Goal: Task Accomplishment & Management: Manage account settings

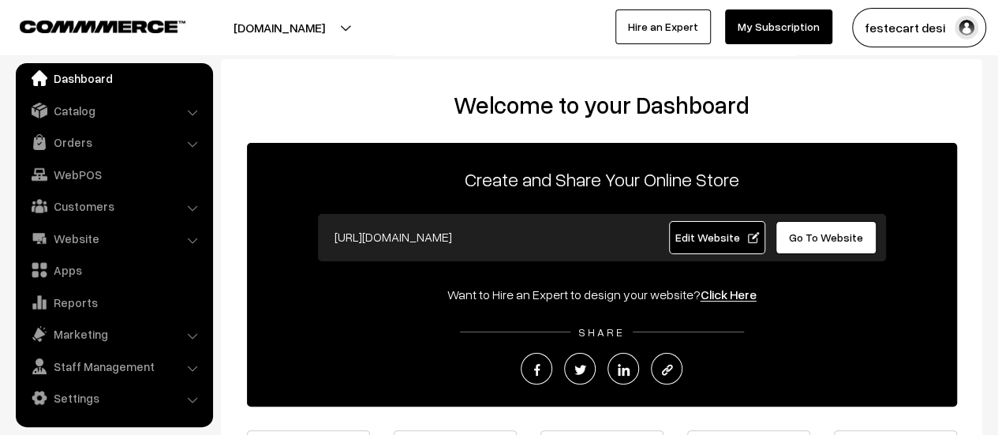
scroll to position [254, 0]
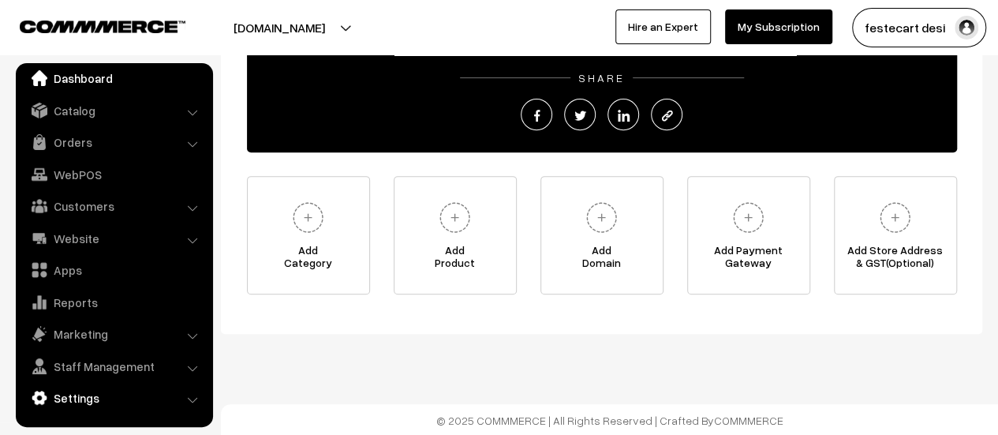
click at [99, 404] on link "Settings" at bounding box center [114, 397] width 188 height 28
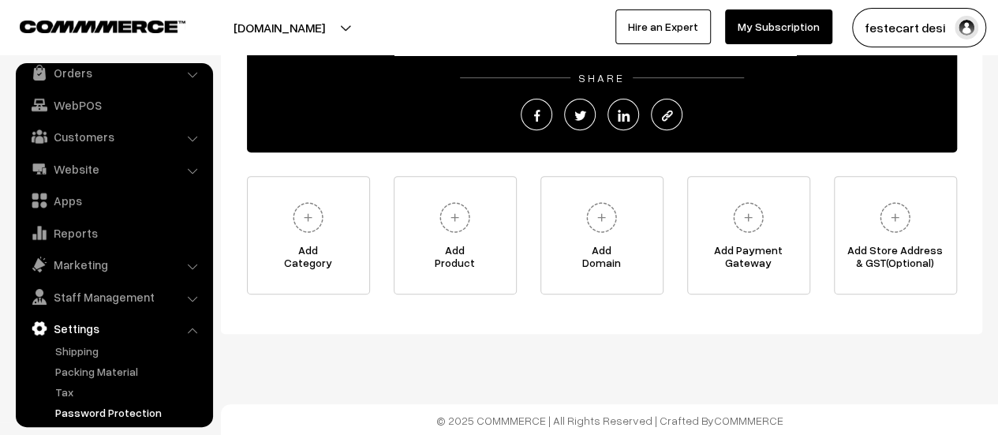
scroll to position [130, 0]
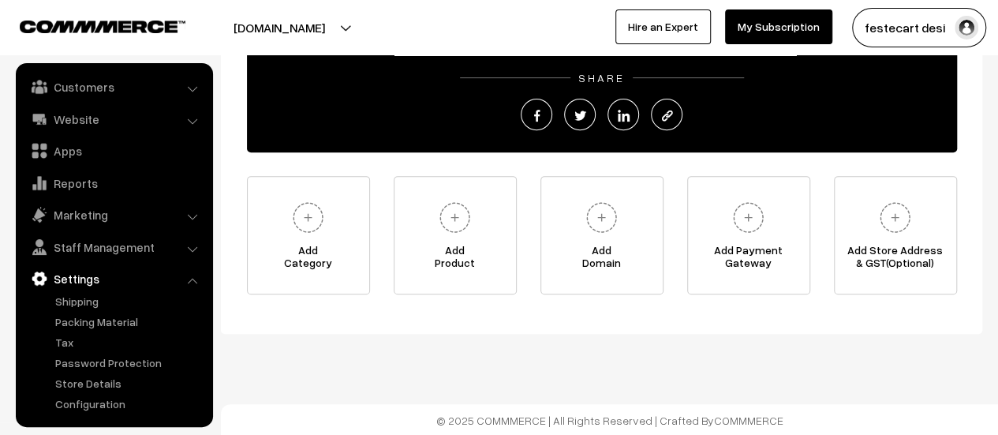
click at [74, 289] on link "Settings" at bounding box center [114, 278] width 188 height 28
click at [74, 293] on link "Shipping" at bounding box center [129, 301] width 156 height 17
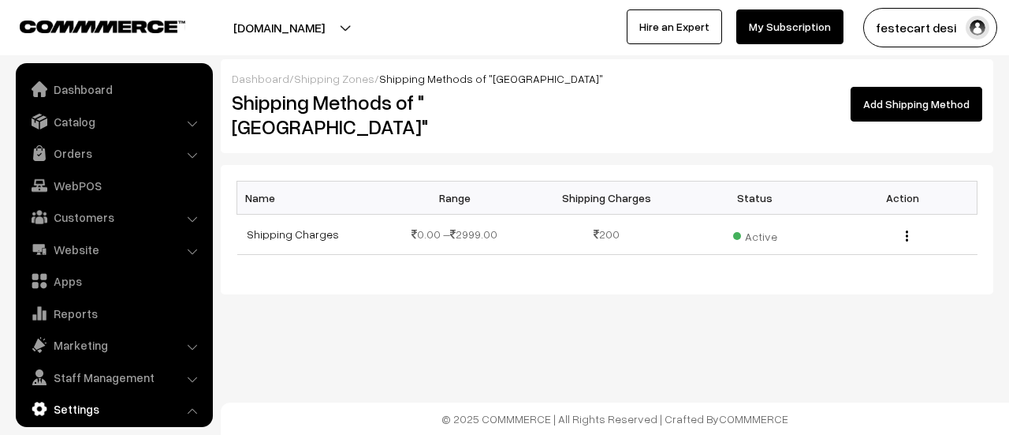
scroll to position [130, 0]
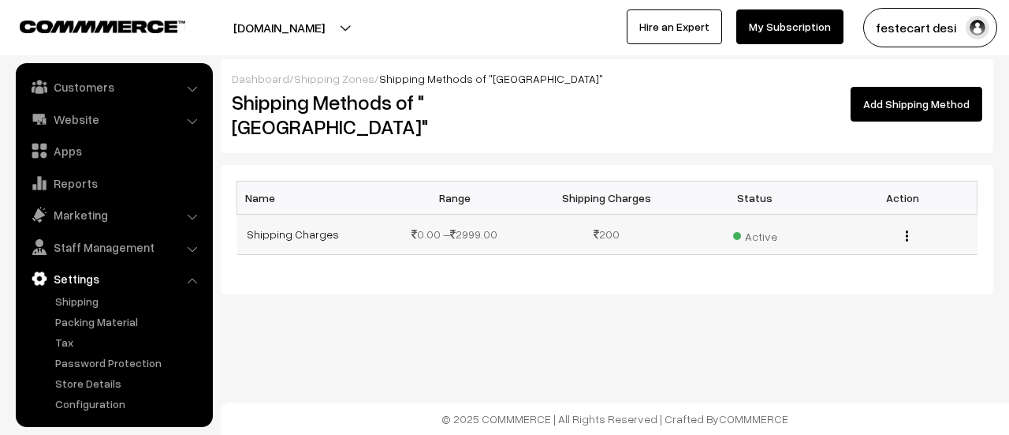
click at [239, 214] on td "Shipping Charges" at bounding box center [311, 234] width 148 height 40
click at [262, 227] on link "Shipping Charges" at bounding box center [293, 233] width 92 height 13
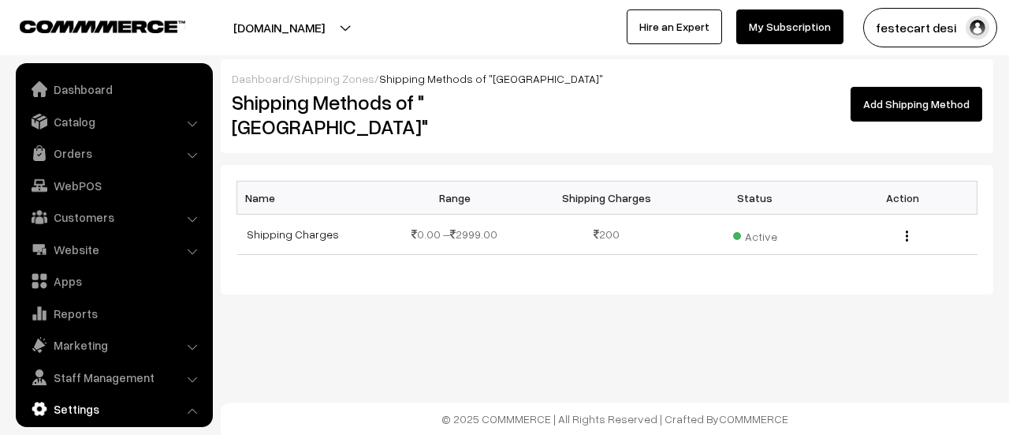
scroll to position [130, 0]
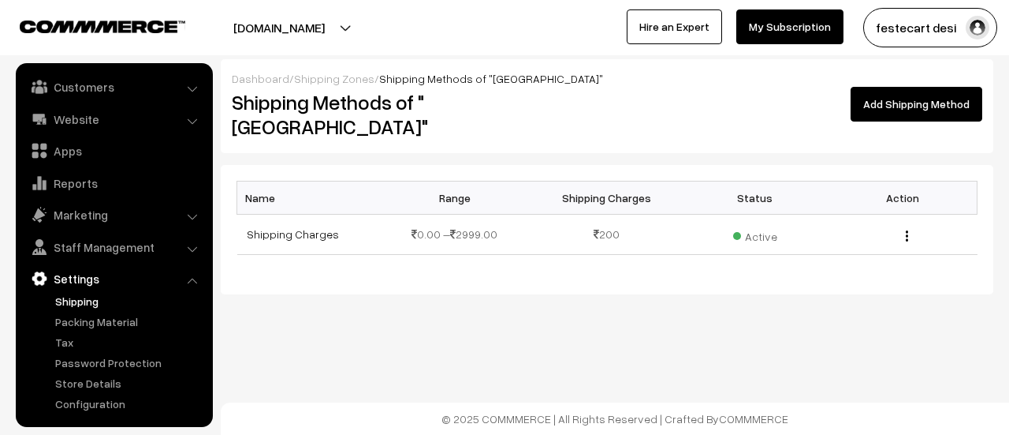
click at [58, 295] on link "Shipping" at bounding box center [129, 301] width 156 height 17
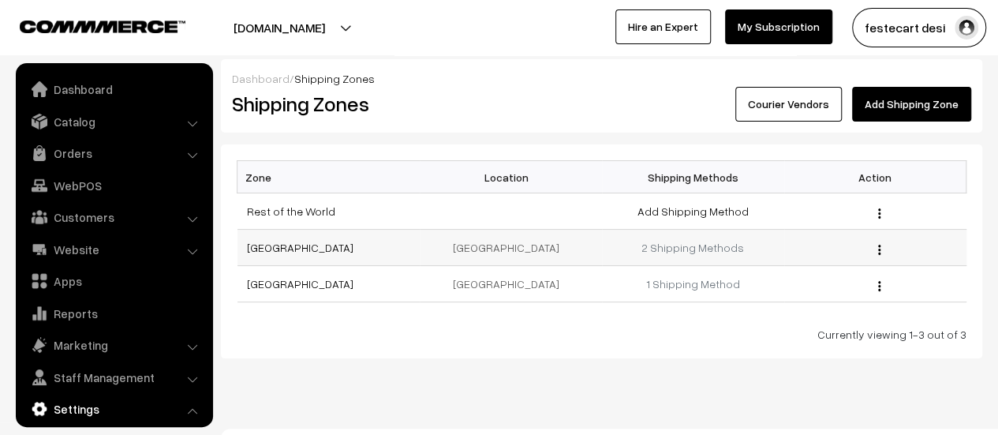
scroll to position [130, 0]
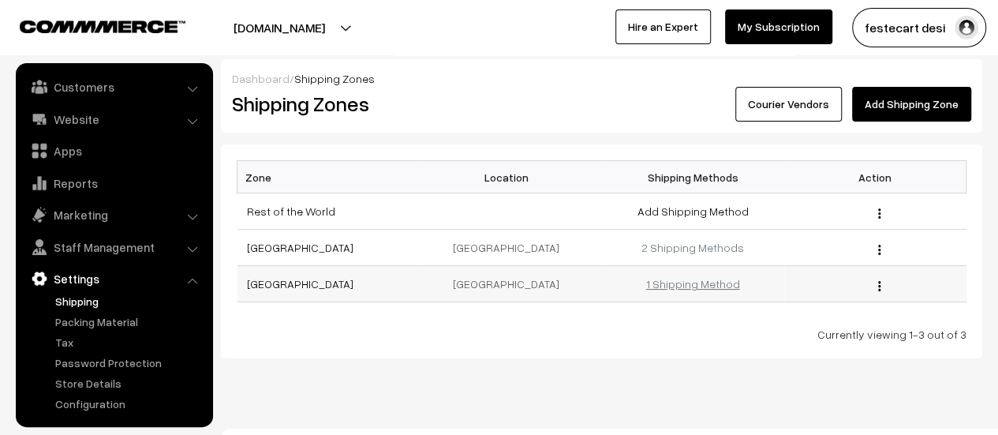
click at [698, 283] on link "1 Shipping Method" at bounding box center [693, 283] width 94 height 13
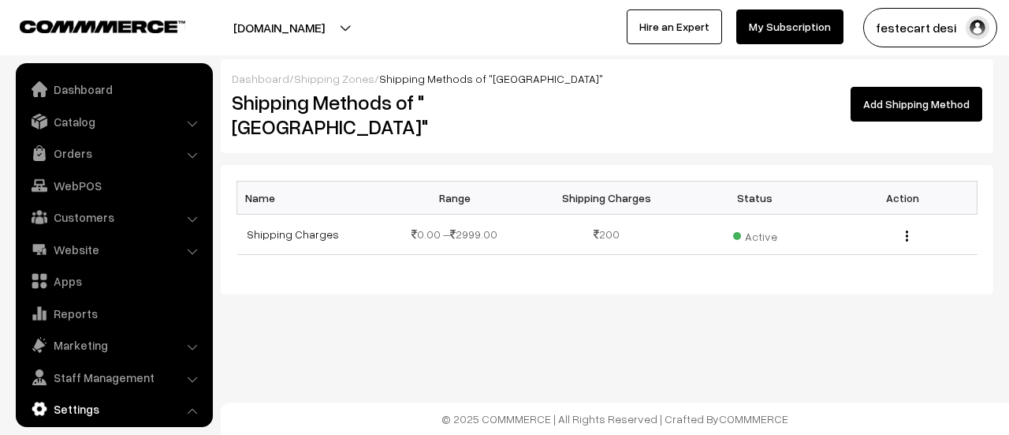
scroll to position [130, 0]
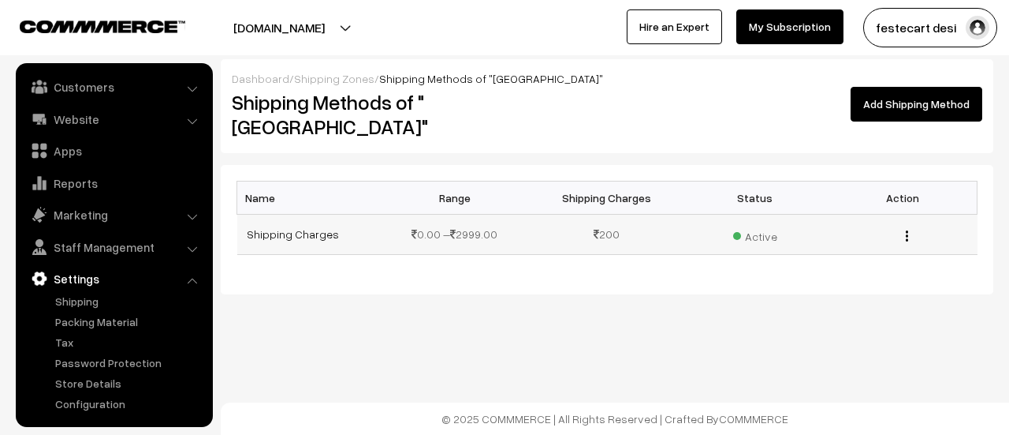
click at [757, 224] on span "Active" at bounding box center [755, 234] width 44 height 21
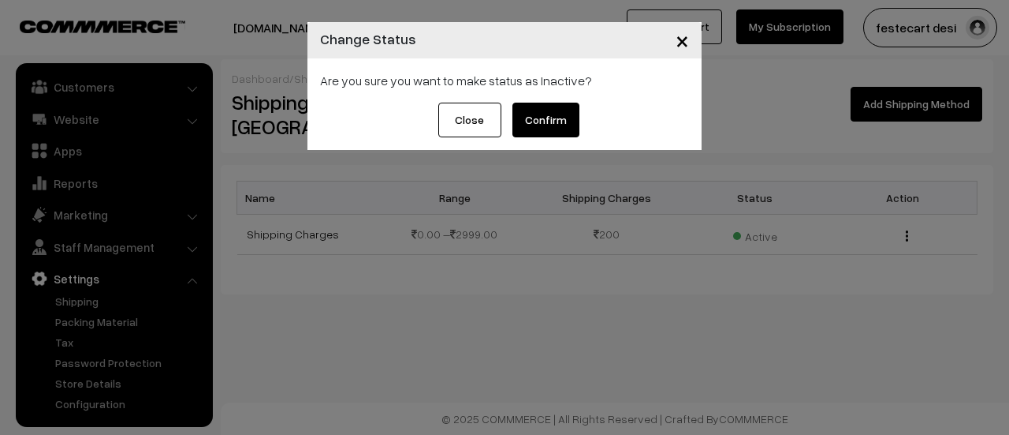
click at [480, 124] on button "Close" at bounding box center [469, 120] width 63 height 35
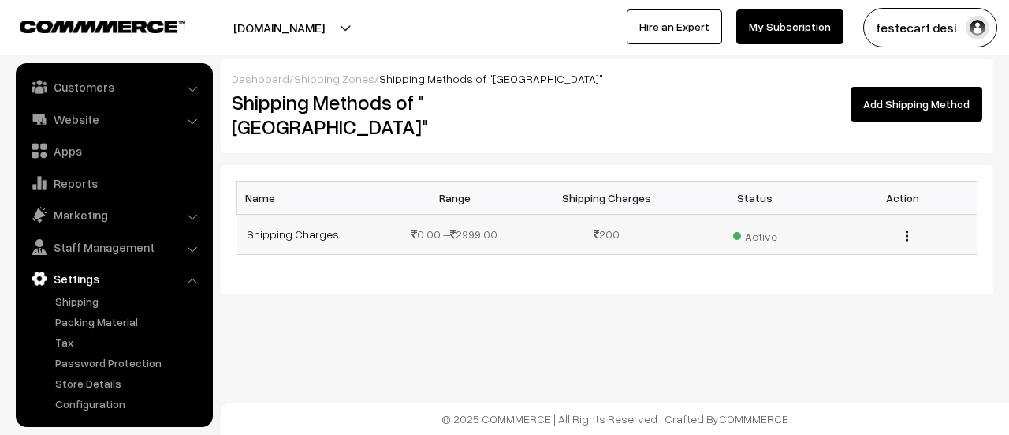
click at [607, 214] on td "200" at bounding box center [607, 234] width 148 height 40
click at [294, 222] on td "Shipping Charges" at bounding box center [311, 234] width 148 height 40
click at [292, 227] on link "Shipping Charges" at bounding box center [293, 233] width 92 height 13
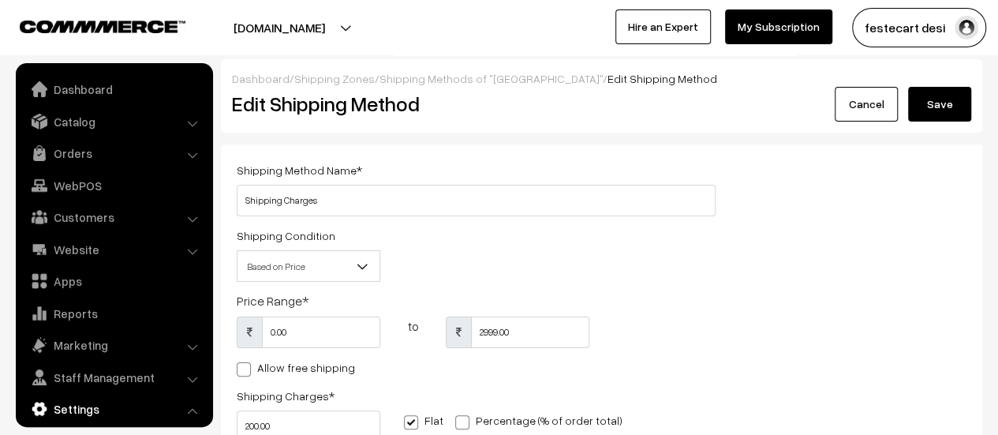
scroll to position [130, 0]
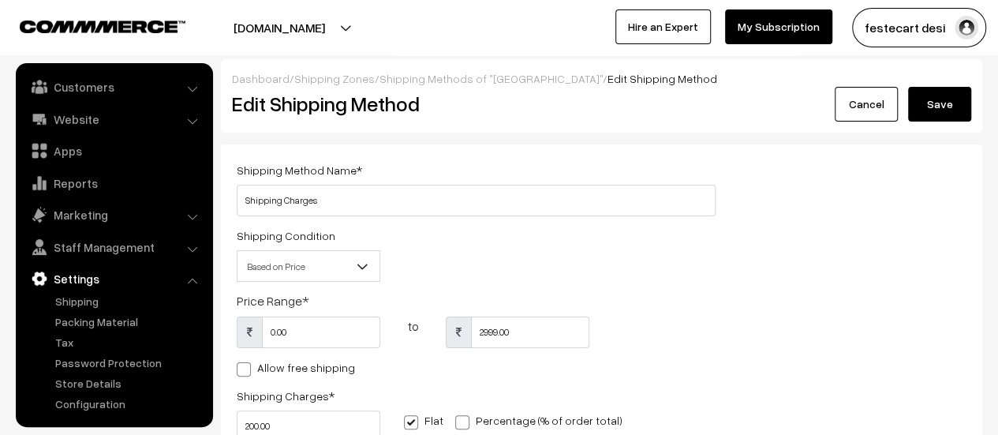
click at [339, 261] on span "Based on Price" at bounding box center [308, 266] width 142 height 28
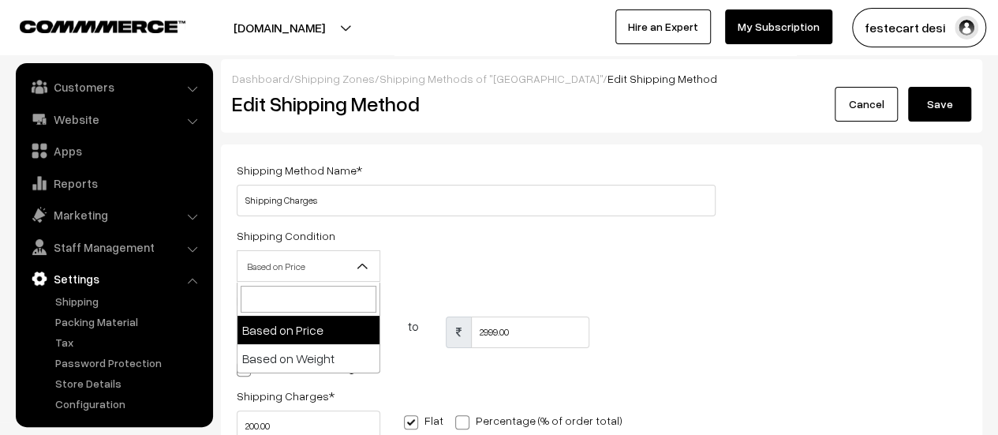
click at [670, 288] on div "Shipping Condition Based on Price Based on Weight Based on Price" at bounding box center [476, 258] width 502 height 65
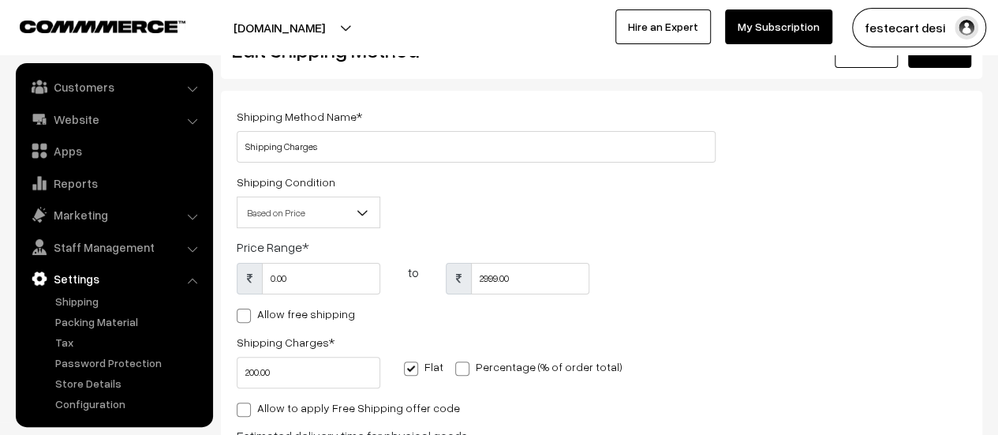
scroll to position [0, 0]
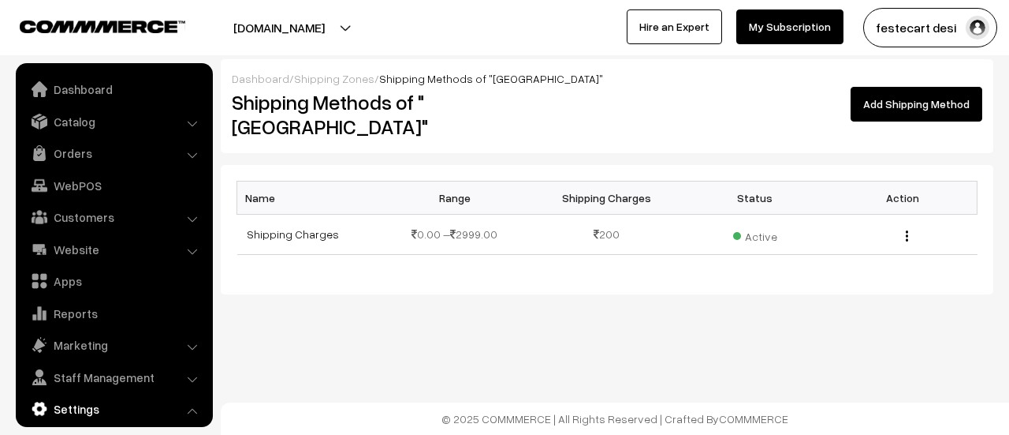
scroll to position [130, 0]
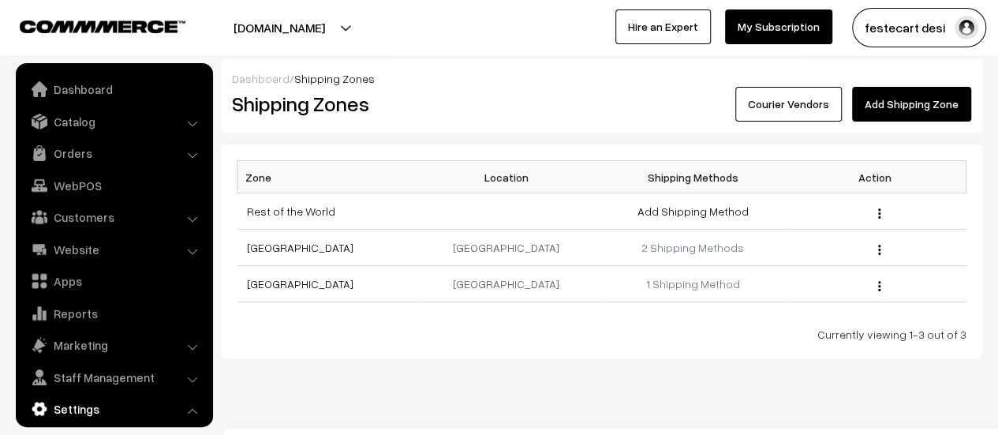
scroll to position [130, 0]
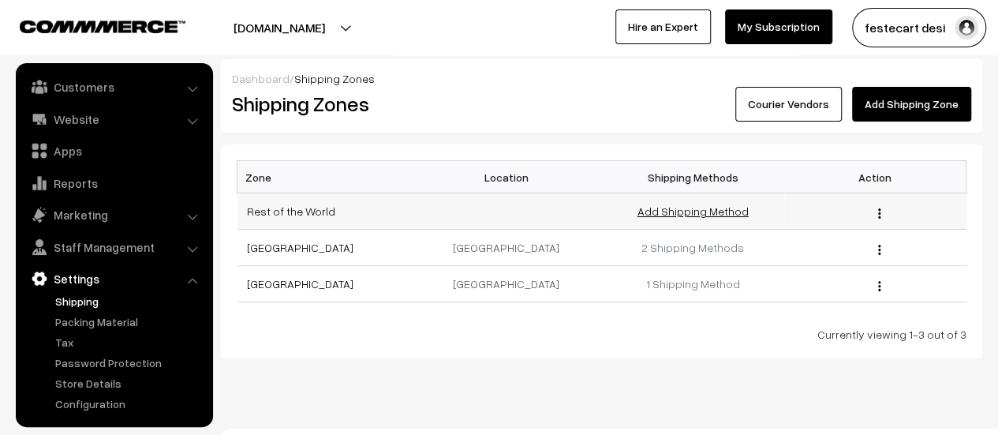
click at [692, 206] on link "Add Shipping Method" at bounding box center [692, 210] width 111 height 13
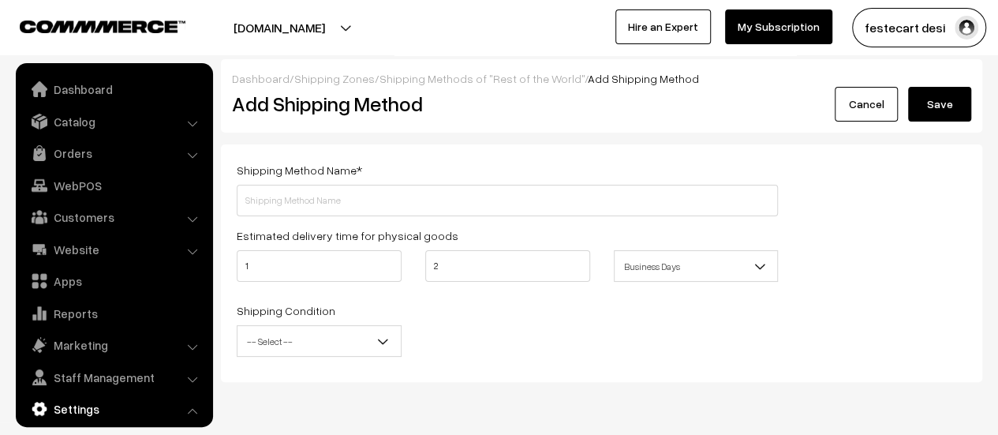
scroll to position [130, 0]
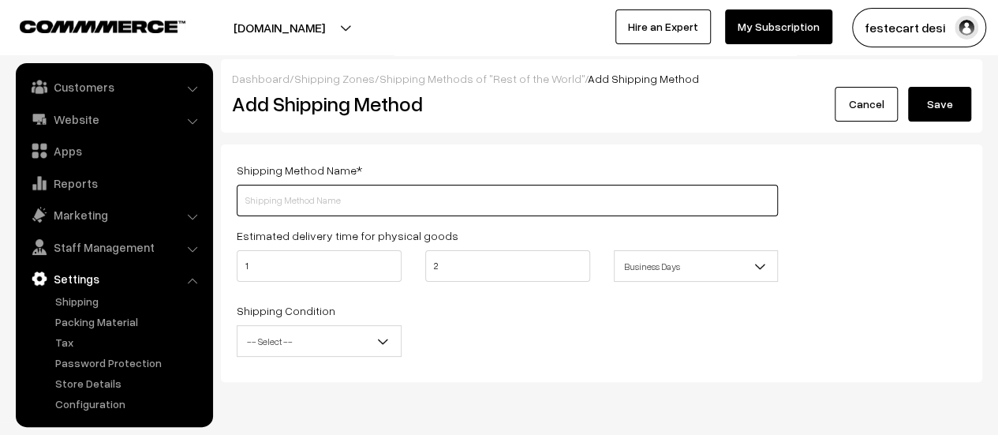
click at [302, 206] on input "text" at bounding box center [507, 201] width 541 height 32
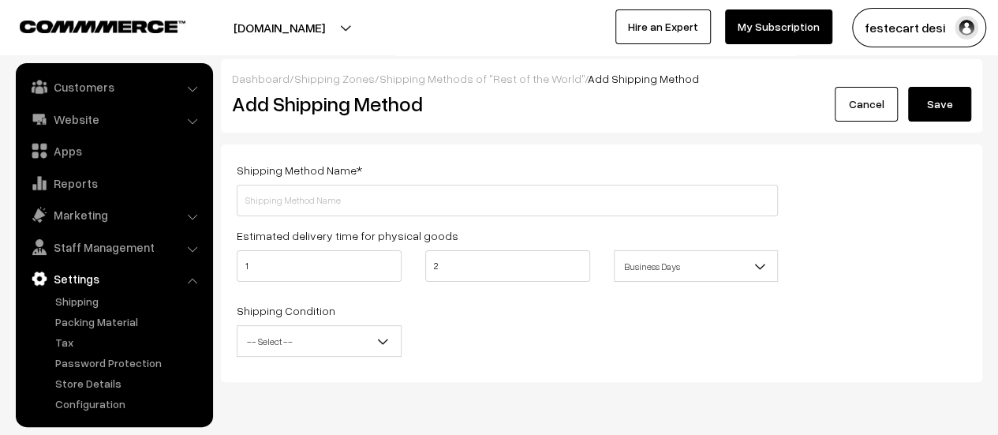
click at [728, 373] on div "Shipping Method Name * Estimated delivery time for physical goods 1 2 Business …" at bounding box center [601, 262] width 761 height 237
click at [351, 335] on span "-- Select --" at bounding box center [318, 341] width 163 height 28
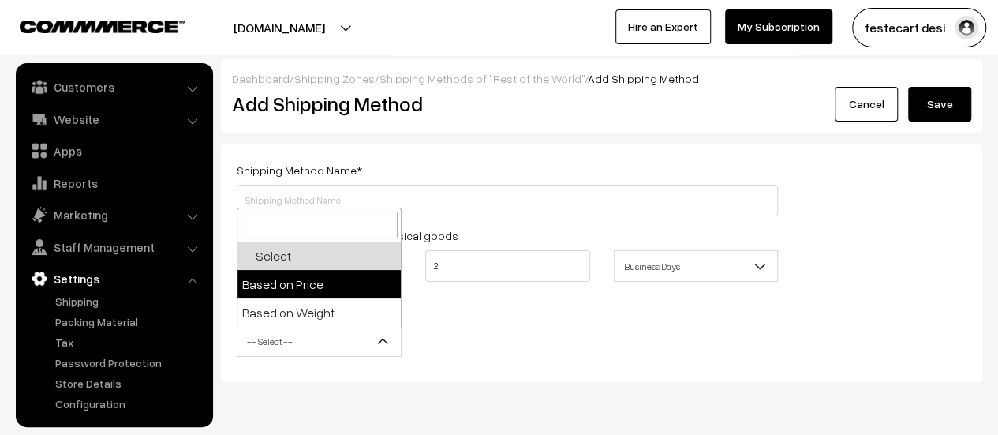
click at [550, 340] on div "Shipping Condition -- Select -- Based on Price Based on Weight -- Select --" at bounding box center [507, 332] width 565 height 65
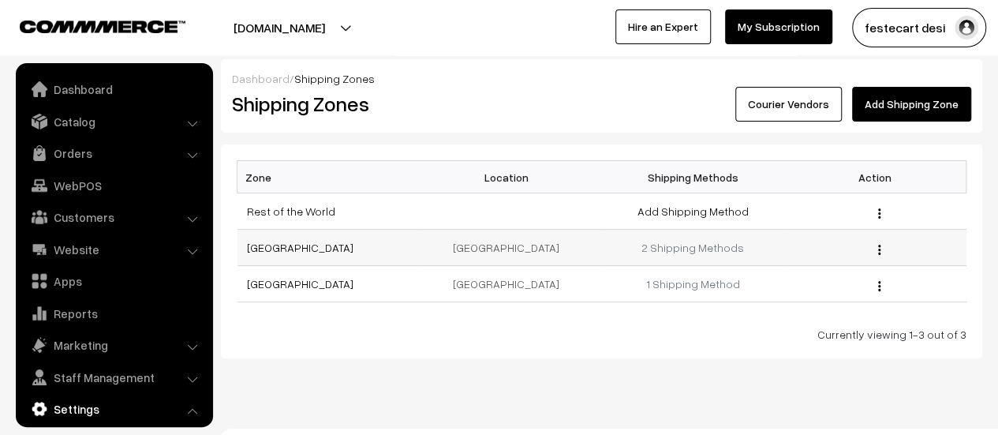
scroll to position [130, 0]
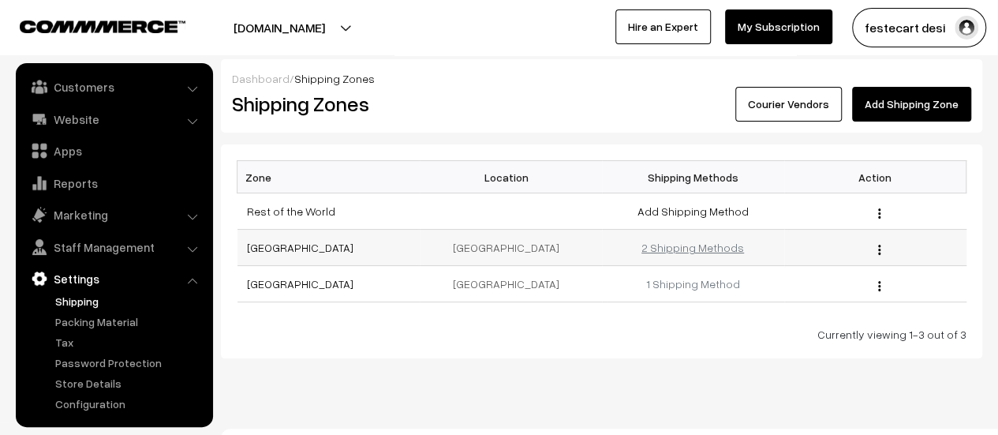
click at [685, 248] on link "2 Shipping Methods" at bounding box center [692, 247] width 103 height 13
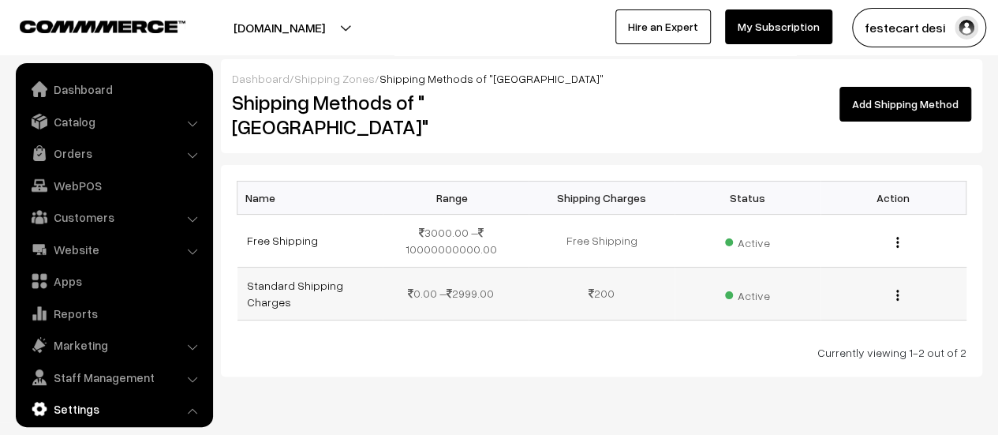
scroll to position [130, 0]
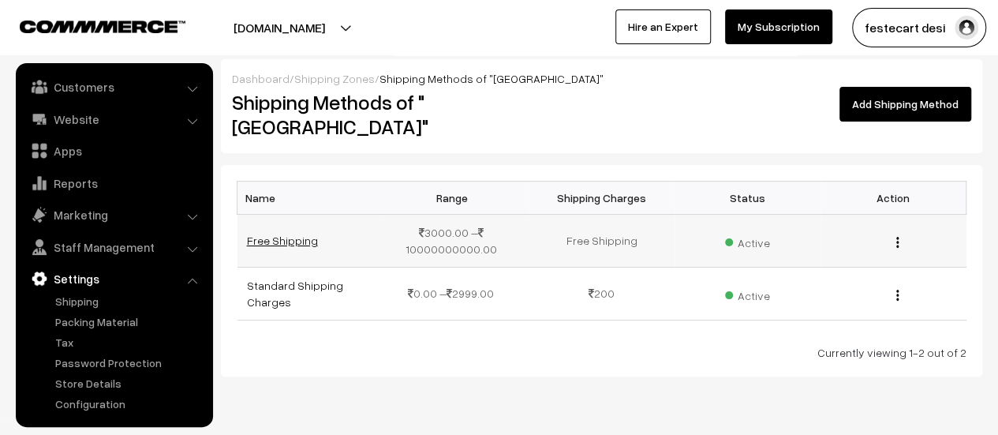
click at [287, 233] on link "Free Shipping" at bounding box center [282, 239] width 71 height 13
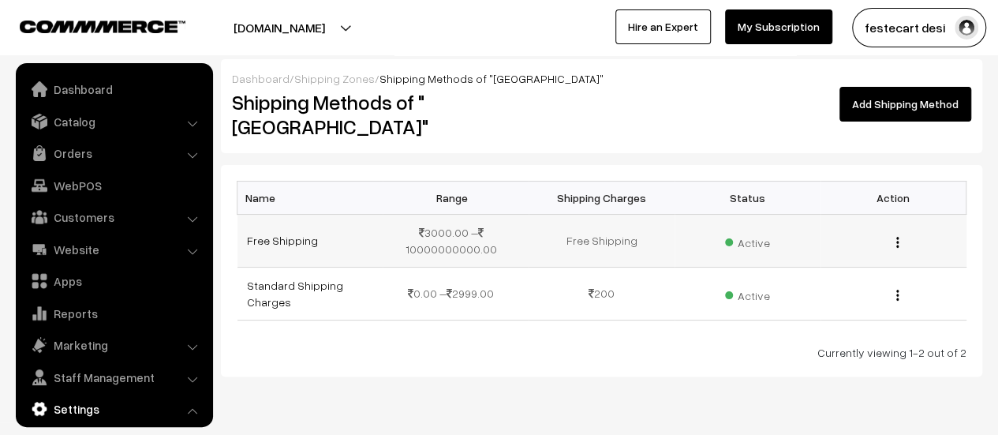
scroll to position [130, 0]
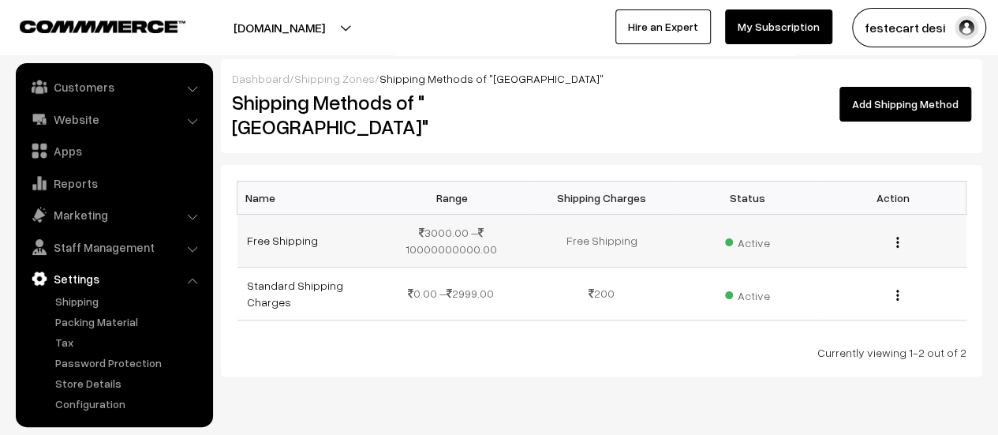
click at [602, 214] on td "Free Shipping" at bounding box center [601, 240] width 146 height 53
click at [596, 222] on td "Free Shipping" at bounding box center [601, 240] width 146 height 53
click at [458, 225] on td "3000.00 – 10000000000.00" at bounding box center [455, 240] width 146 height 53
click at [262, 226] on td "Free Shipping" at bounding box center [310, 240] width 146 height 53
click at [263, 225] on td "Free Shipping" at bounding box center [310, 240] width 146 height 53
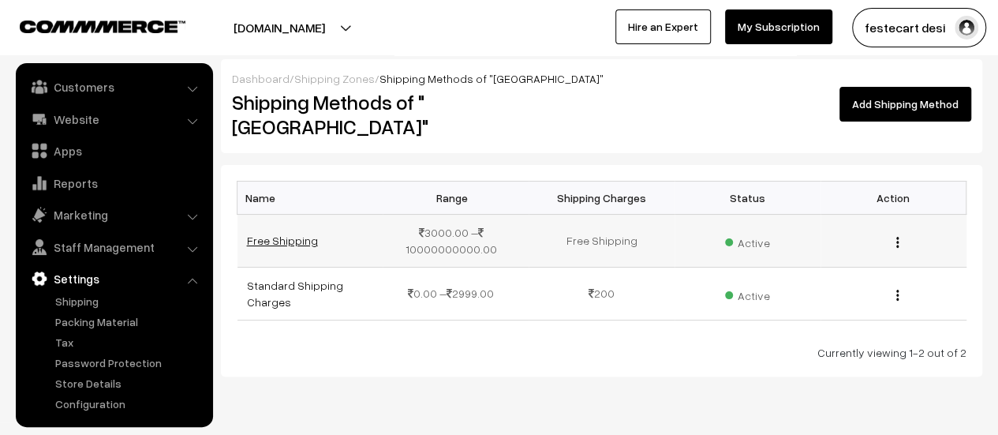
click at [262, 233] on link "Free Shipping" at bounding box center [282, 239] width 71 height 13
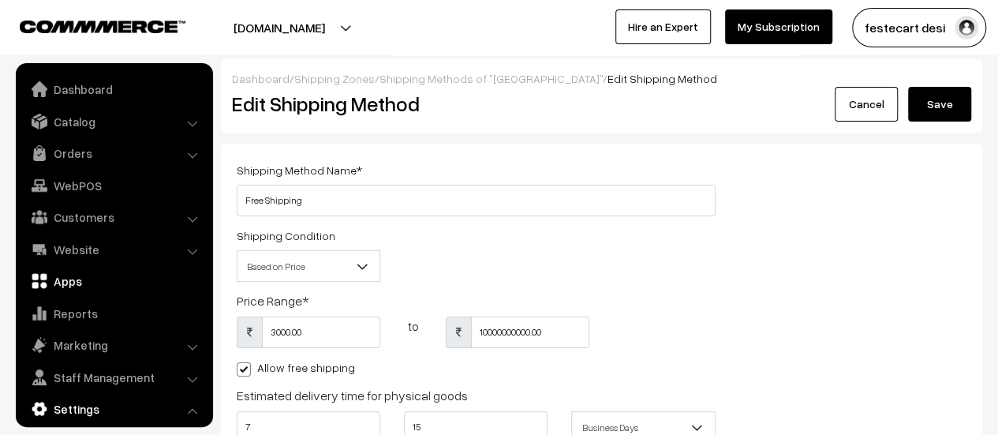
scroll to position [130, 0]
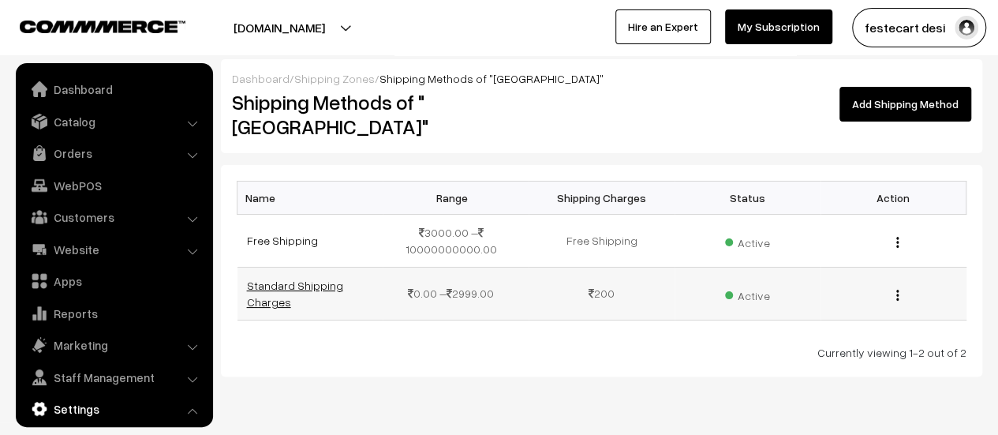
scroll to position [130, 0]
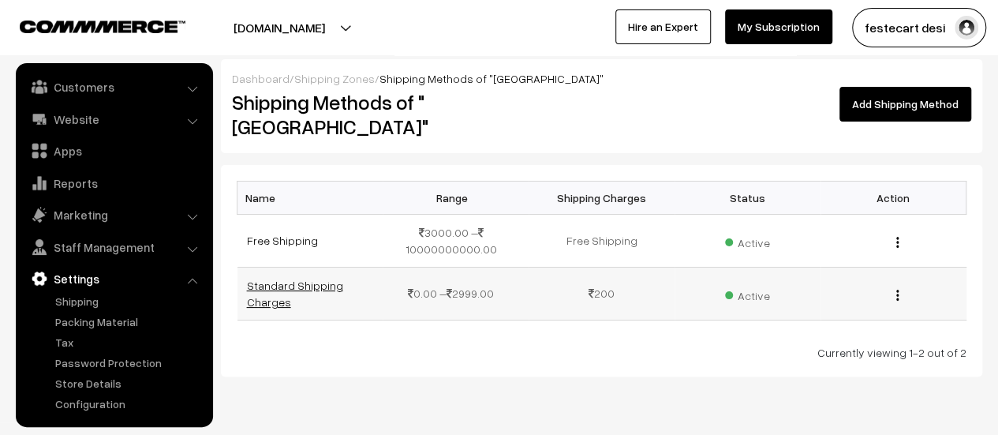
click at [295, 278] on link "Standard Shipping Charges" at bounding box center [295, 293] width 96 height 30
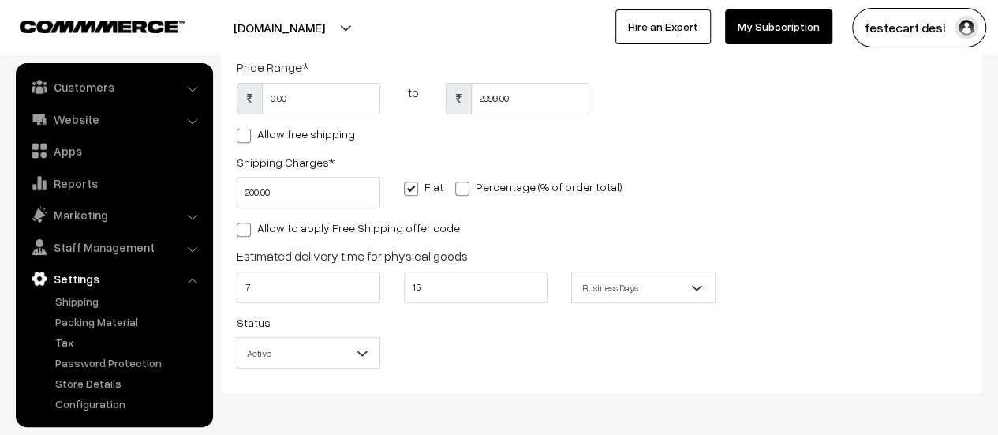
scroll to position [297, 0]
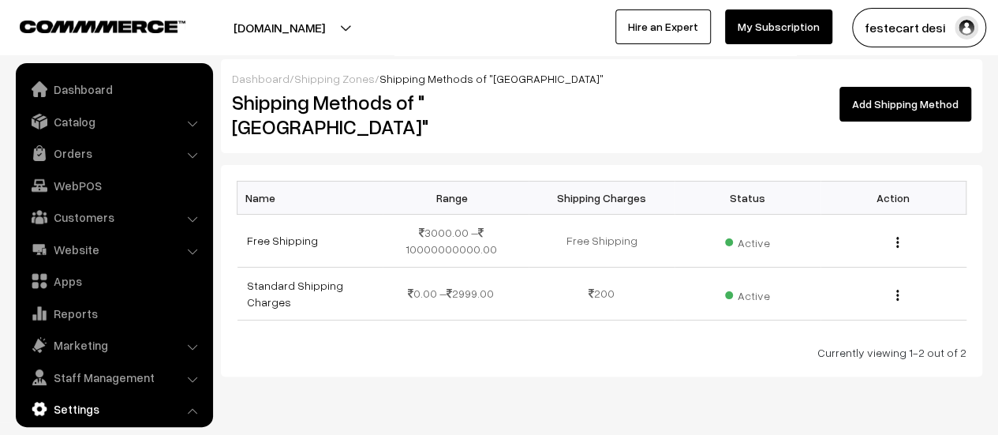
scroll to position [130, 0]
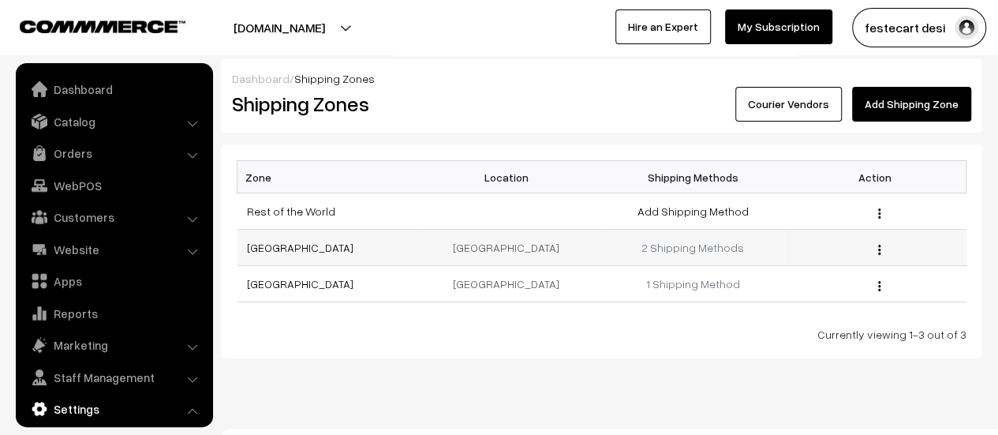
scroll to position [130, 0]
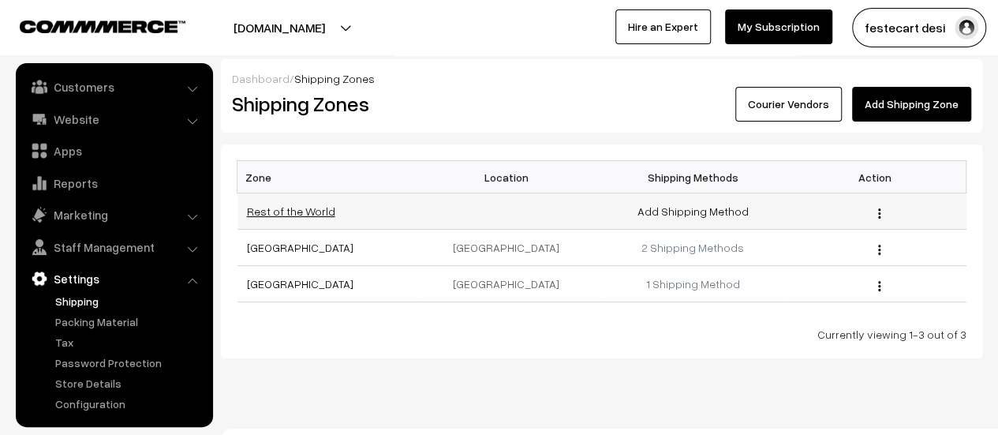
click at [270, 210] on link "Rest of the World" at bounding box center [291, 210] width 88 height 13
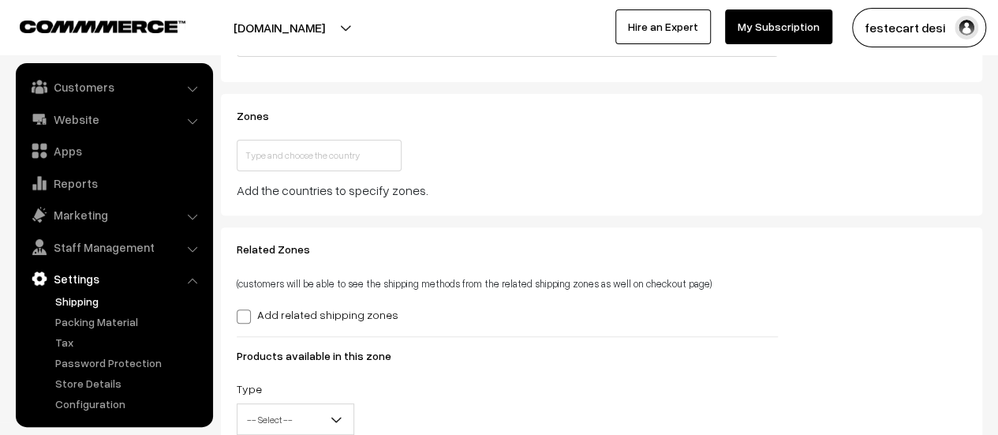
scroll to position [287, 0]
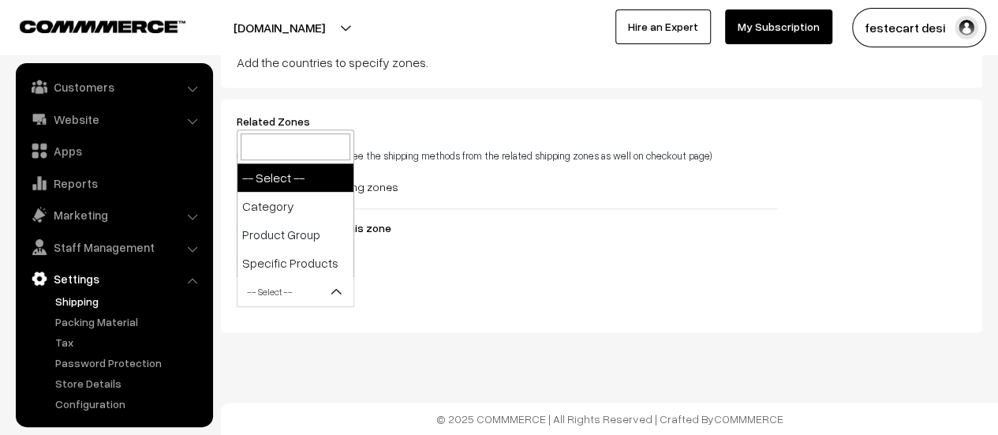
click at [322, 297] on span "-- Select --" at bounding box center [295, 292] width 116 height 28
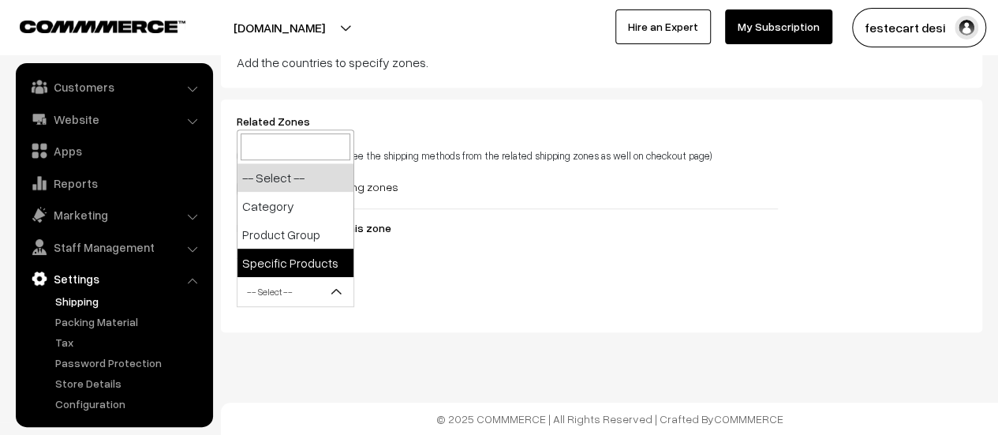
click at [644, 289] on div "Type -- Select -- Category Product Group Specific Products -- Select --" at bounding box center [507, 283] width 565 height 65
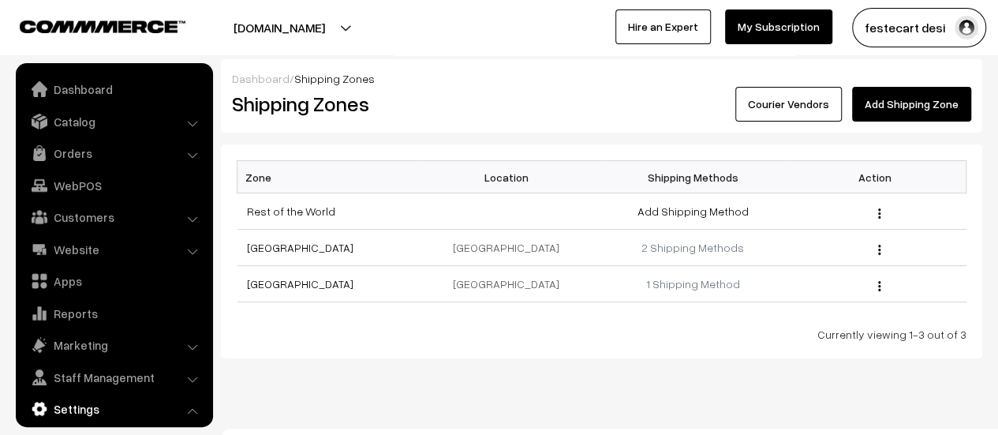
scroll to position [130, 0]
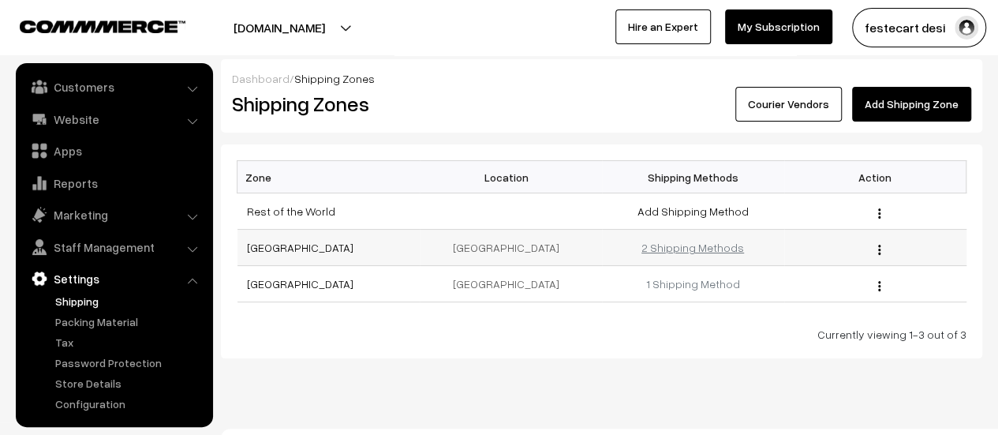
click at [693, 247] on link "2 Shipping Methods" at bounding box center [692, 247] width 103 height 13
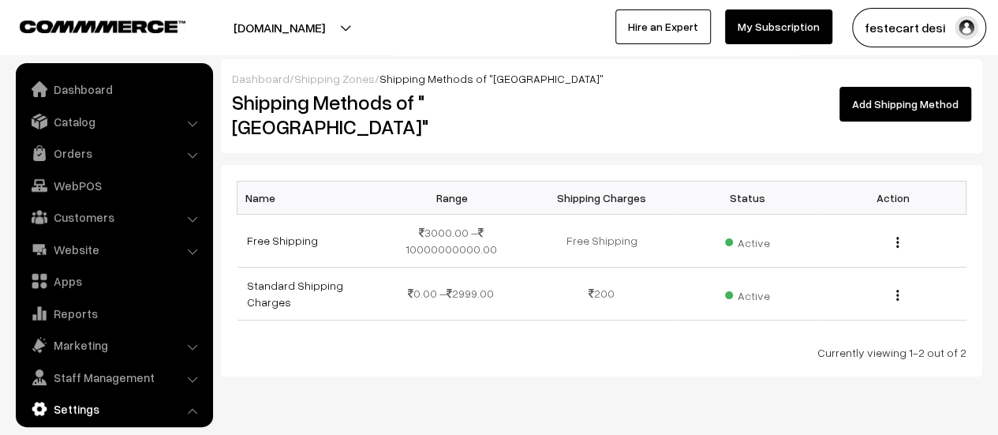
scroll to position [130, 0]
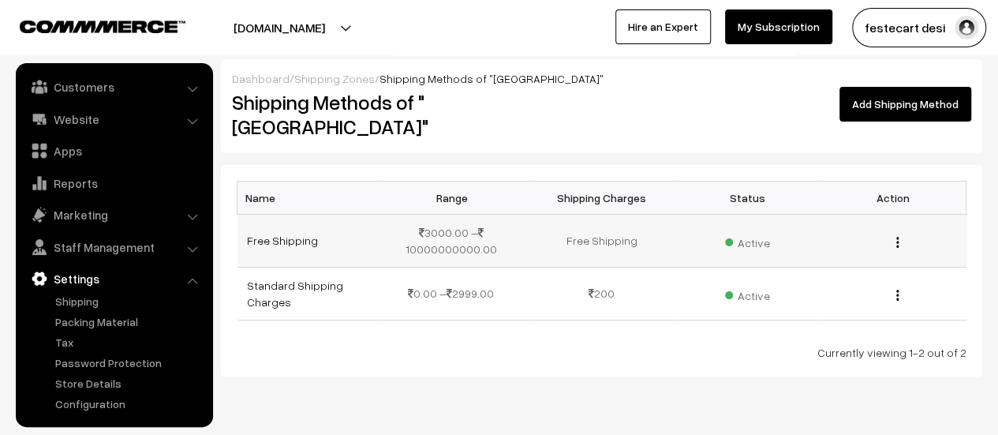
click at [746, 230] on span "Active" at bounding box center [747, 240] width 44 height 21
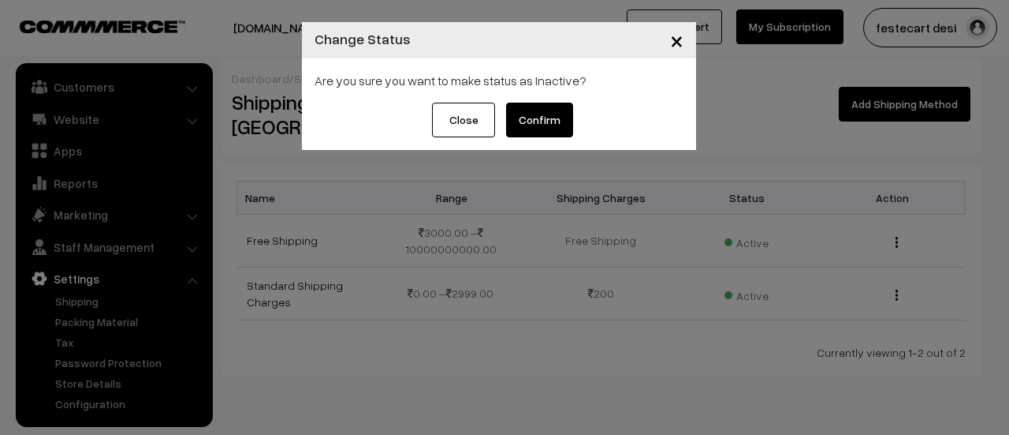
click at [674, 42] on span "×" at bounding box center [676, 39] width 13 height 29
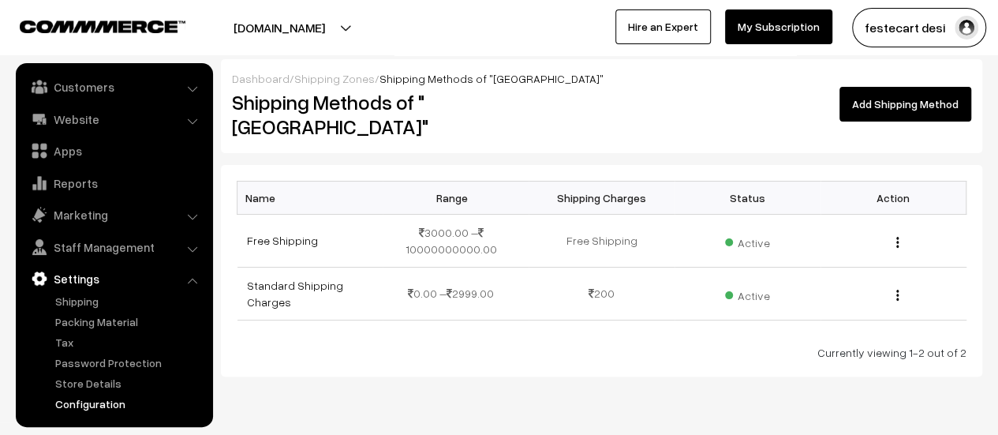
scroll to position [8, 0]
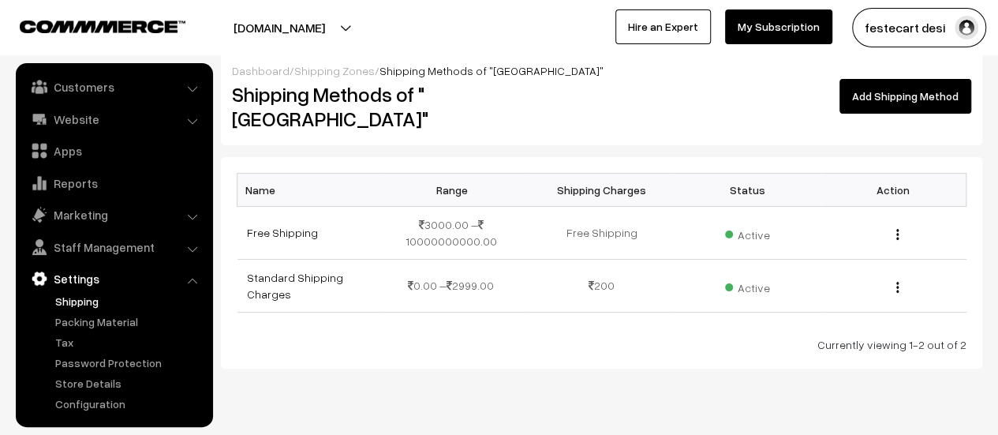
click at [68, 300] on link "Shipping" at bounding box center [129, 301] width 156 height 17
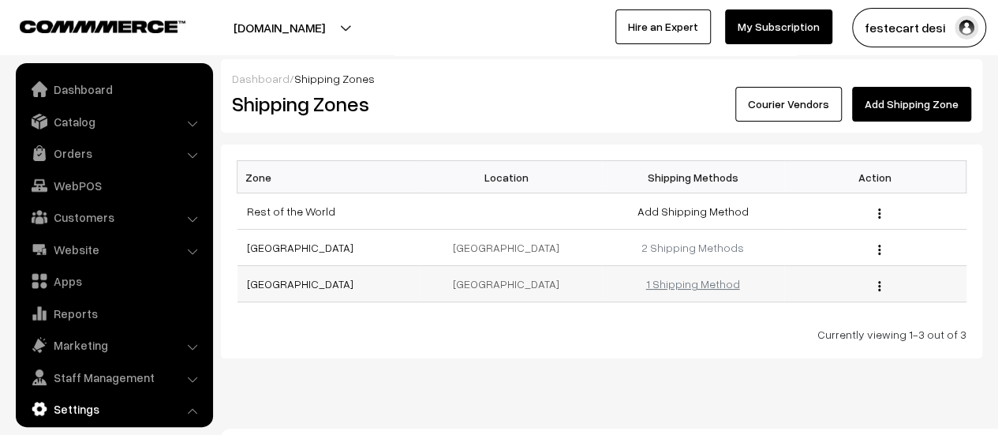
click at [689, 284] on link "1 Shipping Method" at bounding box center [693, 283] width 94 height 13
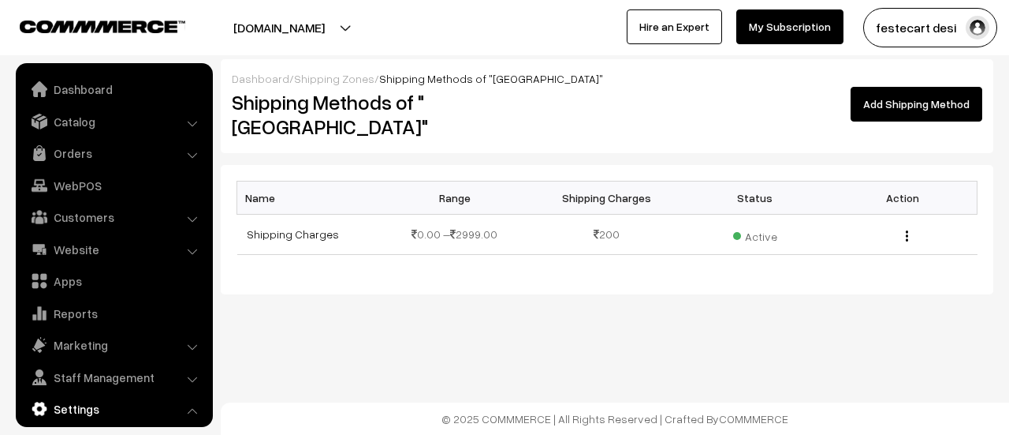
scroll to position [130, 0]
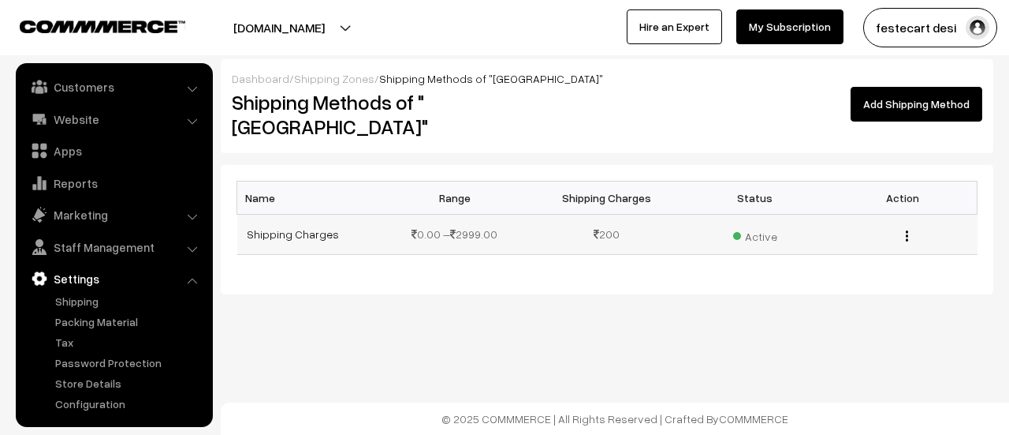
click at [603, 214] on td "200" at bounding box center [607, 234] width 148 height 40
click at [772, 224] on span "Active" at bounding box center [755, 234] width 44 height 21
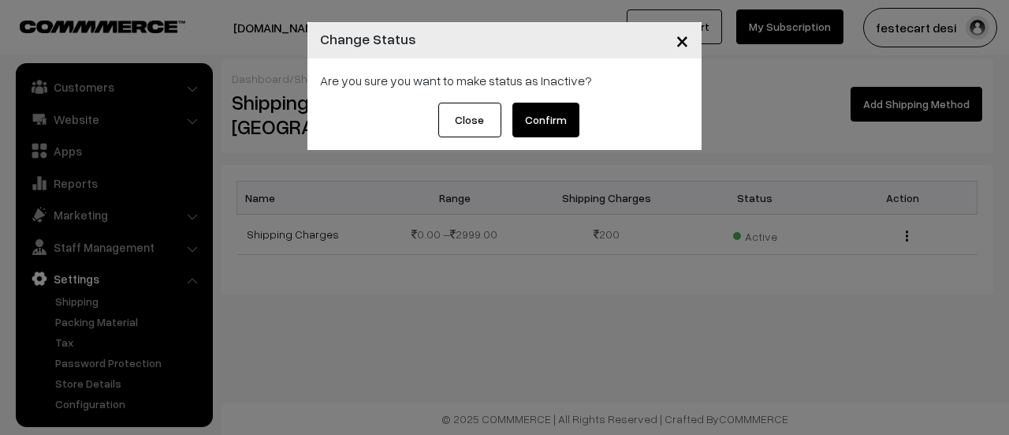
click at [698, 293] on div "× Change Status Are you sure you want to make status as Inactive? Close Confirm" at bounding box center [504, 217] width 1009 height 435
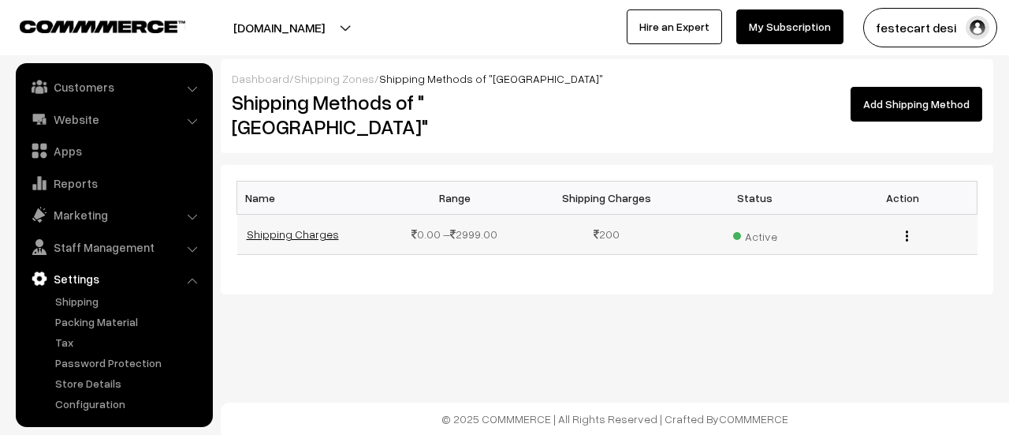
click at [315, 227] on link "Shipping Charges" at bounding box center [293, 233] width 92 height 13
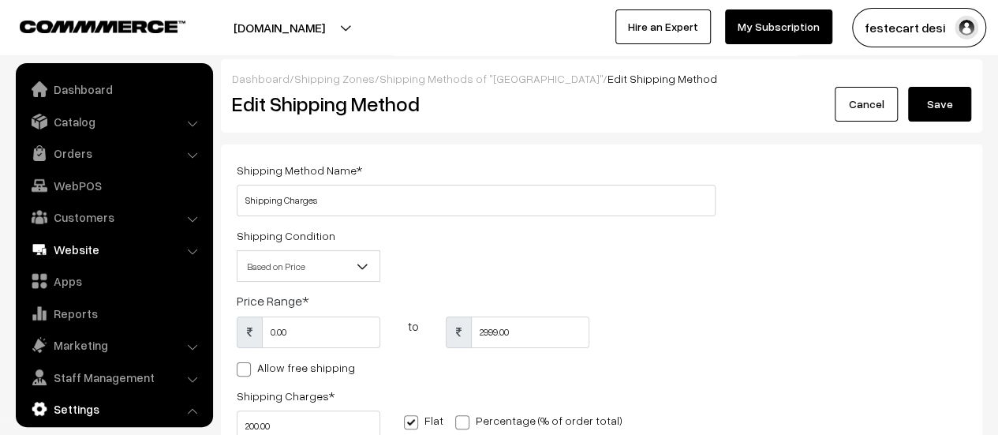
click at [91, 245] on link "Website" at bounding box center [114, 249] width 188 height 28
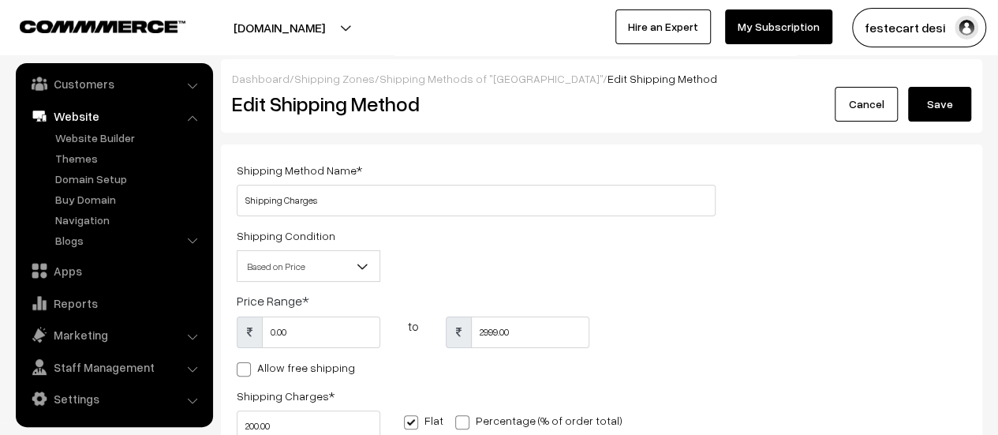
scroll to position [134, 0]
click at [88, 394] on link "Settings" at bounding box center [114, 397] width 188 height 28
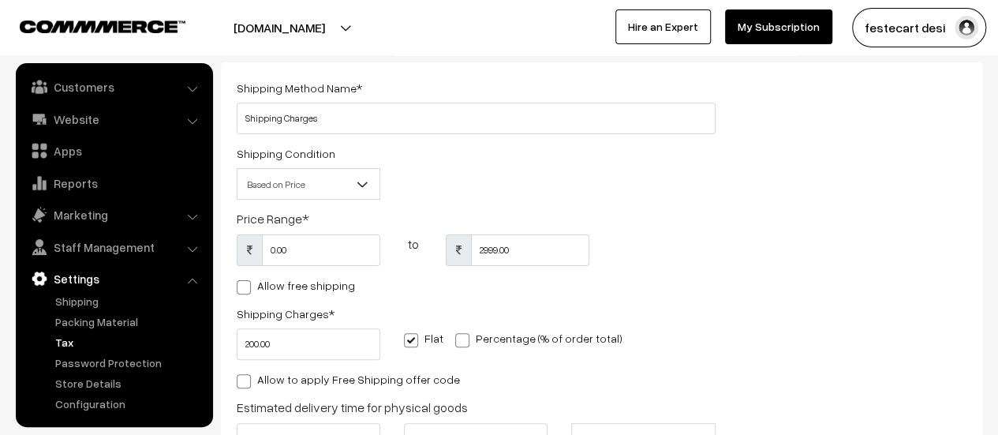
scroll to position [158, 0]
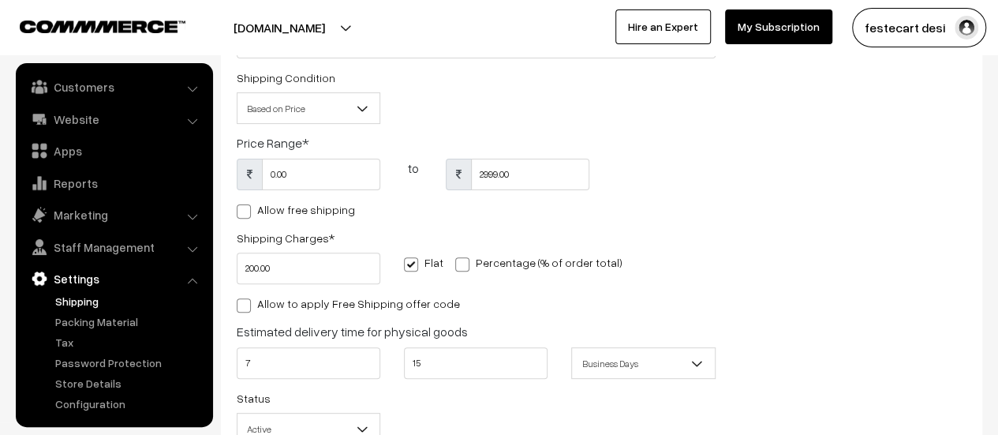
click at [70, 304] on link "Shipping" at bounding box center [129, 301] width 156 height 17
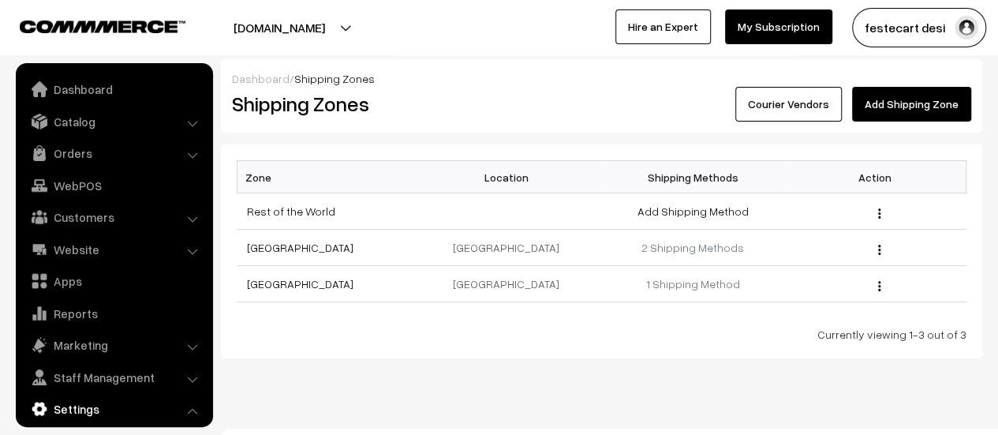
scroll to position [130, 0]
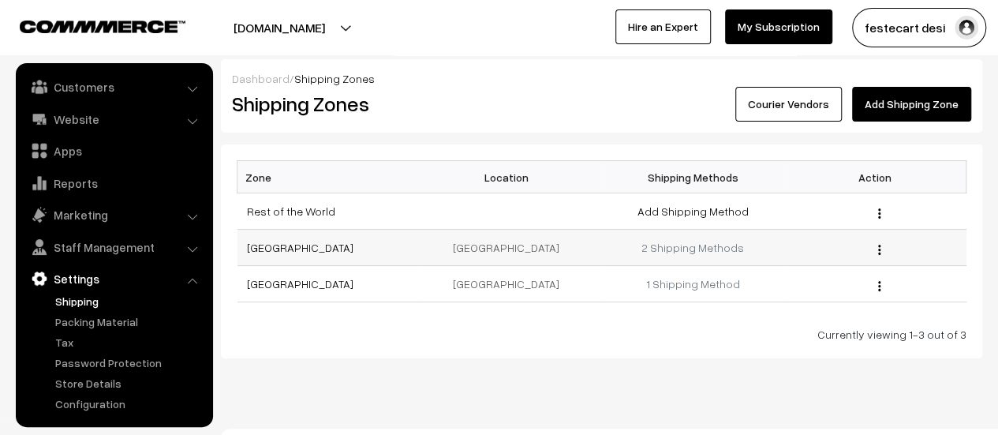
click at [878, 248] on img "button" at bounding box center [879, 249] width 2 height 10
click at [627, 346] on div "Zone Location Shipping Methods Action Rest of the World Add Shipping Method Edi…" at bounding box center [601, 251] width 761 height 214
click at [268, 282] on link "South Bengaluru" at bounding box center [300, 283] width 106 height 13
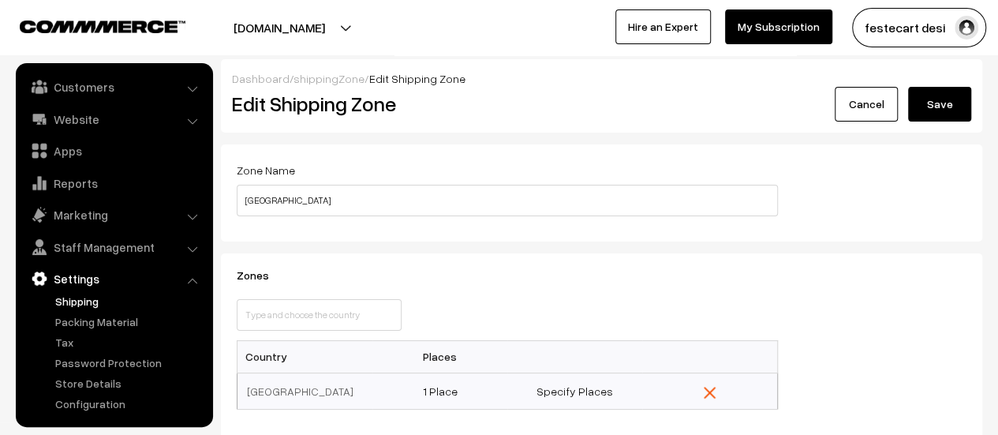
scroll to position [158, 0]
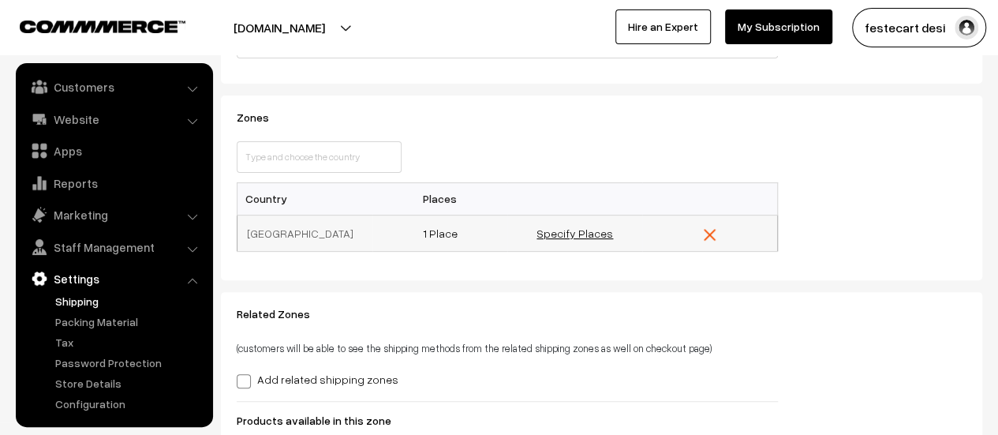
click at [567, 233] on link "Specify Places" at bounding box center [574, 232] width 76 height 13
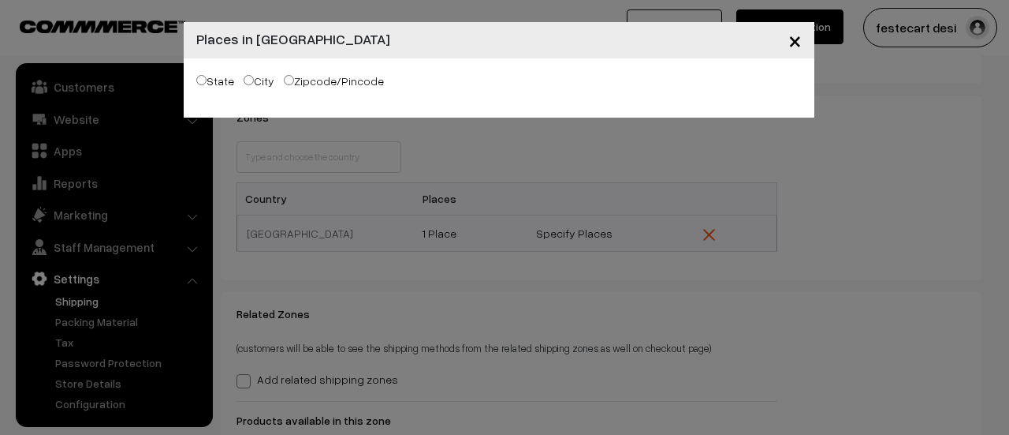
click at [327, 80] on label "Zipcode/Pincode" at bounding box center [334, 81] width 100 height 17
click at [294, 80] on input "Zipcode/Pincode" at bounding box center [289, 80] width 10 height 10
radio input "true"
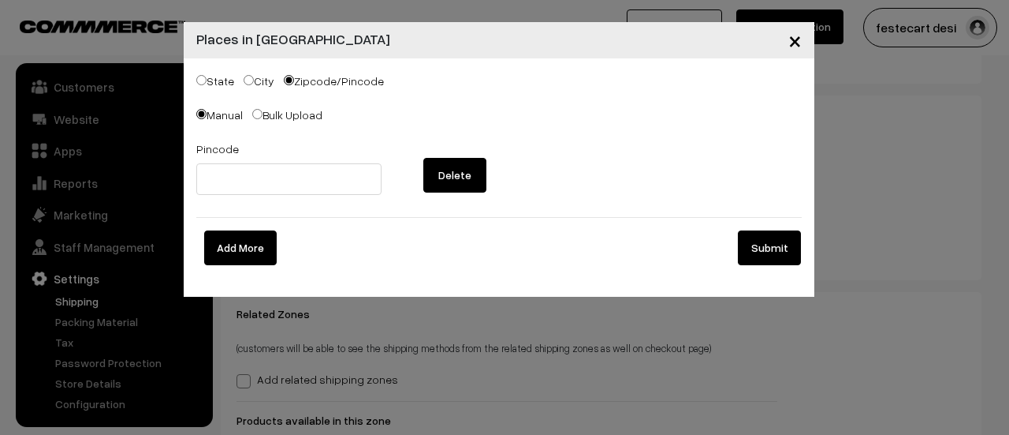
click at [282, 110] on label "Bulk Upload" at bounding box center [287, 114] width 70 height 17
click at [263, 110] on input "Bulk Upload" at bounding box center [257, 114] width 10 height 10
radio input "true"
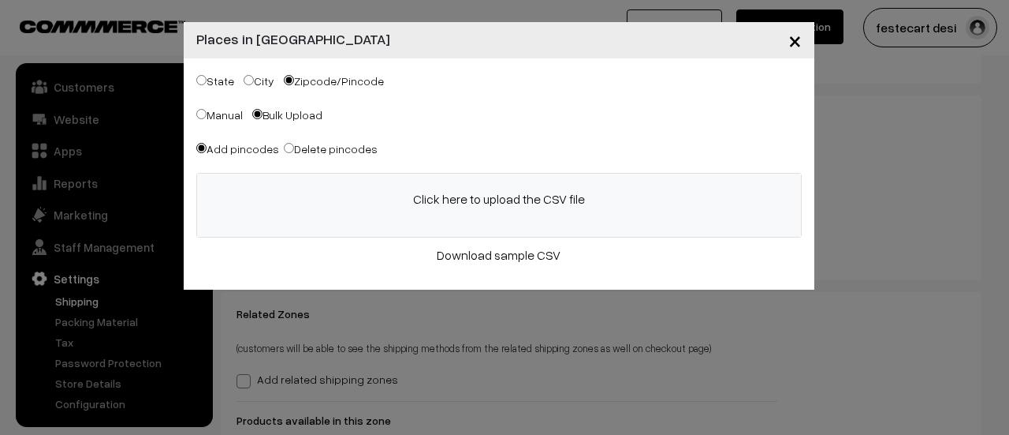
click at [211, 114] on label "Manual" at bounding box center [219, 114] width 47 height 17
click at [207, 114] on input "Manual" at bounding box center [201, 114] width 10 height 10
radio input "true"
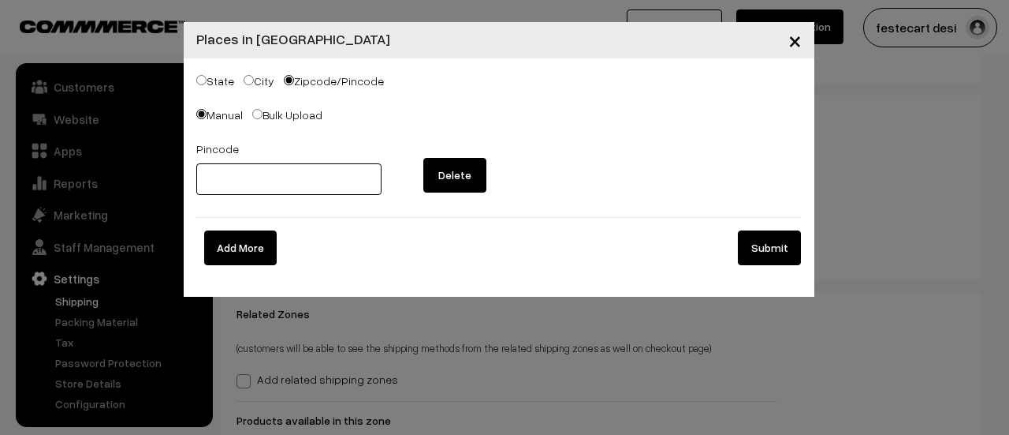
click at [289, 179] on input "text" at bounding box center [289, 179] width 186 height 32
click at [278, 174] on input "text" at bounding box center [289, 179] width 186 height 32
click at [227, 178] on input "text" at bounding box center [289, 179] width 186 height 32
click at [391, 121] on div "Manual Bulk Upload" at bounding box center [499, 117] width 606 height 24
click at [262, 119] on label "Bulk Upload" at bounding box center [287, 114] width 70 height 17
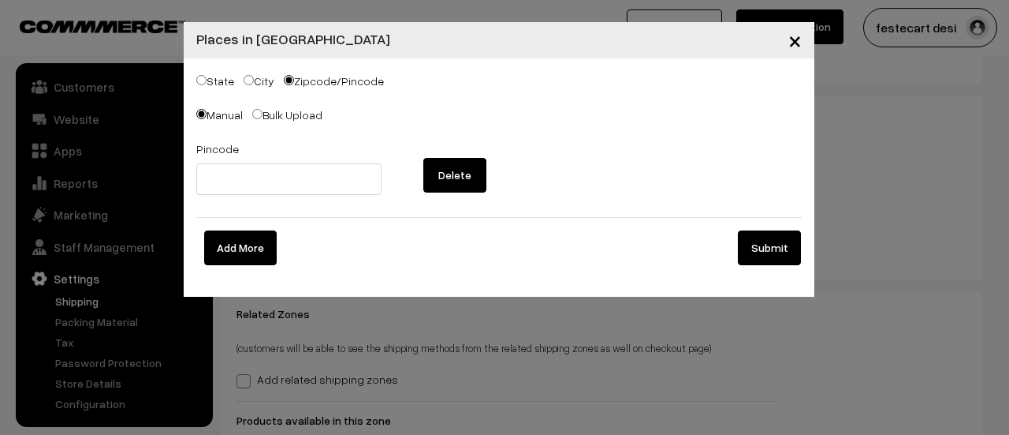
click at [262, 119] on input "Bulk Upload" at bounding box center [257, 114] width 10 height 10
radio input "true"
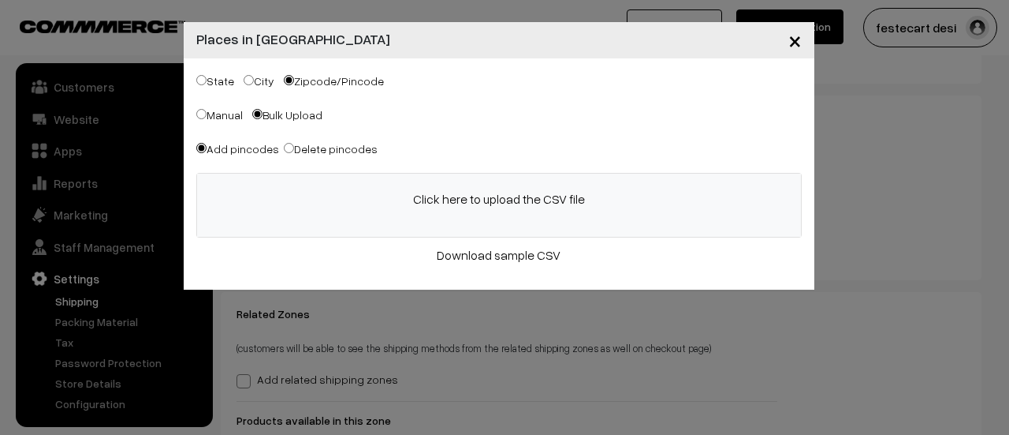
click at [200, 118] on input "Manual" at bounding box center [201, 114] width 10 height 10
radio input "true"
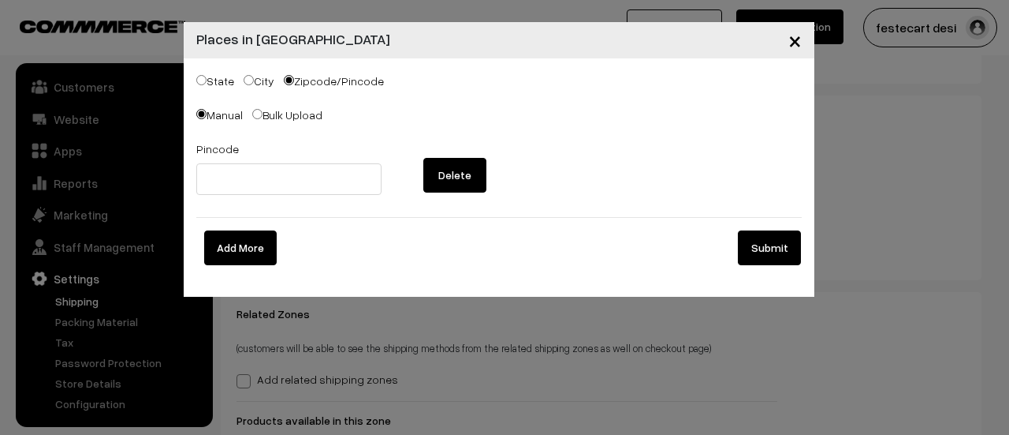
click at [263, 80] on label "City" at bounding box center [259, 81] width 31 height 17
click at [254, 80] on input "City" at bounding box center [249, 80] width 10 height 10
radio input "true"
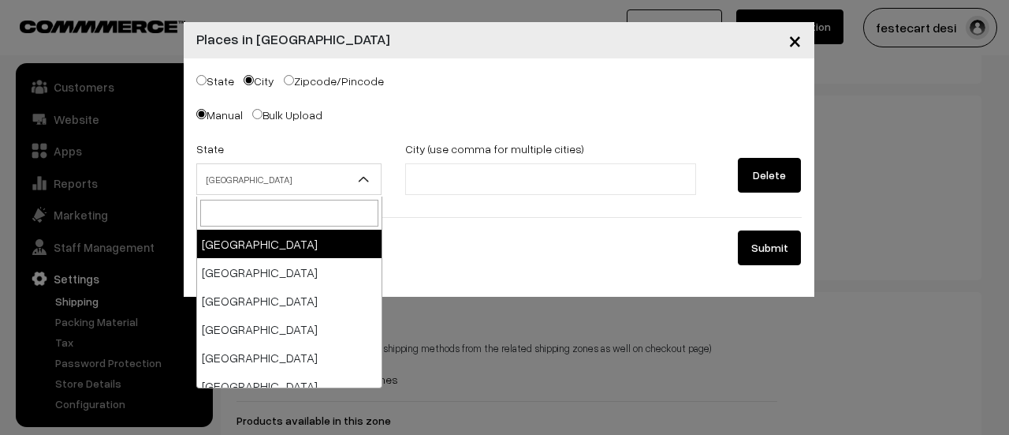
click at [297, 175] on span "Andaman & Nicobar Islands" at bounding box center [289, 180] width 185 height 28
click at [260, 205] on input "search" at bounding box center [289, 213] width 178 height 27
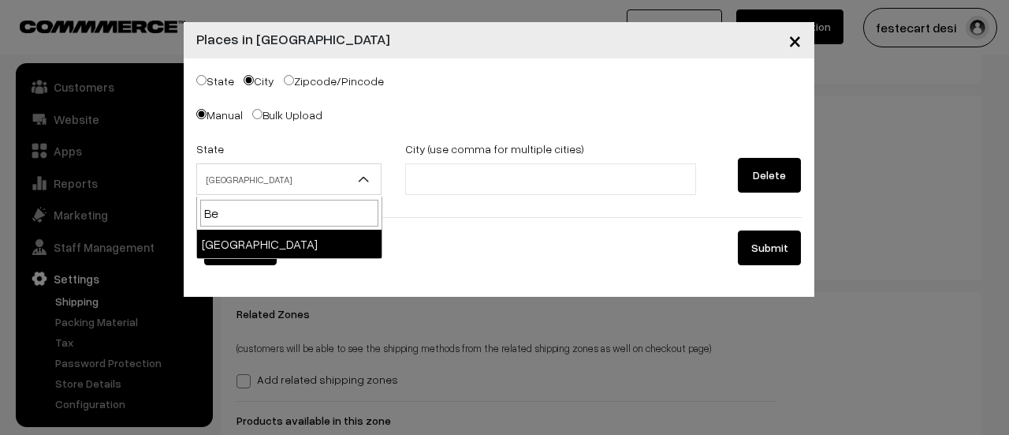
type input "B"
type input "kar"
select select "Karnataka"
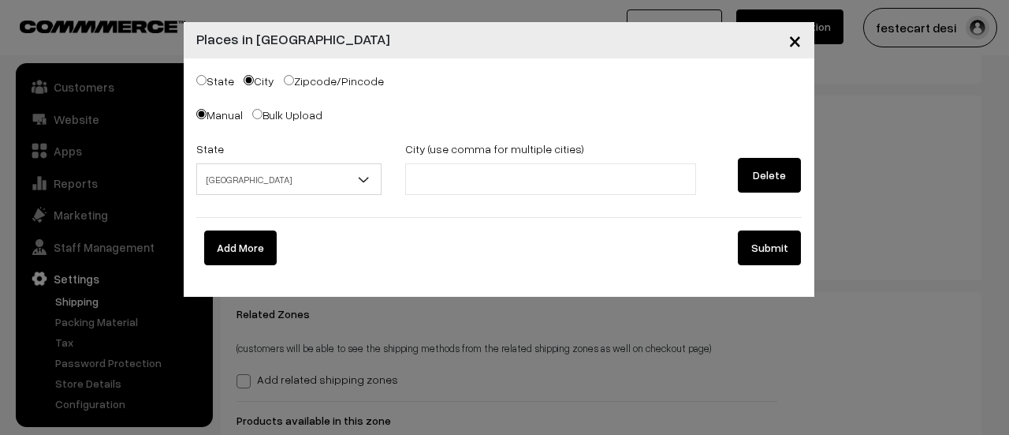
click at [467, 169] on li at bounding box center [480, 178] width 141 height 25
type input "Begal"
click at [800, 47] on span "×" at bounding box center [795, 39] width 13 height 29
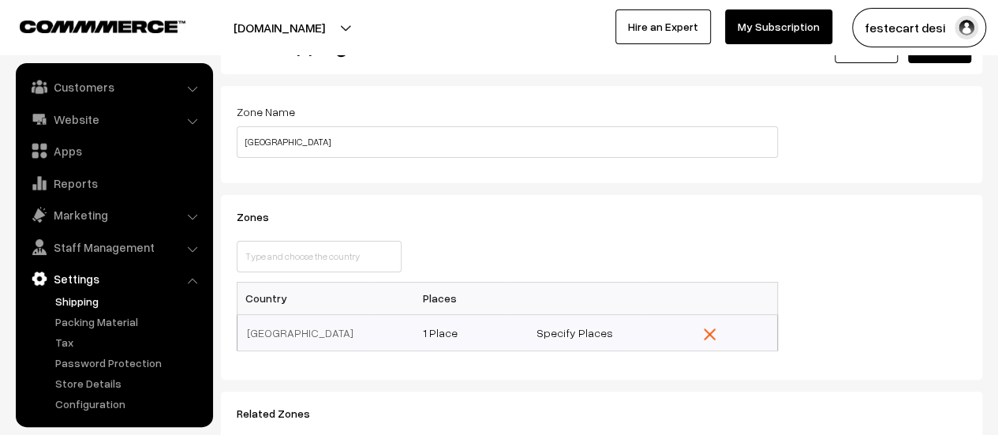
scroll to position [79, 0]
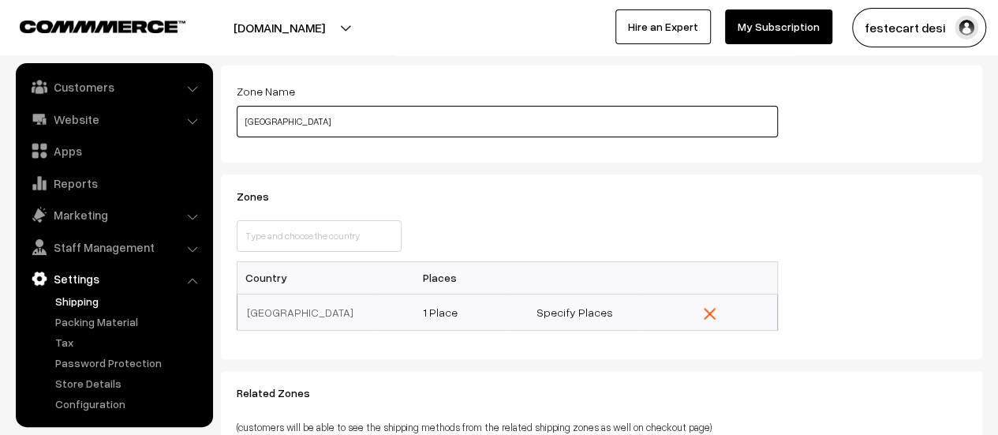
click at [336, 121] on input "South Bengaluru" at bounding box center [507, 122] width 541 height 32
click at [882, 259] on div "Zones This country is already selected Close Country Places India" at bounding box center [601, 266] width 753 height 153
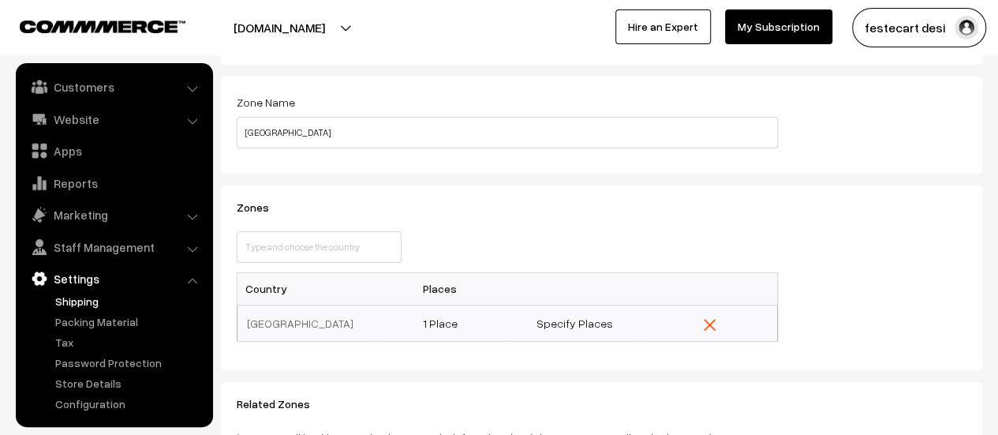
scroll to position [158, 0]
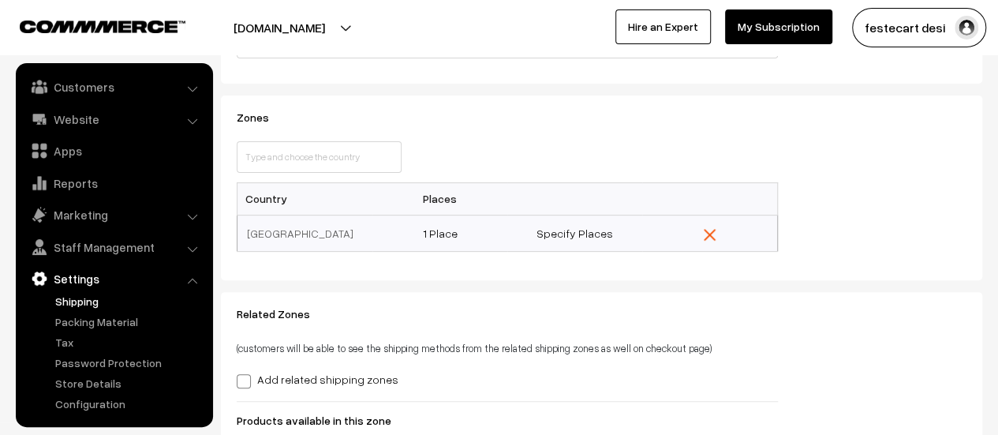
click at [76, 300] on link "Shipping" at bounding box center [129, 301] width 156 height 17
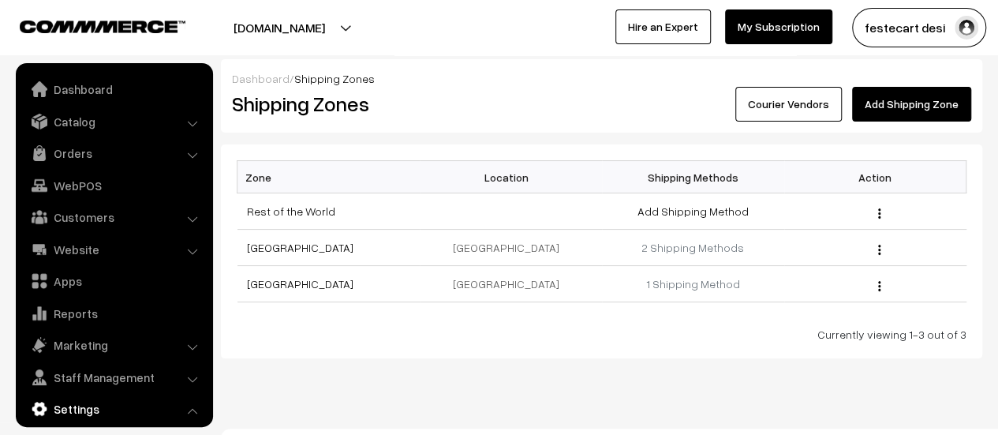
scroll to position [130, 0]
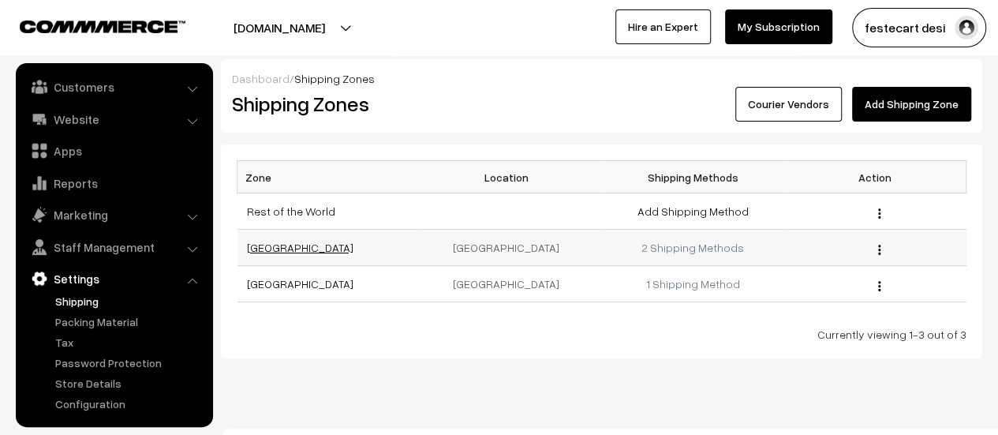
click at [261, 251] on link "[GEOGRAPHIC_DATA]" at bounding box center [300, 247] width 106 height 13
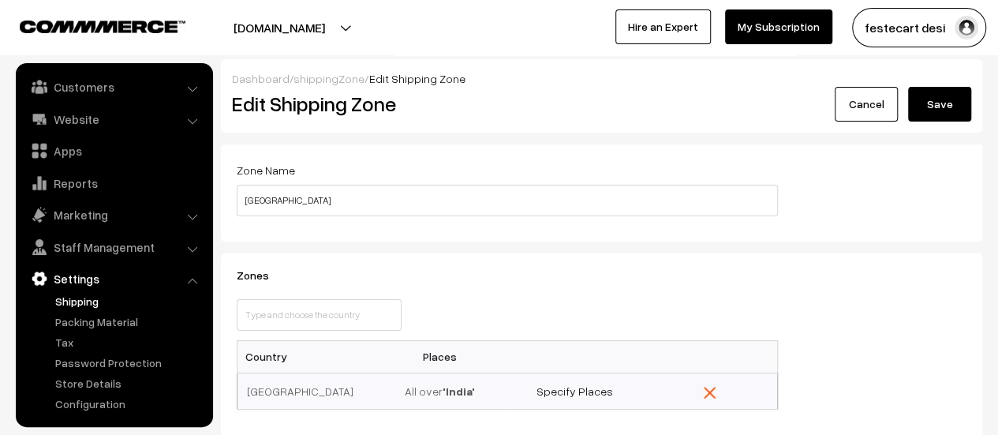
scroll to position [237, 0]
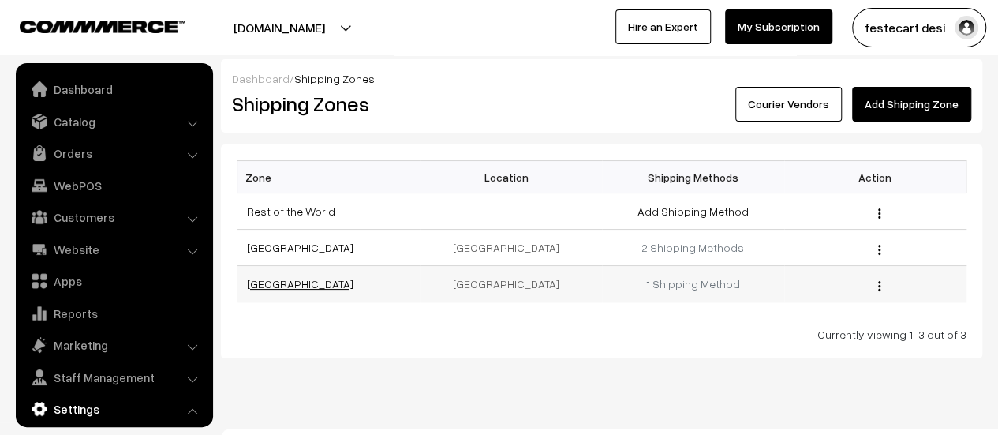
scroll to position [130, 0]
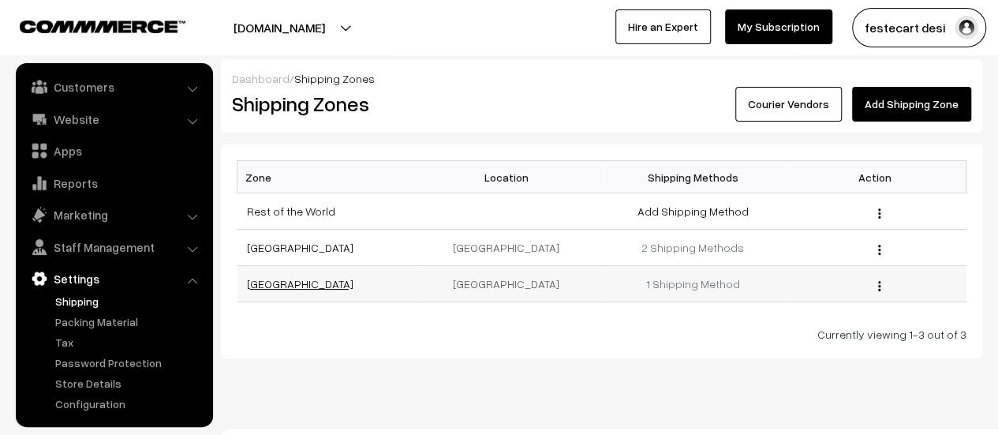
click at [268, 284] on link "[GEOGRAPHIC_DATA]" at bounding box center [300, 283] width 106 height 13
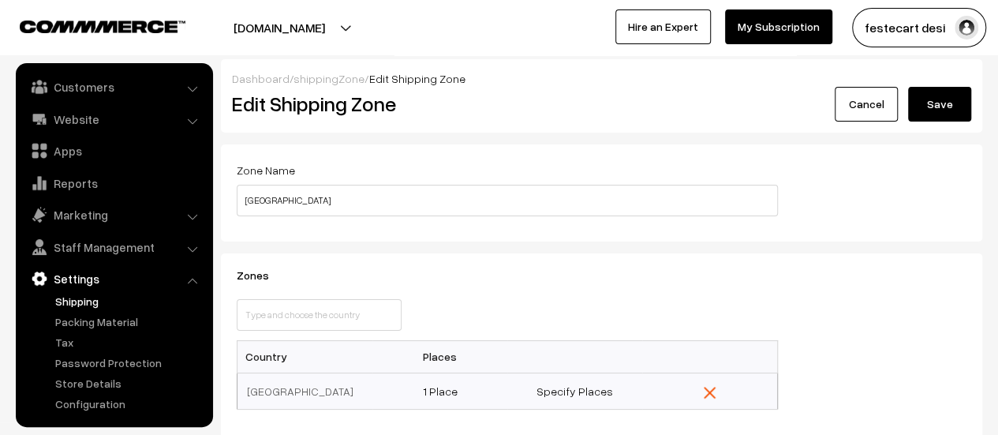
scroll to position [158, 0]
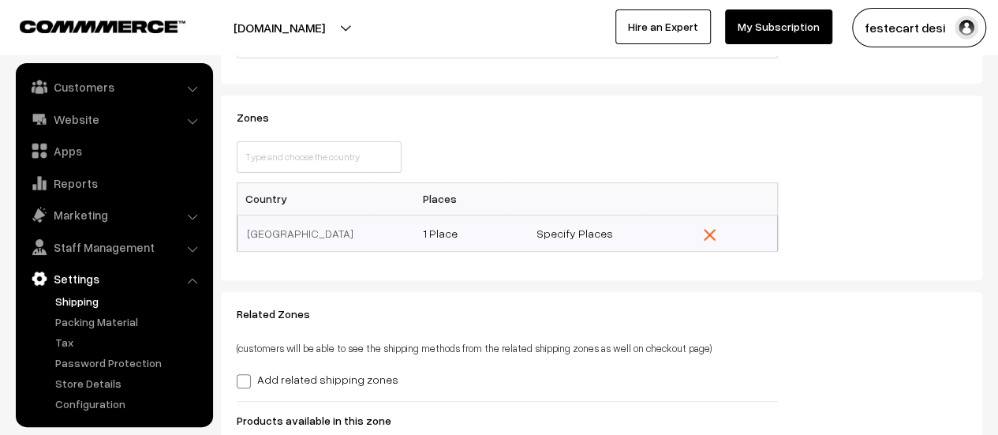
click at [62, 293] on link "Shipping" at bounding box center [129, 301] width 156 height 17
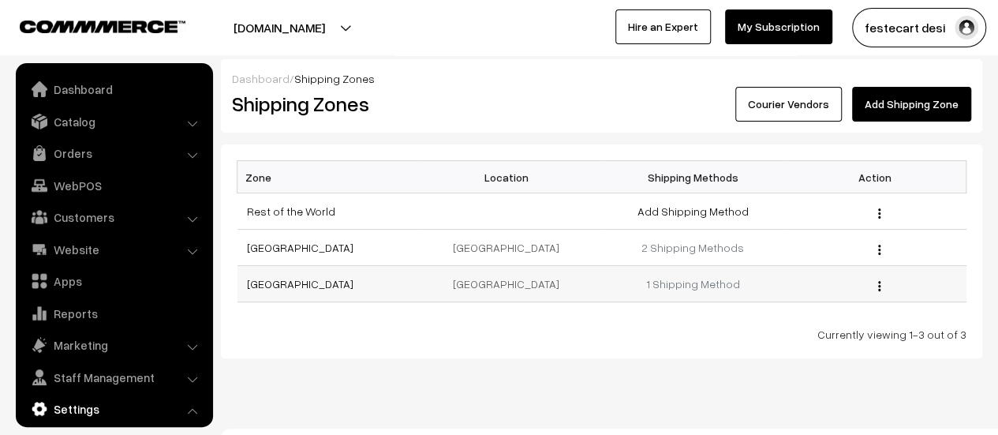
scroll to position [130, 0]
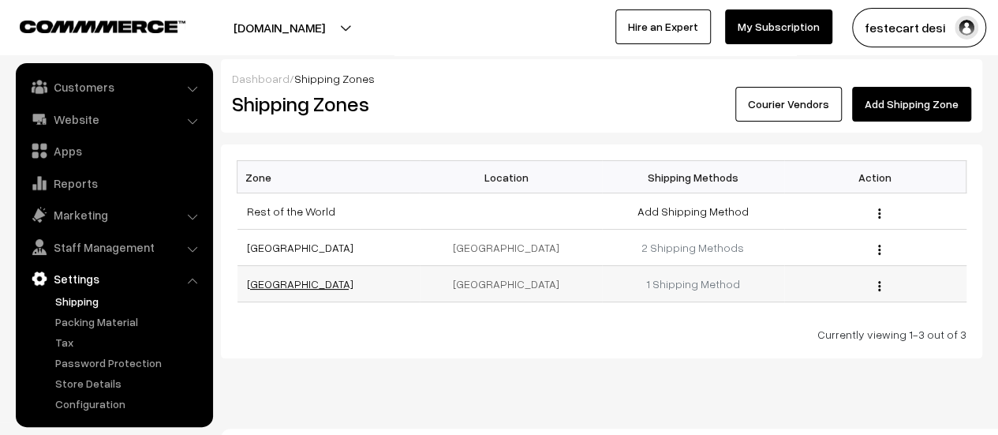
click at [306, 281] on link "[GEOGRAPHIC_DATA]" at bounding box center [300, 283] width 106 height 13
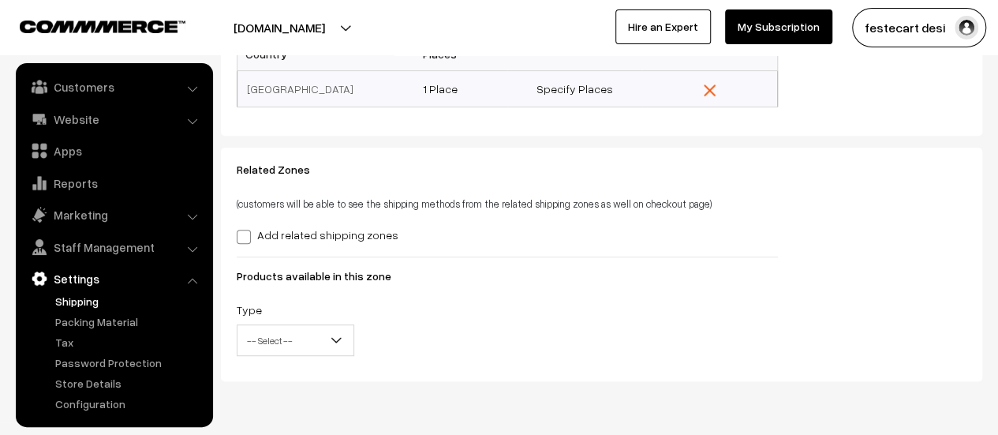
scroll to position [349, 0]
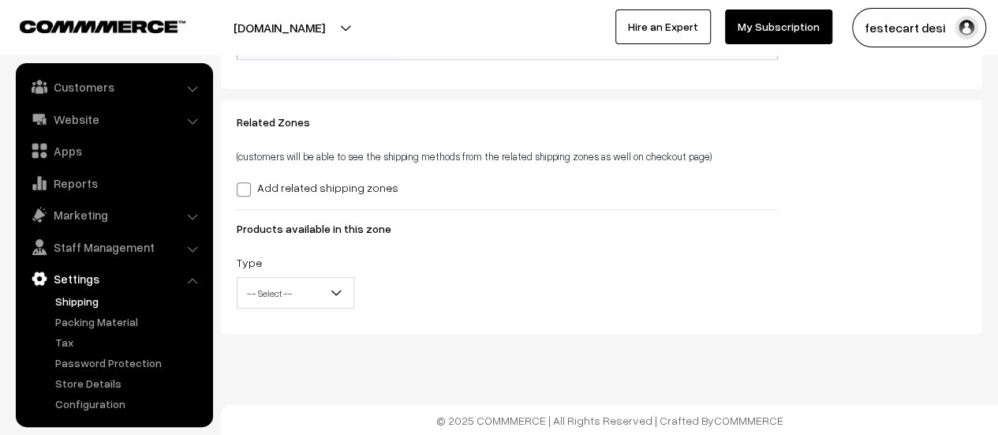
click at [244, 181] on input "Add related shipping zones" at bounding box center [242, 186] width 10 height 10
checkbox input "true"
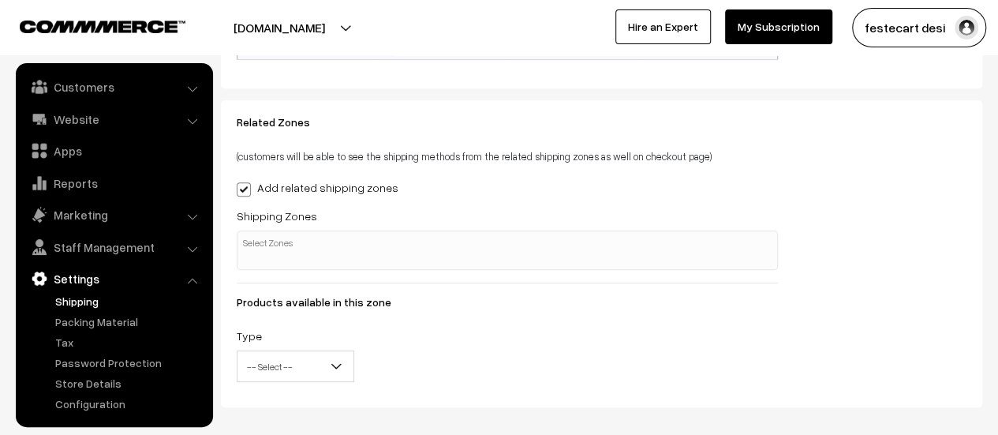
click at [273, 244] on input "search" at bounding box center [280, 243] width 79 height 16
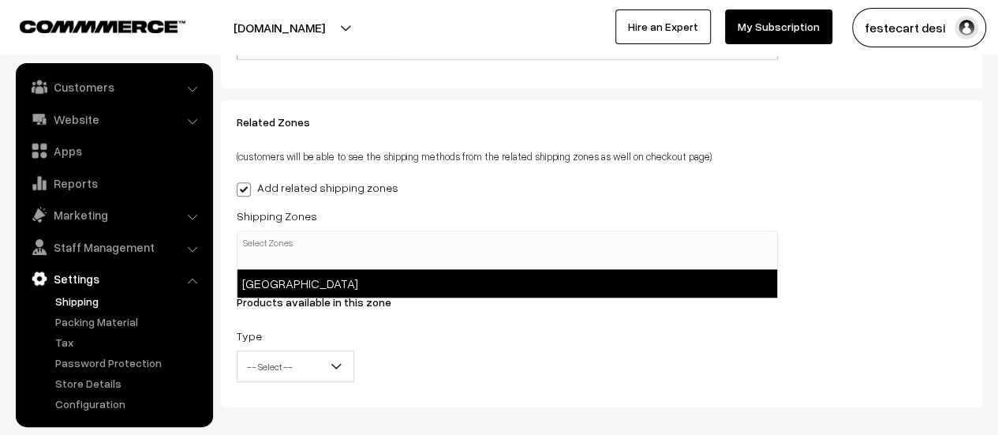
select select "2"
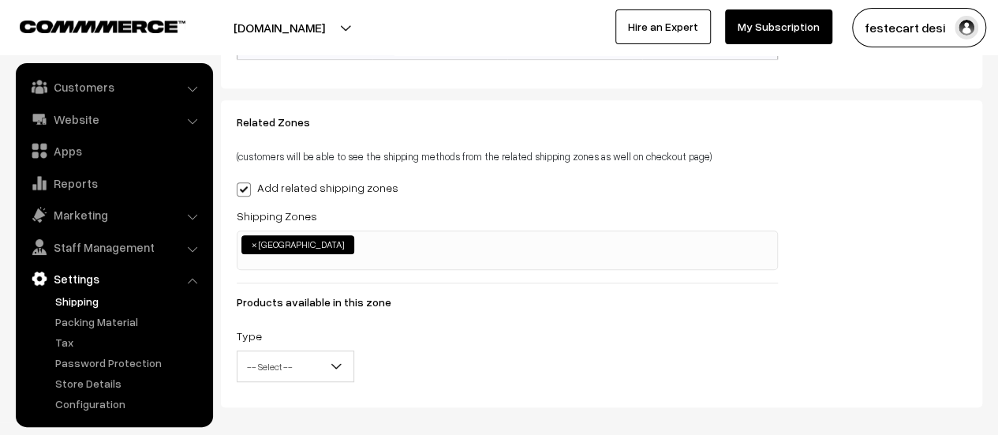
click at [252, 244] on span "×" at bounding box center [255, 244] width 6 height 14
select select
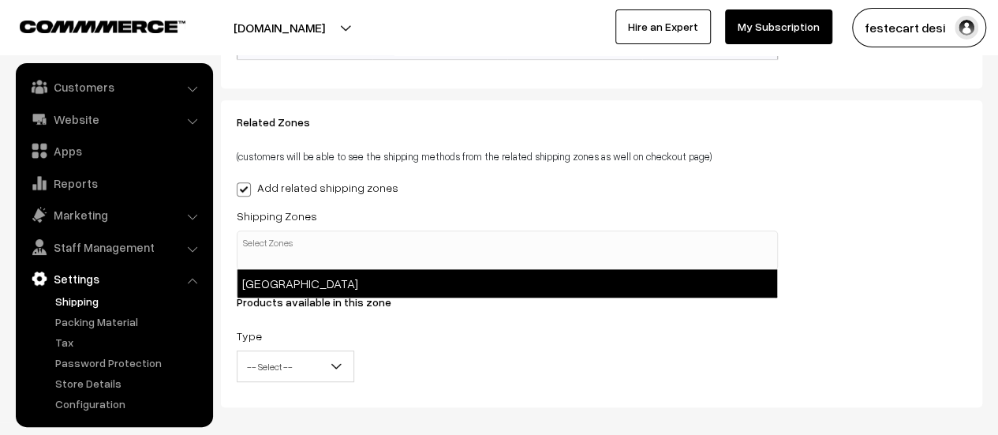
scroll to position [0, 4]
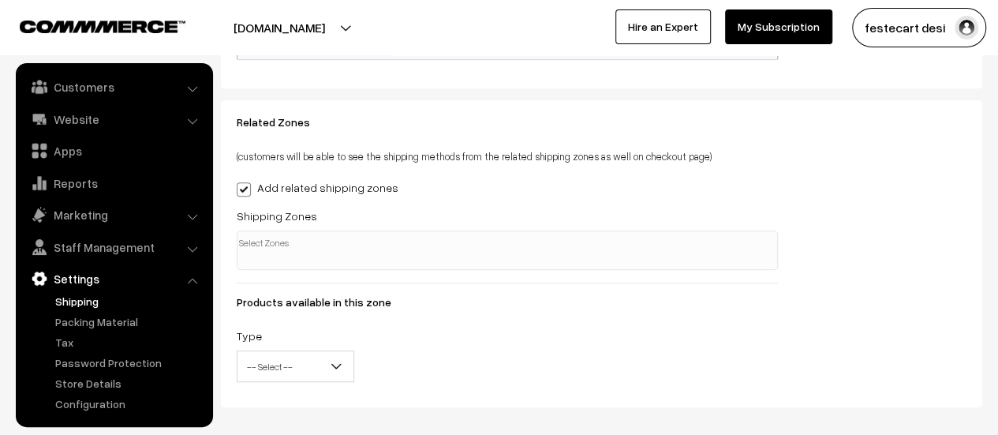
click at [238, 188] on span at bounding box center [244, 189] width 14 height 14
click at [238, 188] on input "Add related shipping zones" at bounding box center [242, 186] width 10 height 10
checkbox input "false"
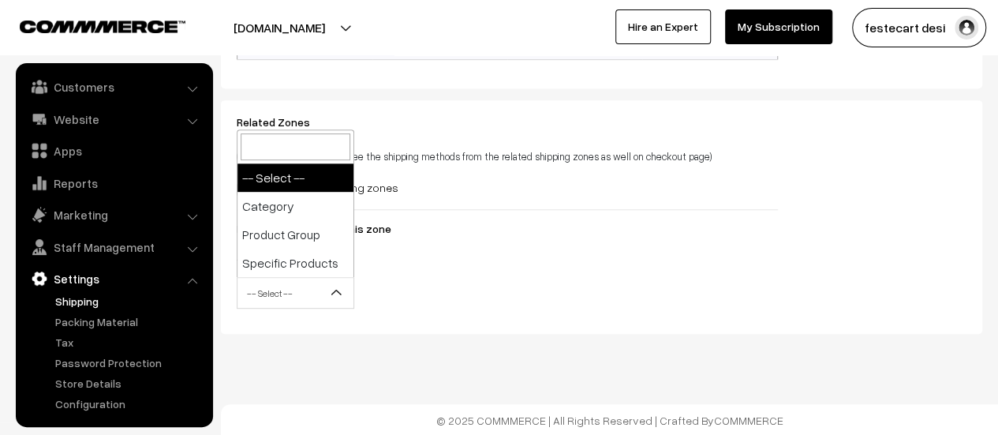
click at [322, 285] on span "-- Select --" at bounding box center [295, 293] width 116 height 28
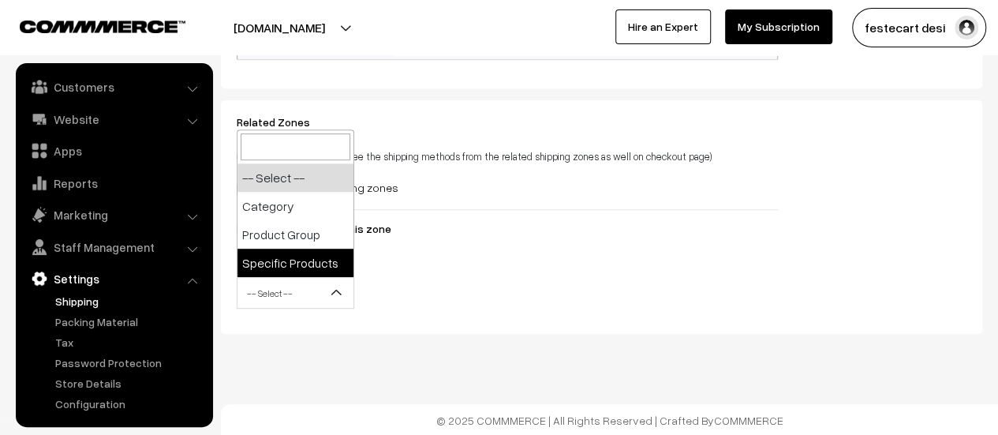
click at [635, 285] on div "Type -- Select -- Category Product Group Specific Products -- Select --" at bounding box center [507, 284] width 565 height 65
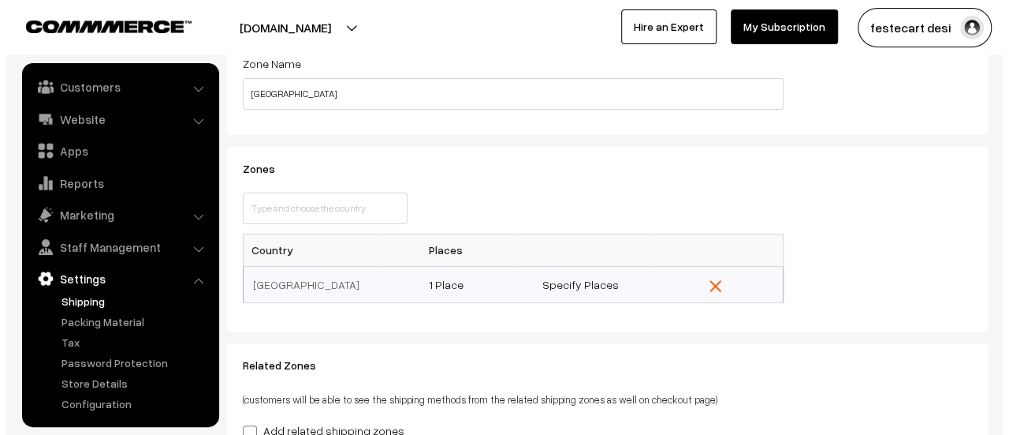
scroll to position [158, 0]
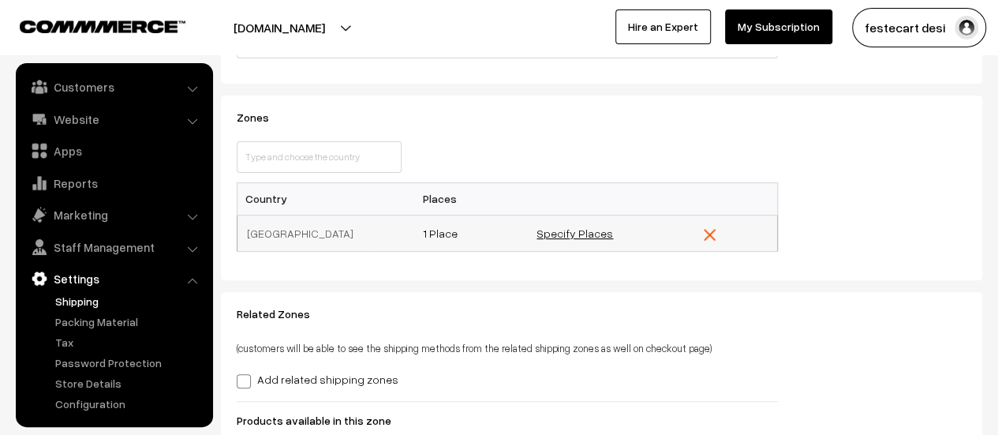
click at [560, 229] on link "Specify Places" at bounding box center [574, 232] width 76 height 13
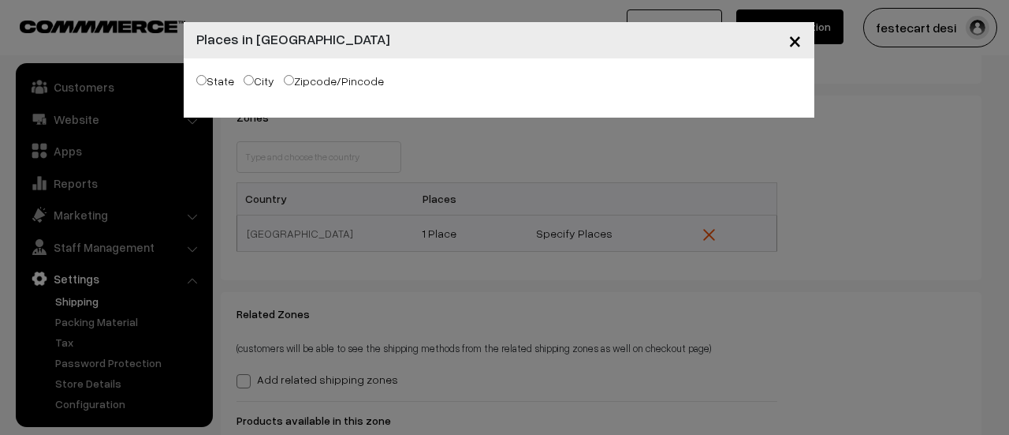
click at [217, 80] on label "State" at bounding box center [215, 81] width 38 height 17
click at [207, 80] on input "State" at bounding box center [201, 80] width 10 height 10
radio input "true"
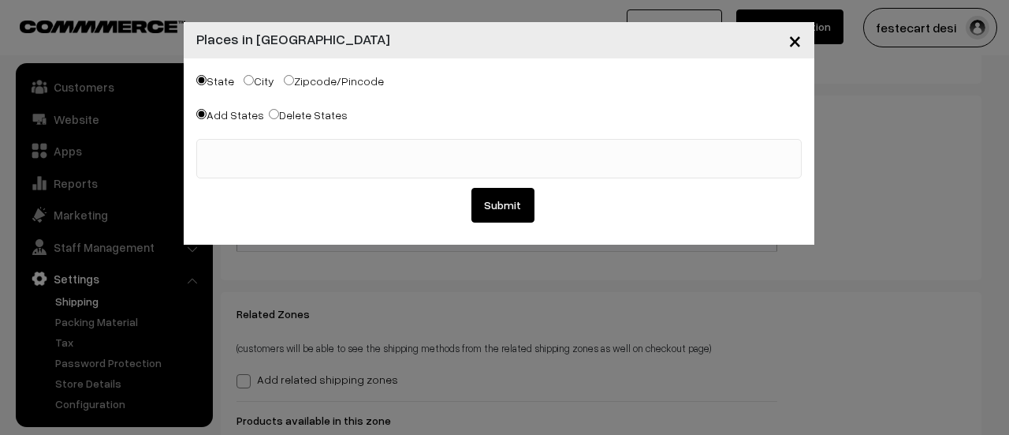
click at [262, 140] on ul at bounding box center [499, 150] width 604 height 20
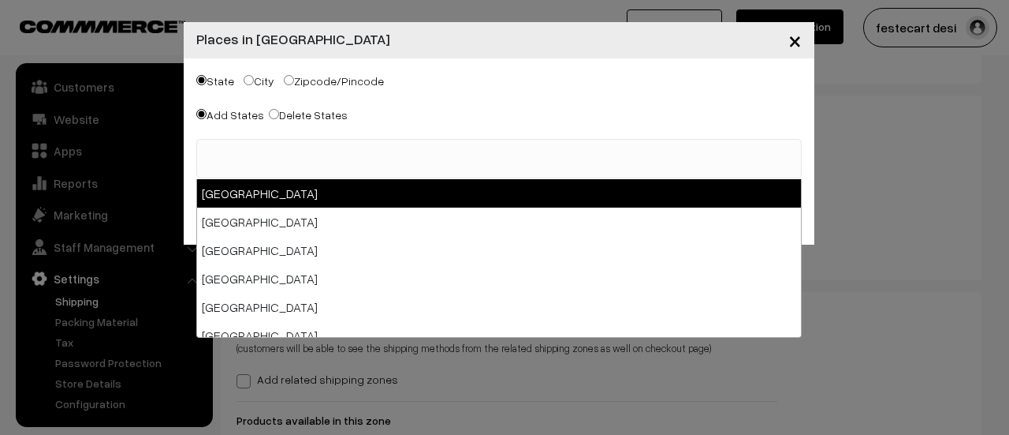
click at [252, 84] on input "City" at bounding box center [249, 80] width 10 height 10
radio input "true"
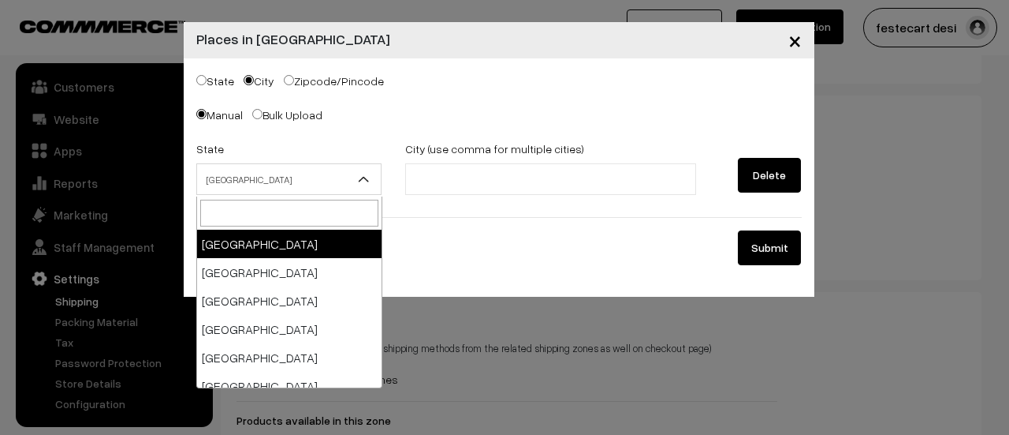
click at [267, 187] on span "[GEOGRAPHIC_DATA]" at bounding box center [289, 180] width 185 height 28
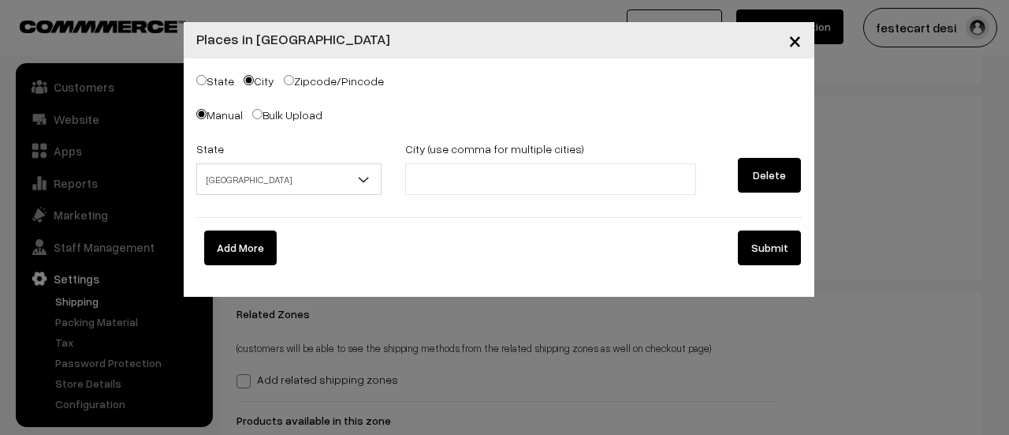
click at [203, 77] on input "State" at bounding box center [201, 80] width 10 height 10
radio input "true"
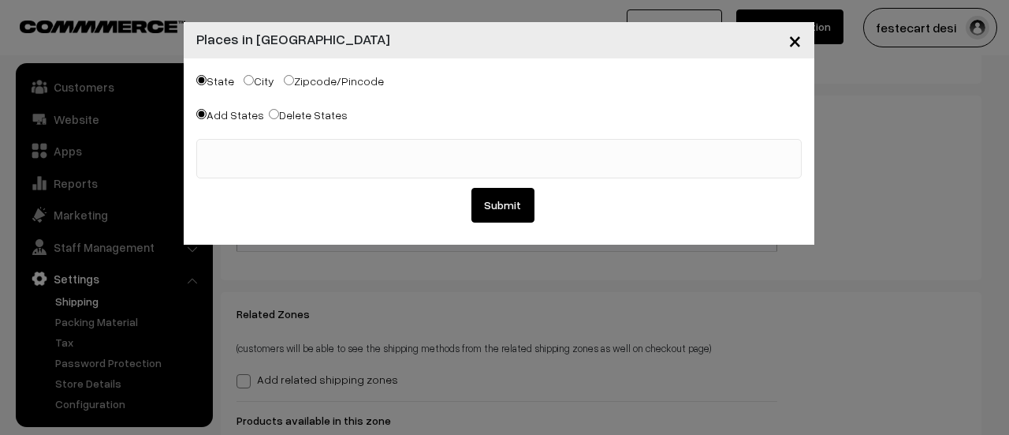
click at [302, 166] on span at bounding box center [499, 158] width 606 height 39
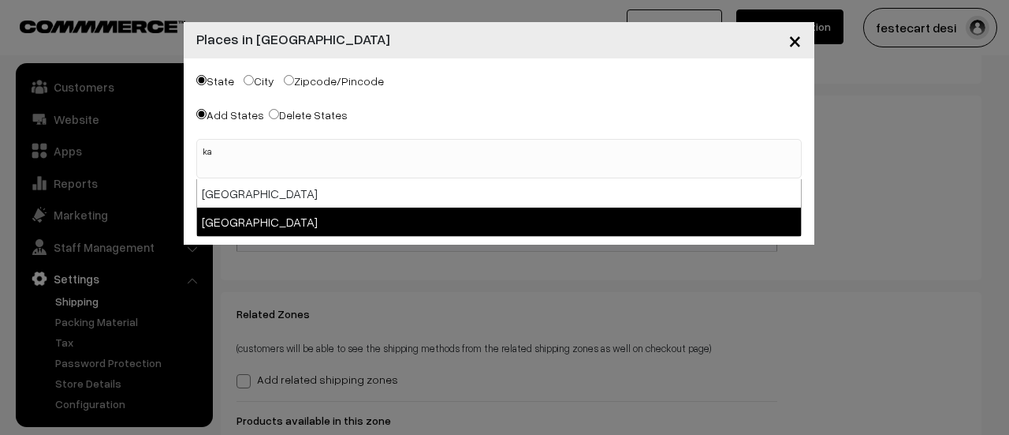
type input "ka"
select select "[GEOGRAPHIC_DATA]"
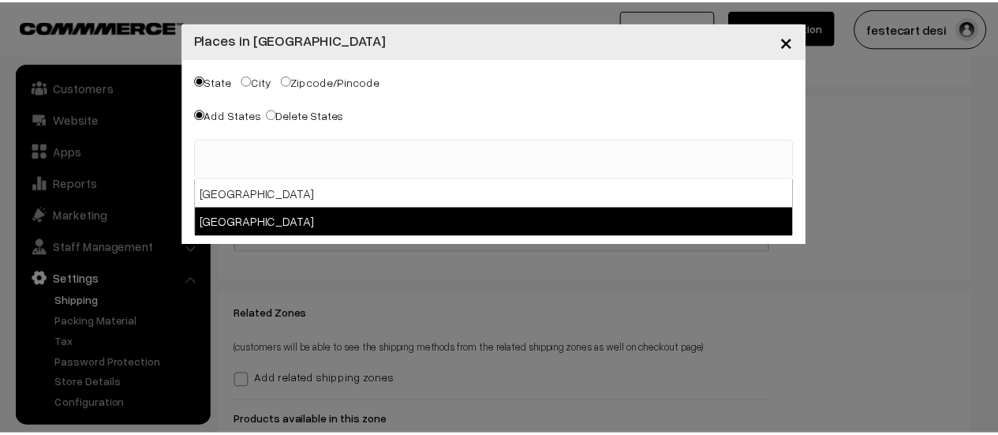
scroll to position [174, 0]
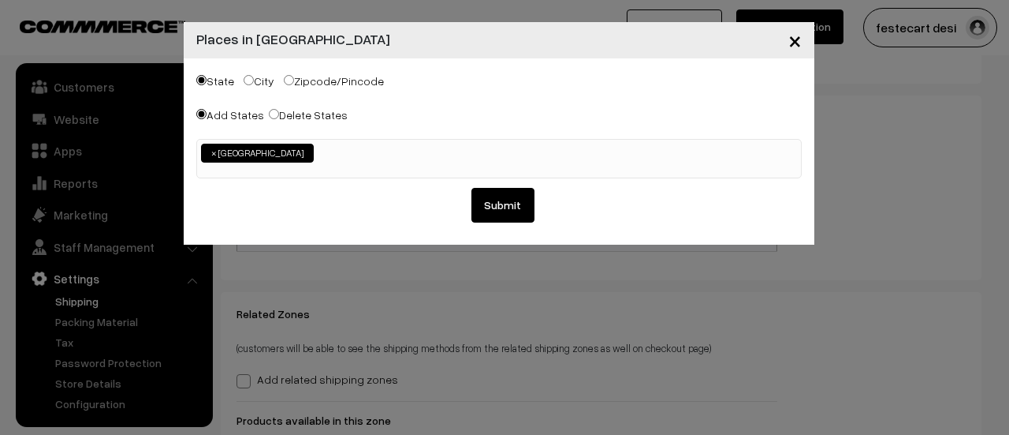
click at [246, 79] on input "City" at bounding box center [249, 80] width 10 height 10
radio input "true"
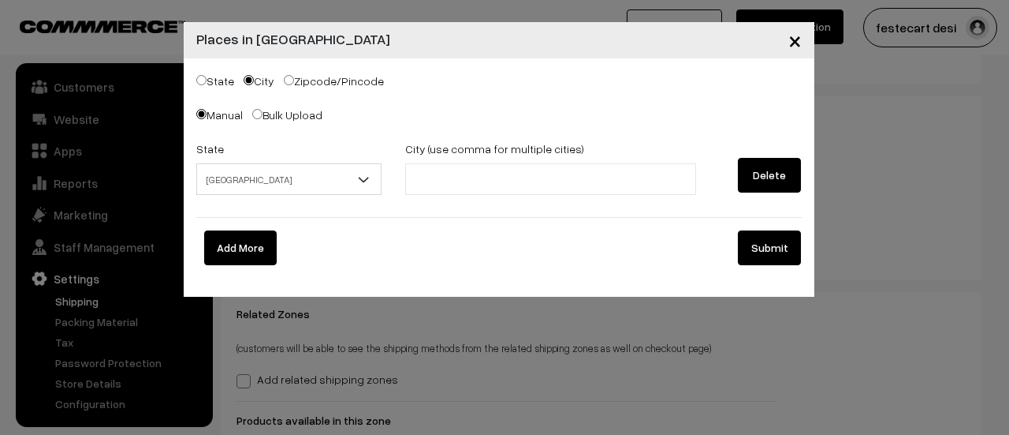
click at [215, 83] on label "State" at bounding box center [215, 81] width 38 height 17
click at [207, 83] on input "State" at bounding box center [201, 80] width 10 height 10
radio input "true"
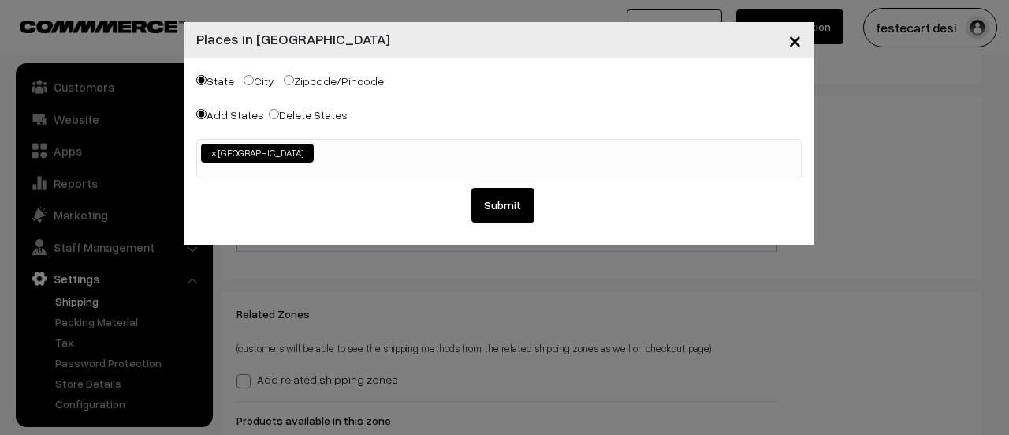
click at [256, 79] on label "City" at bounding box center [259, 81] width 31 height 17
click at [254, 79] on input "City" at bounding box center [249, 80] width 10 height 10
radio input "true"
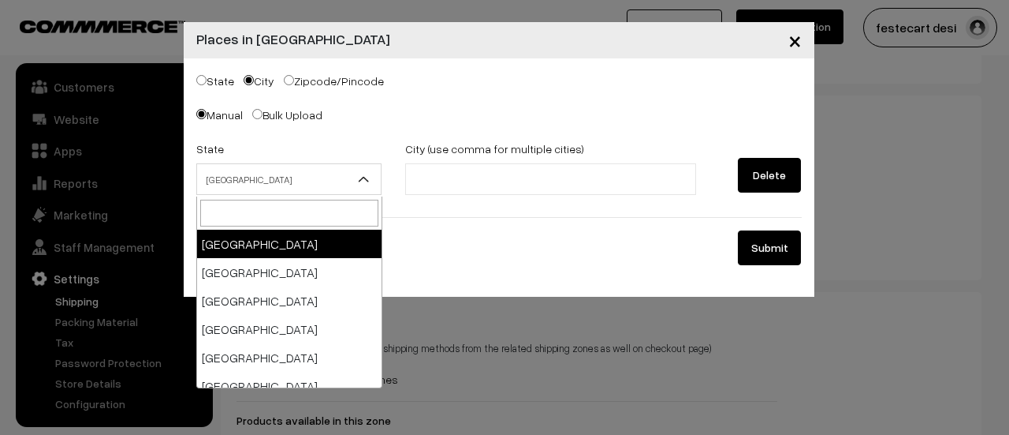
click at [278, 183] on span "[GEOGRAPHIC_DATA]" at bounding box center [289, 180] width 185 height 28
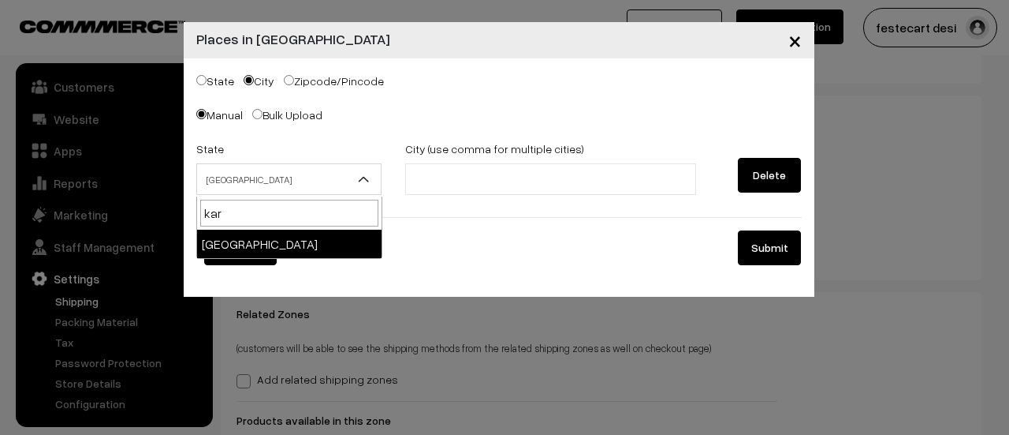
type input "kar"
select select "[GEOGRAPHIC_DATA]"
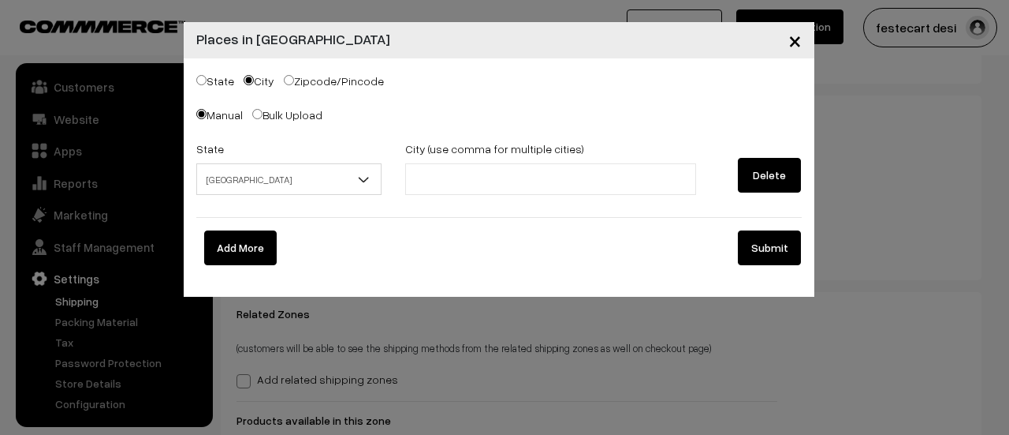
click at [558, 173] on ul at bounding box center [550, 179] width 291 height 32
type input "[GEOGRAPHIC_DATA]"
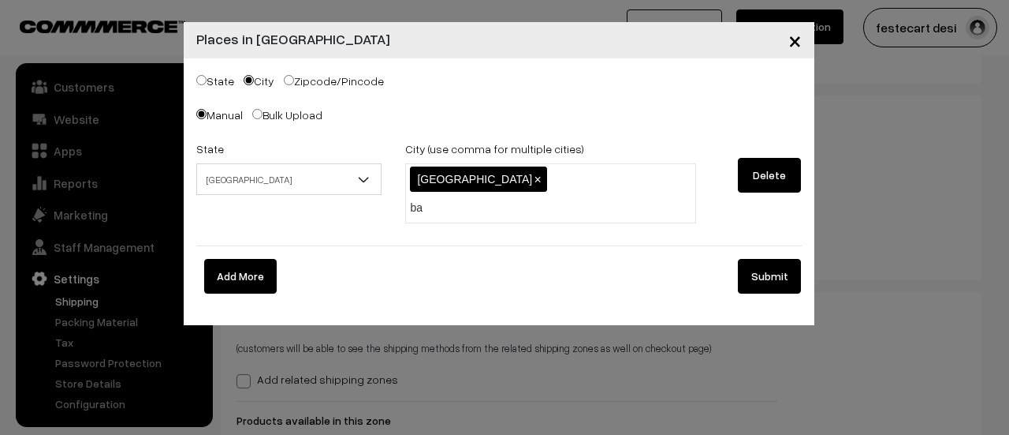
type input "b"
type input "Bangaore"
click at [608, 179] on span "×" at bounding box center [611, 179] width 7 height 13
type input "[GEOGRAPHIC_DATA]"
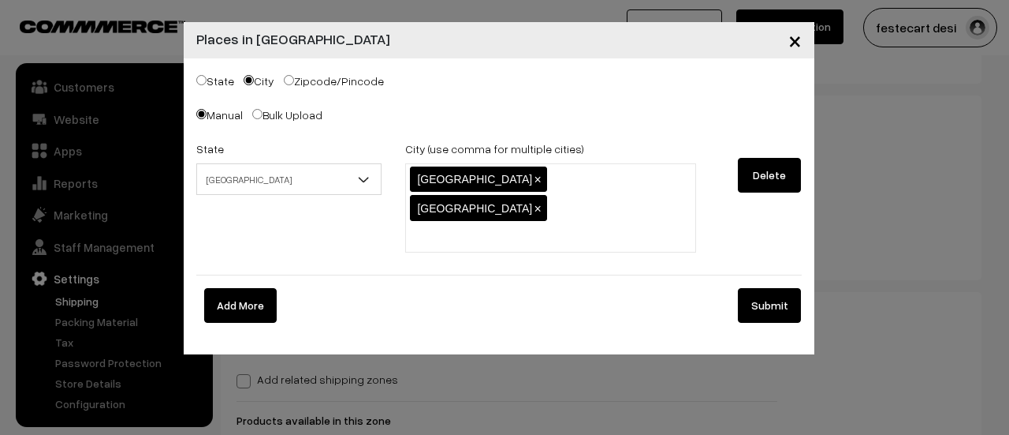
click at [301, 84] on label "Zipcode/Pincode" at bounding box center [334, 81] width 100 height 17
click at [294, 84] on input "Zipcode/Pincode" at bounding box center [289, 80] width 10 height 10
radio input "true"
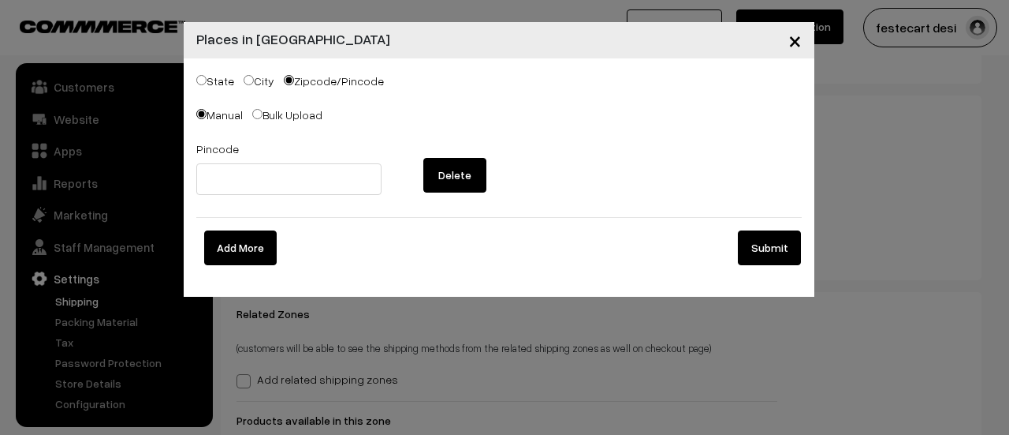
click at [256, 84] on label "City" at bounding box center [259, 81] width 31 height 17
click at [254, 84] on input "City" at bounding box center [249, 80] width 10 height 10
radio input "true"
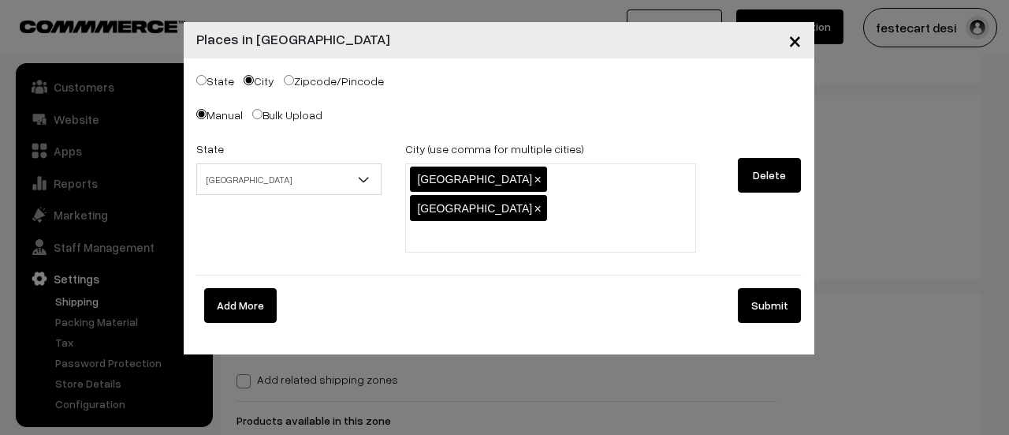
click at [214, 80] on label "State" at bounding box center [215, 81] width 38 height 17
click at [207, 80] on input "State" at bounding box center [201, 80] width 10 height 10
radio input "true"
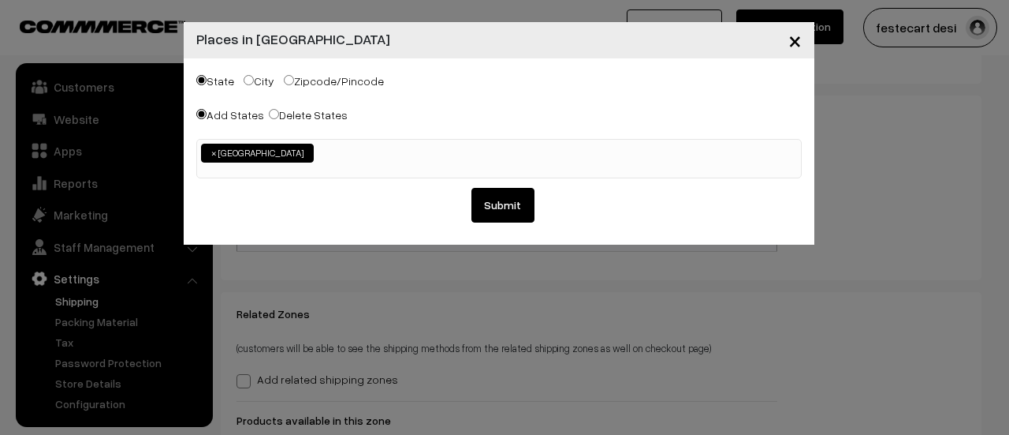
click at [253, 77] on label "City" at bounding box center [259, 81] width 31 height 17
click at [253, 77] on input "City" at bounding box center [249, 80] width 10 height 10
radio input "true"
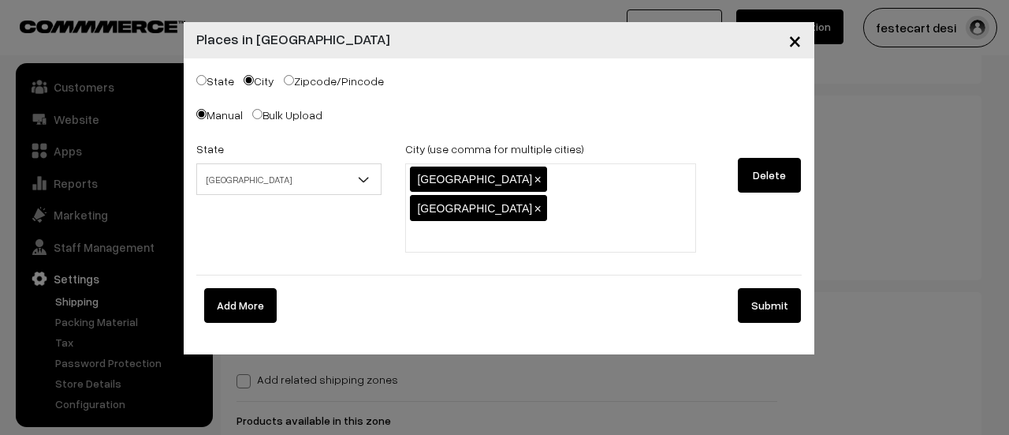
click at [772, 288] on button "Submit" at bounding box center [769, 305] width 63 height 35
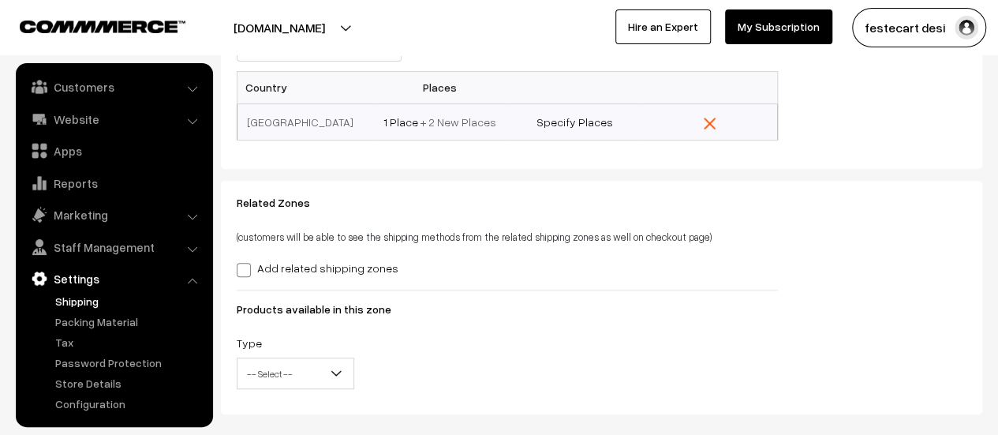
scroll to position [349, 0]
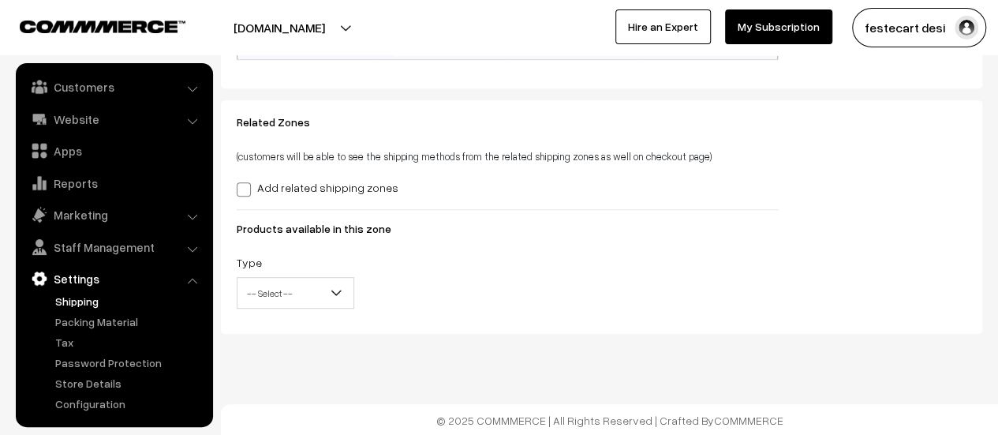
click at [99, 296] on link "Shipping" at bounding box center [129, 301] width 156 height 17
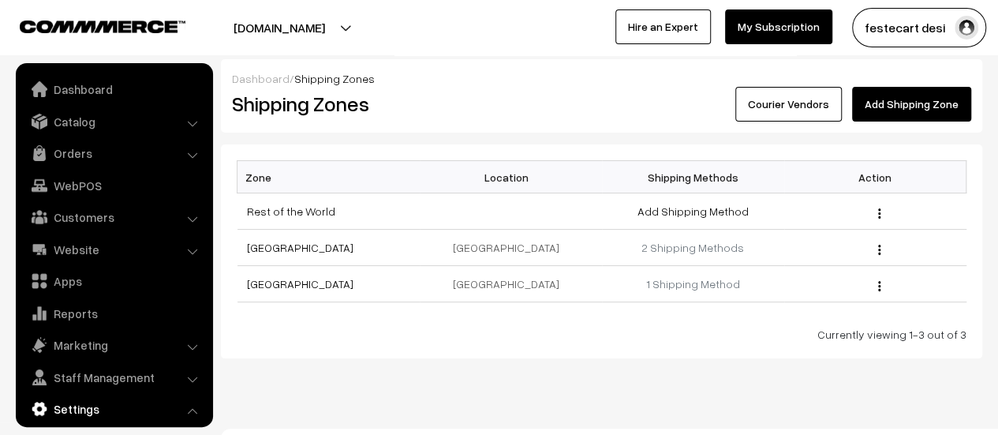
scroll to position [130, 0]
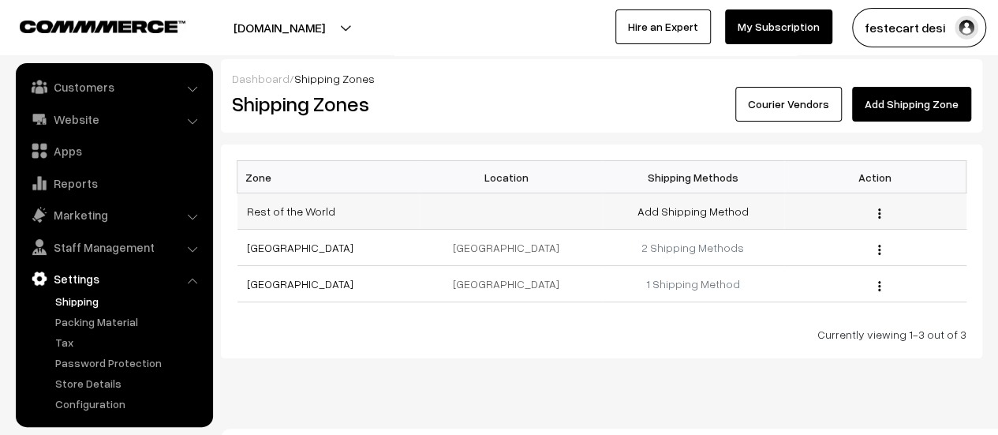
click at [877, 211] on button "button" at bounding box center [879, 213] width 4 height 13
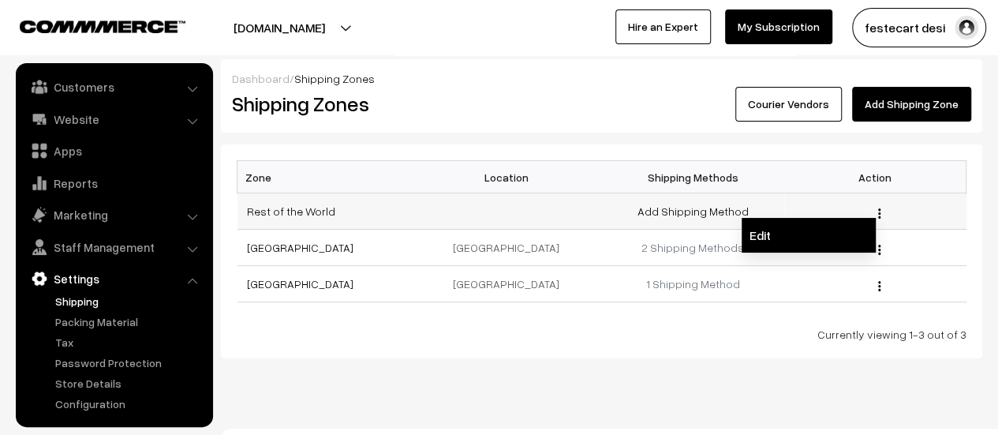
click at [808, 229] on link "Edit" at bounding box center [808, 235] width 134 height 35
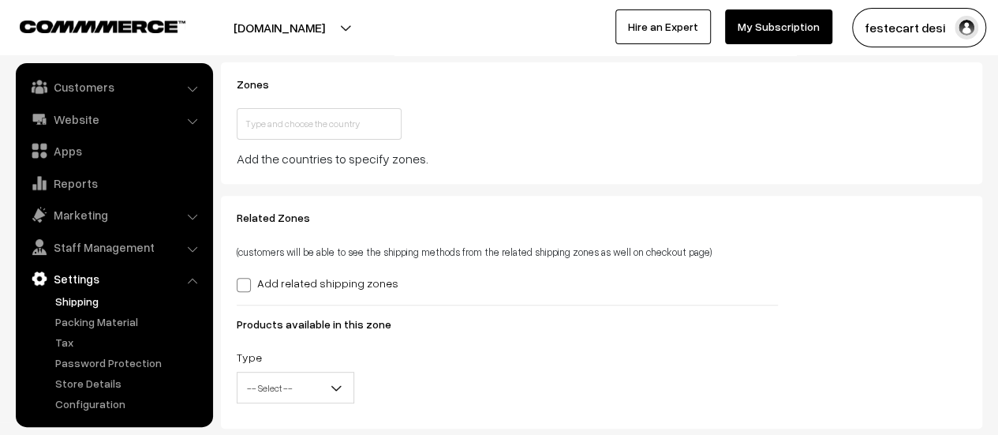
scroll to position [237, 0]
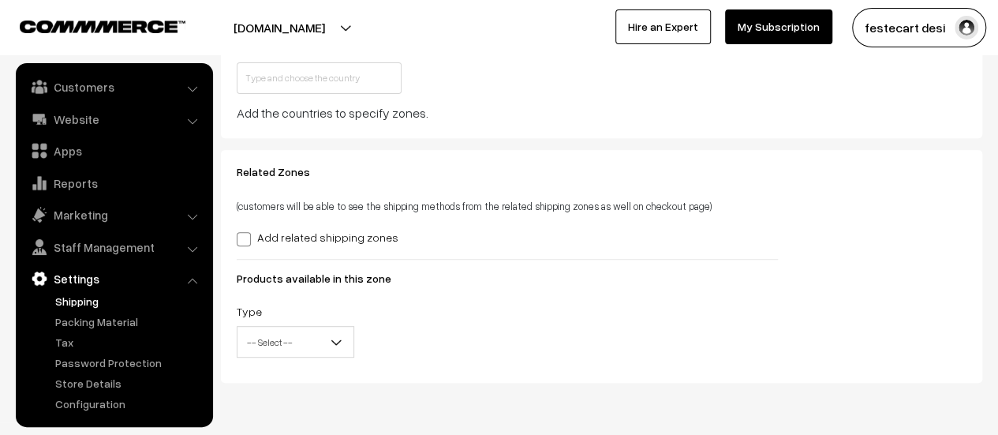
click at [322, 341] on span "-- Select --" at bounding box center [295, 342] width 116 height 28
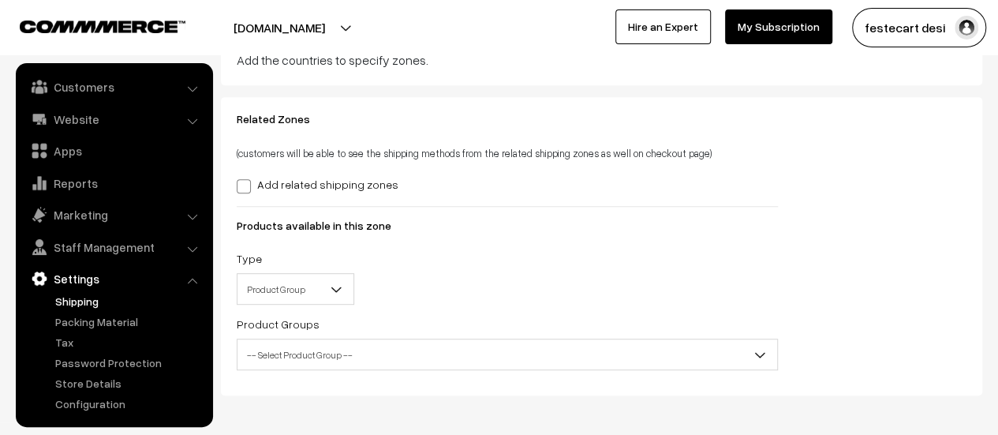
scroll to position [353, 0]
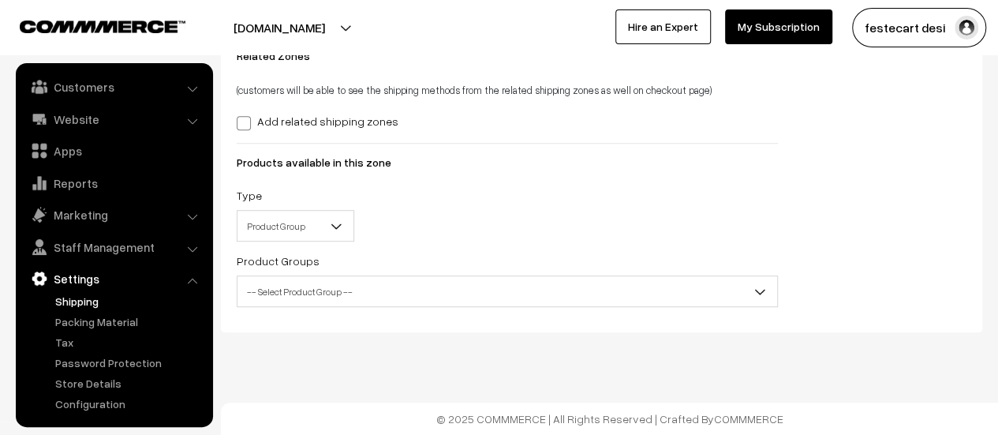
click at [308, 288] on span "-- Select Product Group --" at bounding box center [506, 292] width 539 height 28
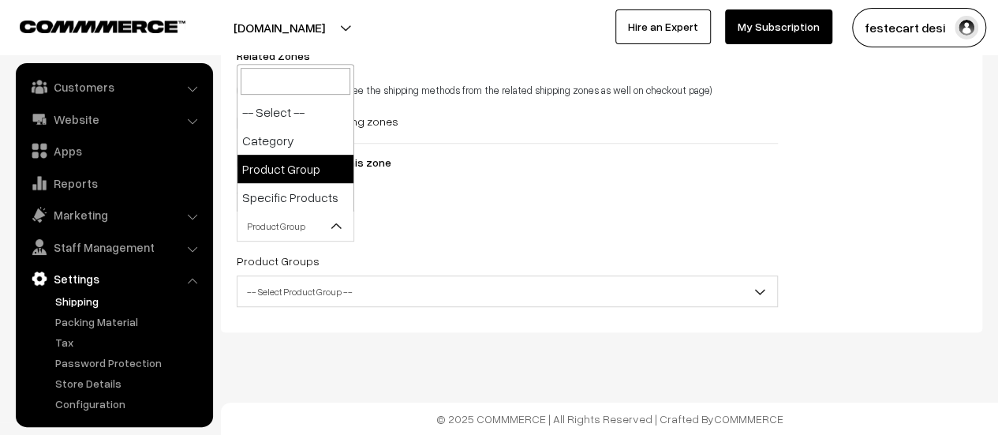
click at [299, 226] on span "Product Group" at bounding box center [295, 226] width 116 height 28
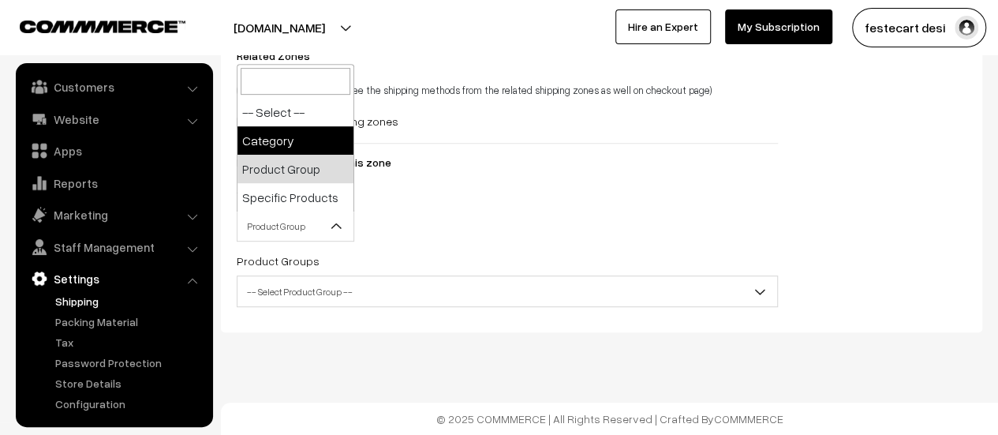
select select "category"
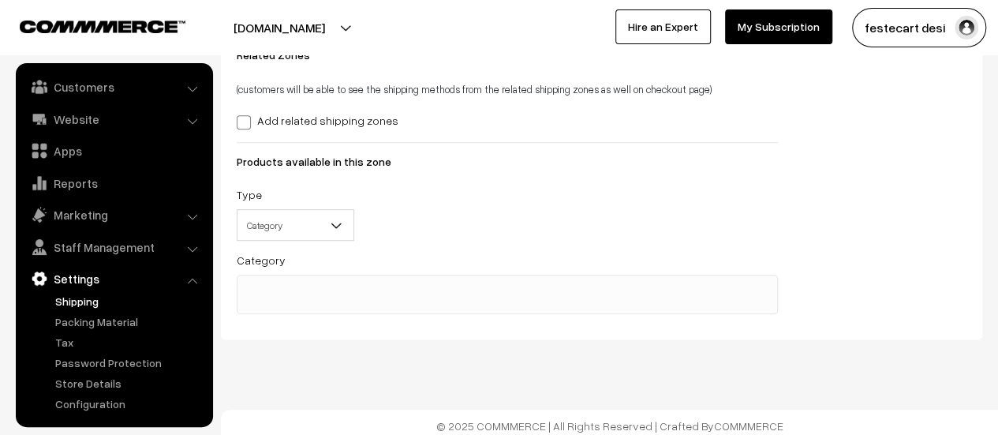
scroll to position [361, 0]
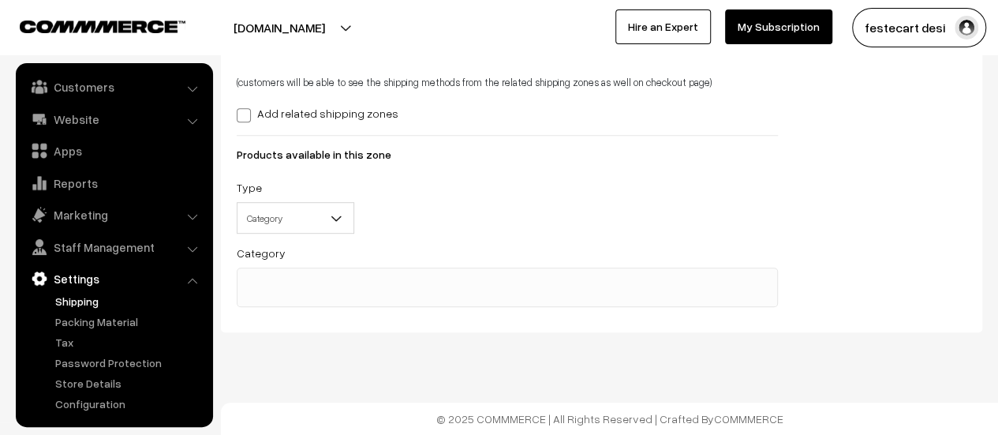
click at [303, 281] on ul at bounding box center [506, 278] width 539 height 20
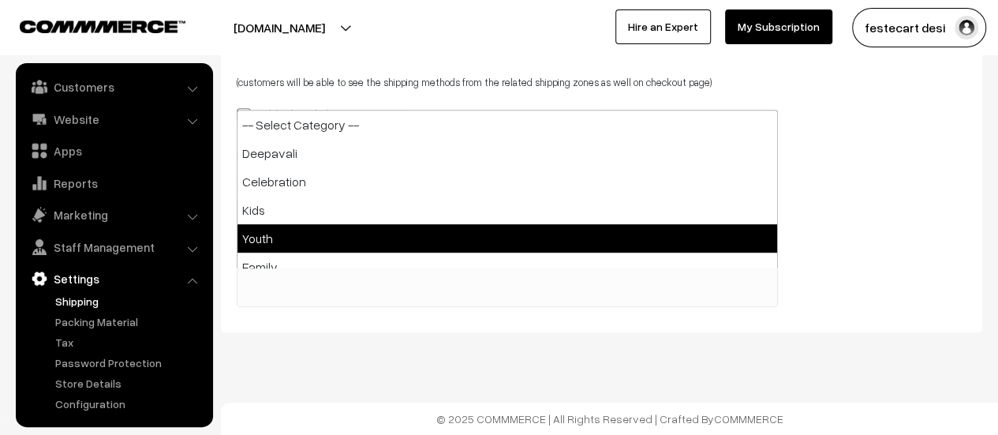
click at [875, 181] on div "Related Zones (customers will be able to see the shipping methods from the rela…" at bounding box center [601, 179] width 753 height 275
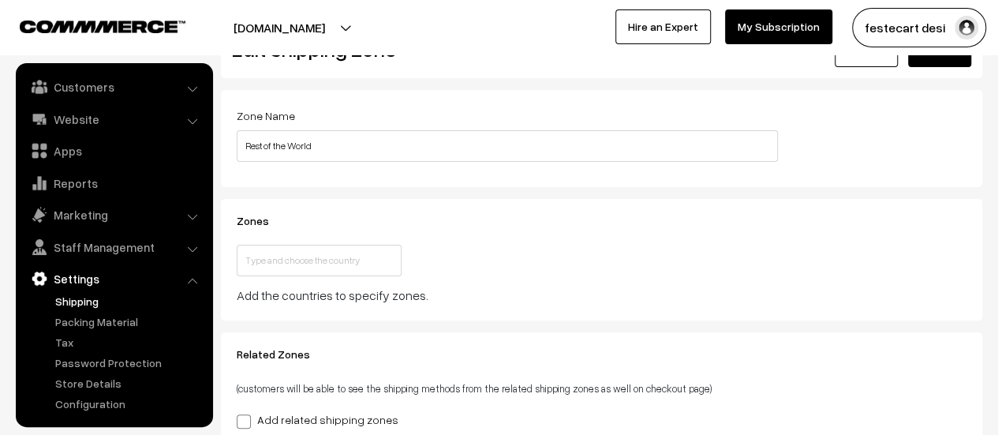
scroll to position [0, 0]
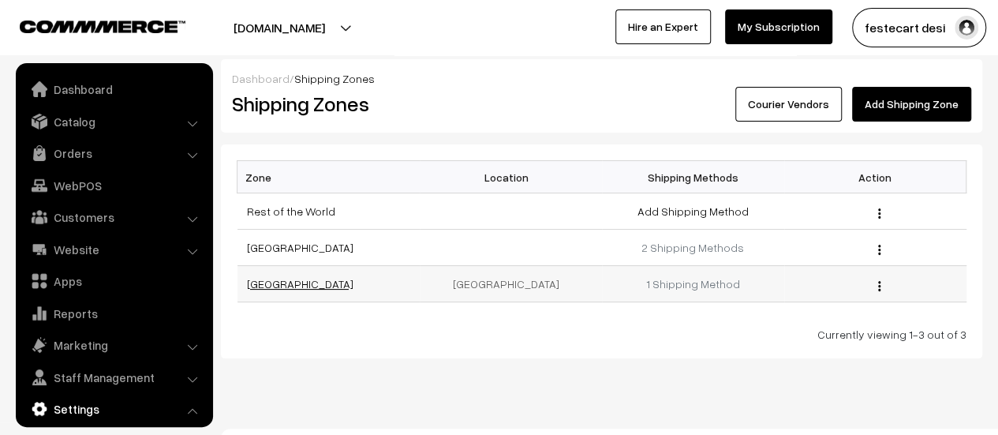
scroll to position [130, 0]
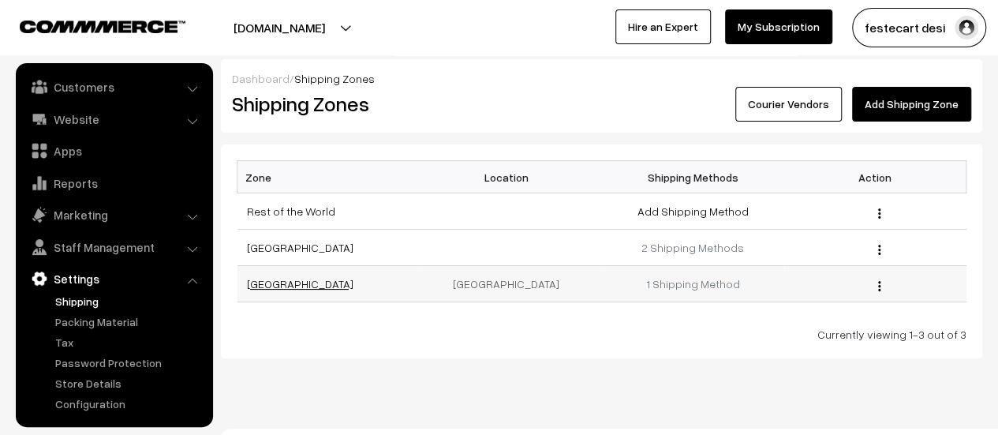
click at [274, 278] on link "[GEOGRAPHIC_DATA]" at bounding box center [300, 283] width 106 height 13
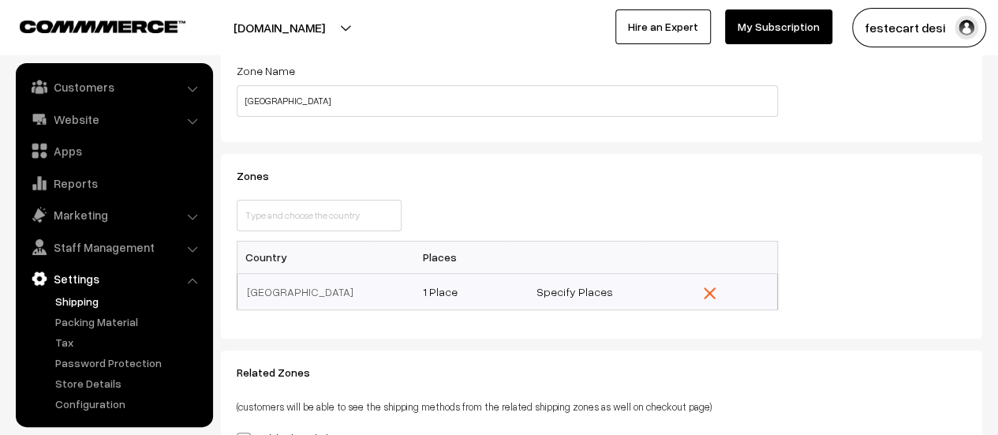
scroll to position [79, 0]
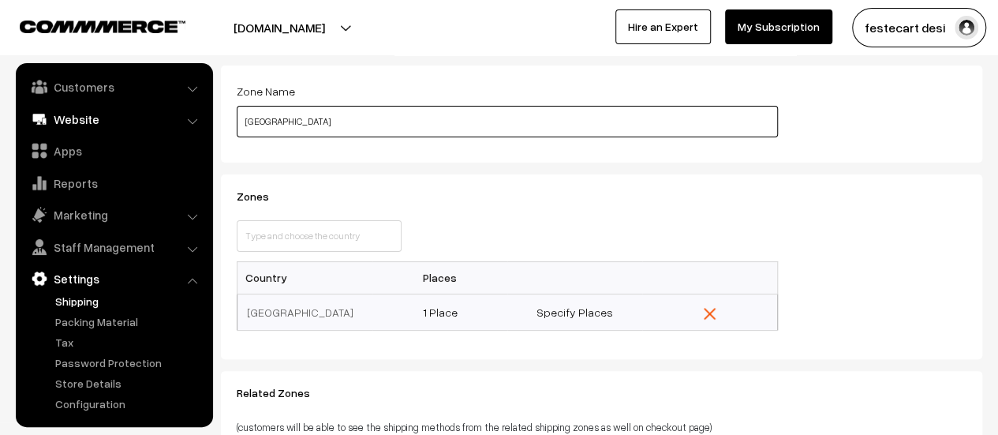
drag, startPoint x: 267, startPoint y: 127, endPoint x: 120, endPoint y: 125, distance: 146.7
click at [120, 125] on body "Thank you for showing interest. Our team will call you shortly. Close festecart…" at bounding box center [499, 314] width 998 height 786
click at [349, 120] on input "Bengaluru" at bounding box center [507, 122] width 541 height 32
type input "Bengaluru"
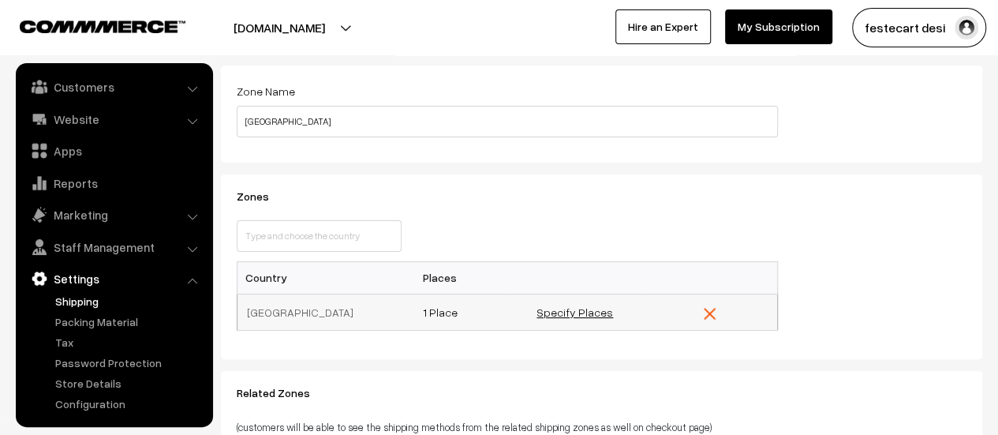
click at [542, 307] on link "Specify Places" at bounding box center [574, 311] width 76 height 13
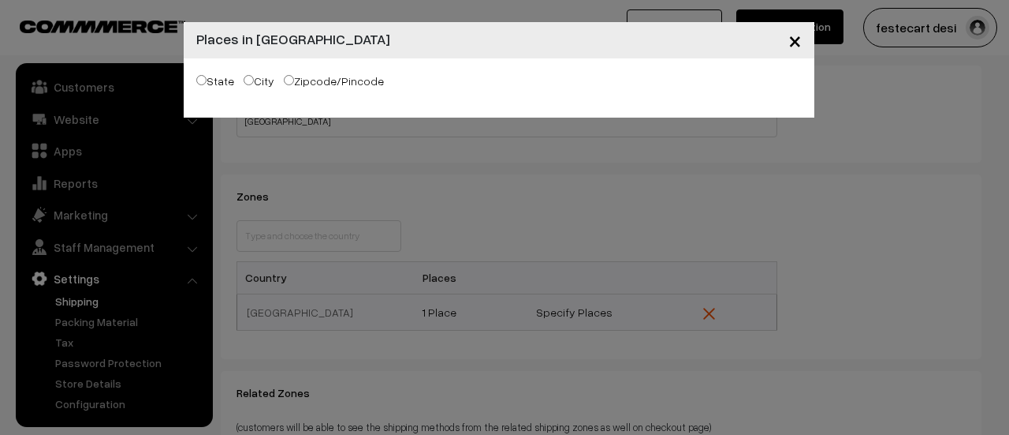
click at [197, 80] on input "State" at bounding box center [201, 80] width 10 height 10
radio input "true"
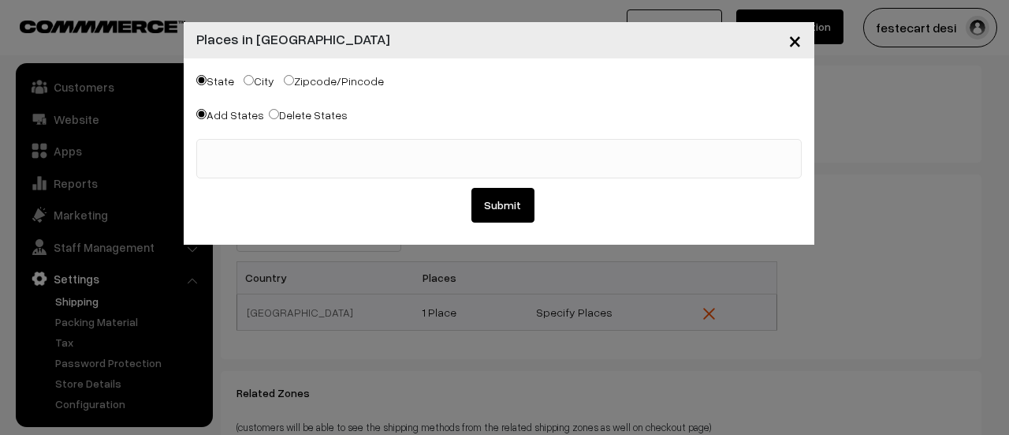
click at [799, 40] on span "×" at bounding box center [795, 39] width 13 height 29
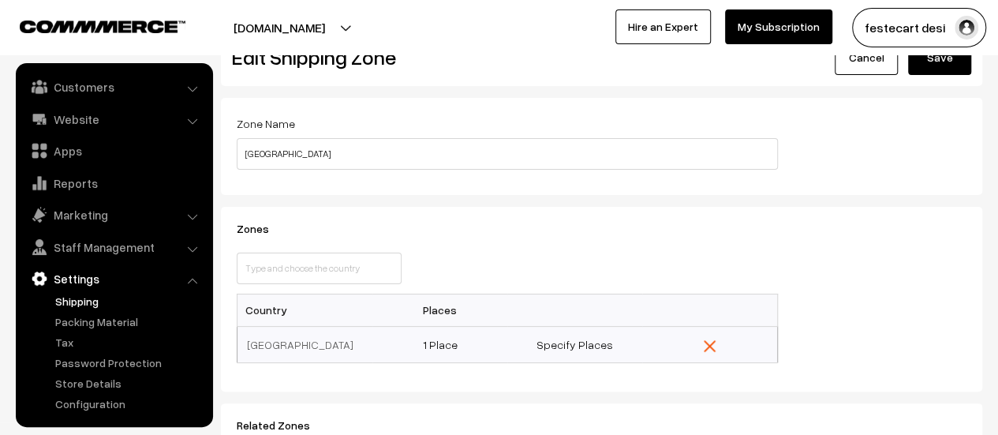
scroll to position [0, 0]
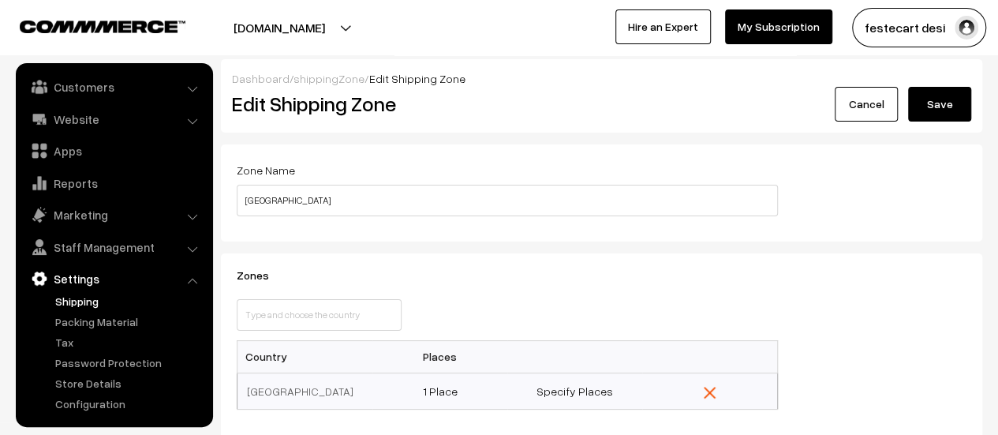
click at [69, 304] on link "Shipping" at bounding box center [129, 301] width 156 height 17
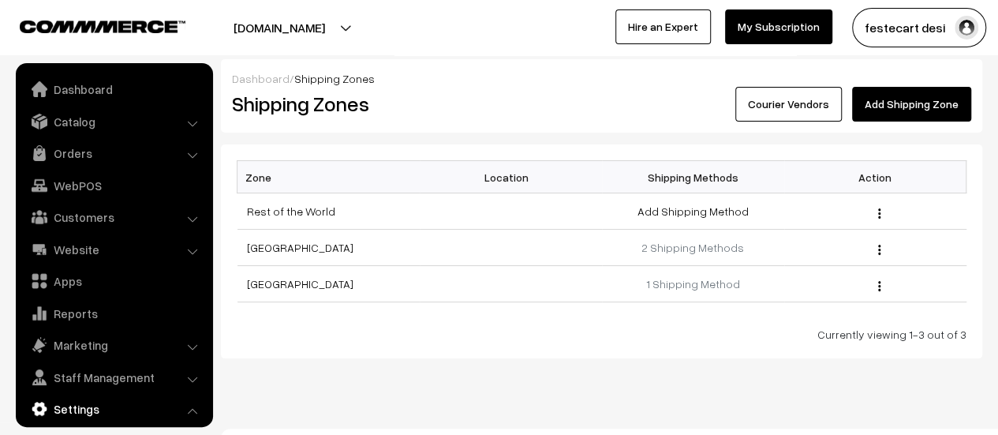
scroll to position [130, 0]
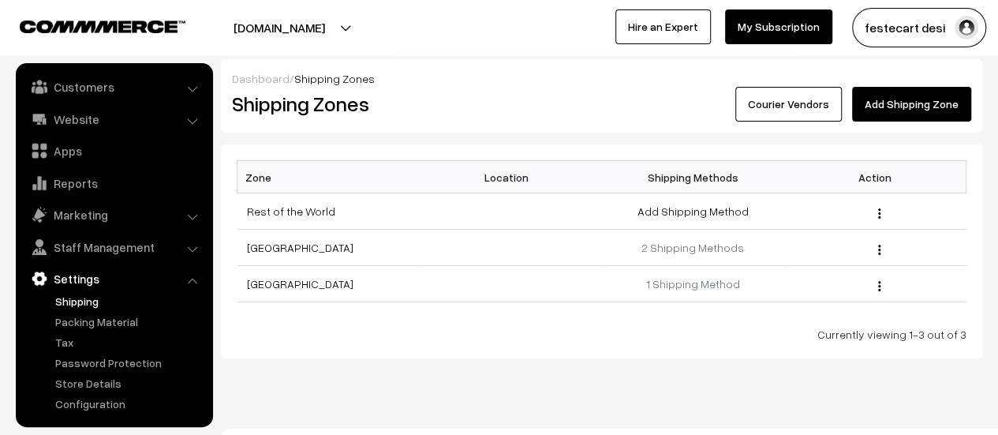
click at [663, 374] on div "Dashboard / Shipping Zones Shipping Zones Courier Vendors Add Shipping Zone Zon…" at bounding box center [499, 230] width 998 height 461
click at [259, 248] on link "[GEOGRAPHIC_DATA]" at bounding box center [300, 247] width 106 height 13
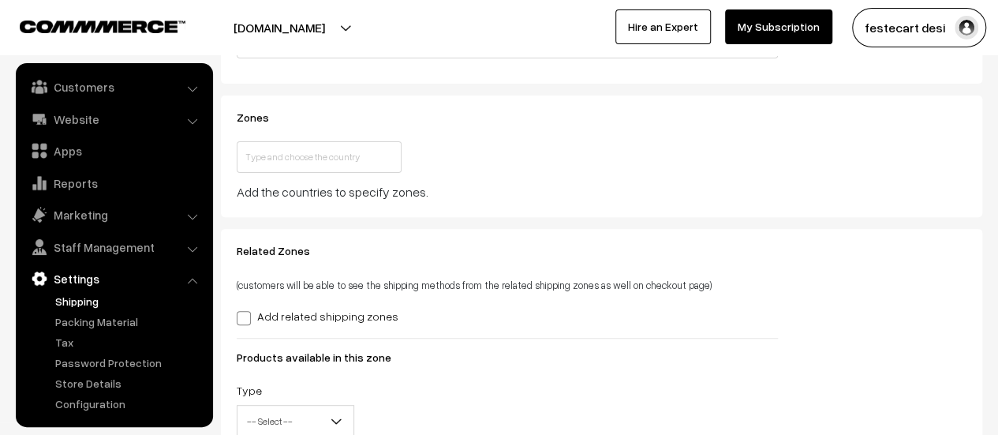
scroll to position [237, 0]
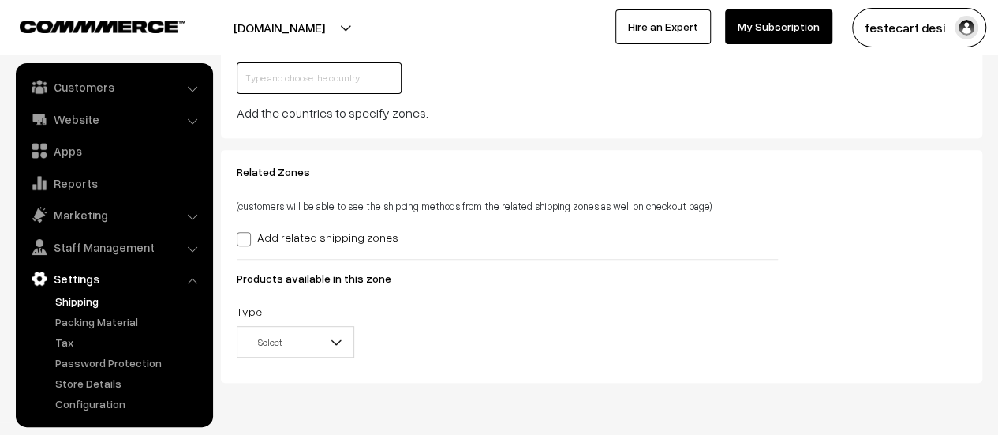
click at [267, 84] on input "text" at bounding box center [319, 78] width 165 height 32
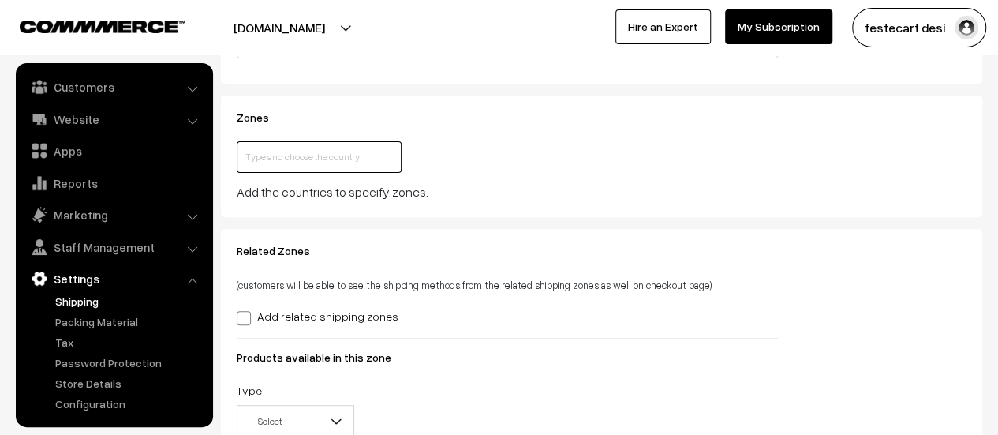
click at [251, 157] on input "text" at bounding box center [319, 157] width 165 height 32
type input "[GEOGRAPHIC_DATA]"
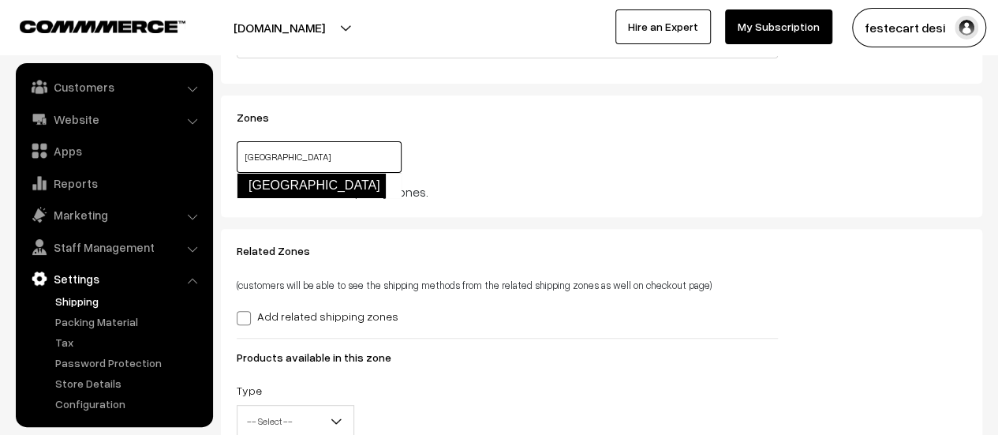
click at [273, 181] on link "[GEOGRAPHIC_DATA]" at bounding box center [311, 185] width 149 height 25
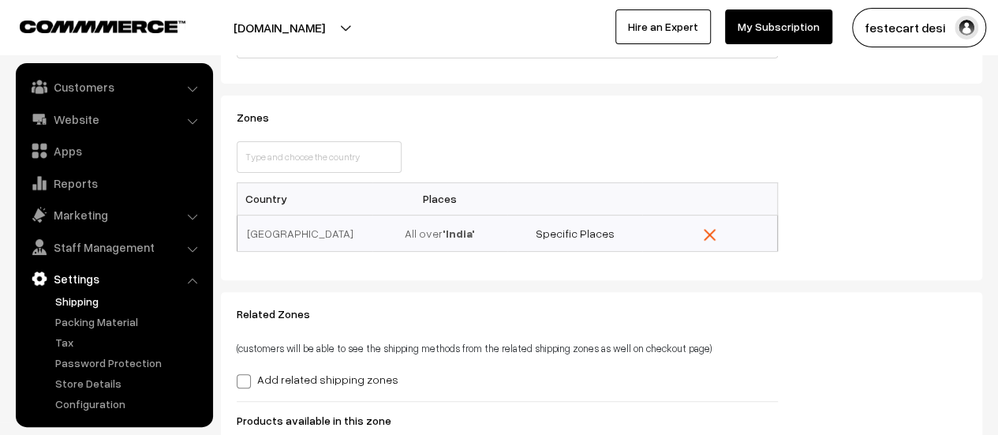
click at [954, 212] on div "Zones This country is already selected Close Country Places India All over 'Ind…" at bounding box center [601, 187] width 753 height 153
click at [583, 238] on link "Specific Places" at bounding box center [574, 232] width 79 height 13
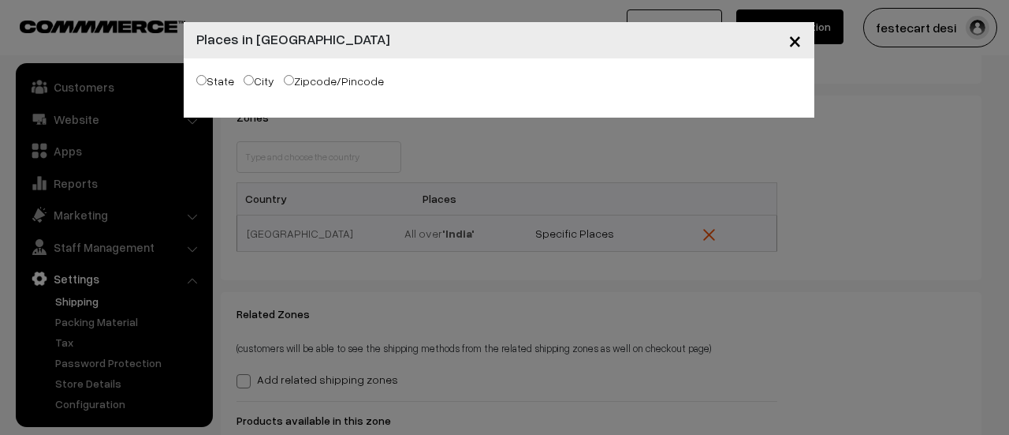
click at [207, 84] on label "State" at bounding box center [215, 81] width 38 height 17
click at [207, 84] on input "State" at bounding box center [201, 80] width 10 height 10
radio input "true"
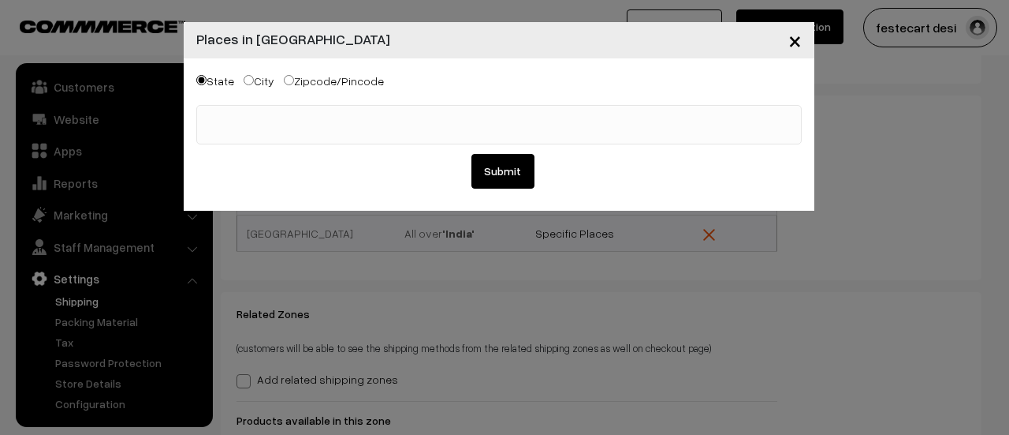
click at [245, 82] on input "City" at bounding box center [249, 80] width 10 height 10
radio input "true"
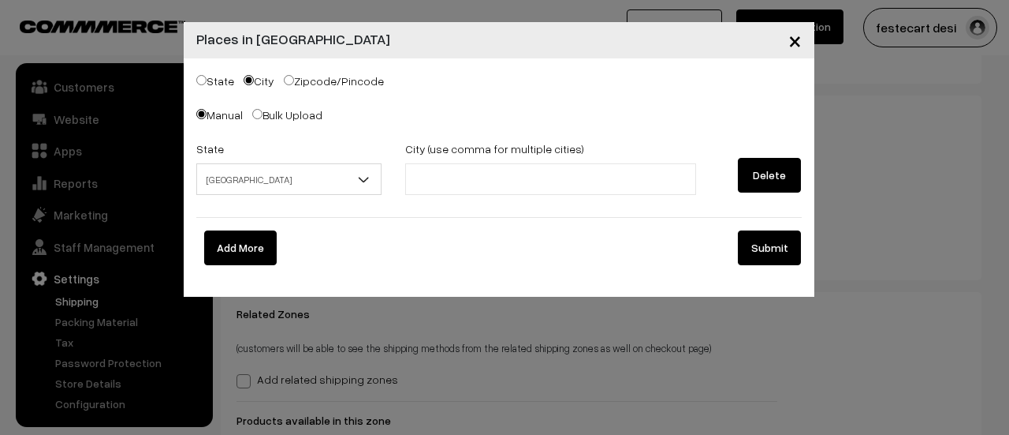
click at [329, 78] on label "Zipcode/Pincode" at bounding box center [334, 81] width 100 height 17
click at [294, 78] on input "Zipcode/Pincode" at bounding box center [289, 80] width 10 height 10
radio input "true"
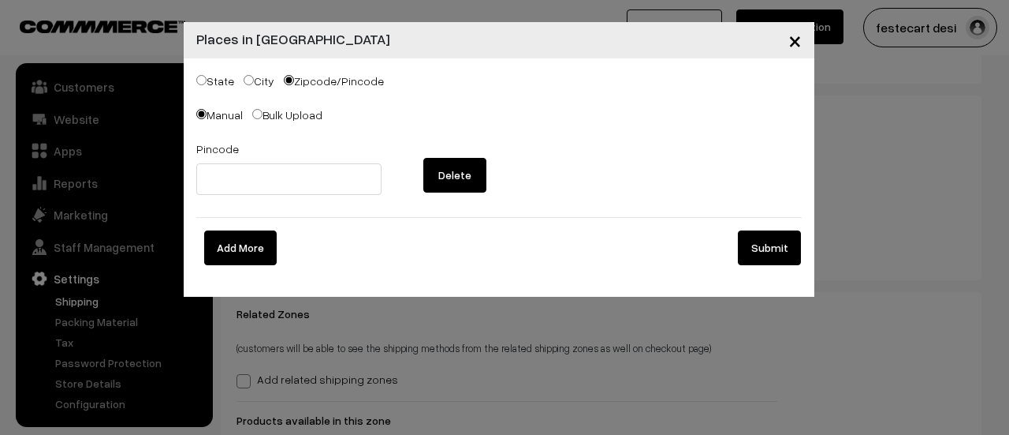
click at [278, 120] on label "Bulk Upload" at bounding box center [287, 114] width 70 height 17
click at [263, 119] on input "Bulk Upload" at bounding box center [257, 114] width 10 height 10
radio input "true"
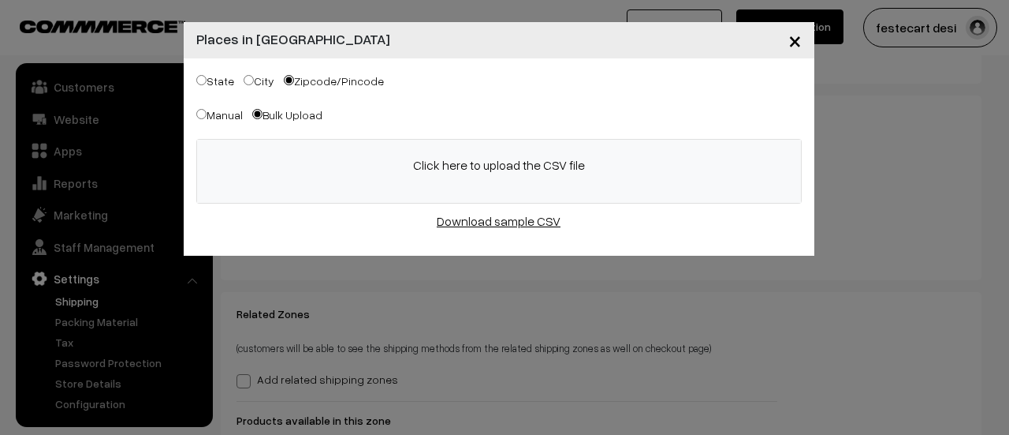
click at [507, 223] on link "Download sample CSV" at bounding box center [499, 221] width 124 height 16
click at [246, 86] on label "City" at bounding box center [259, 81] width 31 height 17
click at [246, 85] on input "City" at bounding box center [249, 80] width 10 height 10
radio input "true"
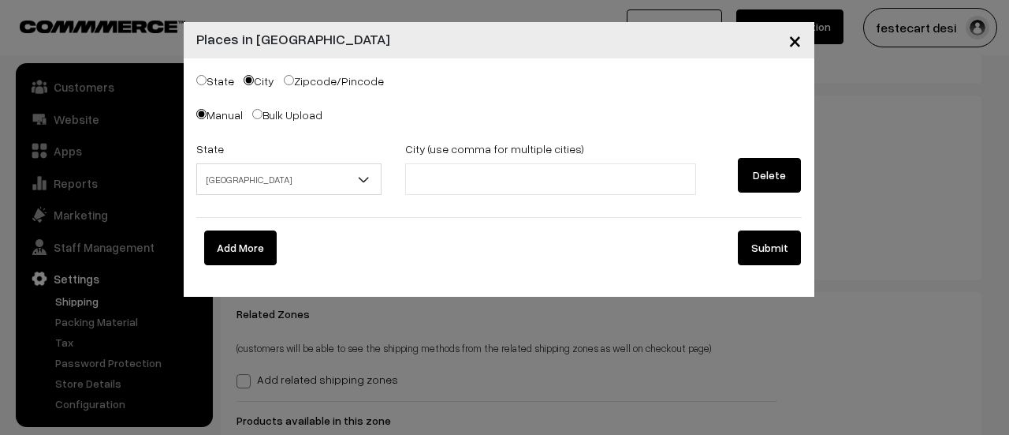
click at [451, 184] on input "text" at bounding box center [479, 179] width 138 height 17
click at [485, 182] on input "text" at bounding box center [479, 179] width 138 height 17
click at [243, 185] on span "Andaman & Nicobar Islands" at bounding box center [289, 180] width 185 height 28
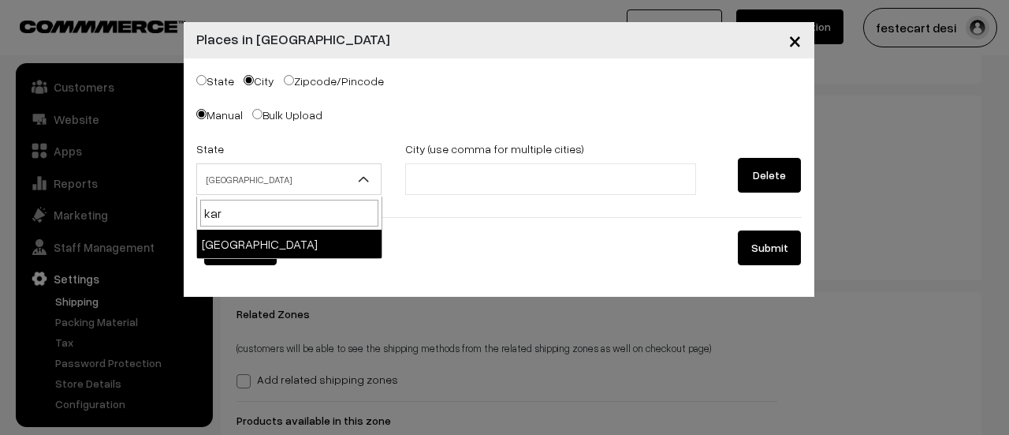
type input "kar"
select select "Karnataka"
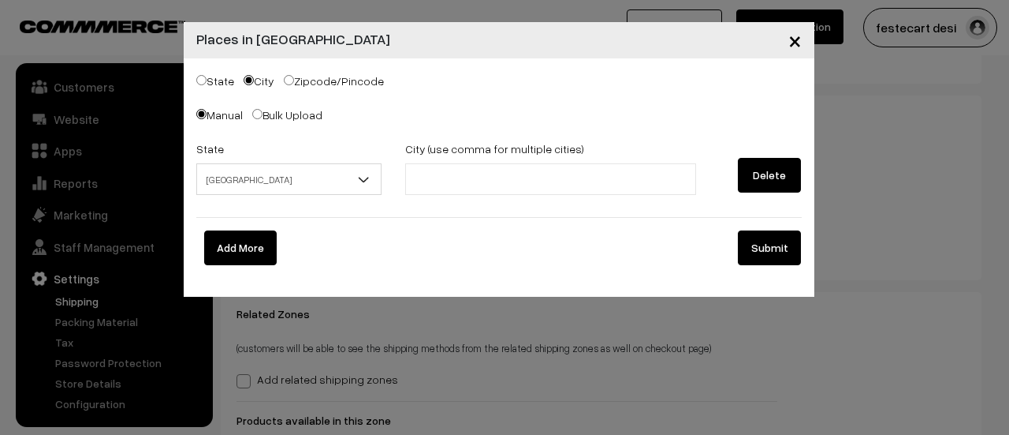
click at [468, 173] on input "text" at bounding box center [479, 179] width 138 height 17
type input "Bengaluru"
type input "\"
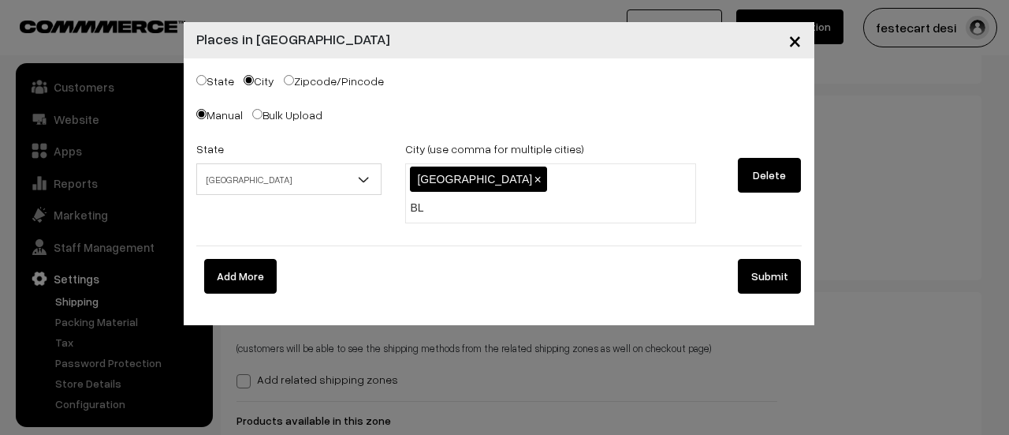
type input "BLR"
type input "[GEOGRAPHIC_DATA]"
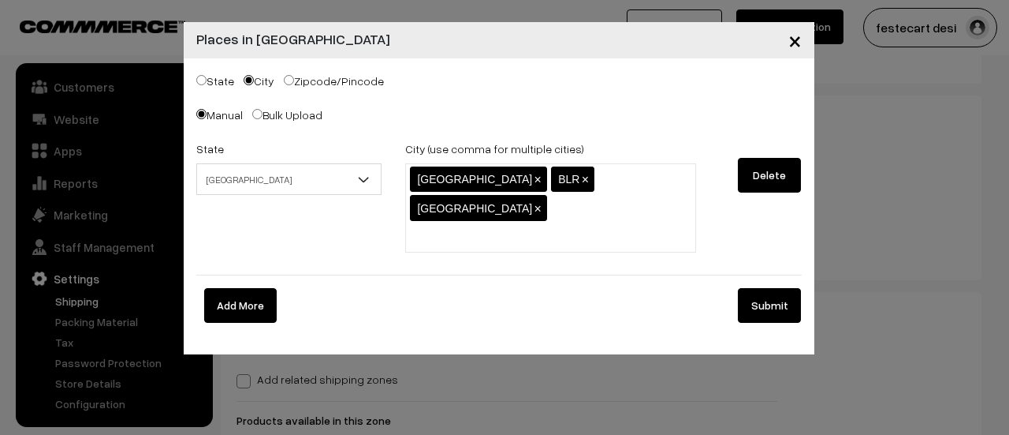
click at [768, 288] on button "Submit" at bounding box center [769, 305] width 63 height 35
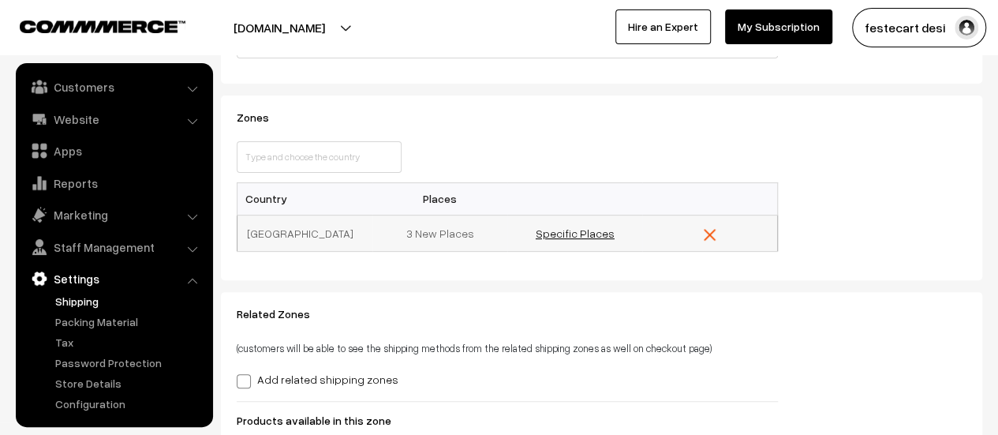
click at [580, 231] on link "Specific Places" at bounding box center [574, 232] width 79 height 13
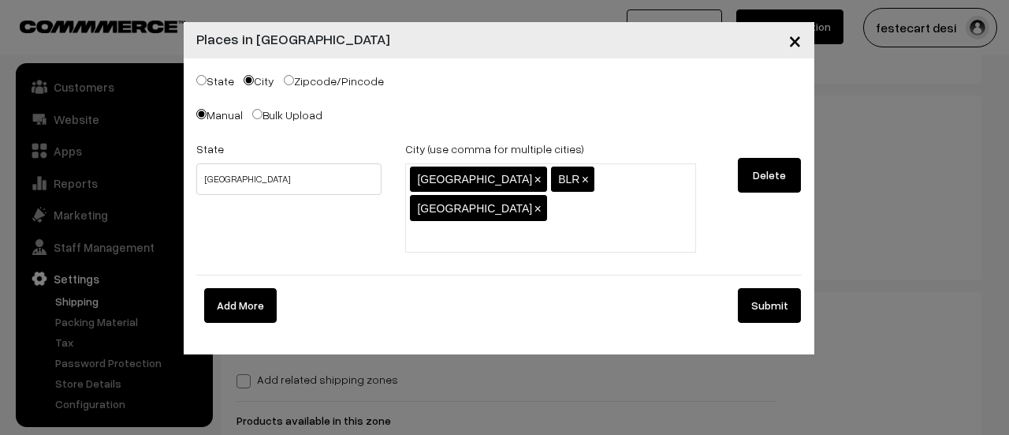
click at [653, 186] on ul "Bengaluru × BLR × Bangalore ×" at bounding box center [550, 207] width 291 height 89
type input "Blr"
click at [759, 288] on button "Submit" at bounding box center [769, 305] width 63 height 35
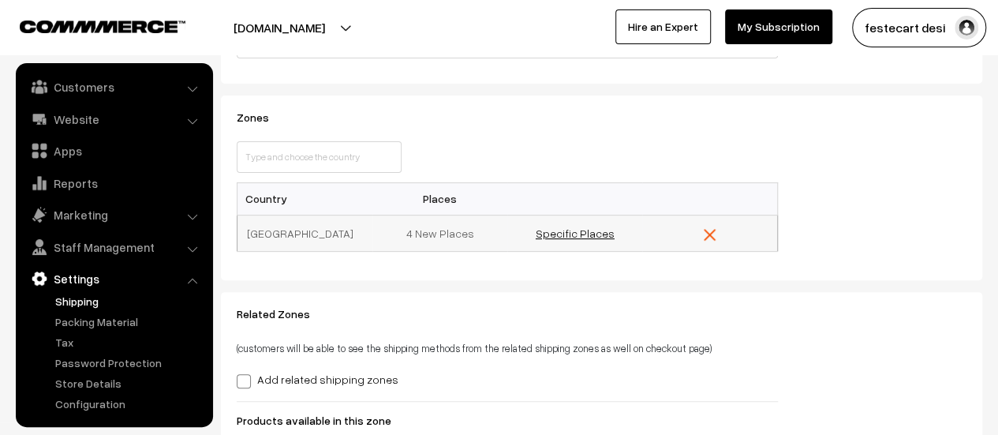
click at [602, 236] on link "Specific Places" at bounding box center [574, 232] width 79 height 13
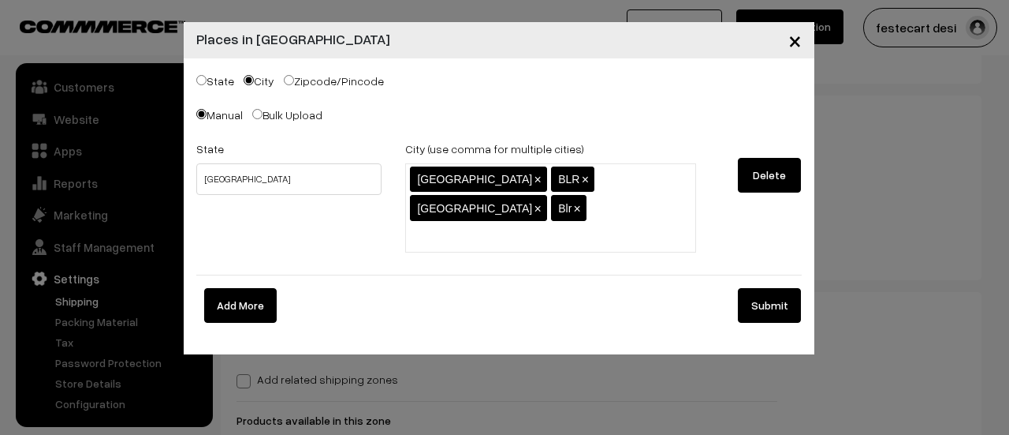
click at [487, 229] on input "text" at bounding box center [479, 237] width 138 height 17
type input "blr"
click at [784, 288] on button "Submit" at bounding box center [769, 305] width 63 height 35
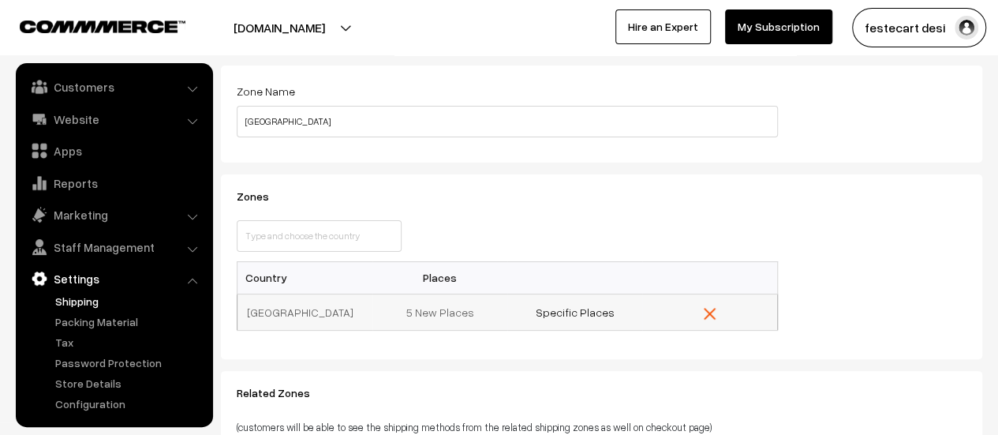
scroll to position [0, 0]
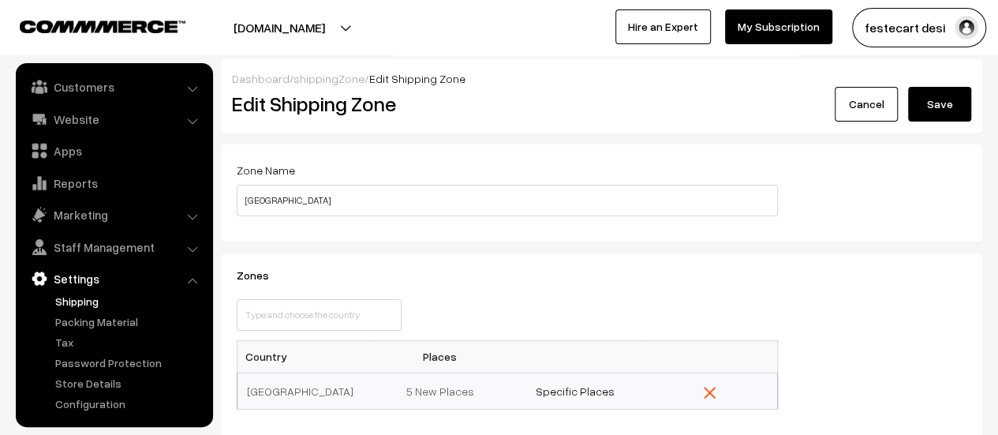
click at [935, 110] on button "Save" at bounding box center [939, 104] width 63 height 35
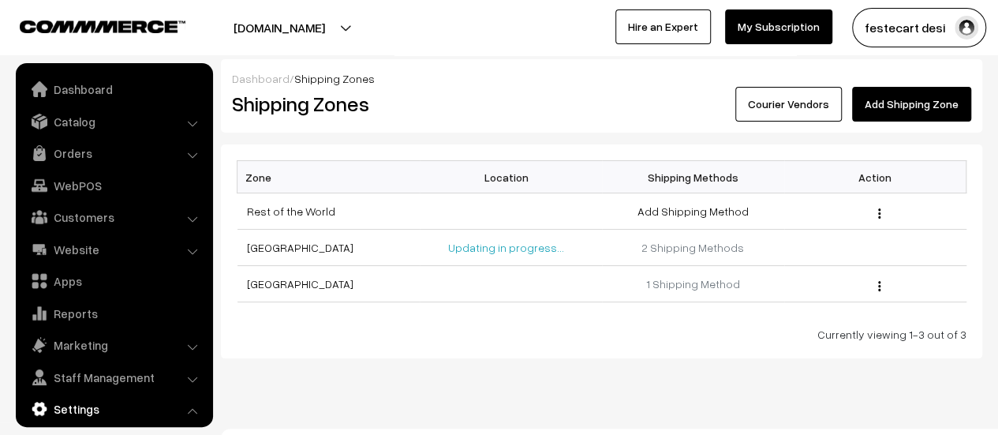
scroll to position [130, 0]
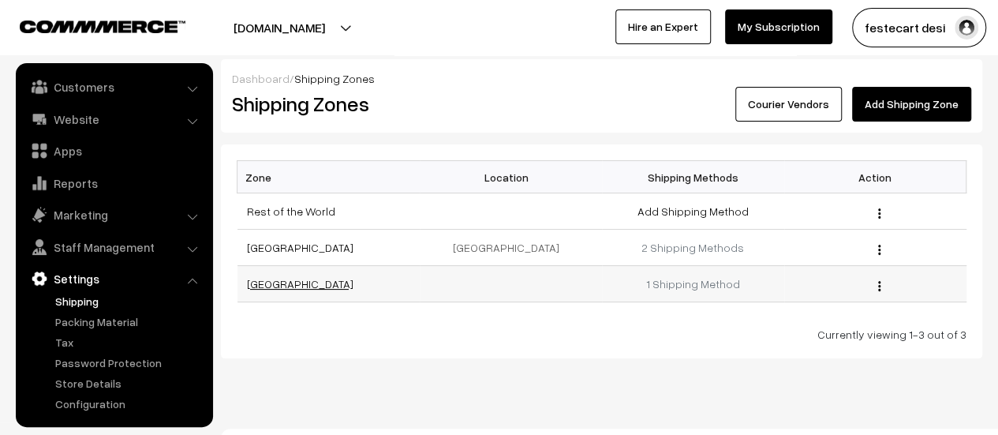
click at [257, 278] on link "[GEOGRAPHIC_DATA]" at bounding box center [300, 283] width 106 height 13
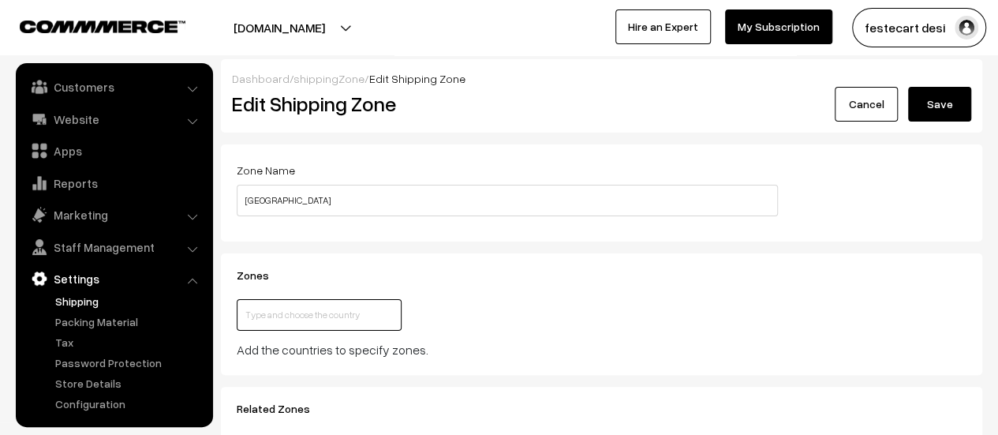
click at [283, 314] on input "text" at bounding box center [319, 315] width 165 height 32
click at [297, 316] on input "text" at bounding box center [319, 315] width 165 height 32
type input "[GEOGRAPHIC_DATA]"
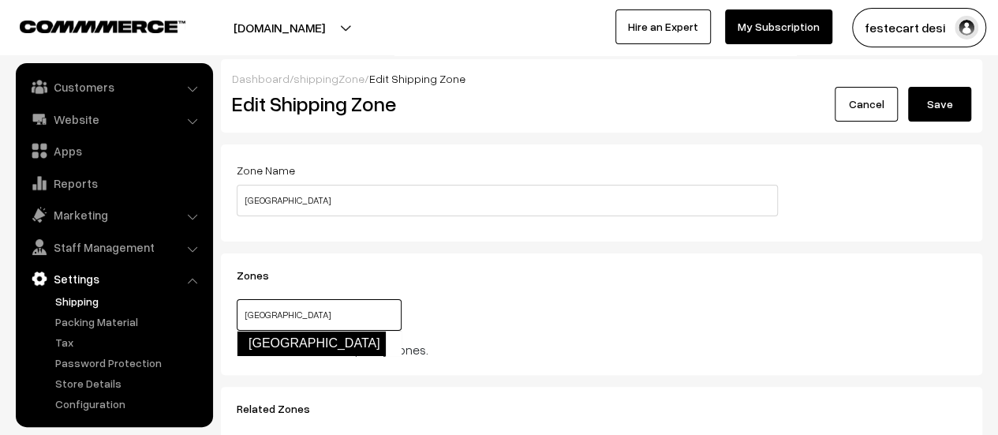
click at [279, 345] on link "[GEOGRAPHIC_DATA]" at bounding box center [311, 342] width 149 height 25
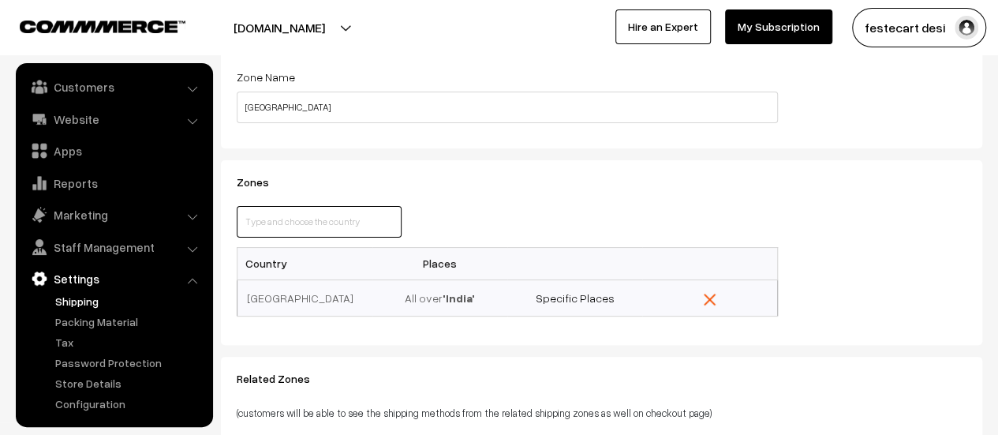
scroll to position [158, 0]
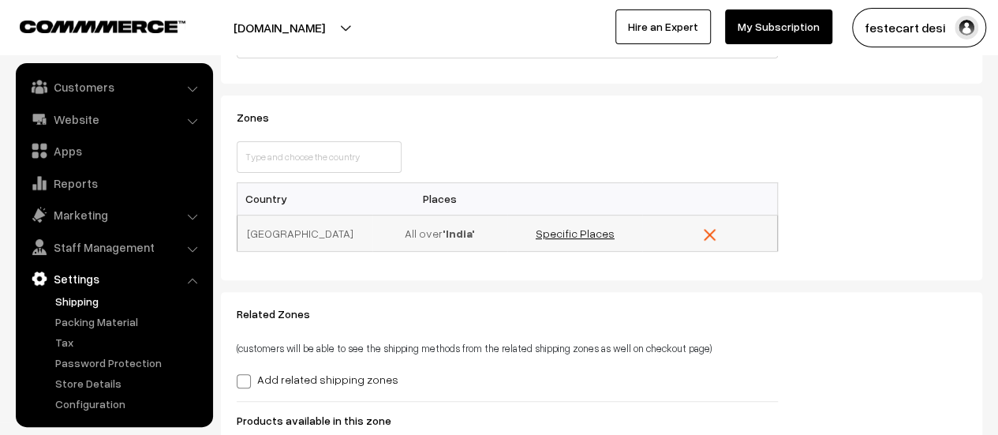
click at [560, 230] on link "Specific Places" at bounding box center [574, 232] width 79 height 13
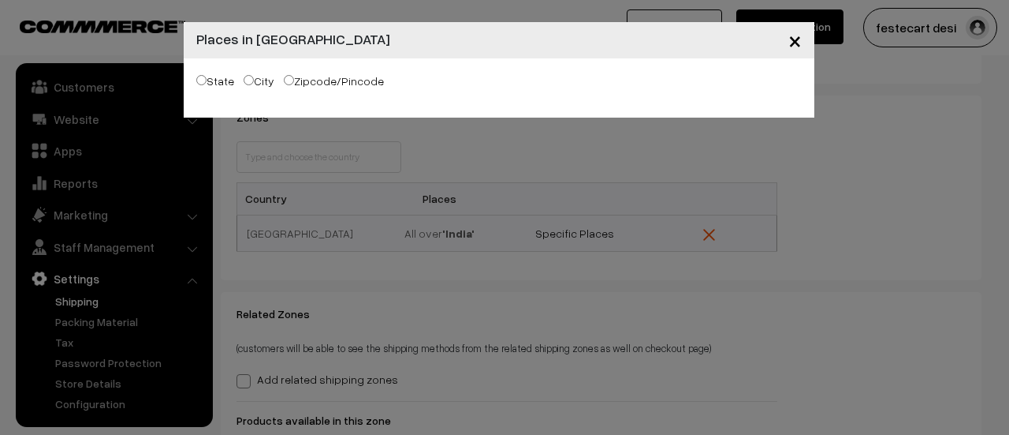
click at [253, 83] on label "City" at bounding box center [259, 81] width 31 height 17
click at [253, 83] on input "City" at bounding box center [249, 80] width 10 height 10
radio input "true"
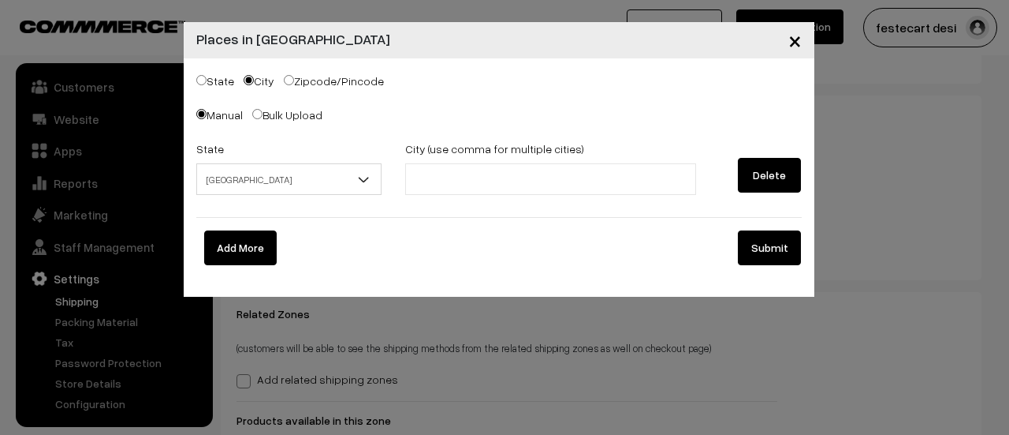
click at [262, 179] on span "[GEOGRAPHIC_DATA]" at bounding box center [289, 180] width 185 height 28
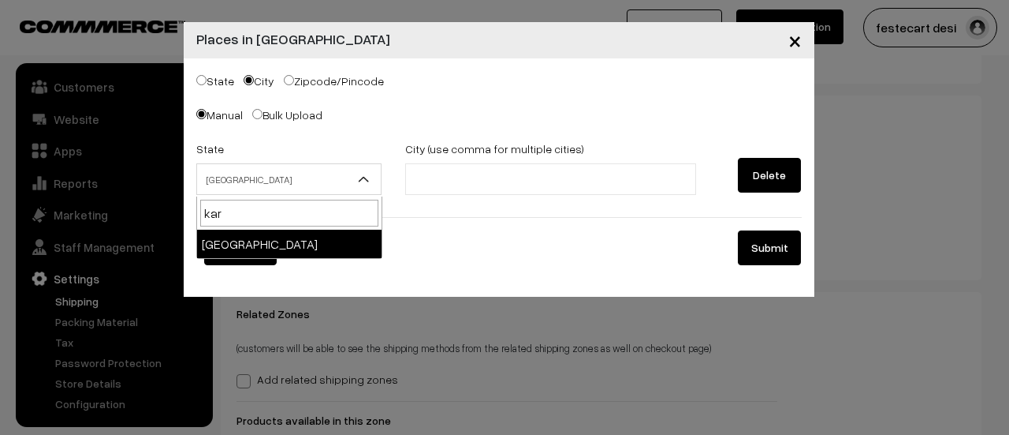
type input "kar"
select select "[GEOGRAPHIC_DATA]"
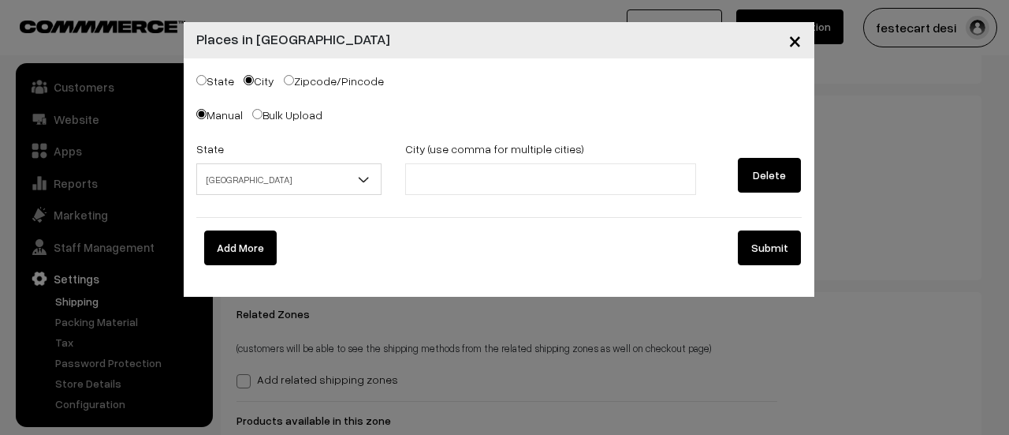
click at [468, 168] on li at bounding box center [480, 178] width 141 height 25
click at [459, 176] on input "text" at bounding box center [479, 179] width 138 height 17
type input "[GEOGRAPHIC_DATA]"
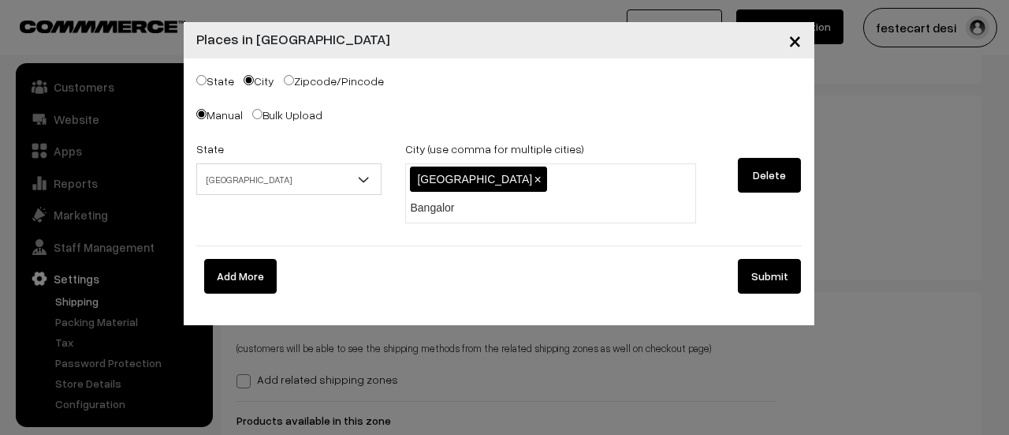
type input "[GEOGRAPHIC_DATA]"
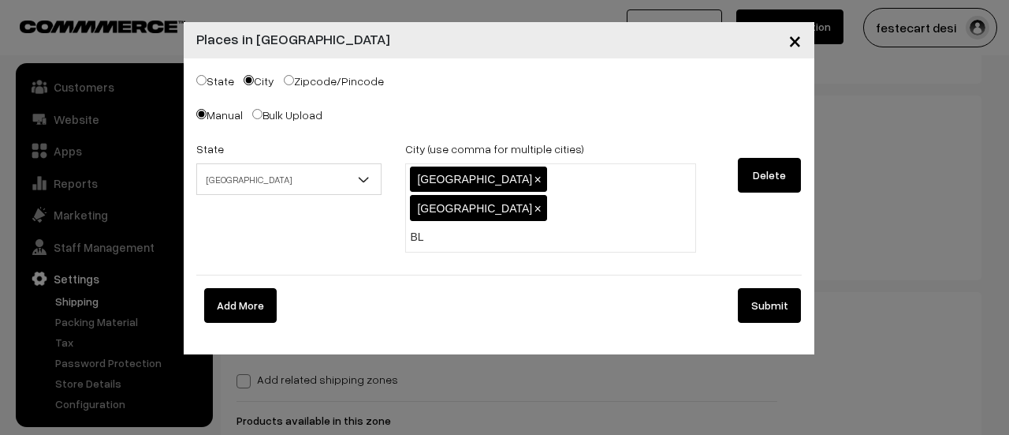
type input "BLR"
type input "Blr"
type input "blr"
click at [778, 288] on button "Submit" at bounding box center [769, 305] width 63 height 35
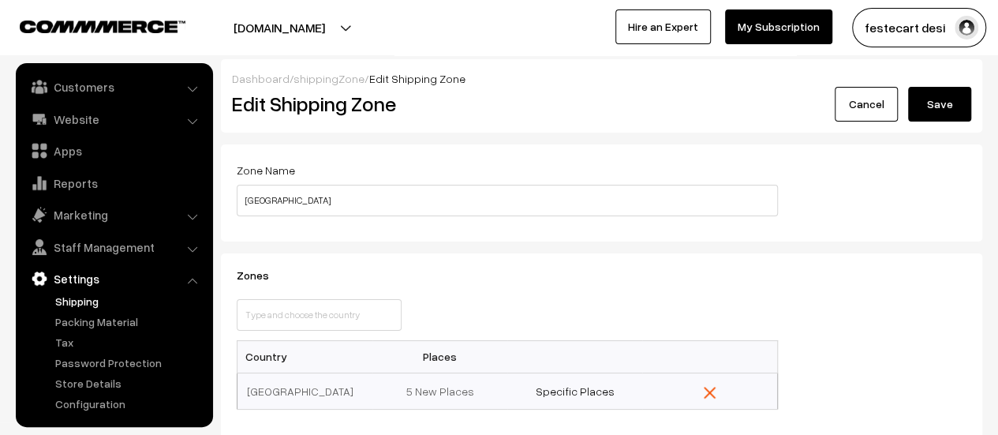
scroll to position [394, 0]
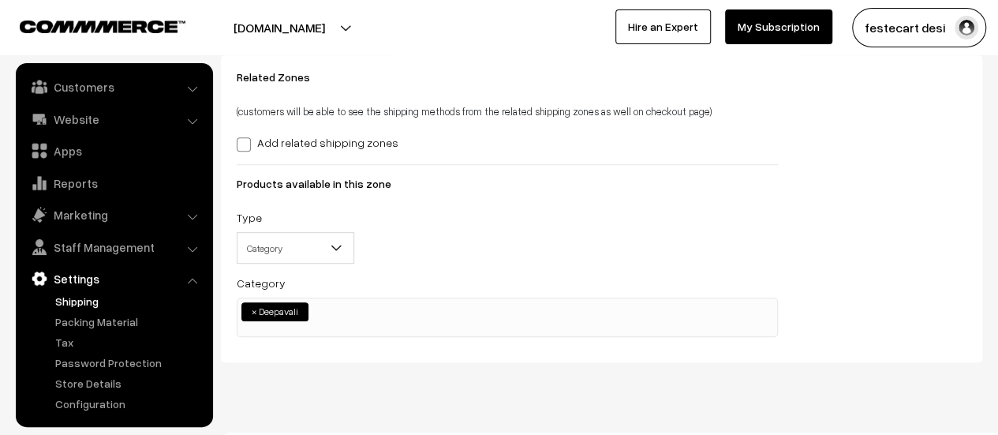
click at [254, 313] on span "×" at bounding box center [255, 311] width 6 height 14
select select
click at [927, 245] on div "Related Zones (customers will be able to see the shipping methods from the rela…" at bounding box center [601, 208] width 753 height 275
click at [281, 242] on span "Category" at bounding box center [295, 248] width 116 height 28
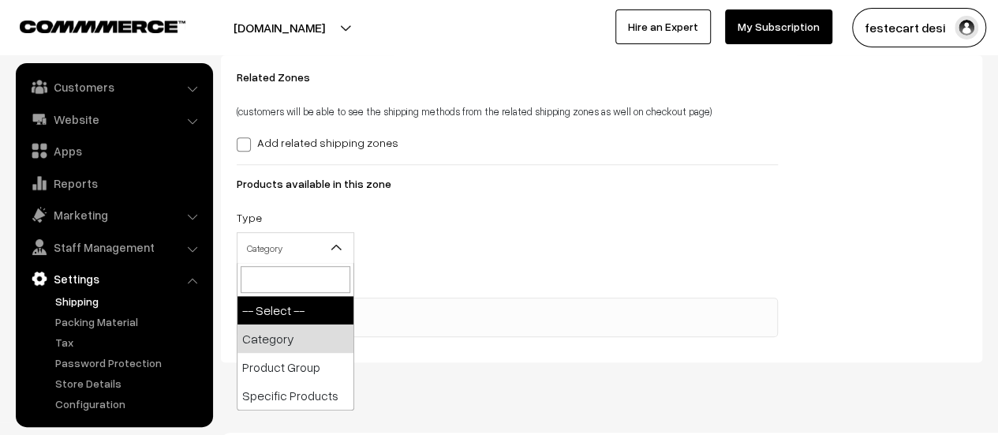
select select "-- Select --"
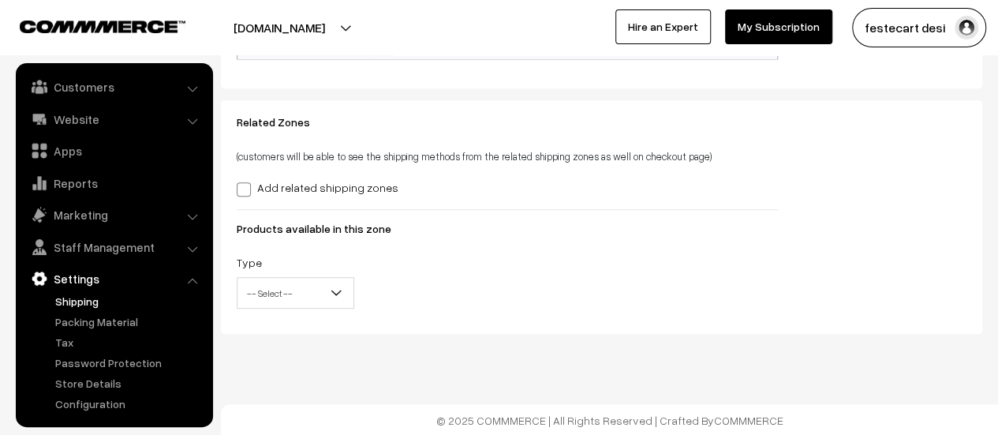
click at [487, 237] on div "Related Zones (customers will be able to see the shipping methods from the rela…" at bounding box center [507, 217] width 565 height 202
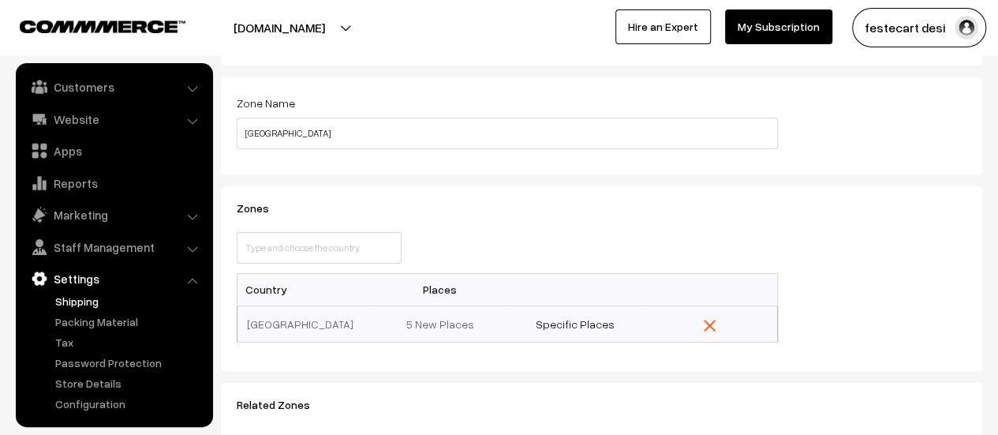
scroll to position [0, 0]
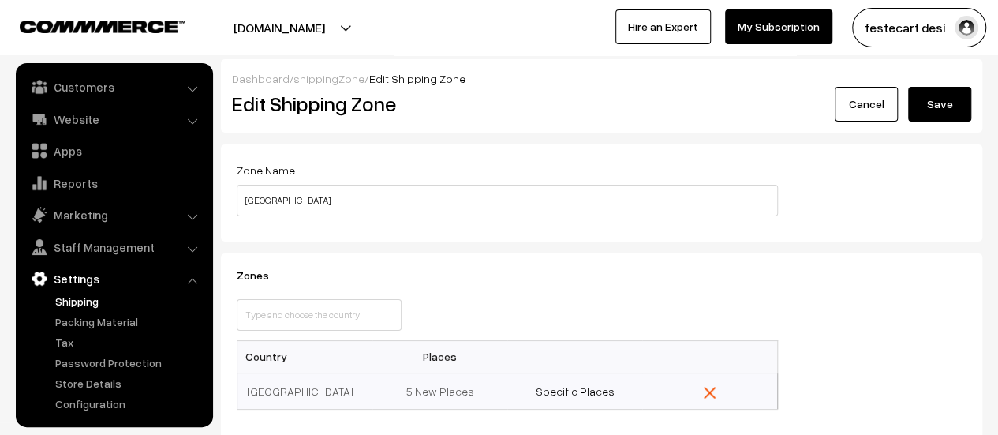
click at [950, 114] on button "Save" at bounding box center [939, 104] width 63 height 35
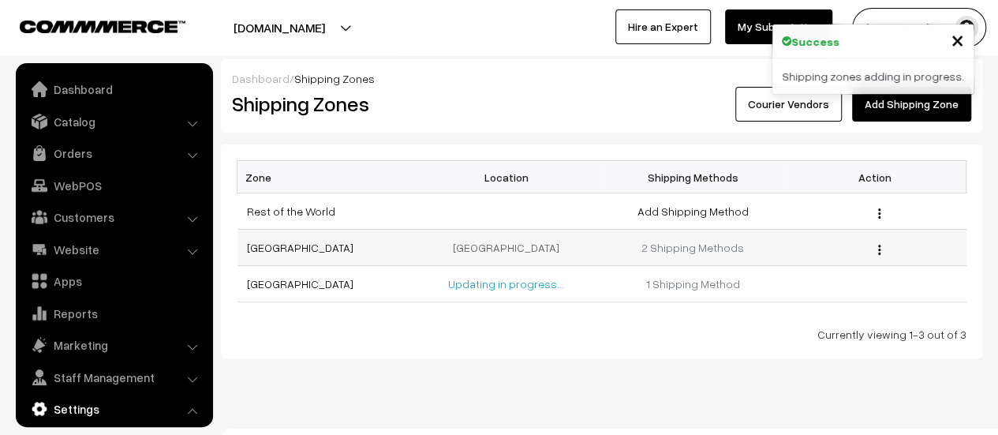
scroll to position [130, 0]
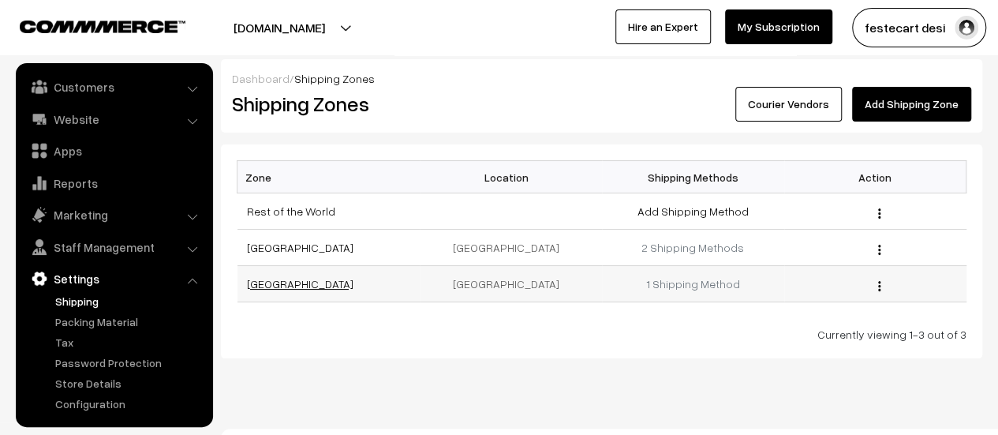
click at [279, 285] on link "[GEOGRAPHIC_DATA]" at bounding box center [300, 283] width 106 height 13
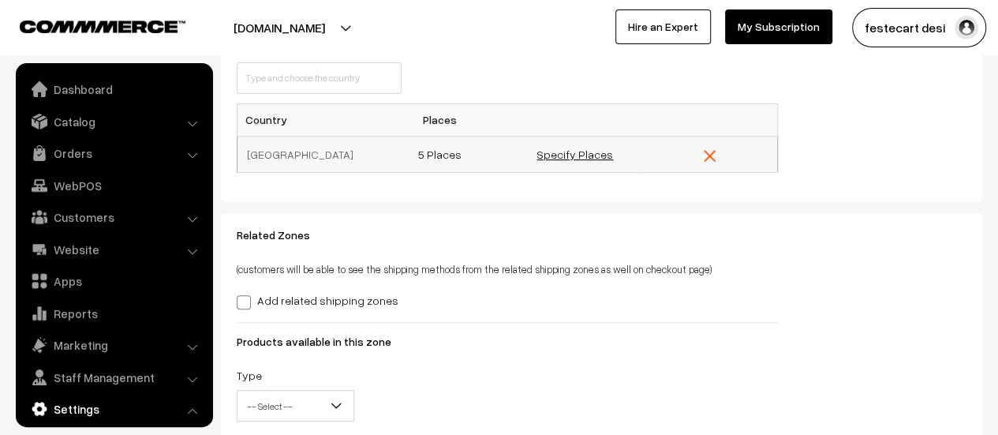
scroll to position [130, 0]
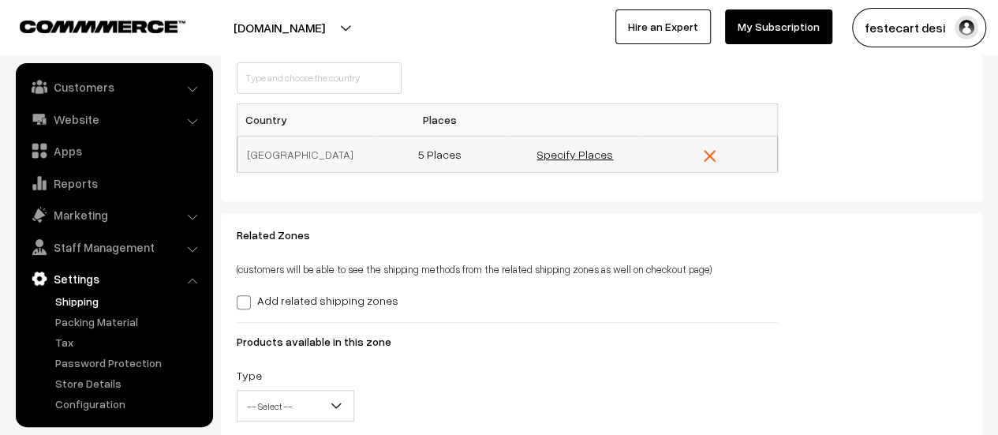
click at [562, 153] on link "Specify Places" at bounding box center [574, 153] width 76 height 13
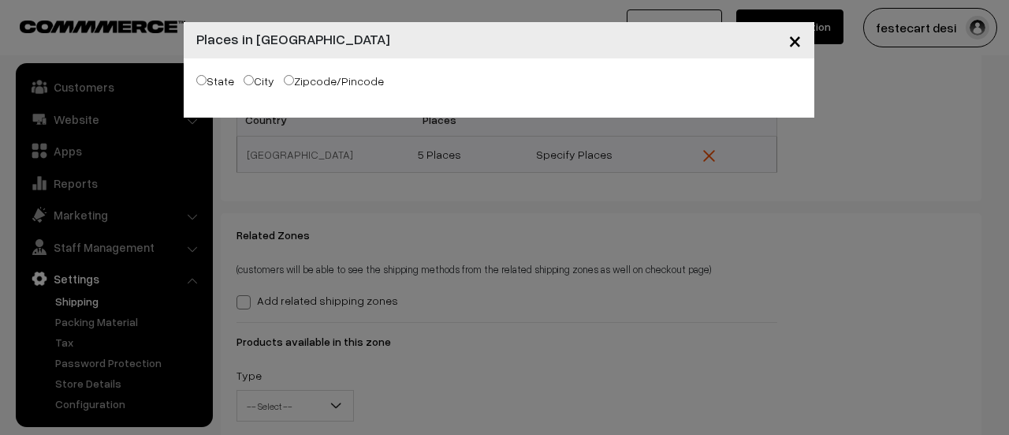
click at [321, 80] on label "Zipcode/Pincode" at bounding box center [334, 81] width 100 height 17
click at [294, 80] on input "Zipcode/Pincode" at bounding box center [289, 80] width 10 height 10
radio input "true"
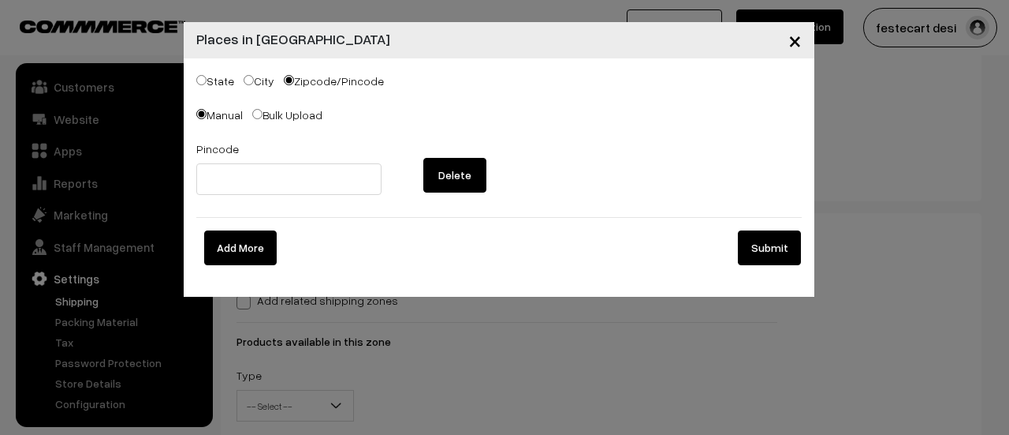
click at [799, 42] on span "×" at bounding box center [795, 39] width 13 height 29
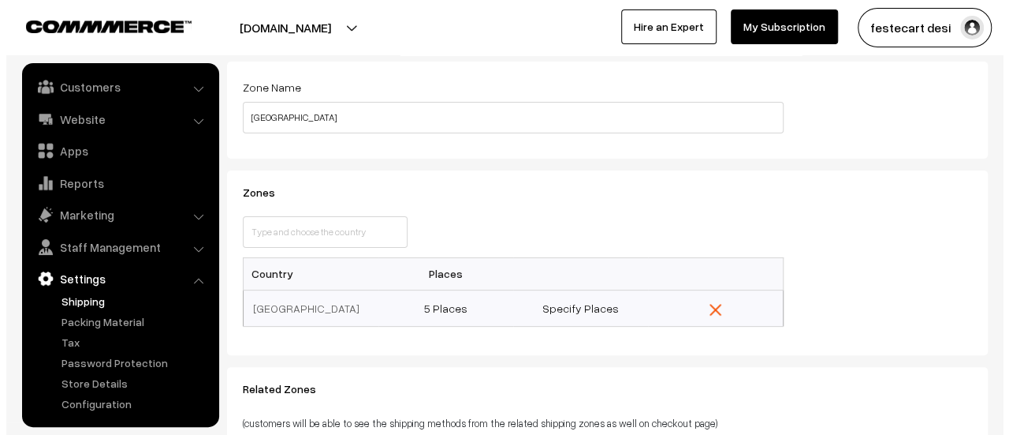
scroll to position [79, 0]
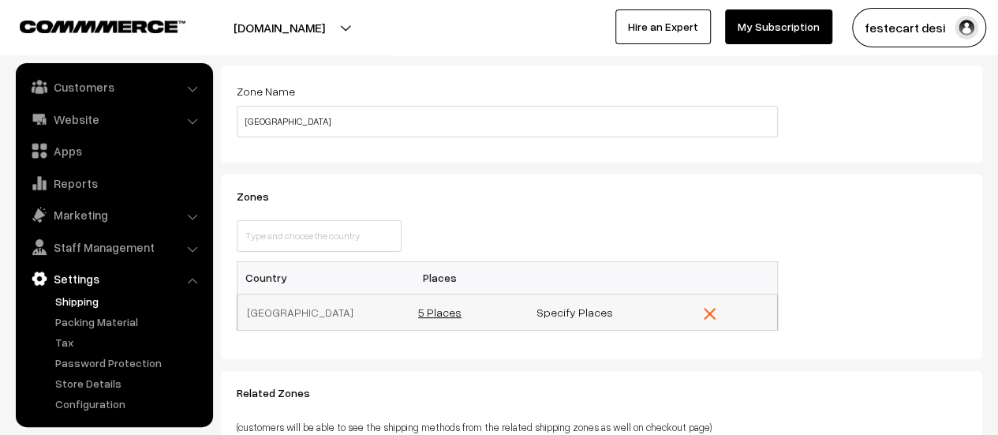
click at [454, 310] on link "5 Places" at bounding box center [439, 311] width 43 height 13
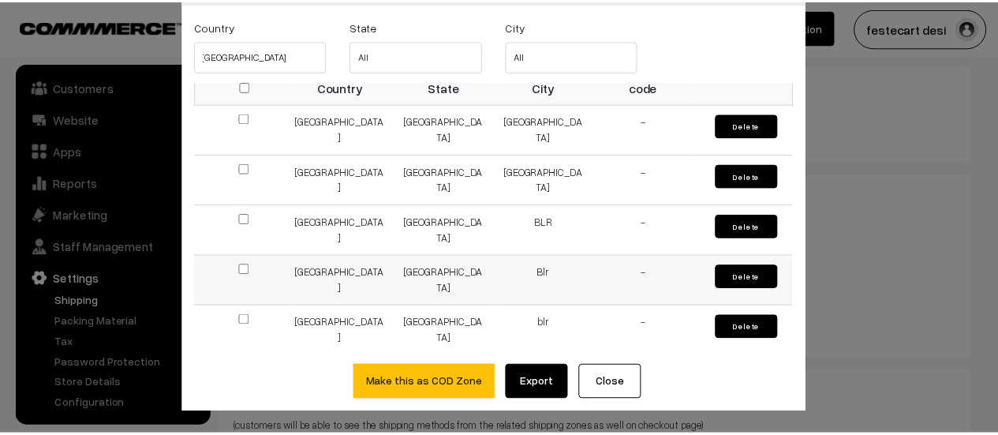
scroll to position [46, 0]
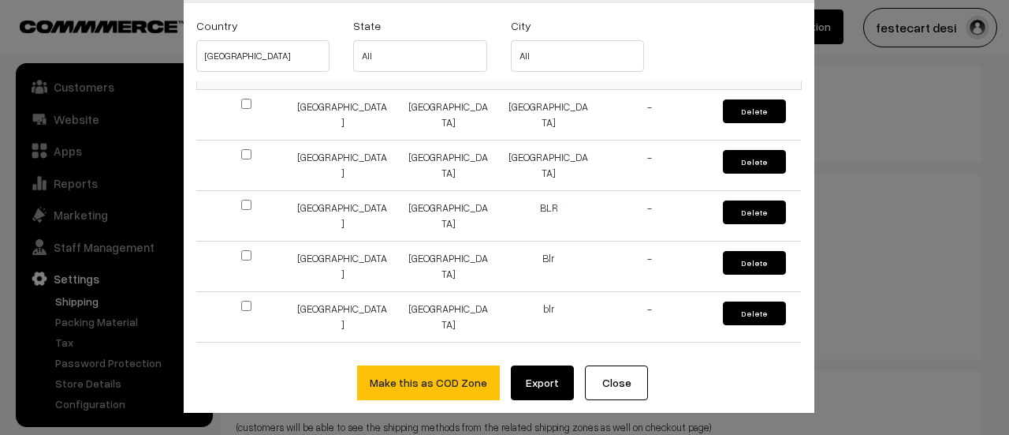
click at [595, 397] on button "Close" at bounding box center [616, 382] width 63 height 35
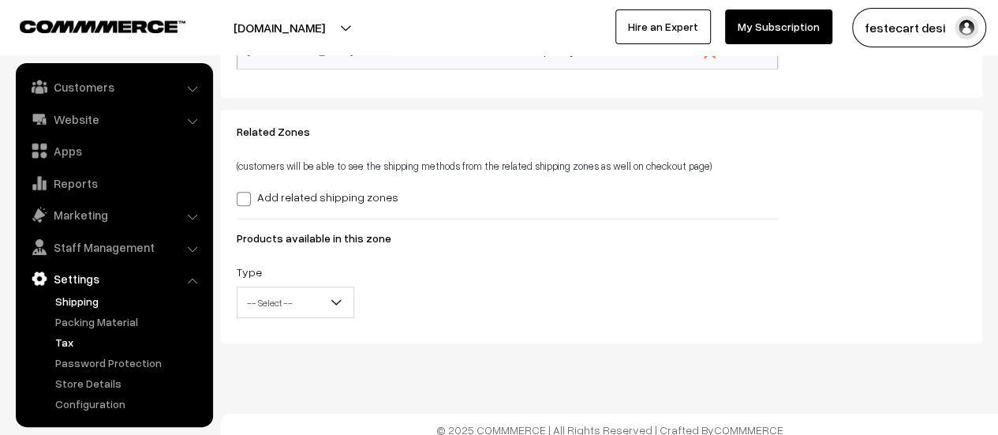
scroll to position [349, 0]
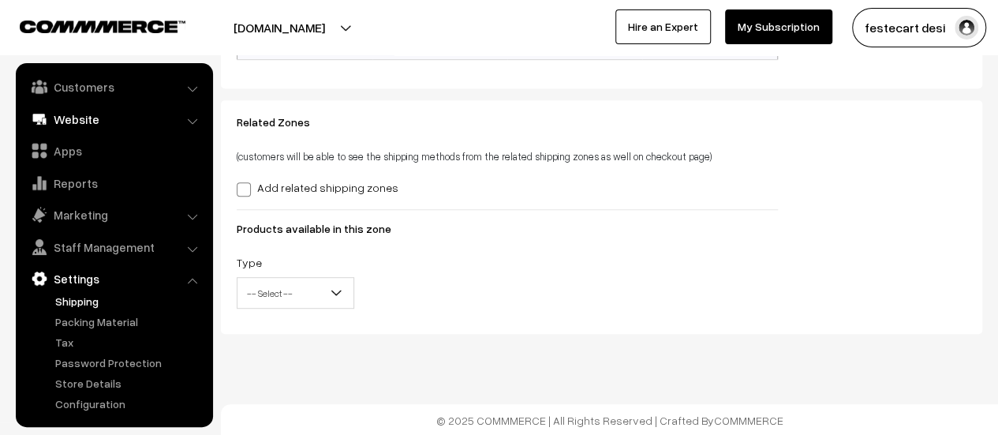
click at [82, 129] on link "Website" at bounding box center [114, 119] width 188 height 28
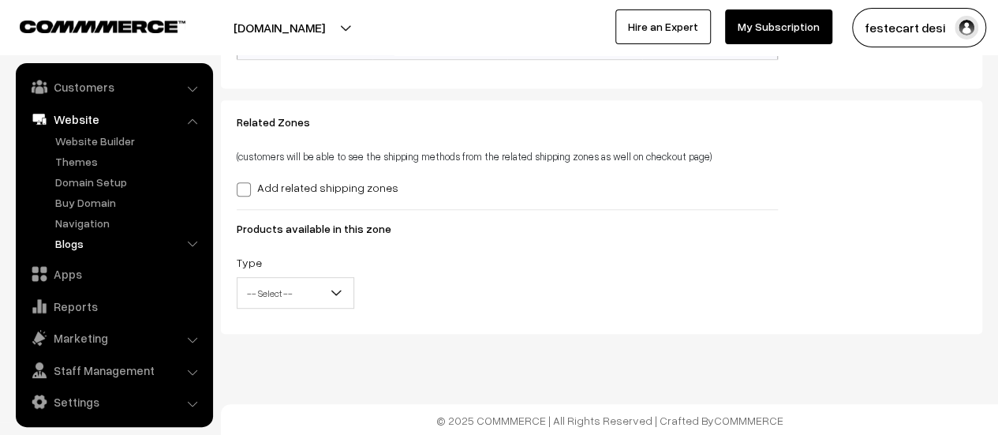
click at [72, 239] on link "Blogs" at bounding box center [129, 243] width 156 height 17
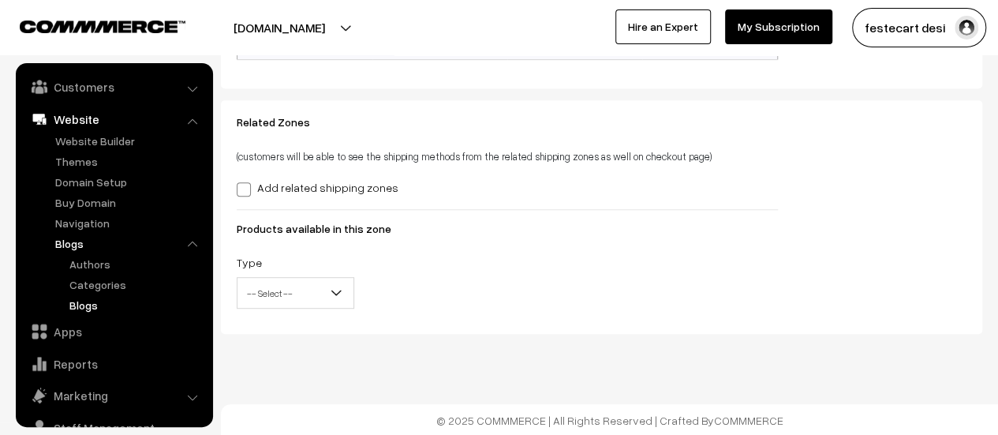
click at [80, 294] on ul "Authors Categories Blogs" at bounding box center [130, 285] width 158 height 58
click at [80, 305] on link "Blogs" at bounding box center [136, 305] width 142 height 17
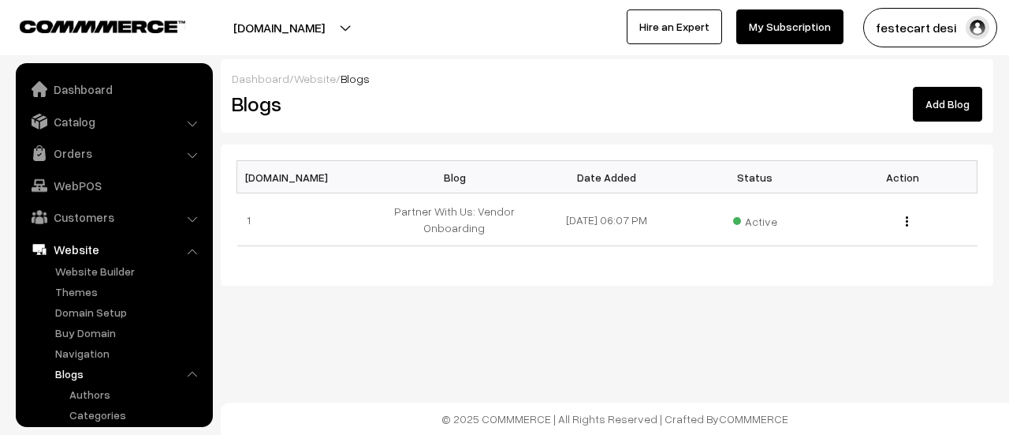
scroll to position [171, 0]
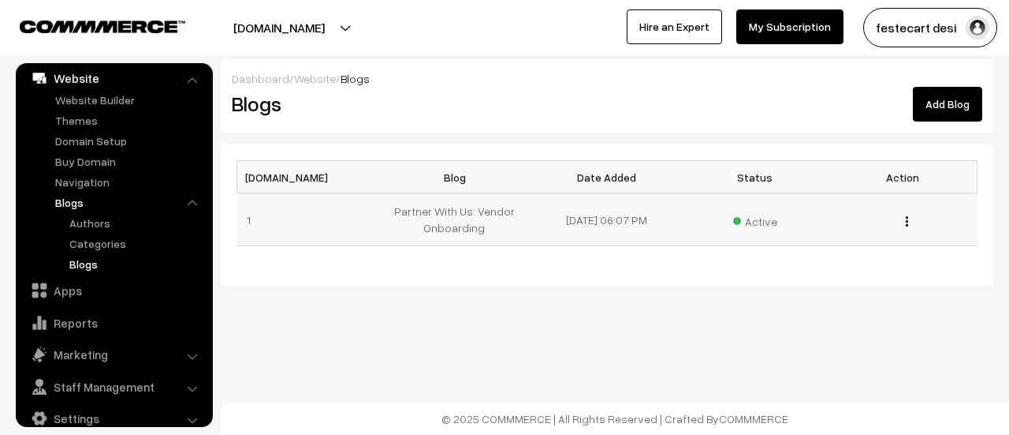
click at [908, 218] on img "button" at bounding box center [907, 221] width 2 height 10
click at [948, 108] on link "Add Blog" at bounding box center [947, 104] width 69 height 35
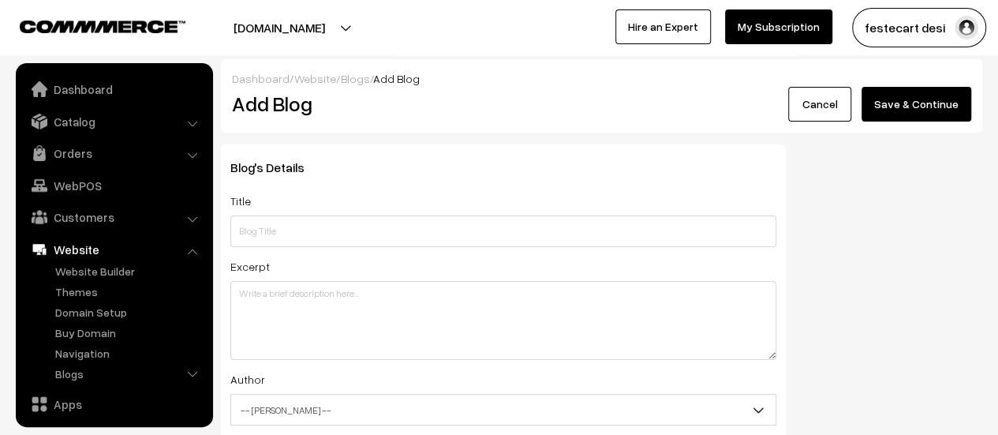
scroll to position [134, 0]
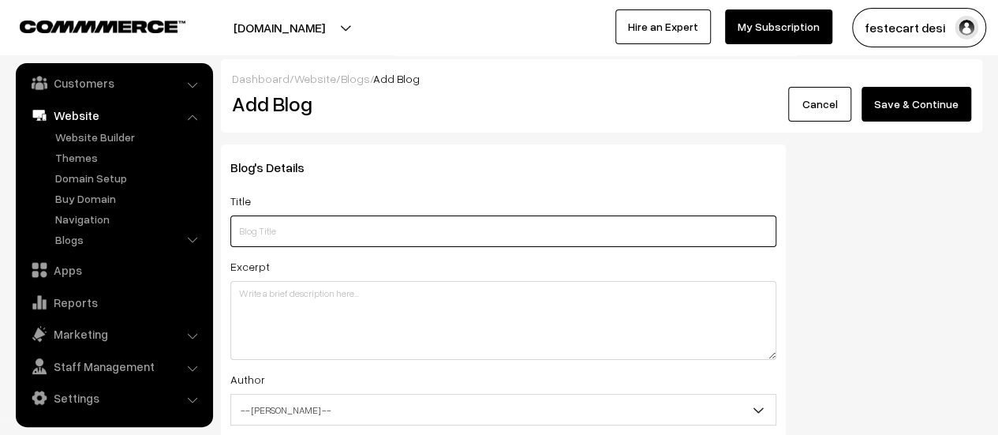
click at [427, 243] on input "text" at bounding box center [503, 231] width 546 height 32
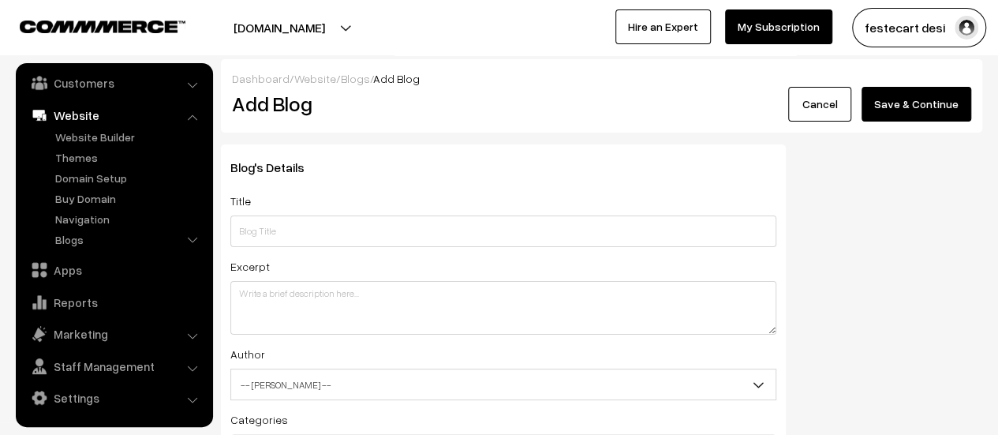
drag, startPoint x: 771, startPoint y: 356, endPoint x: 769, endPoint y: 330, distance: 25.3
click at [769, 330] on textarea at bounding box center [503, 308] width 546 height 54
click at [78, 140] on link "Website Builder" at bounding box center [129, 137] width 156 height 17
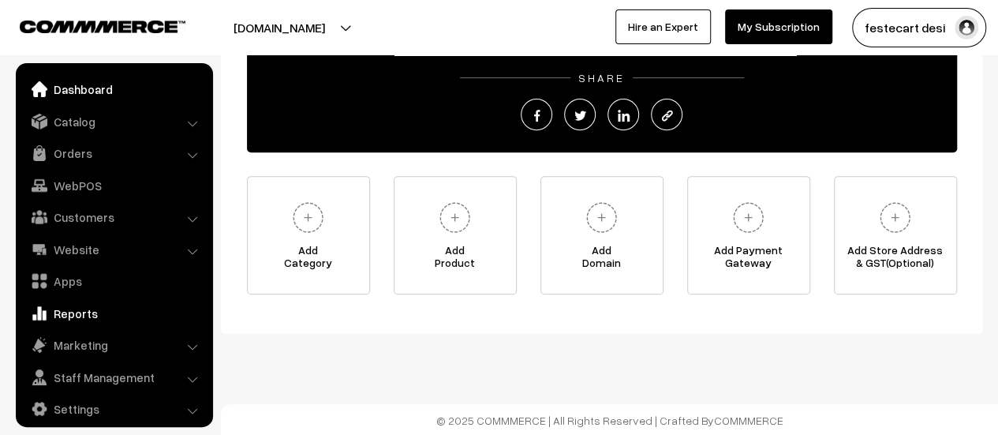
scroll to position [11, 0]
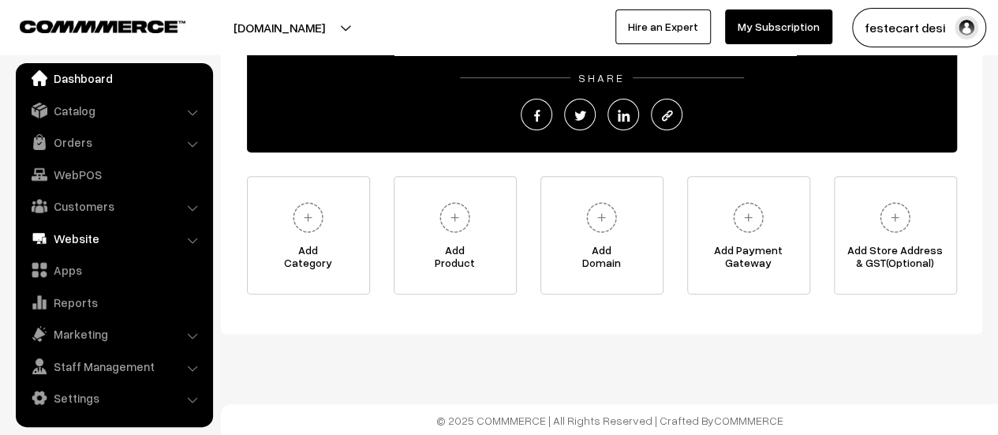
click at [77, 245] on link "Website" at bounding box center [114, 238] width 188 height 28
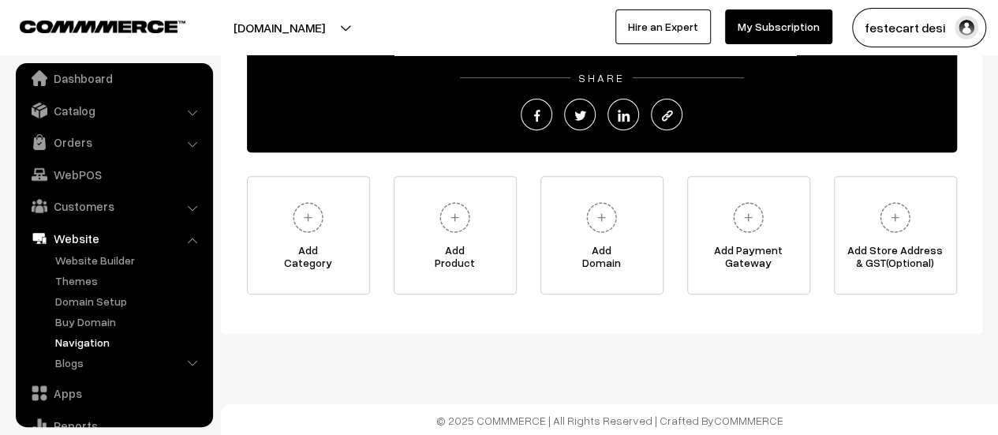
click at [89, 344] on link "Navigation" at bounding box center [129, 342] width 156 height 17
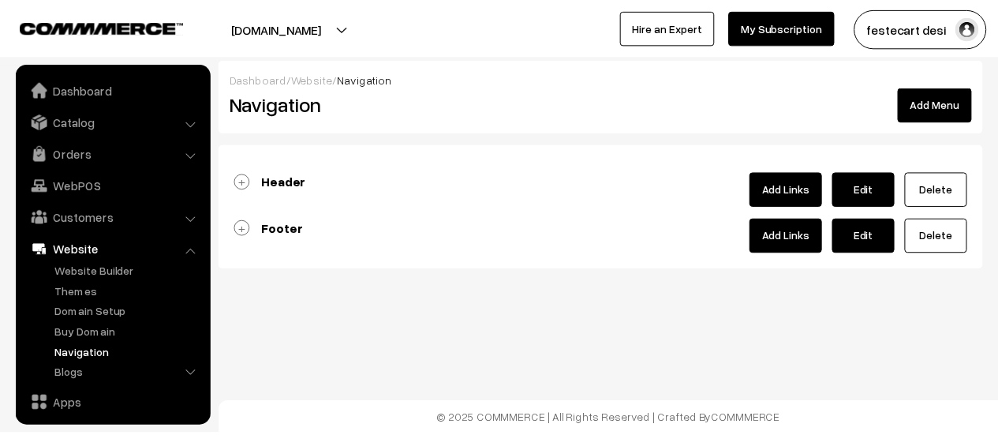
scroll to position [134, 0]
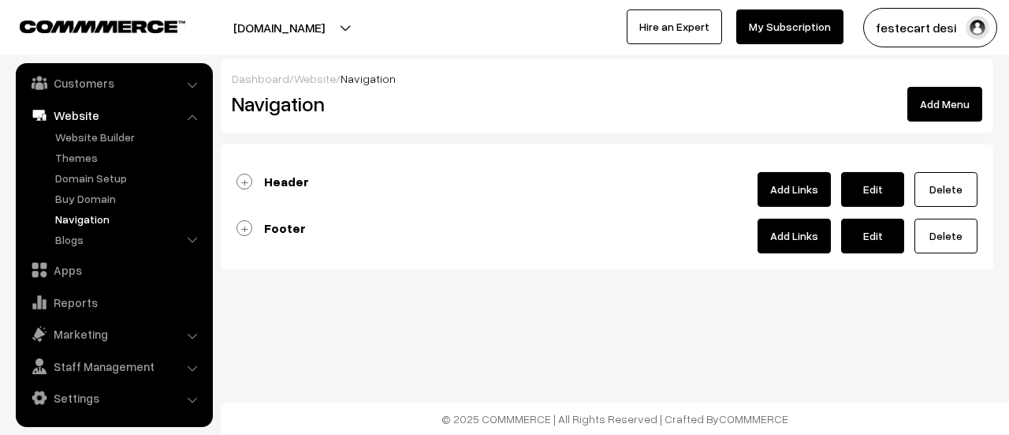
click at [247, 180] on link "Header" at bounding box center [273, 182] width 73 height 16
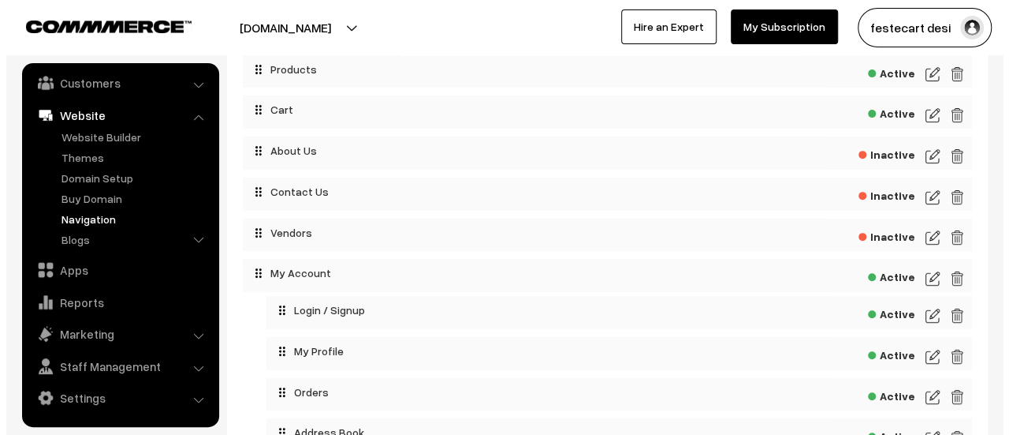
scroll to position [315, 0]
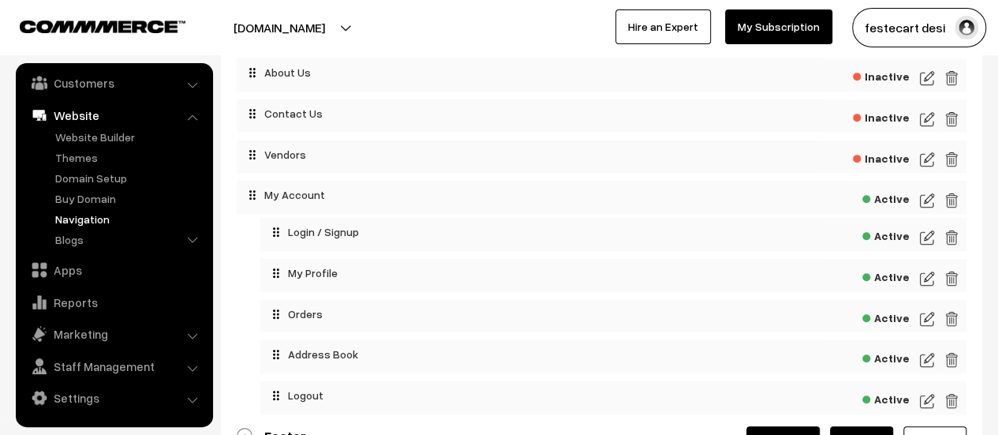
click at [878, 161] on span "Inactive" at bounding box center [881, 157] width 57 height 20
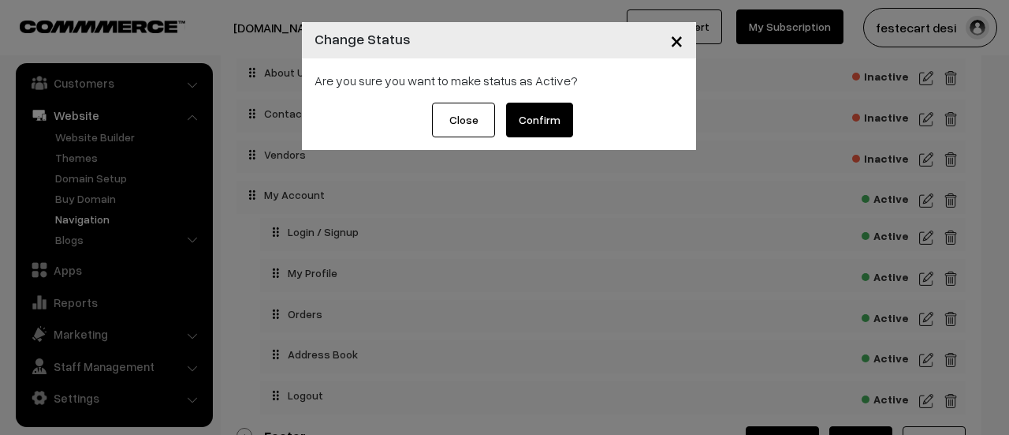
click at [539, 120] on button "Confirm" at bounding box center [539, 120] width 67 height 35
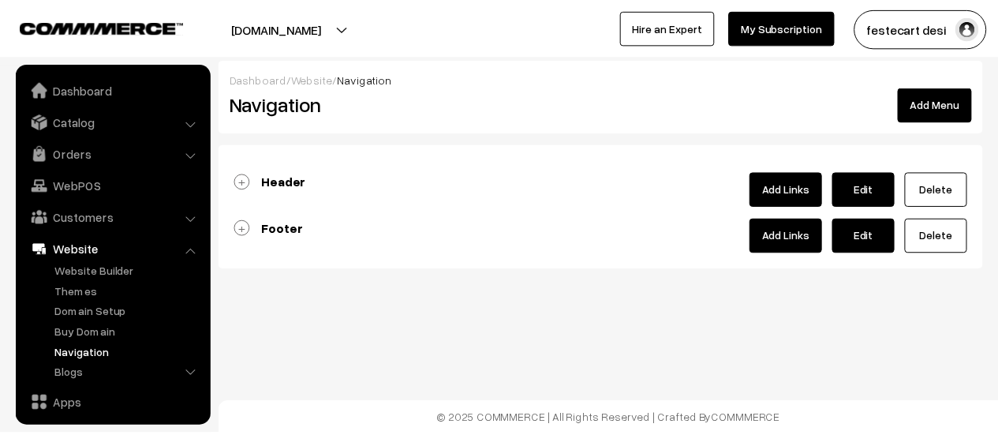
scroll to position [134, 0]
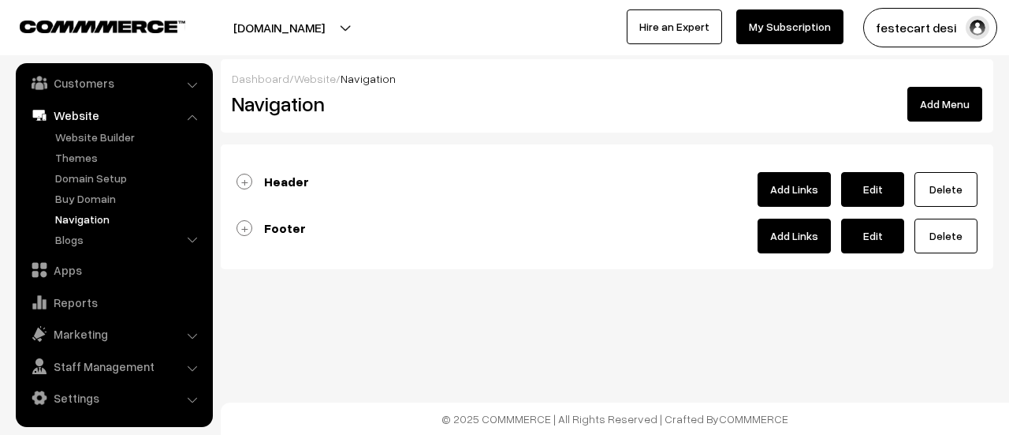
click at [252, 179] on link "Header" at bounding box center [273, 182] width 73 height 16
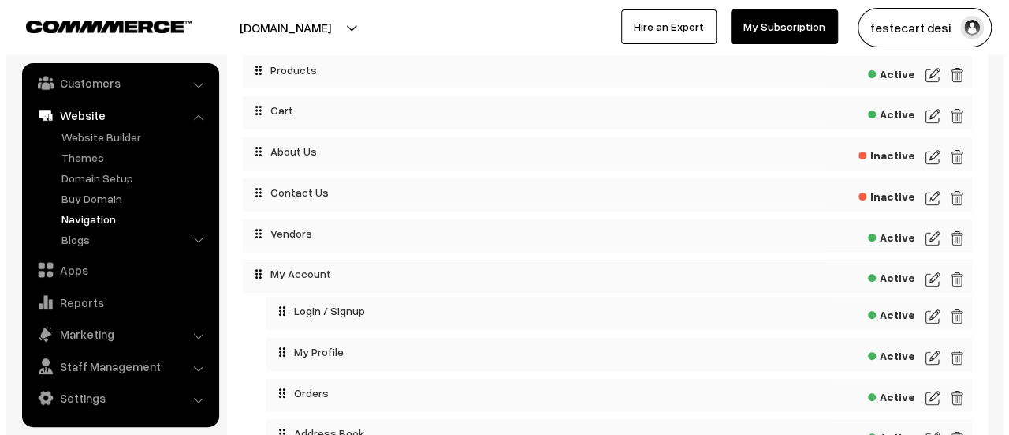
scroll to position [315, 0]
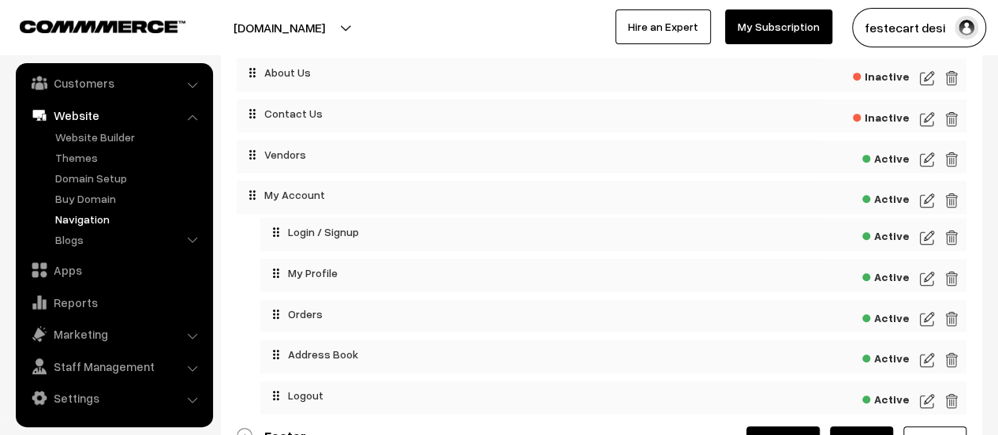
click at [928, 162] on img at bounding box center [927, 159] width 14 height 19
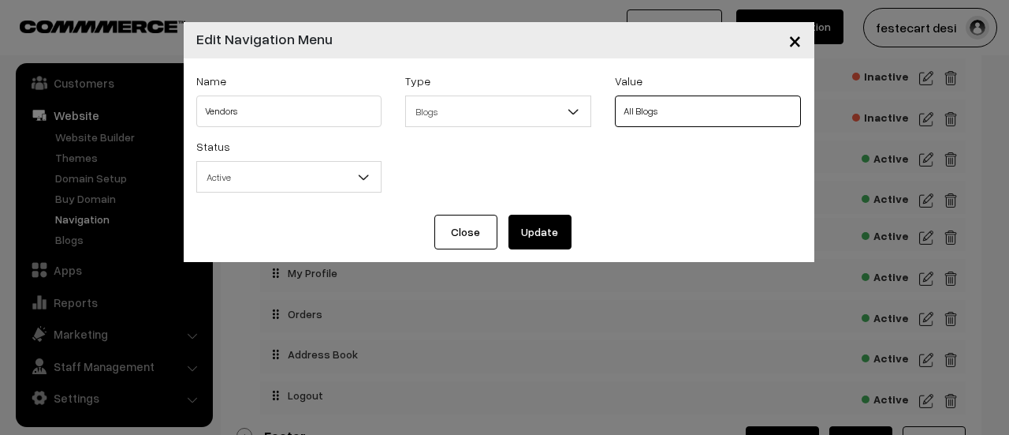
click at [664, 110] on select "All Blogs Partner With Us: Vendor Onboarding" at bounding box center [708, 111] width 186 height 32
select select "1"
click at [615, 95] on select "All Blogs Partner With Us: Vendor Onboarding" at bounding box center [708, 111] width 186 height 32
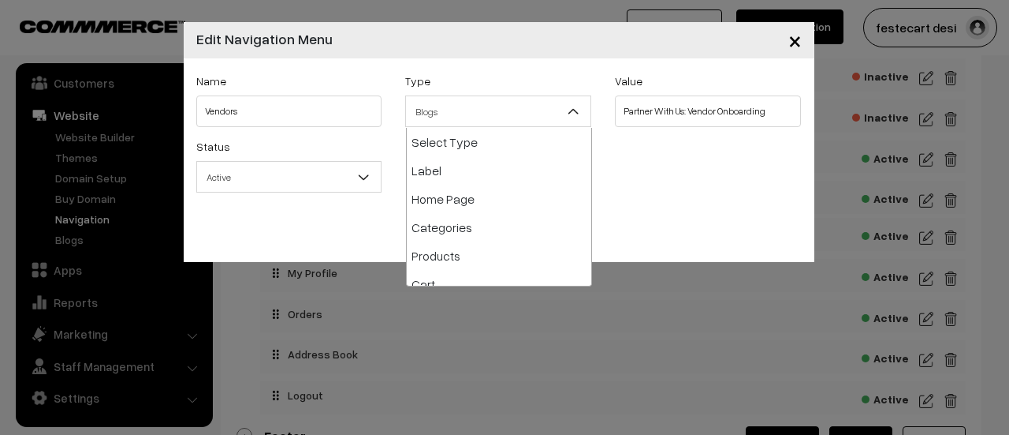
click at [509, 115] on span "Blogs" at bounding box center [498, 112] width 185 height 28
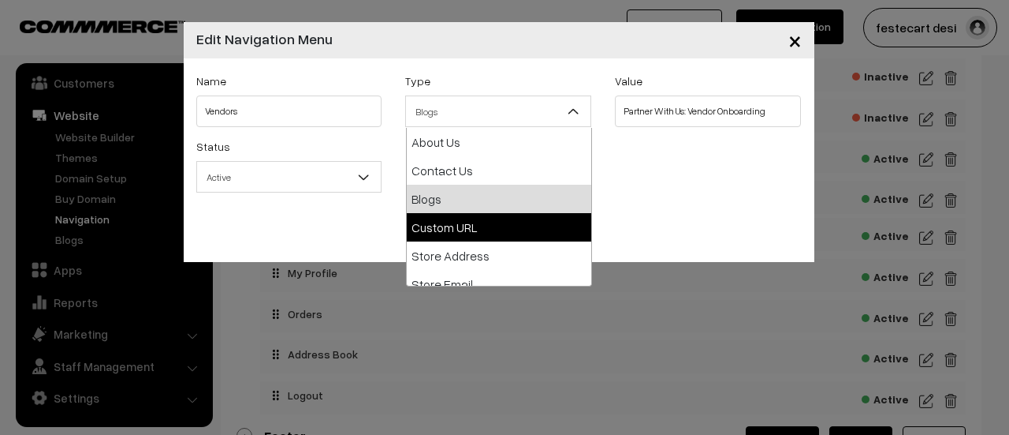
select select "web"
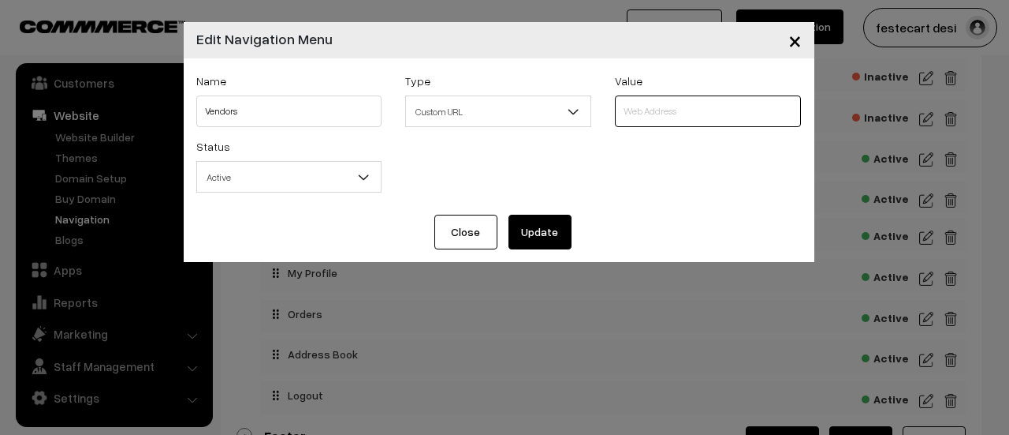
click at [681, 106] on input "text" at bounding box center [708, 111] width 186 height 32
paste input "https://festecart.com/blogs"
type input "https://festecart.com/blogs"
click at [528, 239] on button "Update" at bounding box center [540, 232] width 63 height 35
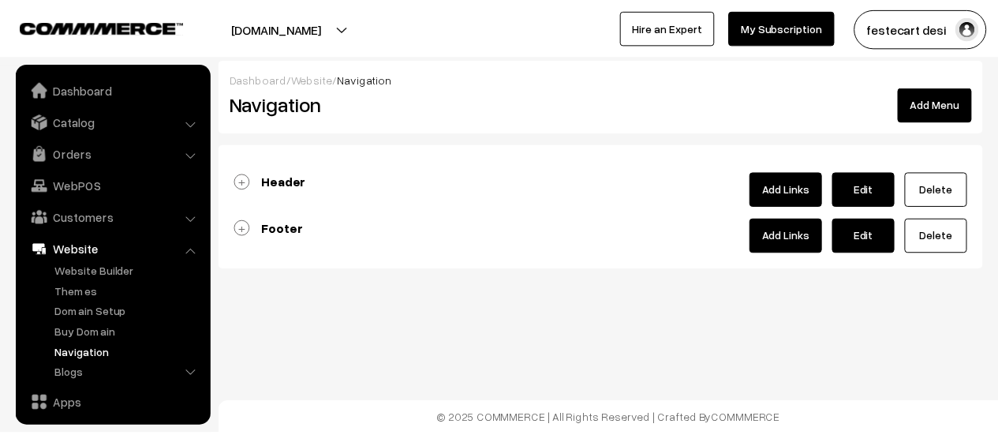
scroll to position [134, 0]
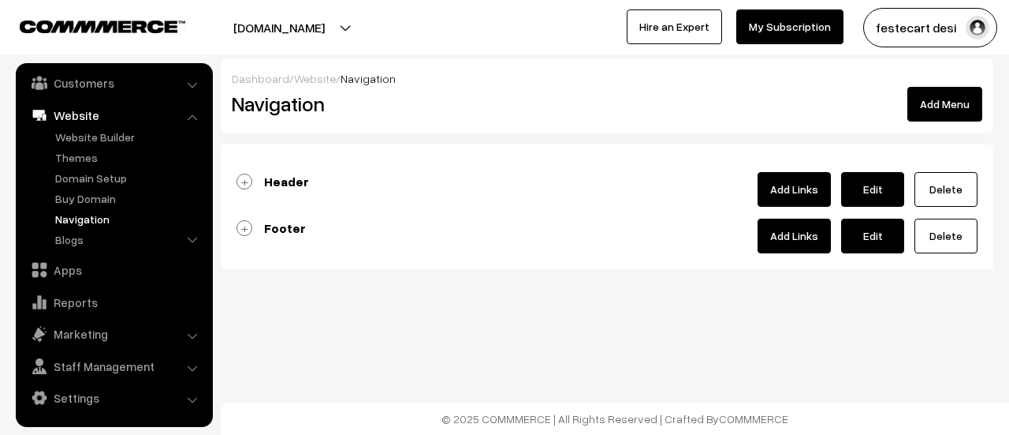
click at [243, 180] on link "Header" at bounding box center [273, 182] width 73 height 16
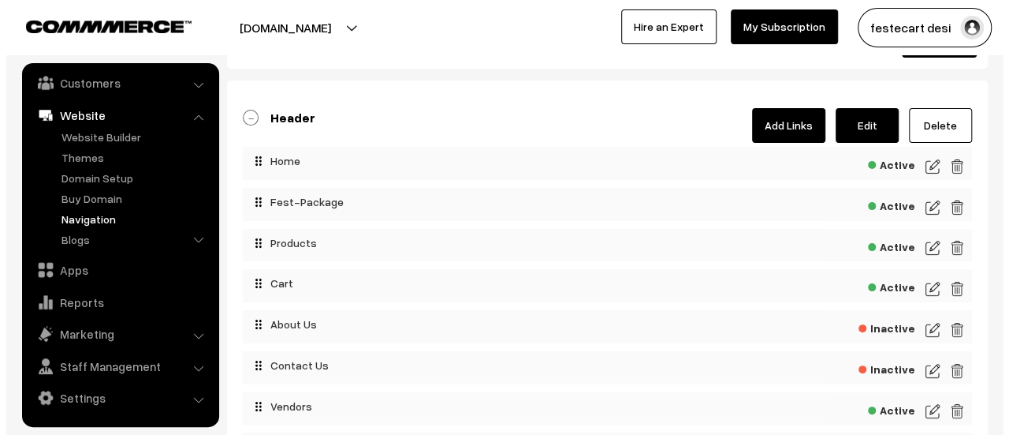
scroll to position [79, 0]
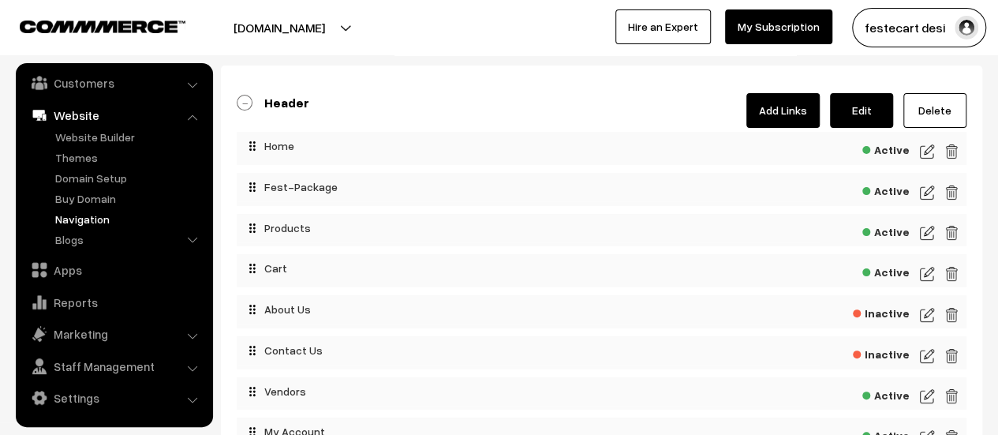
click at [878, 391] on span "Active" at bounding box center [885, 393] width 47 height 20
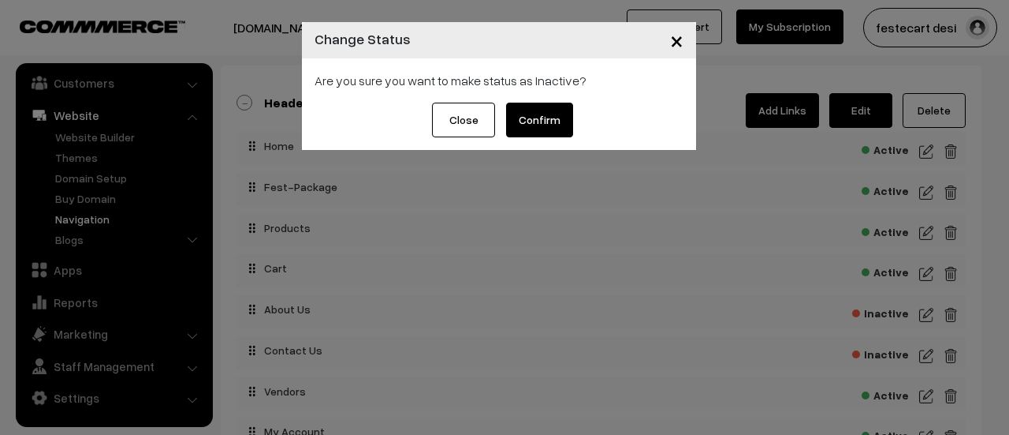
click at [535, 119] on button "Confirm" at bounding box center [539, 120] width 67 height 35
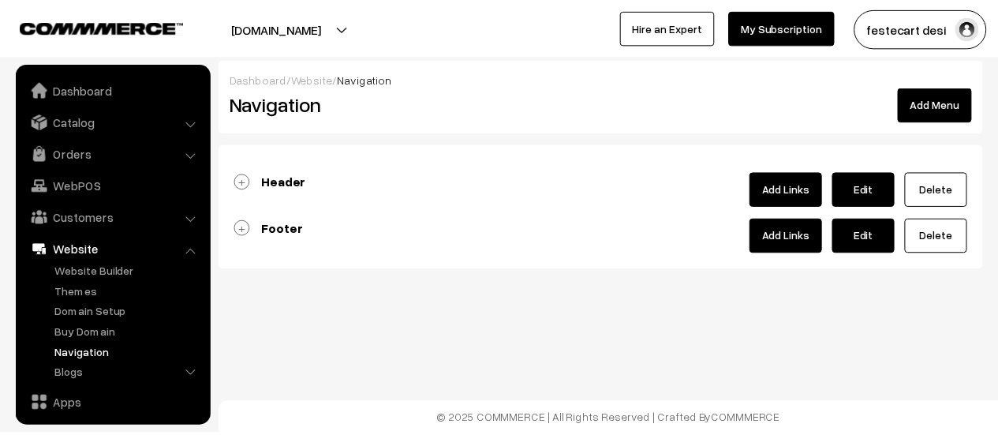
scroll to position [134, 0]
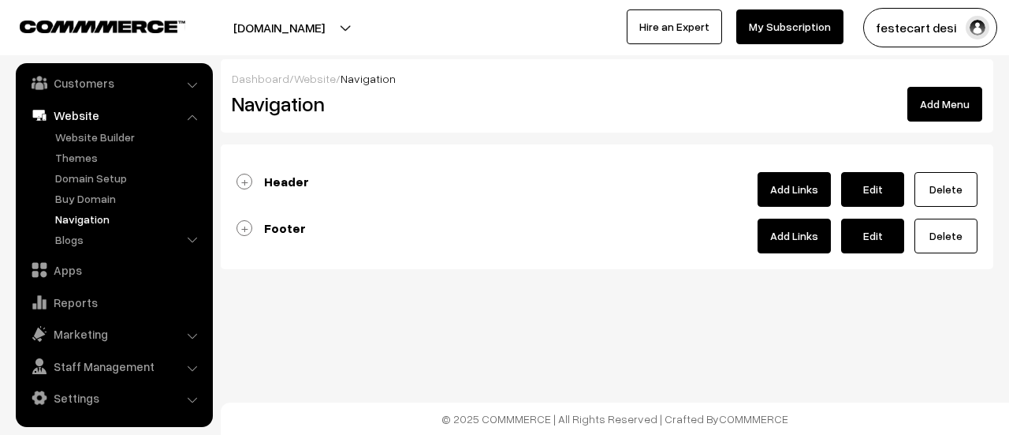
click at [248, 181] on link "Header" at bounding box center [273, 182] width 73 height 16
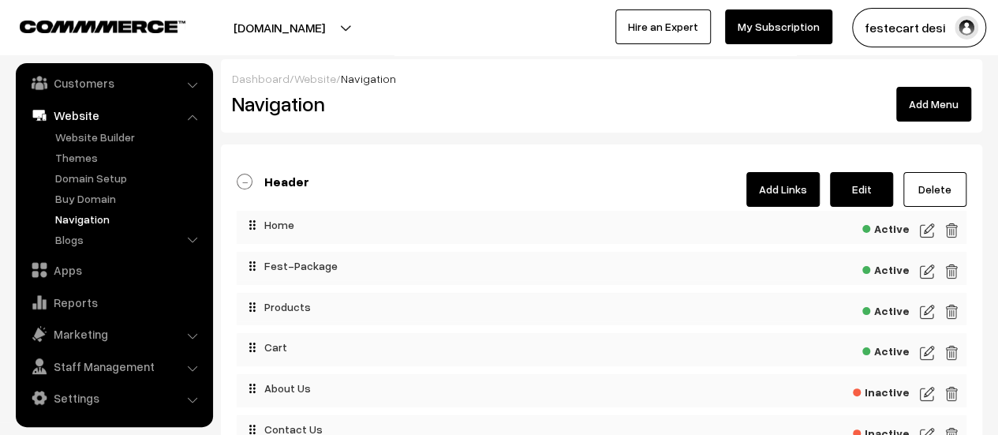
scroll to position [158, 0]
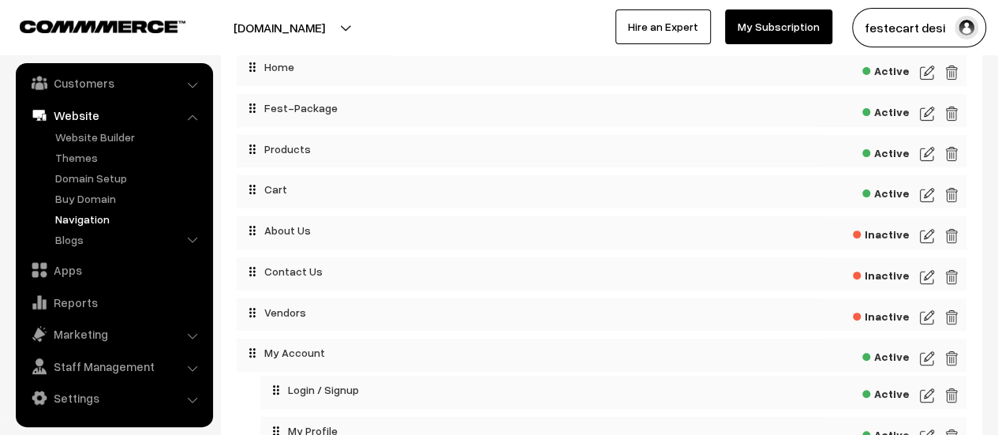
click at [924, 111] on img at bounding box center [927, 113] width 14 height 19
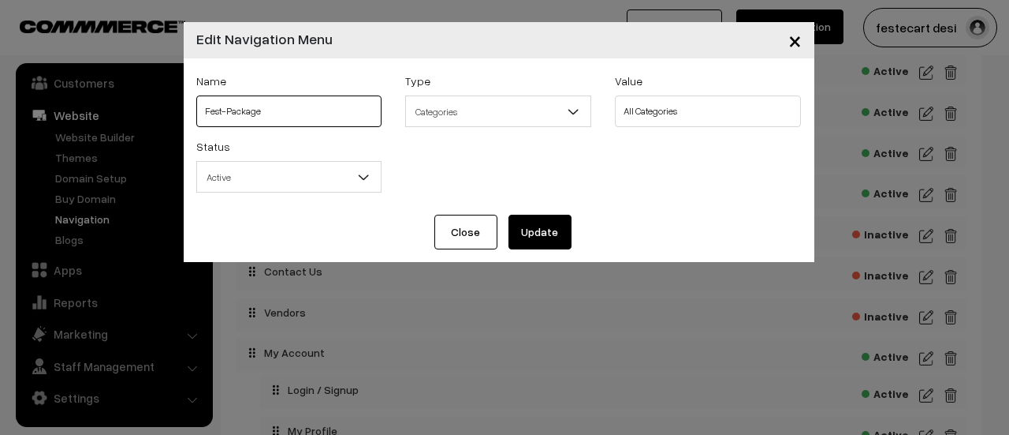
click at [272, 114] on input "Fest-Package" at bounding box center [289, 111] width 186 height 32
click at [457, 232] on button "Close" at bounding box center [466, 232] width 63 height 35
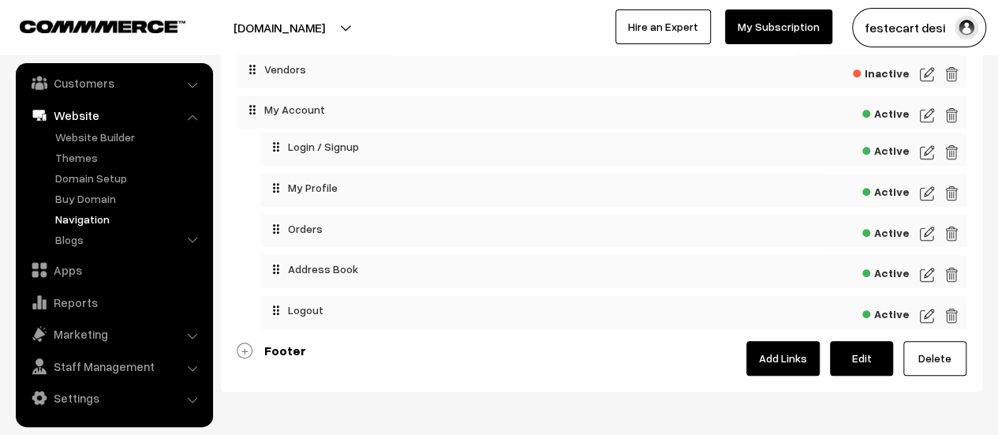
scroll to position [461, 0]
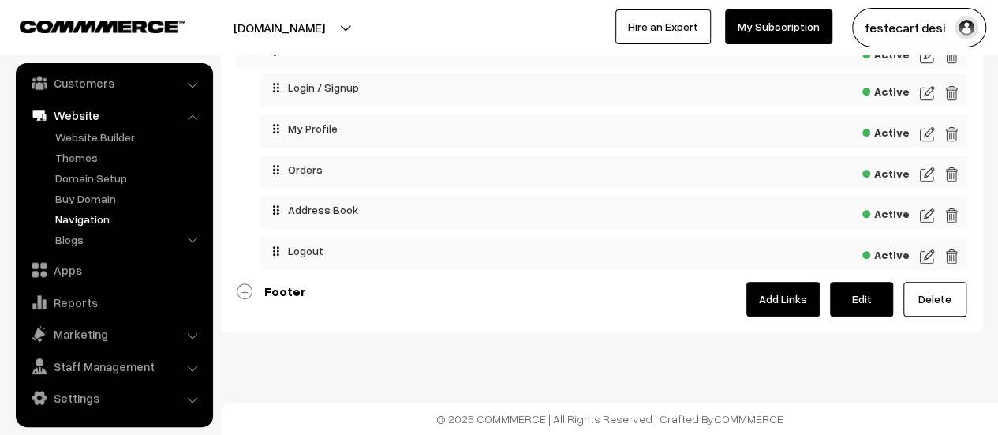
click at [241, 296] on link "Footer" at bounding box center [271, 291] width 69 height 16
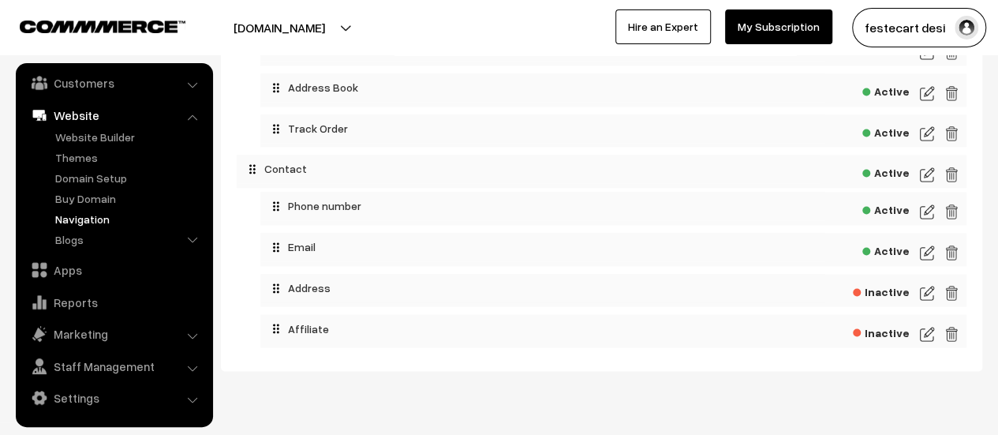
scroll to position [1155, 0]
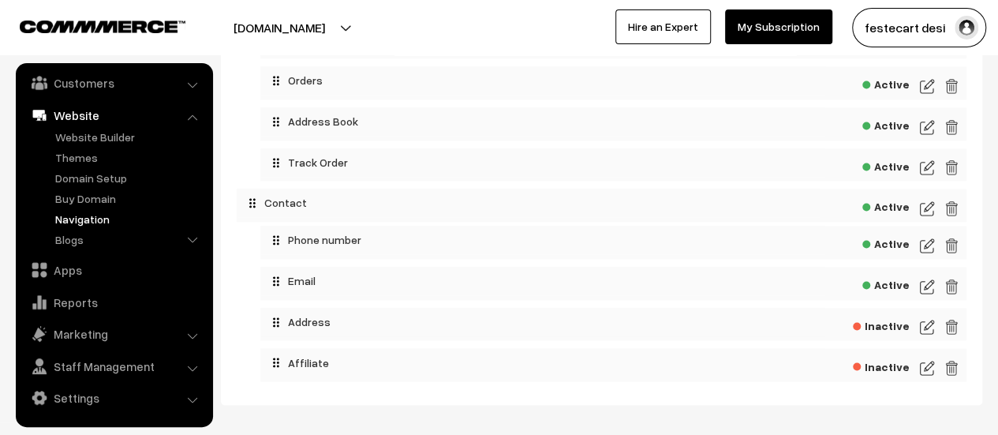
click at [920, 336] on img at bounding box center [927, 326] width 14 height 19
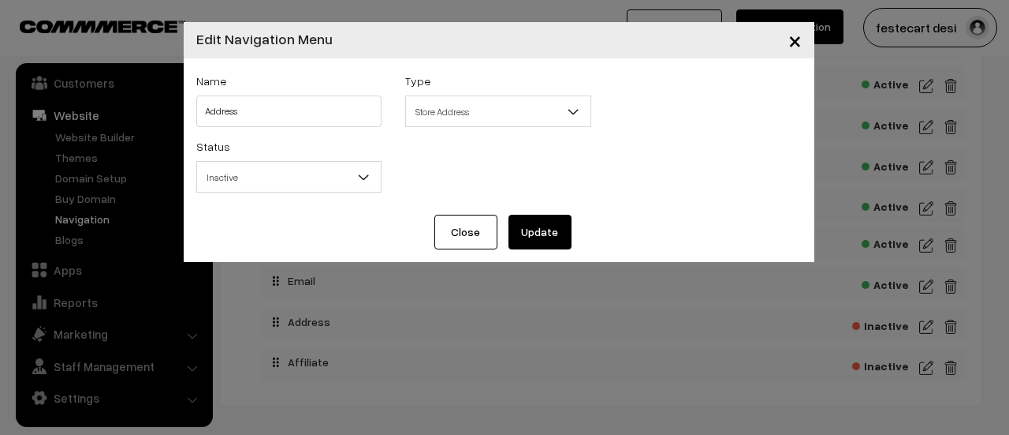
click at [787, 44] on button "×" at bounding box center [795, 40] width 39 height 49
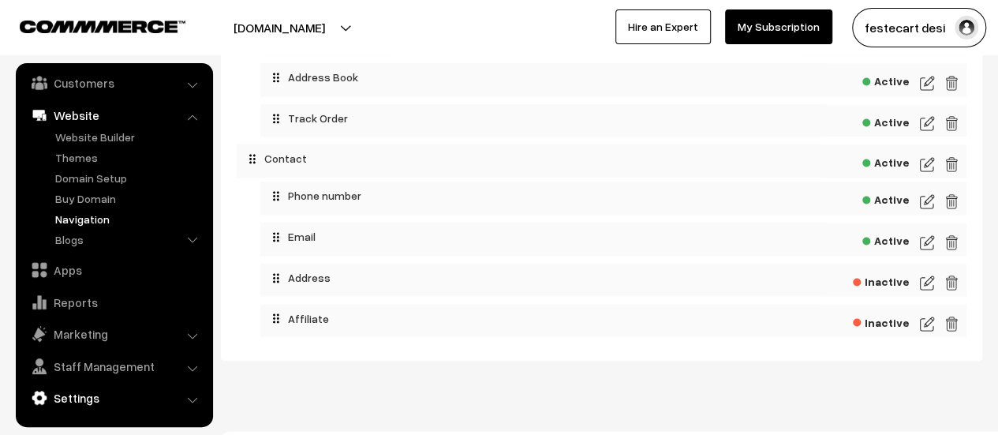
scroll to position [1233, 0]
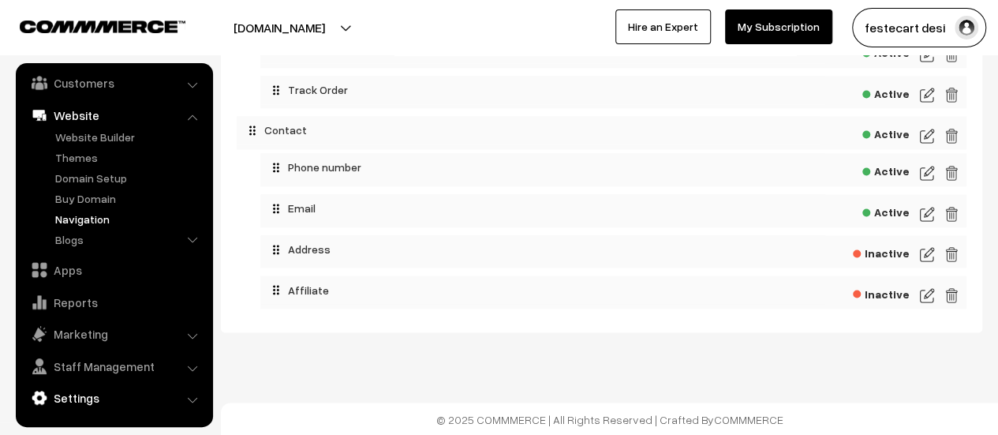
click at [72, 401] on link "Settings" at bounding box center [114, 397] width 188 height 28
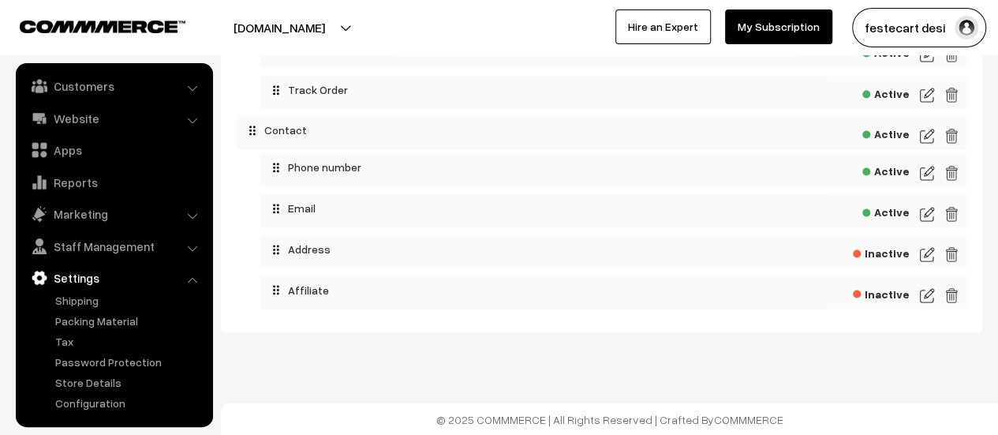
scroll to position [130, 0]
click at [77, 295] on link "Shipping" at bounding box center [129, 301] width 156 height 17
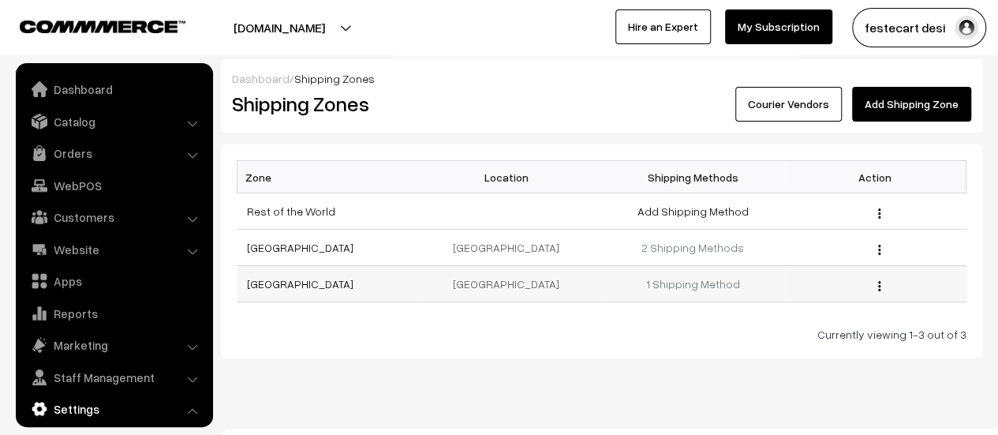
scroll to position [130, 0]
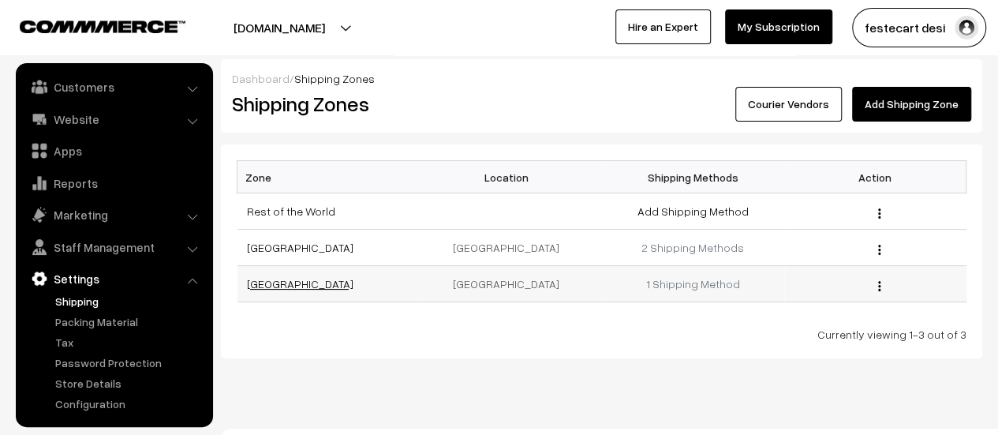
click at [262, 283] on link "[GEOGRAPHIC_DATA]" at bounding box center [300, 283] width 106 height 13
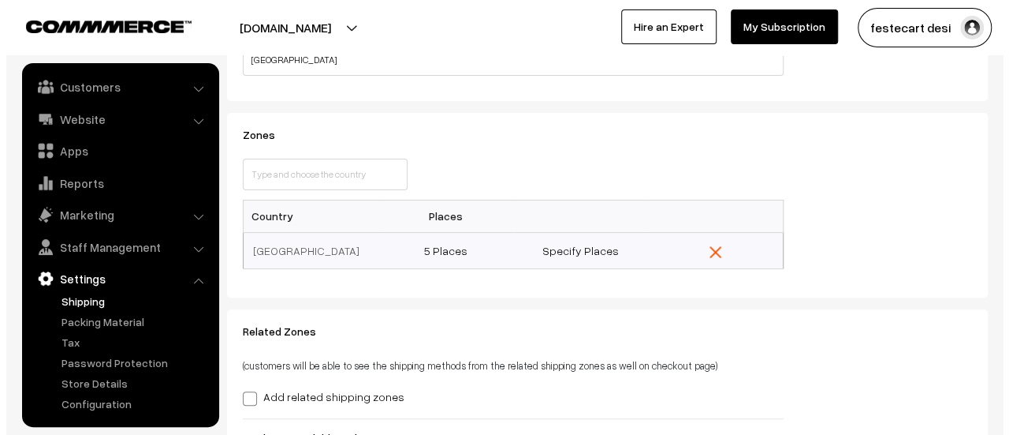
scroll to position [237, 0]
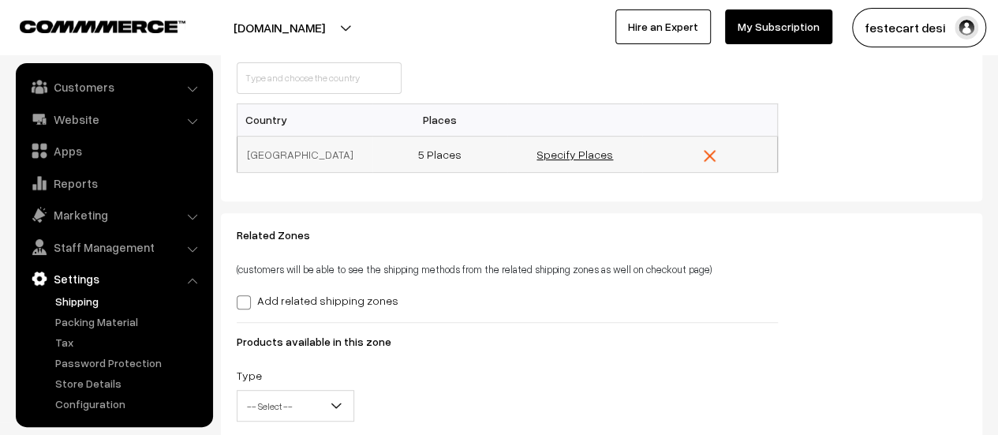
click at [571, 151] on link "Specify Places" at bounding box center [574, 153] width 76 height 13
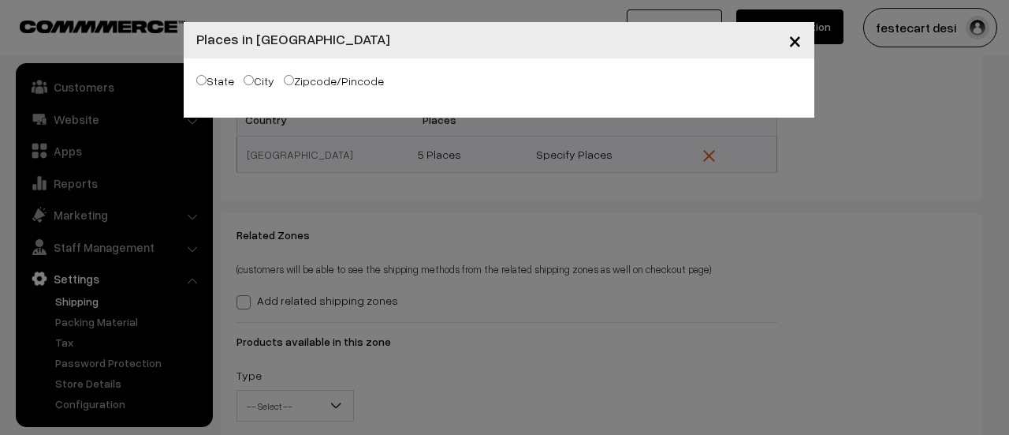
click at [787, 45] on button "×" at bounding box center [795, 40] width 39 height 49
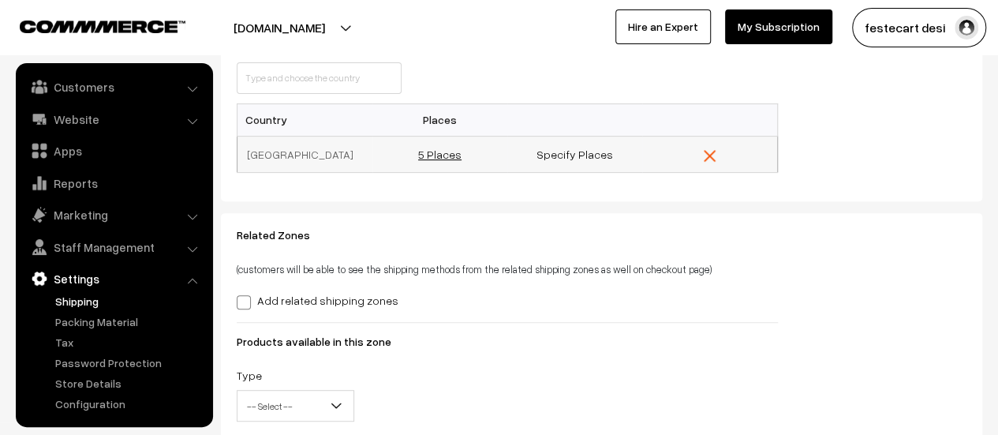
click at [450, 155] on link "5 Places" at bounding box center [439, 153] width 43 height 13
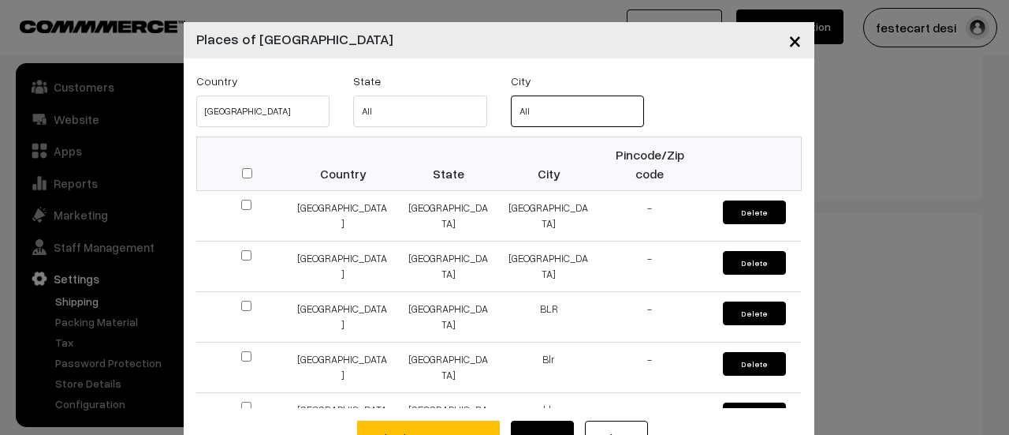
click at [554, 119] on select "All Bengaluru Bangalore BLR Blr blr" at bounding box center [578, 111] width 134 height 32
click at [525, 106] on select "All Bengaluru Bangalore BLR Blr blr" at bounding box center [578, 111] width 134 height 32
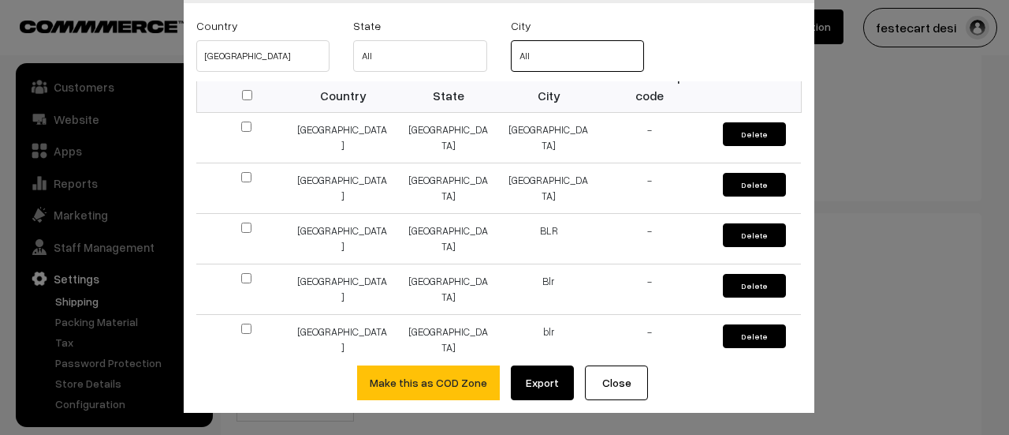
scroll to position [46, 0]
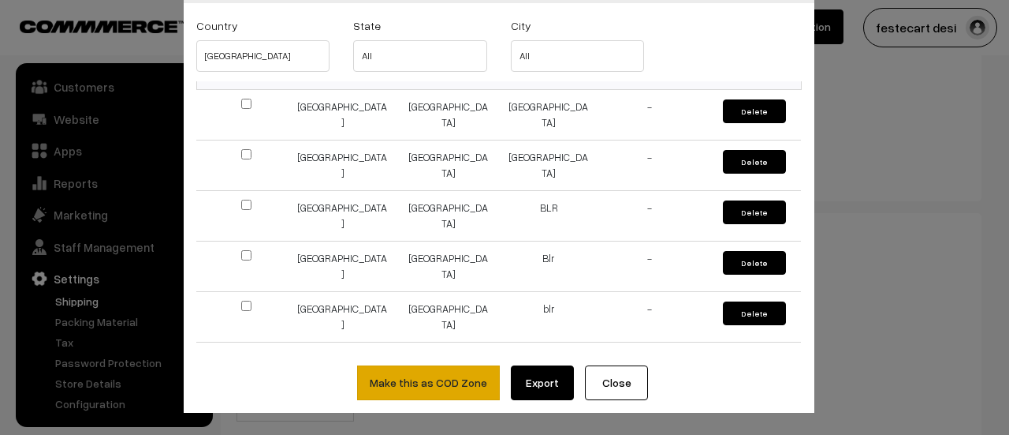
click at [438, 390] on button "Make this as COD Zone" at bounding box center [428, 382] width 143 height 35
click at [241, 300] on input "checkbox" at bounding box center [246, 305] width 10 height 10
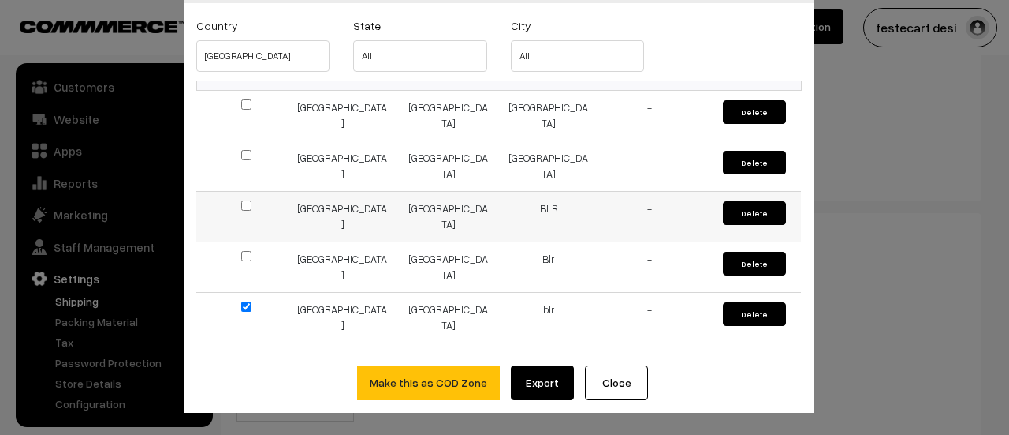
scroll to position [0, 0]
click at [241, 301] on input "checkbox" at bounding box center [246, 306] width 10 height 10
checkbox input "false"
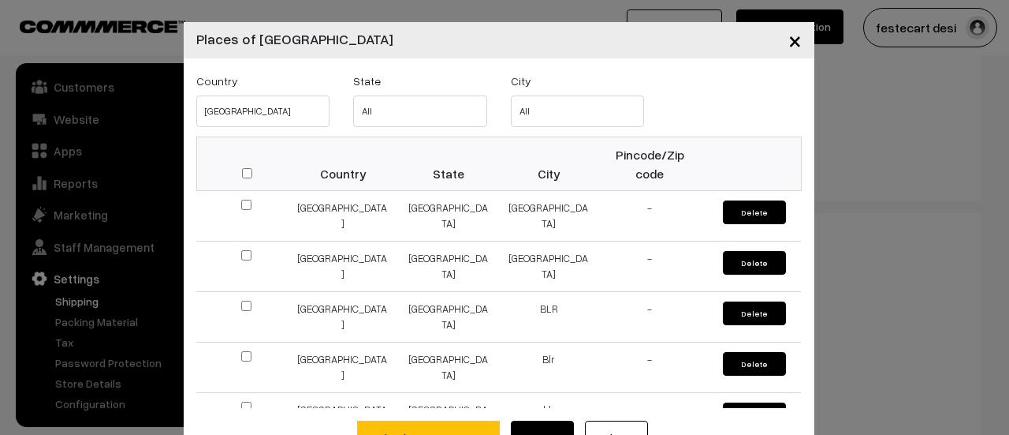
click at [904, 185] on div "× Places of India Country India State All Karnataka City All Bengaluru Bangalor…" at bounding box center [504, 217] width 1009 height 435
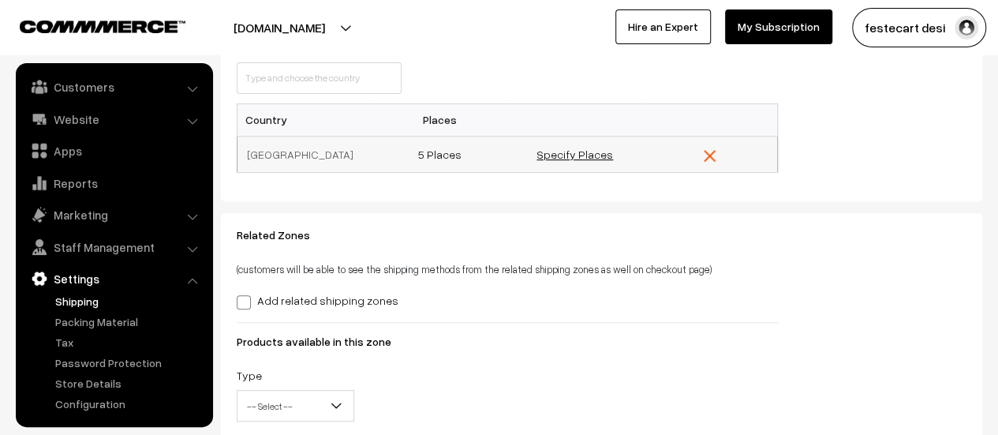
click at [573, 155] on link "Specify Places" at bounding box center [574, 153] width 76 height 13
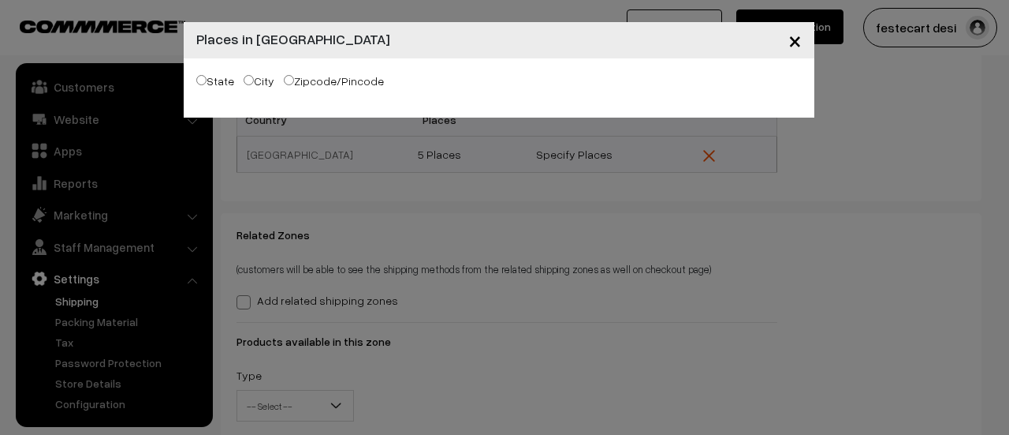
click at [336, 86] on label "Zipcode/Pincode" at bounding box center [334, 81] width 100 height 17
click at [294, 85] on input "Zipcode/Pincode" at bounding box center [289, 80] width 10 height 10
radio input "true"
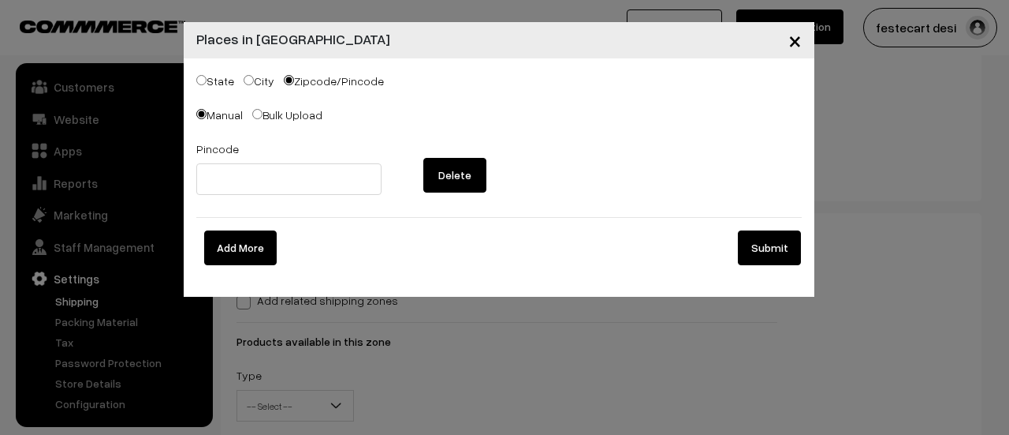
click at [238, 159] on div "Pincode" at bounding box center [289, 167] width 186 height 56
drag, startPoint x: 244, startPoint y: 195, endPoint x: 242, endPoint y: 166, distance: 28.5
click at [244, 195] on input "text" at bounding box center [289, 179] width 186 height 32
click at [259, 82] on label "City" at bounding box center [259, 81] width 31 height 17
click at [254, 82] on input "City" at bounding box center [249, 80] width 10 height 10
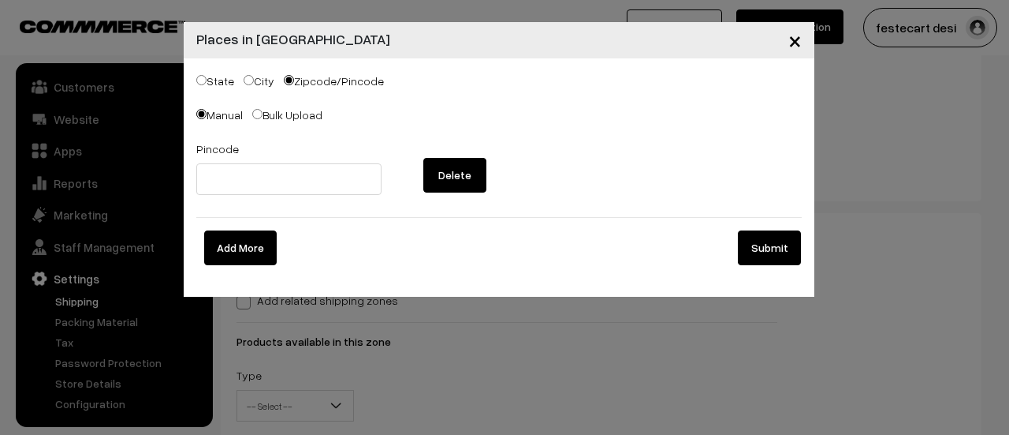
radio input "true"
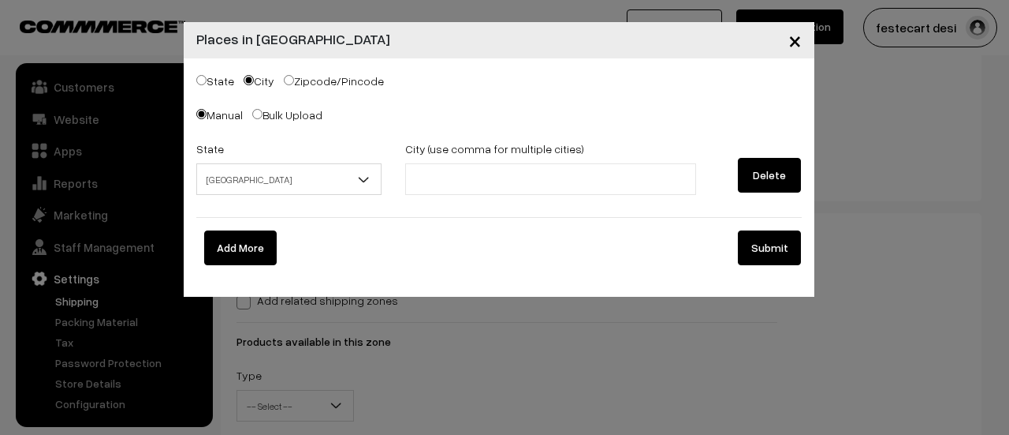
click at [294, 186] on span "Andaman & Nicobar Islands" at bounding box center [289, 180] width 185 height 28
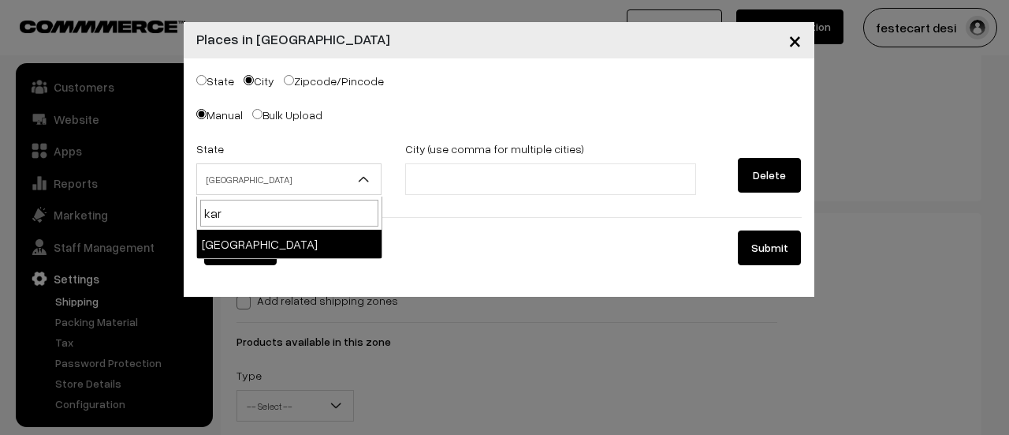
type input "kar"
select select "[GEOGRAPHIC_DATA]"
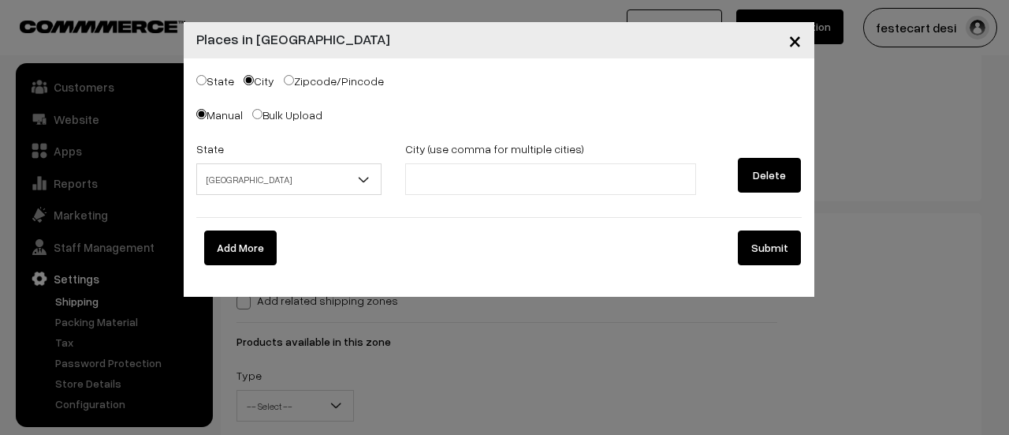
click at [454, 171] on li at bounding box center [480, 178] width 141 height 25
type input "b"
type input "bengaluru"
click at [767, 247] on button "Submit" at bounding box center [769, 247] width 63 height 35
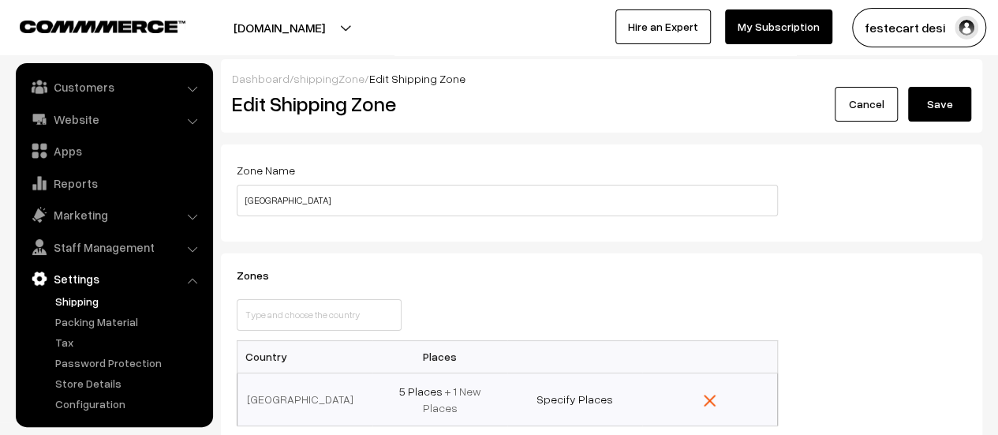
click at [910, 103] on button "Save" at bounding box center [939, 104] width 63 height 35
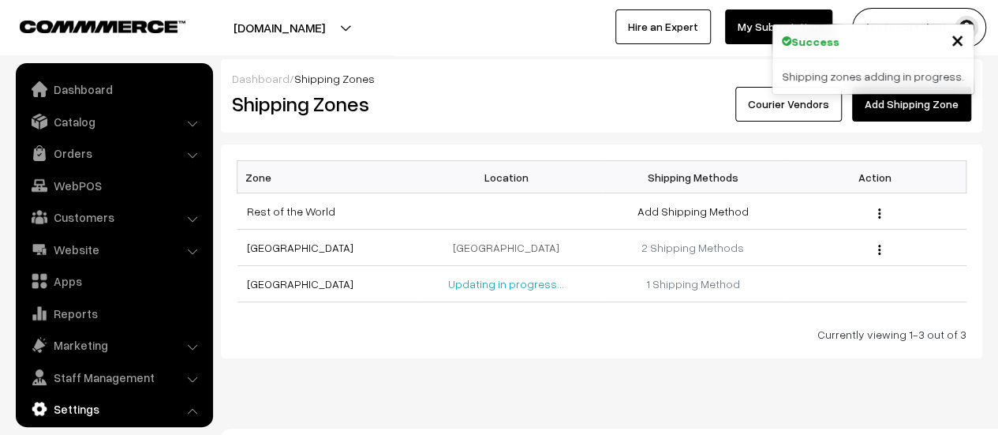
scroll to position [130, 0]
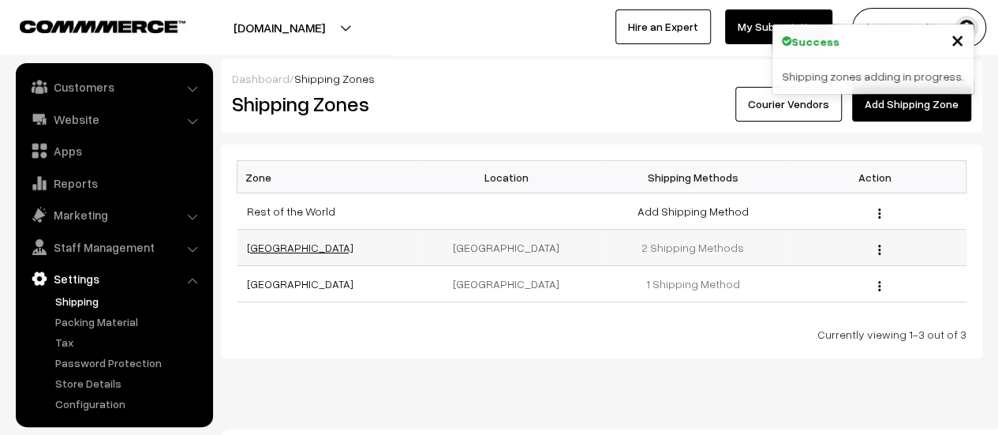
click at [247, 244] on link "[GEOGRAPHIC_DATA]" at bounding box center [300, 247] width 106 height 13
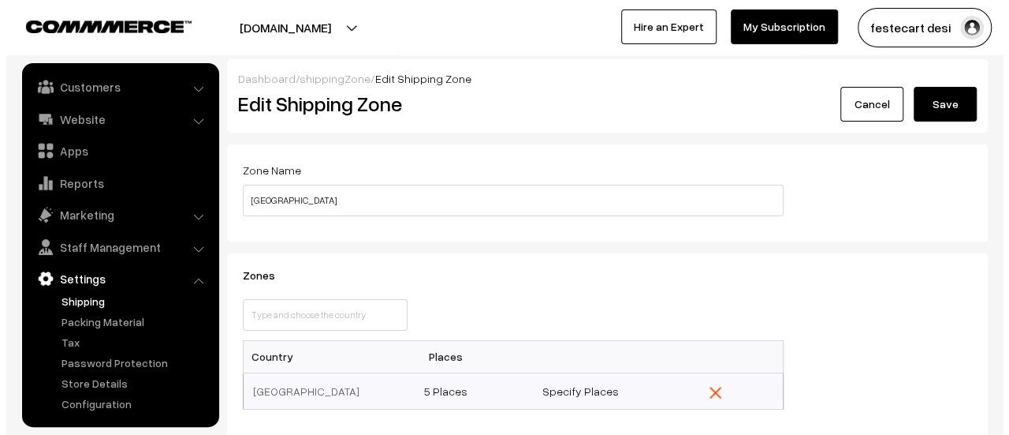
scroll to position [158, 0]
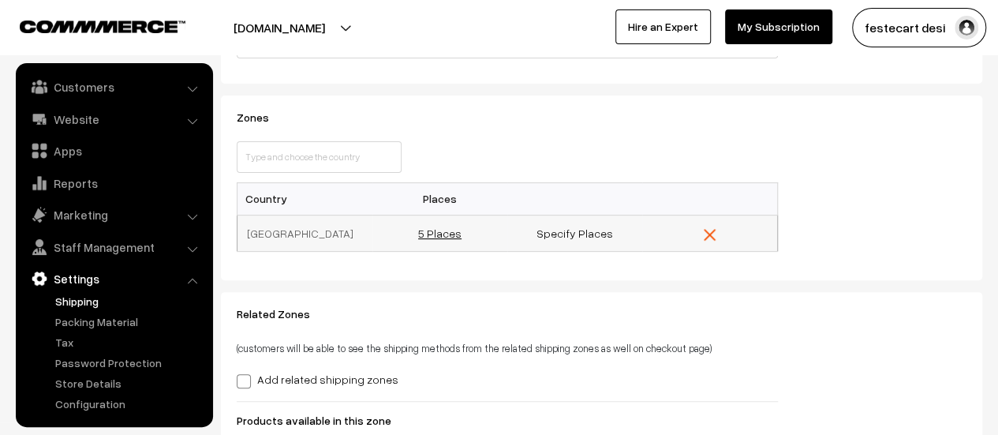
click at [447, 229] on link "5 Places" at bounding box center [439, 232] width 43 height 13
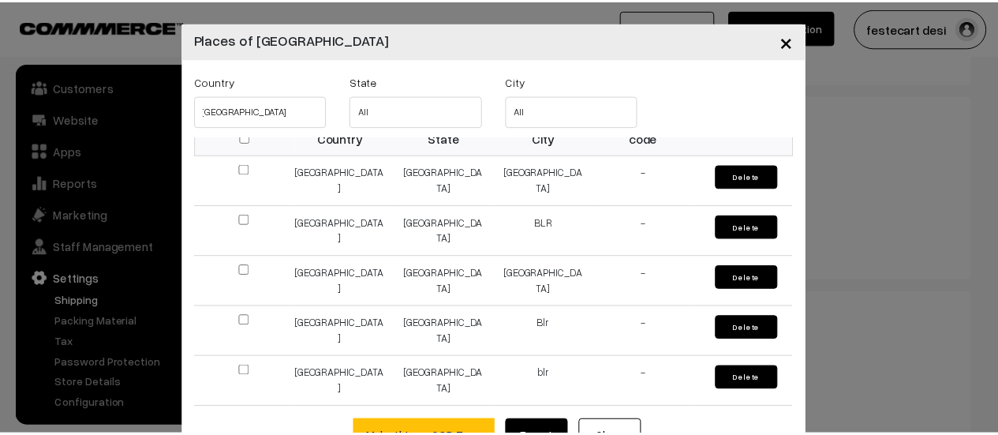
scroll to position [46, 0]
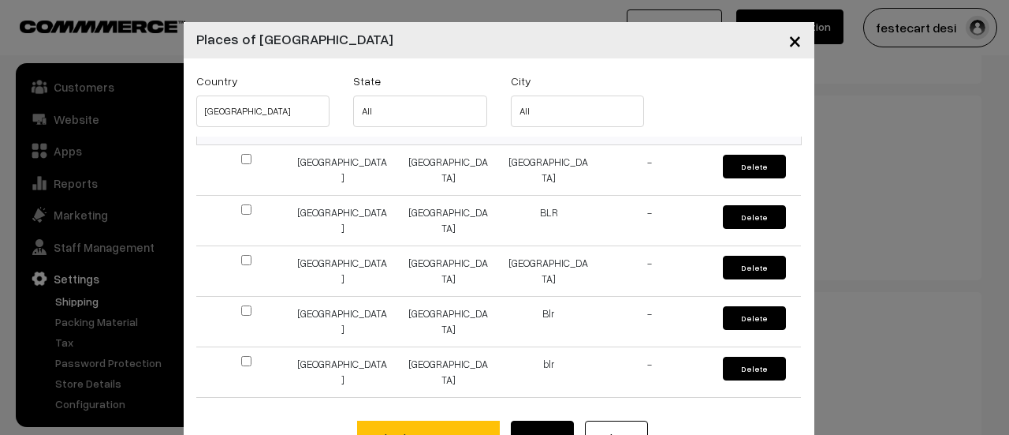
click at [782, 35] on button "×" at bounding box center [795, 40] width 39 height 49
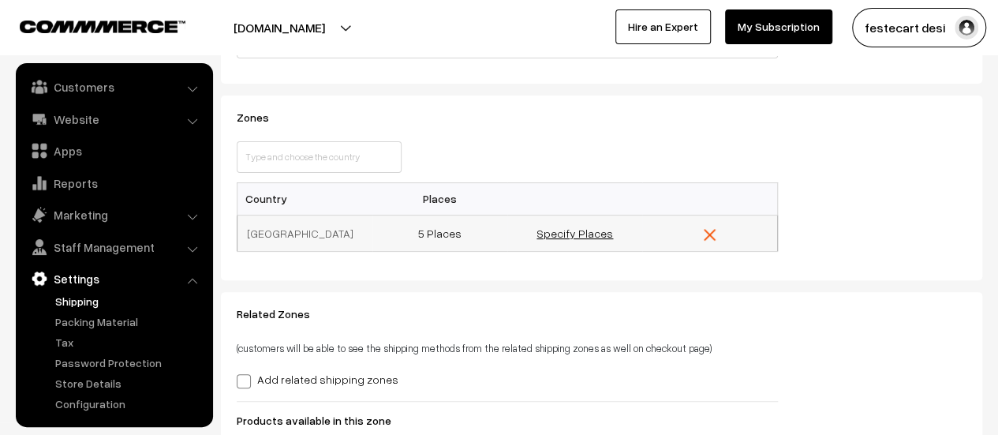
click at [591, 233] on link "Specify Places" at bounding box center [574, 232] width 76 height 13
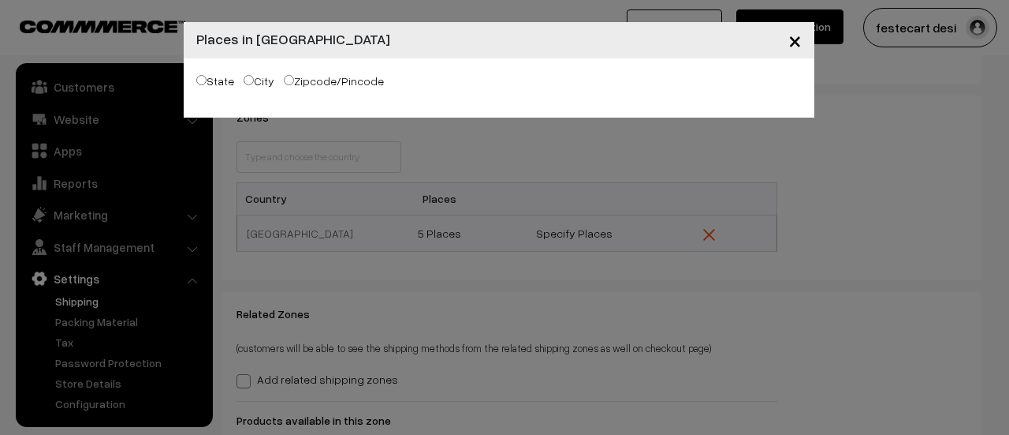
click at [263, 75] on label "City" at bounding box center [259, 81] width 31 height 17
click at [254, 75] on input "City" at bounding box center [249, 80] width 10 height 10
radio input "true"
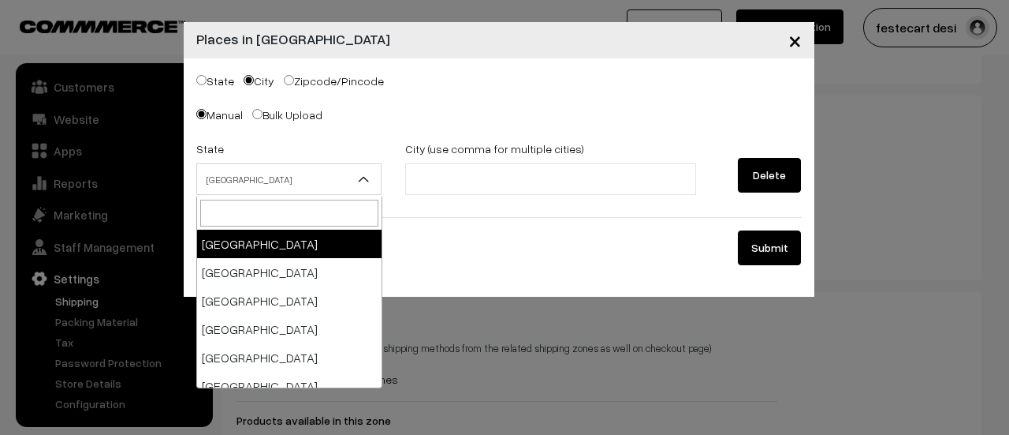
click at [273, 174] on span "Andaman & Nicobar Islands" at bounding box center [289, 180] width 185 height 28
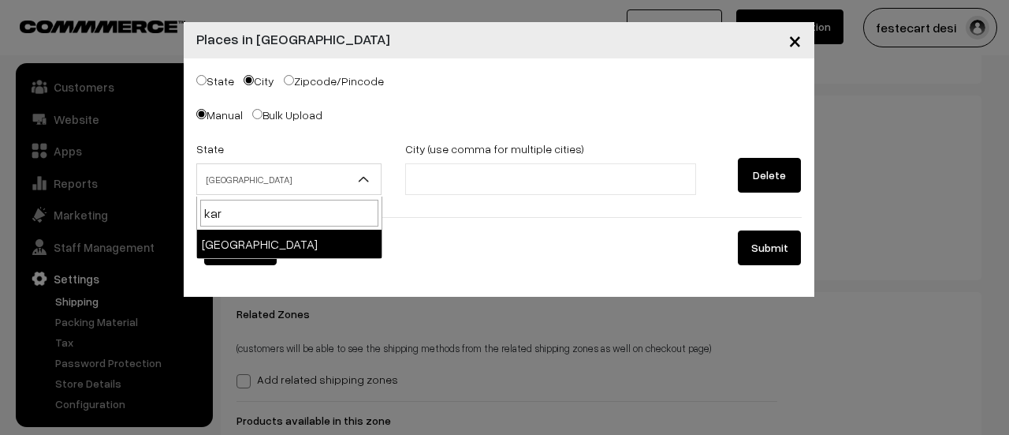
type input "kar"
select select "Karnataka"
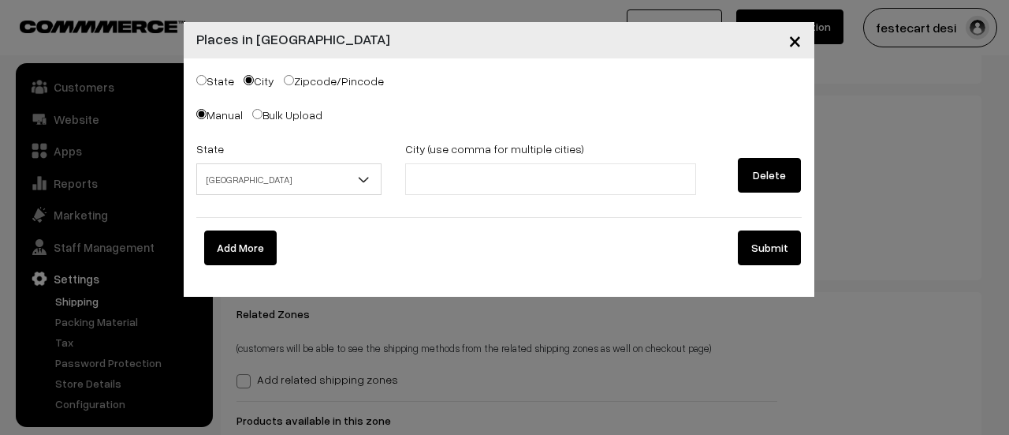
click at [414, 177] on input "text" at bounding box center [479, 179] width 138 height 17
type input "bengaluru"
click at [771, 248] on button "Submit" at bounding box center [769, 247] width 63 height 35
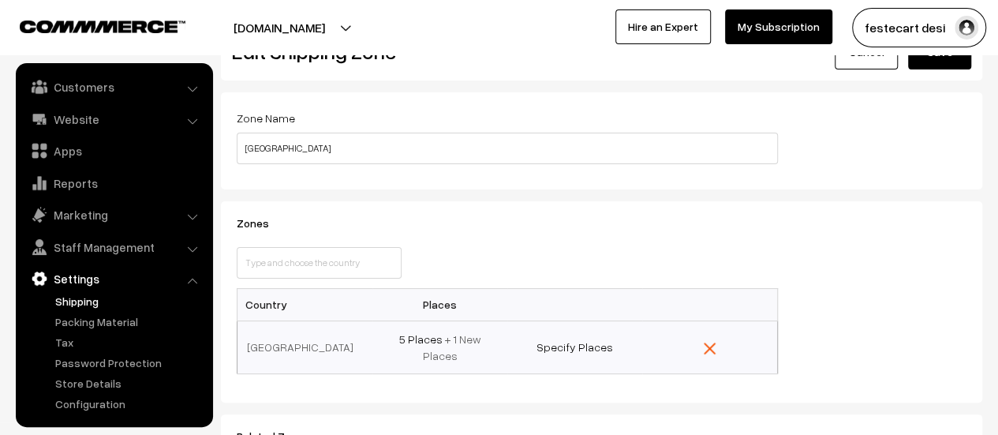
scroll to position [0, 0]
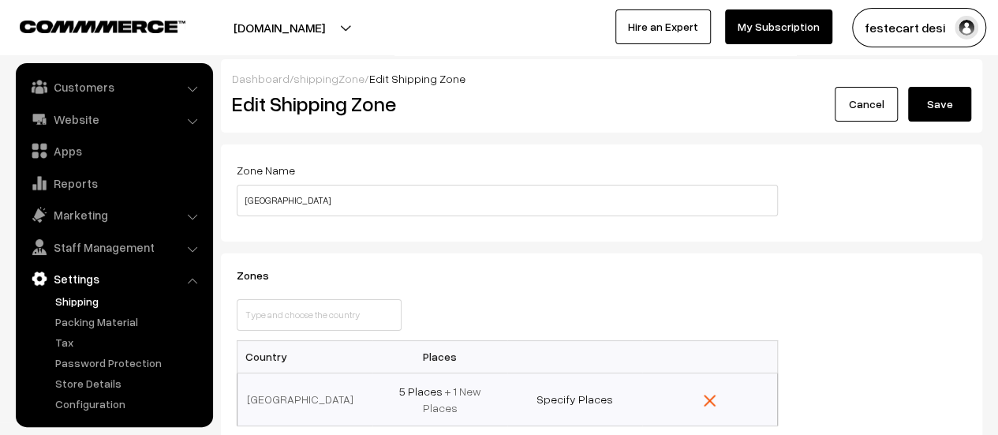
click at [929, 110] on button "Save" at bounding box center [939, 104] width 63 height 35
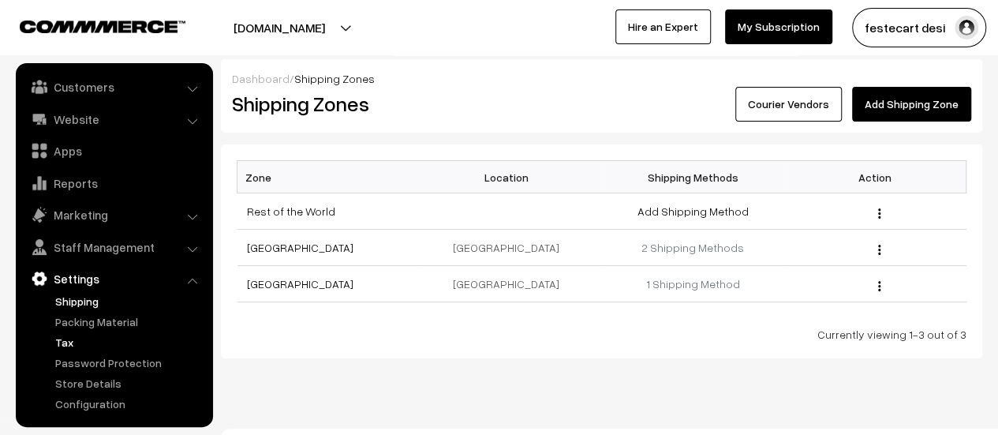
scroll to position [24, 0]
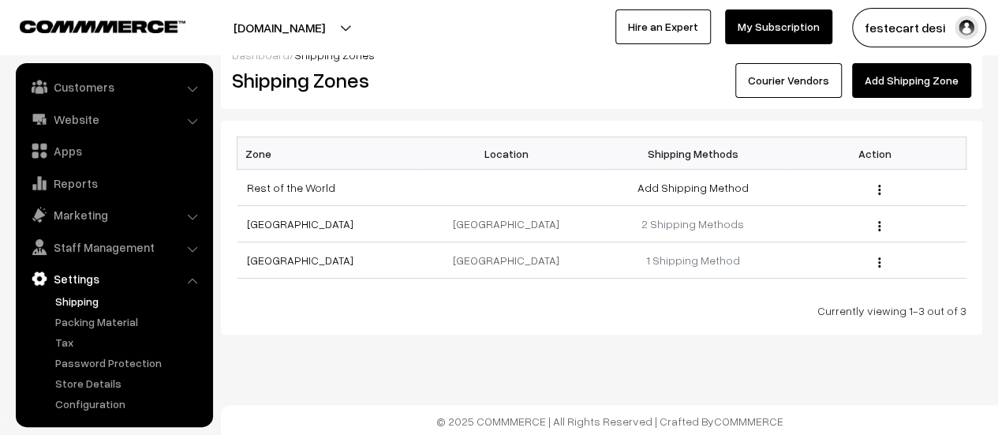
click at [74, 297] on link "Shipping" at bounding box center [129, 301] width 156 height 17
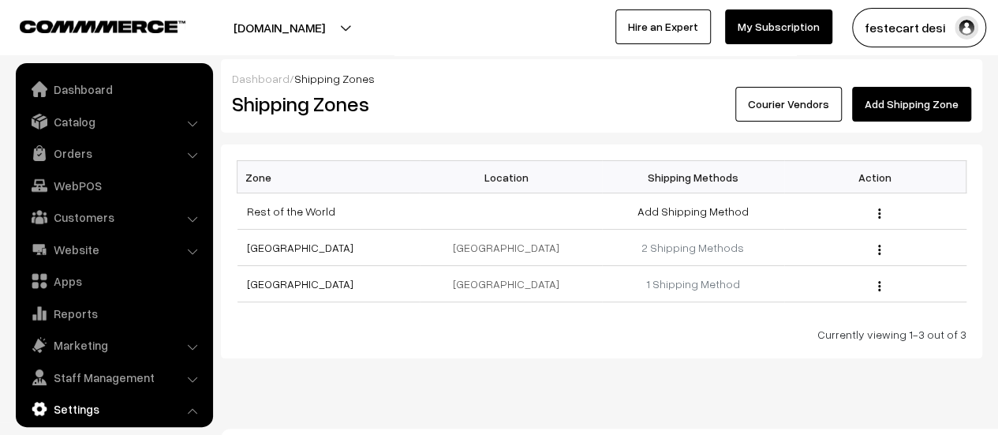
scroll to position [130, 0]
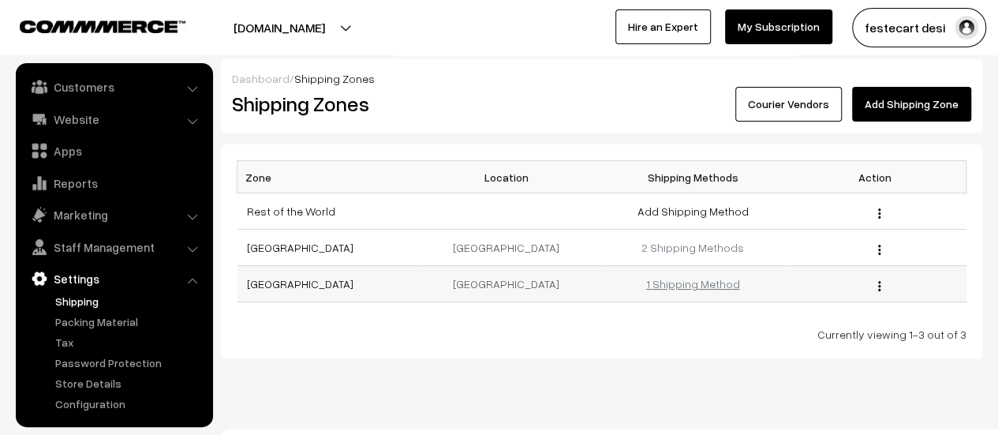
click at [702, 283] on link "1 Shipping Method" at bounding box center [693, 283] width 94 height 13
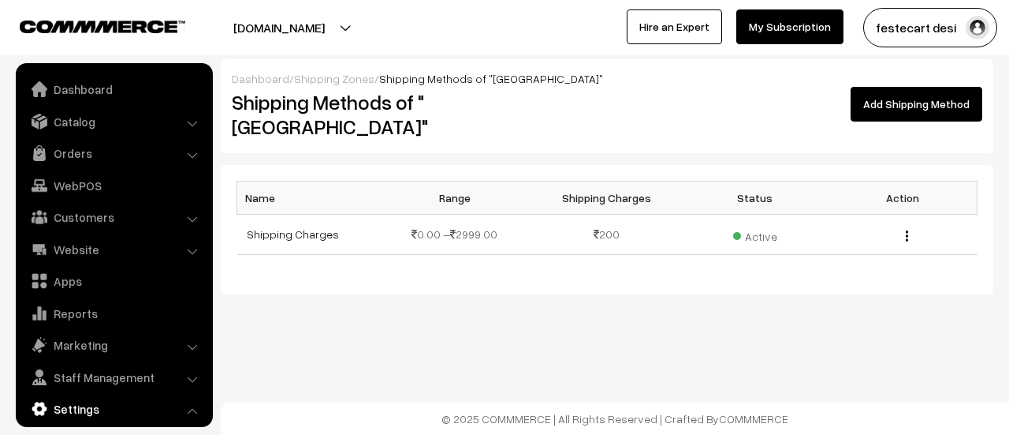
scroll to position [130, 0]
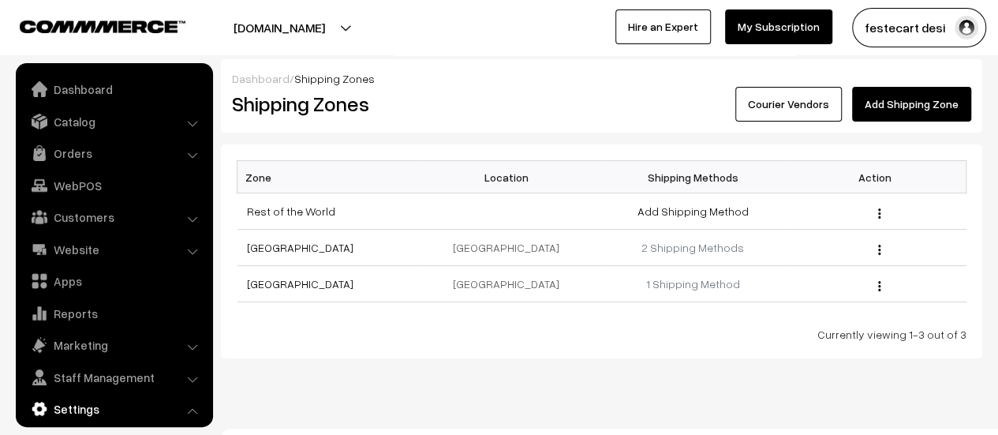
scroll to position [130, 0]
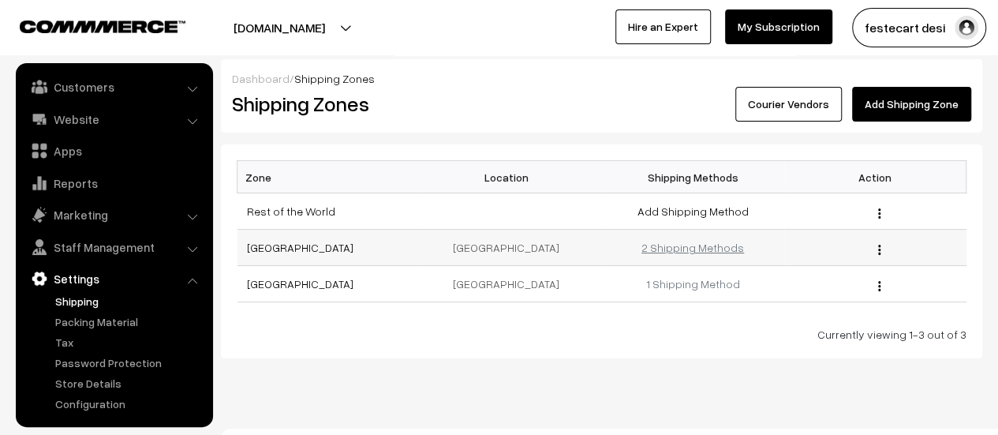
click at [693, 248] on link "2 Shipping Methods" at bounding box center [692, 247] width 103 height 13
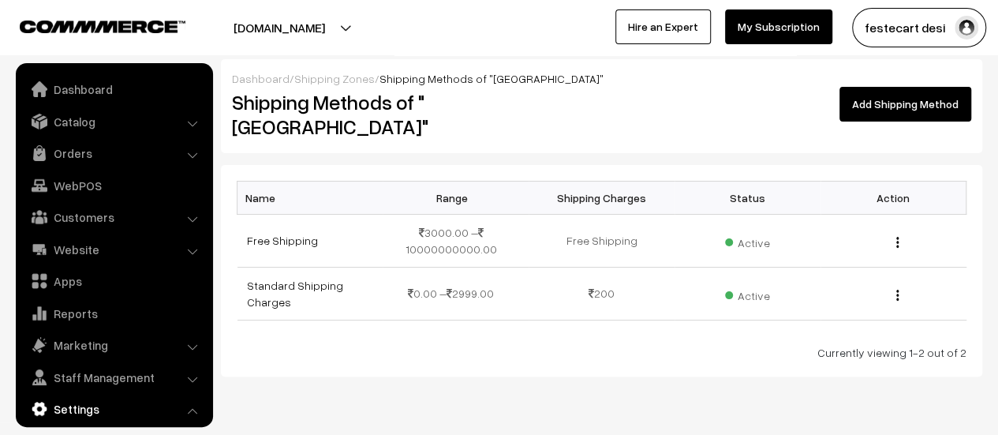
scroll to position [130, 0]
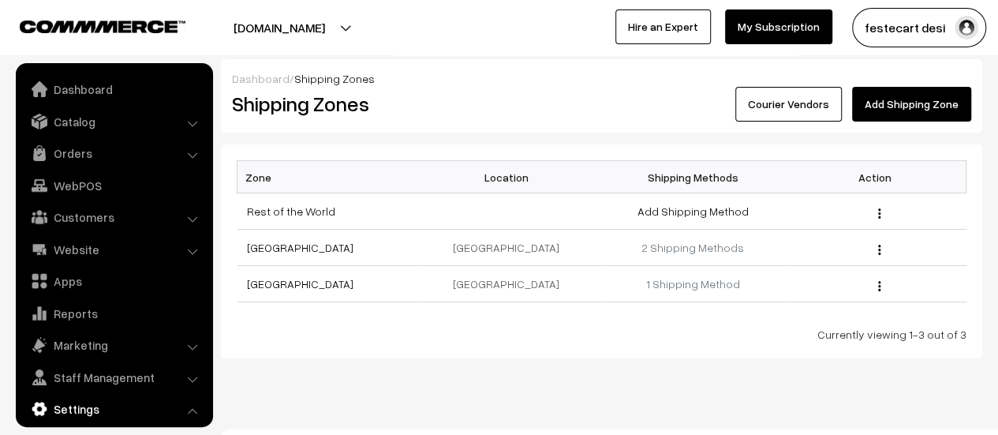
scroll to position [130, 0]
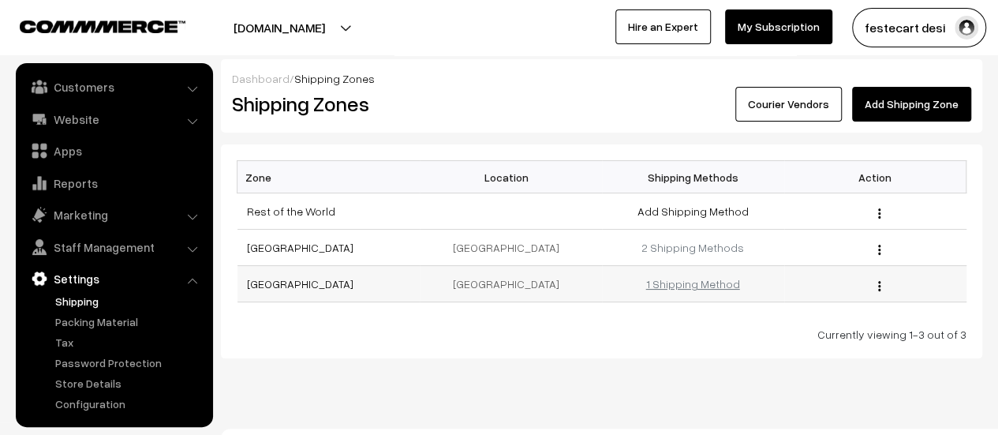
click at [666, 284] on link "1 Shipping Method" at bounding box center [693, 283] width 94 height 13
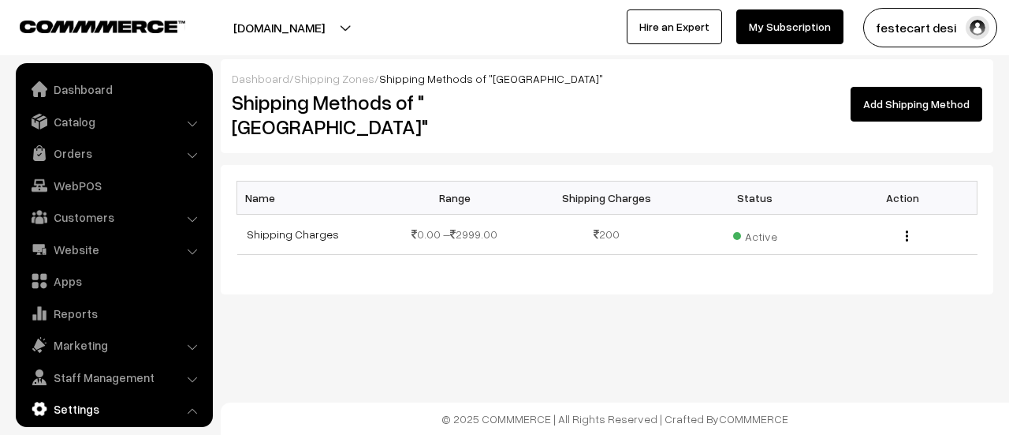
scroll to position [130, 0]
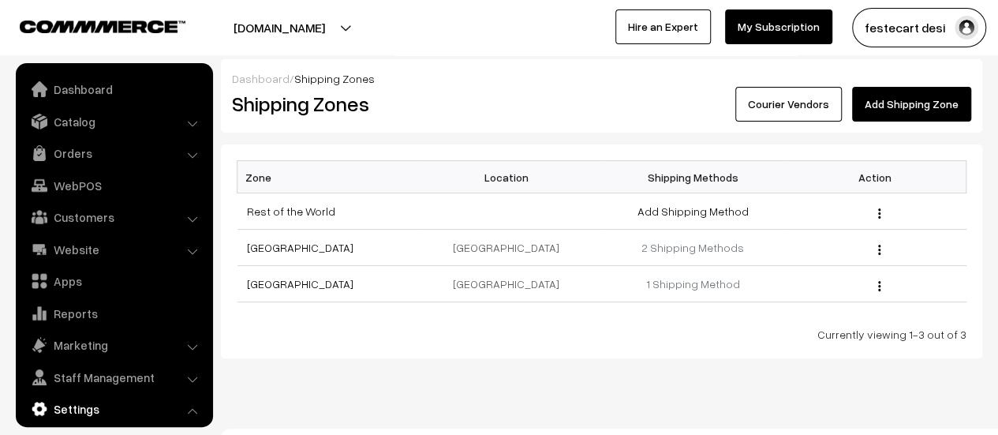
scroll to position [130, 0]
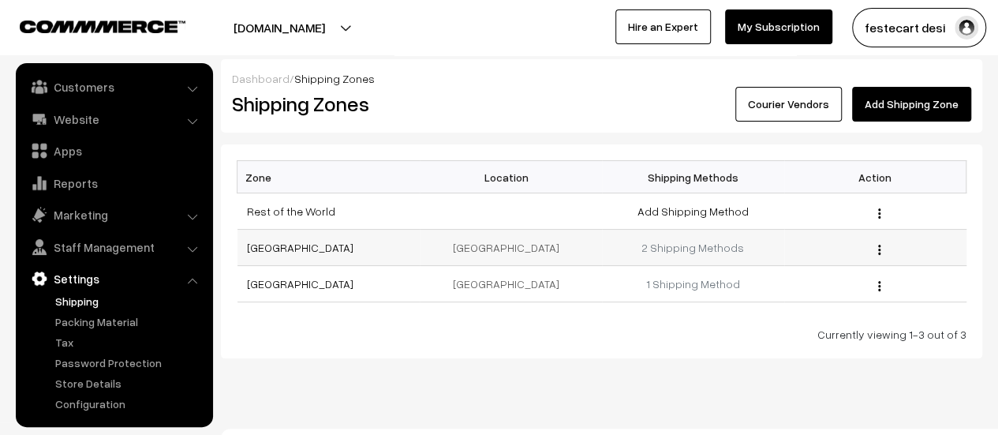
click at [703, 255] on td "2 Shipping Methods" at bounding box center [693, 247] width 182 height 36
click at [688, 256] on td "2 Shipping Methods" at bounding box center [693, 247] width 182 height 36
click at [686, 250] on link "2 Shipping Methods" at bounding box center [692, 247] width 103 height 13
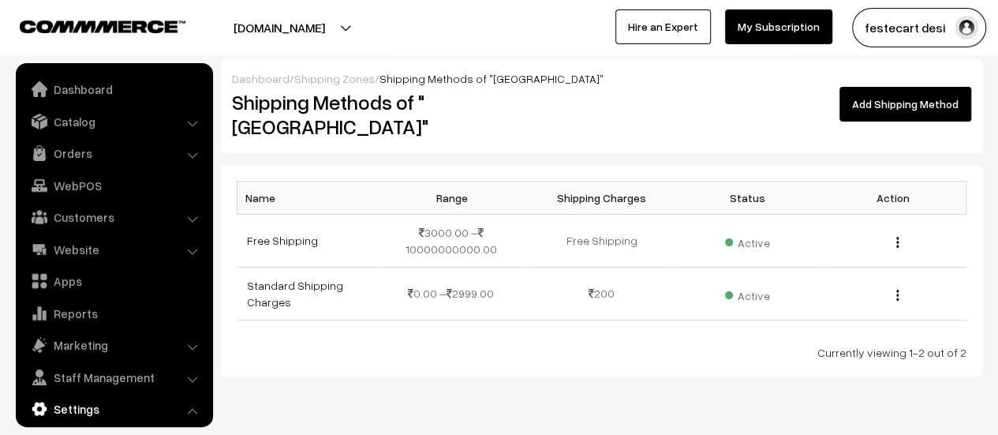
scroll to position [130, 0]
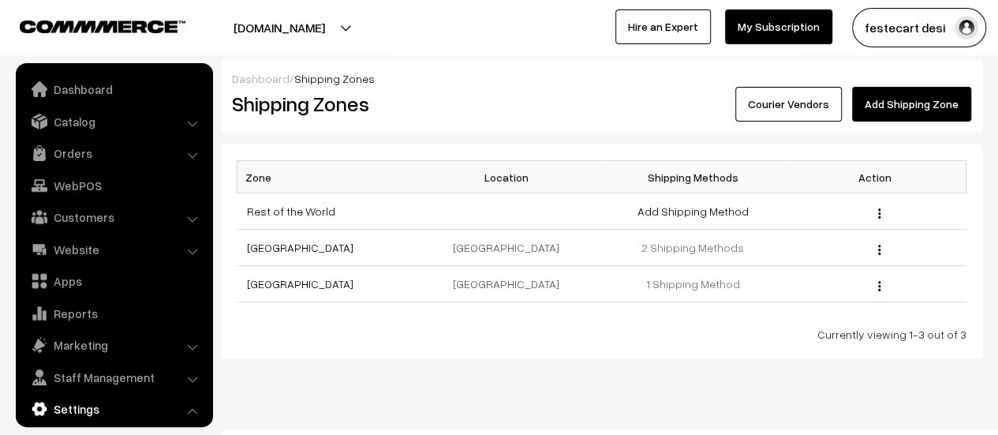
scroll to position [130, 0]
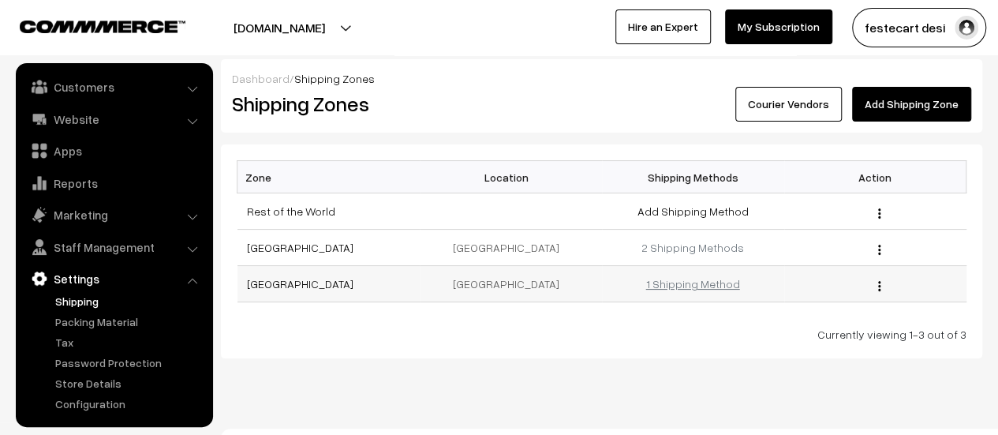
click at [707, 287] on link "1 Shipping Method" at bounding box center [693, 283] width 94 height 13
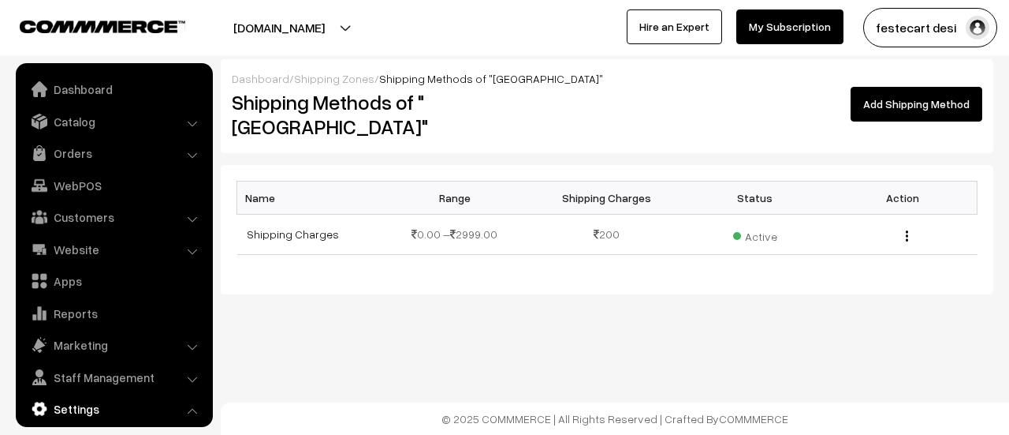
scroll to position [130, 0]
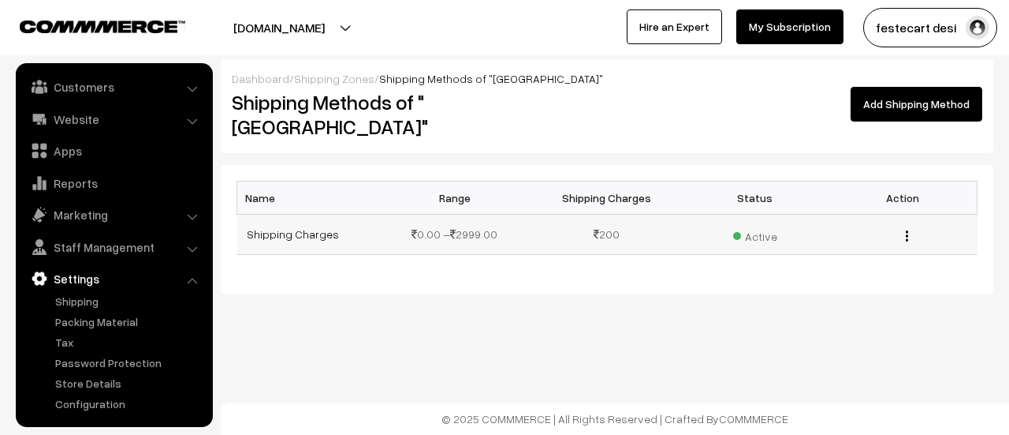
click at [906, 230] on img "button" at bounding box center [907, 235] width 2 height 10
drag, startPoint x: 717, startPoint y: 346, endPoint x: 757, endPoint y: 274, distance: 83.0
click at [717, 345] on div "Dashboard / Shipping Zones / Shipping Methods of "Bangalore" Shipping Methods o…" at bounding box center [504, 198] width 1009 height 397
click at [760, 224] on span "Active" at bounding box center [755, 234] width 44 height 21
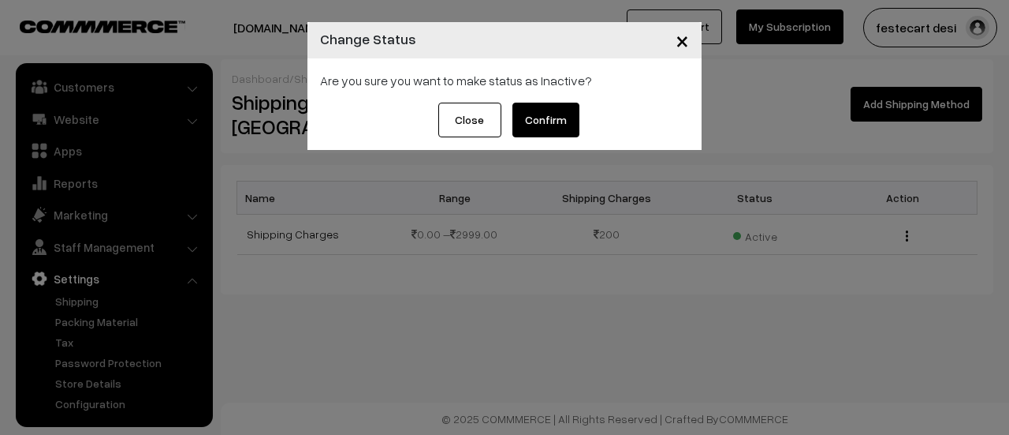
click at [561, 118] on button "Confirm" at bounding box center [546, 120] width 67 height 35
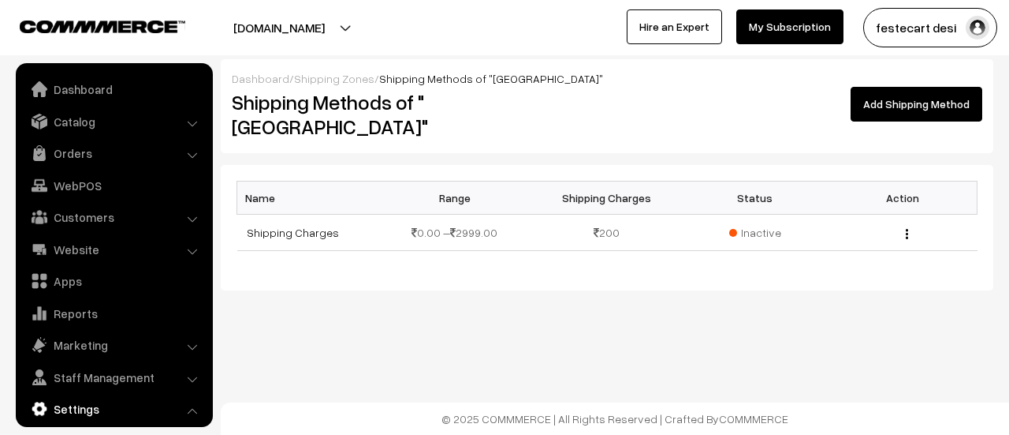
scroll to position [130, 0]
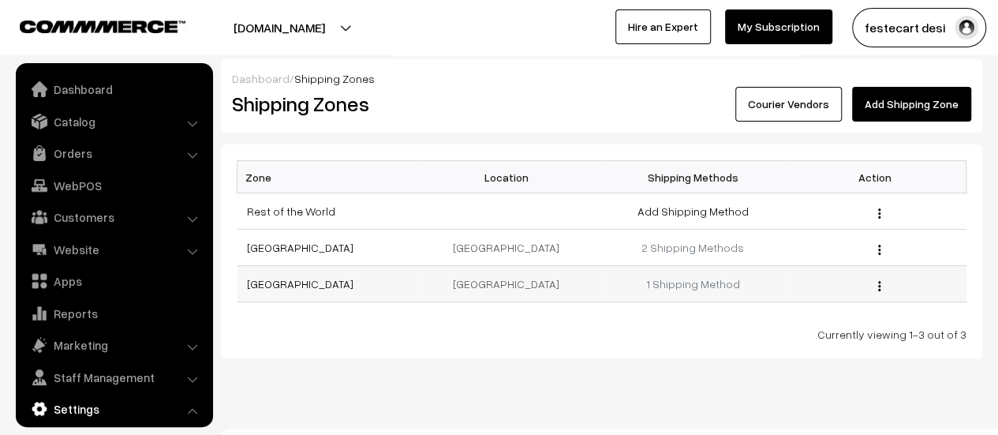
scroll to position [130, 0]
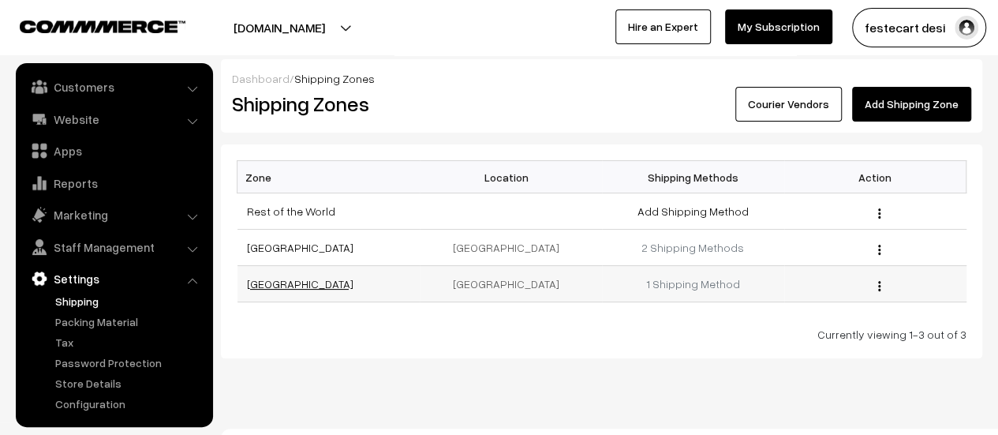
click at [263, 284] on link "[GEOGRAPHIC_DATA]" at bounding box center [300, 283] width 106 height 13
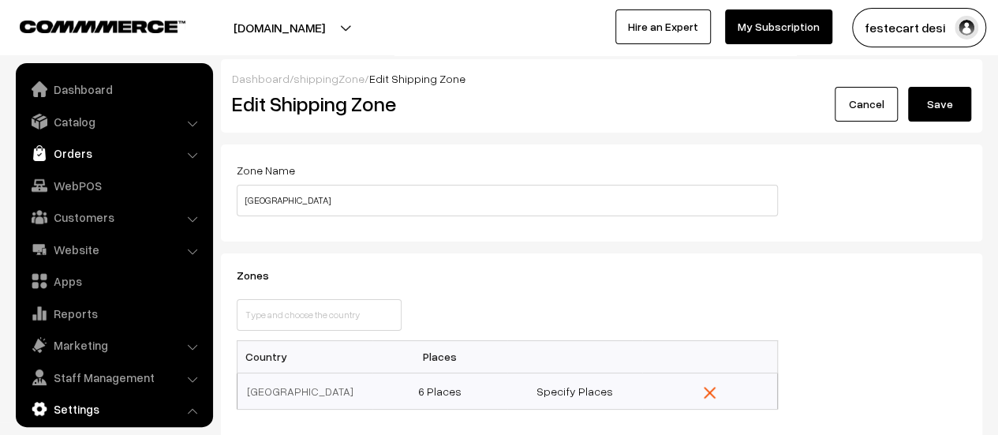
click at [86, 159] on link "Orders" at bounding box center [114, 153] width 188 height 28
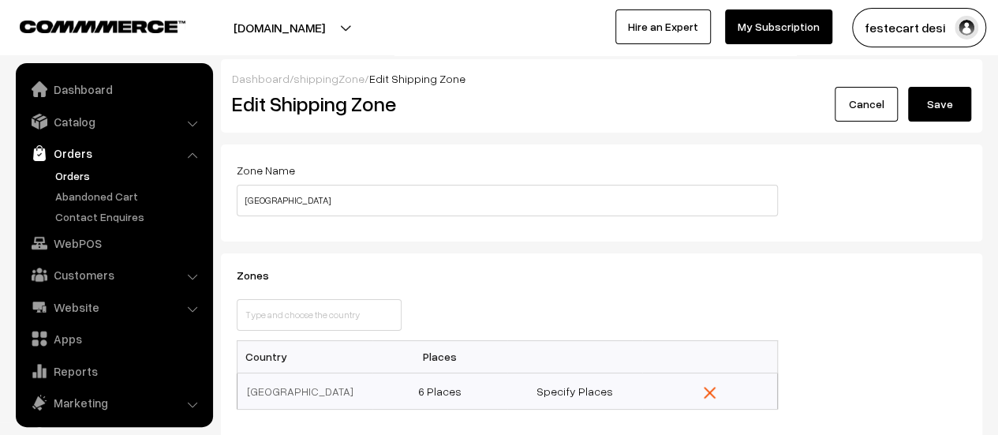
click at [68, 174] on link "Orders" at bounding box center [129, 175] width 156 height 17
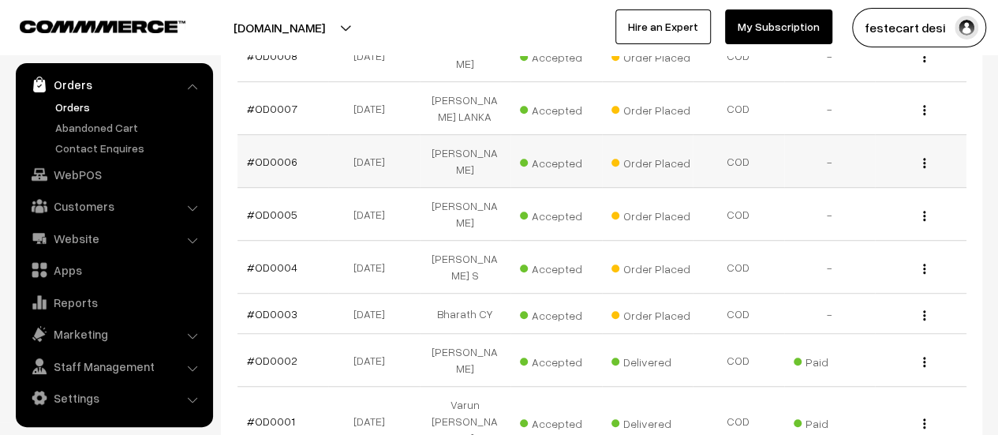
scroll to position [237, 0]
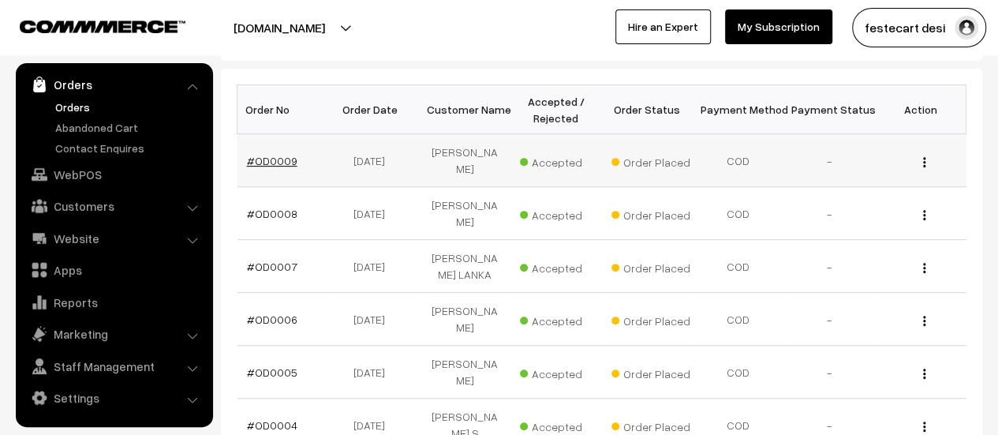
click at [252, 155] on link "#OD0009" at bounding box center [272, 160] width 50 height 13
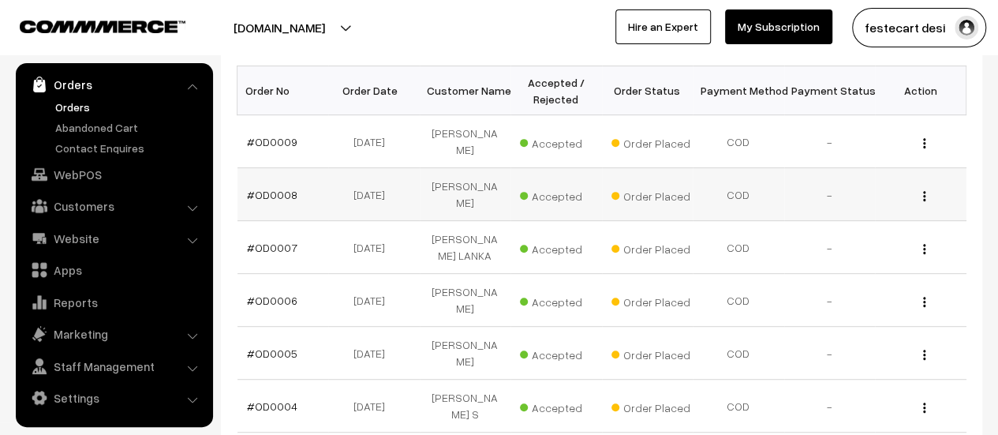
scroll to position [237, 0]
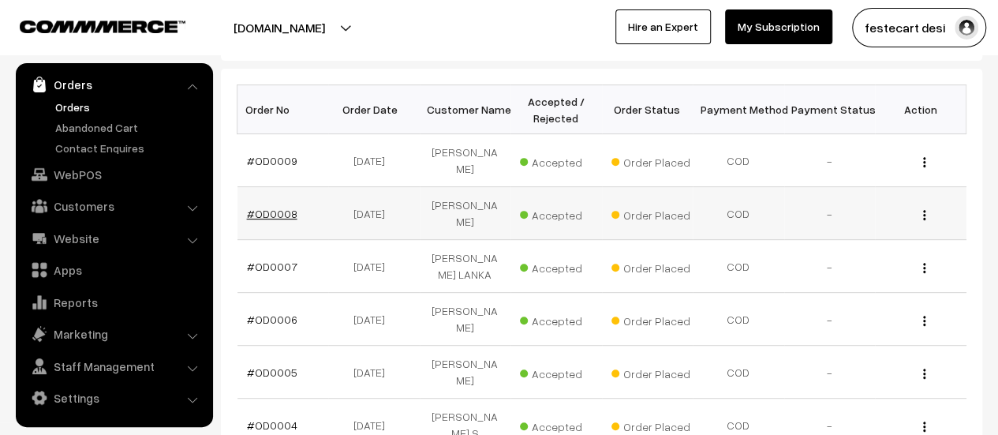
click at [251, 207] on link "#OD0008" at bounding box center [272, 213] width 50 height 13
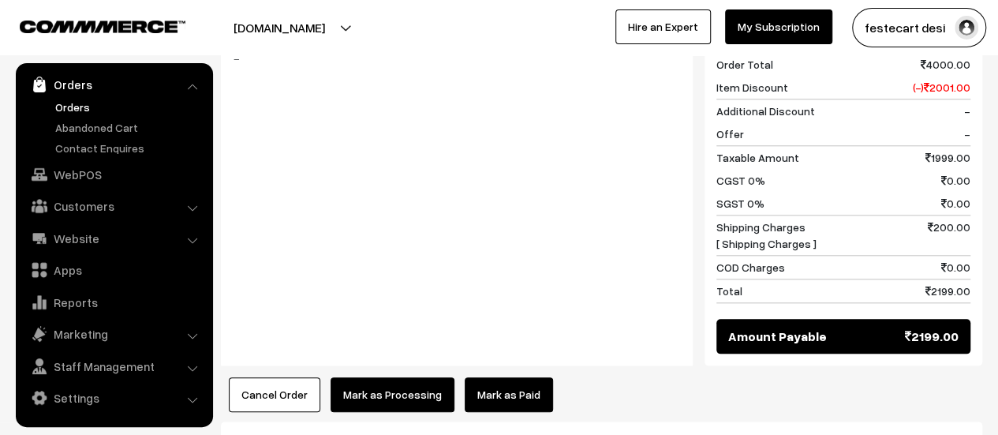
scroll to position [789, 0]
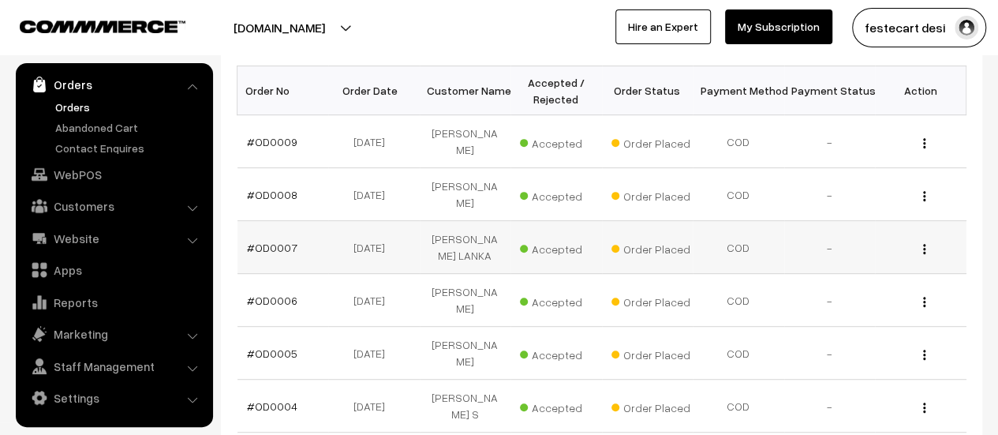
scroll to position [237, 0]
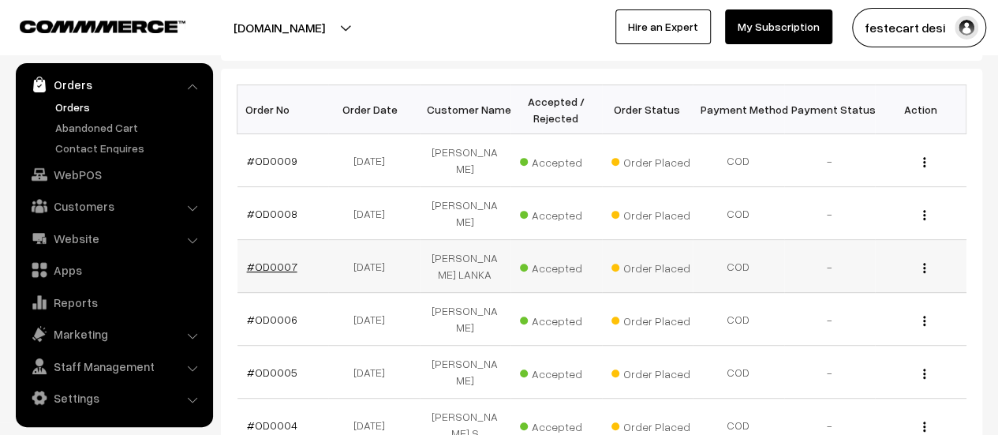
click at [273, 259] on link "#OD0007" at bounding box center [272, 265] width 50 height 13
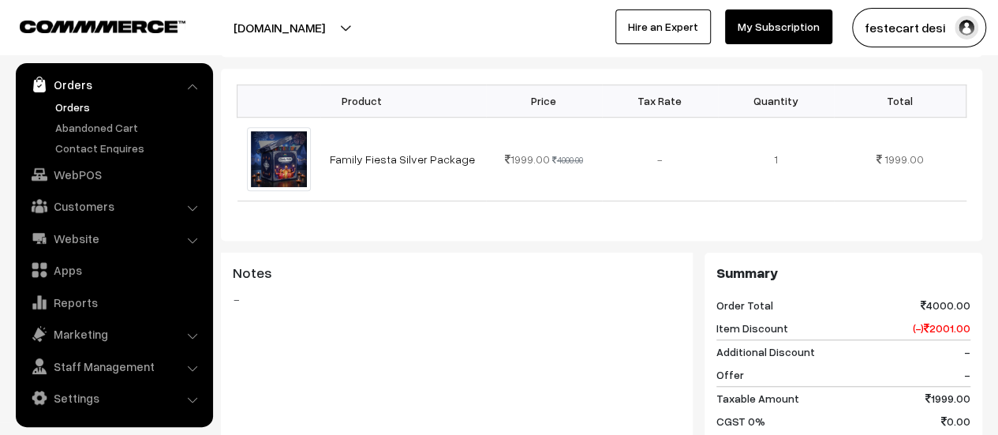
scroll to position [390, 0]
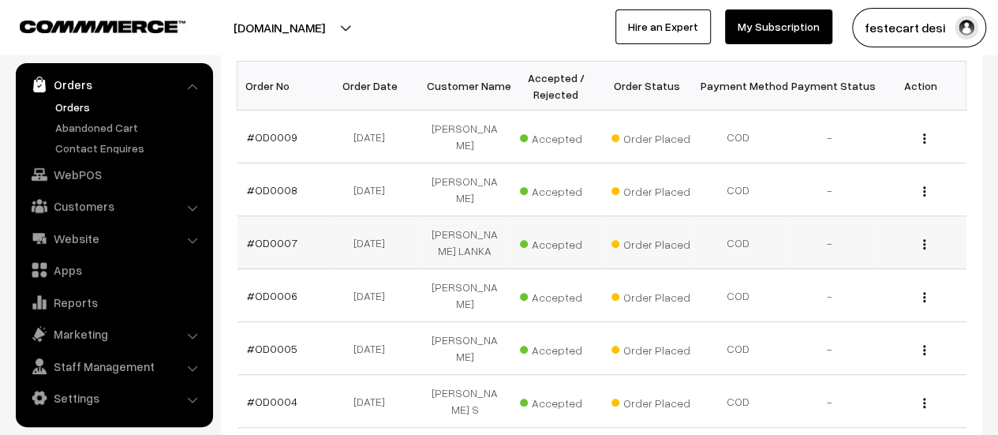
scroll to position [257, 0]
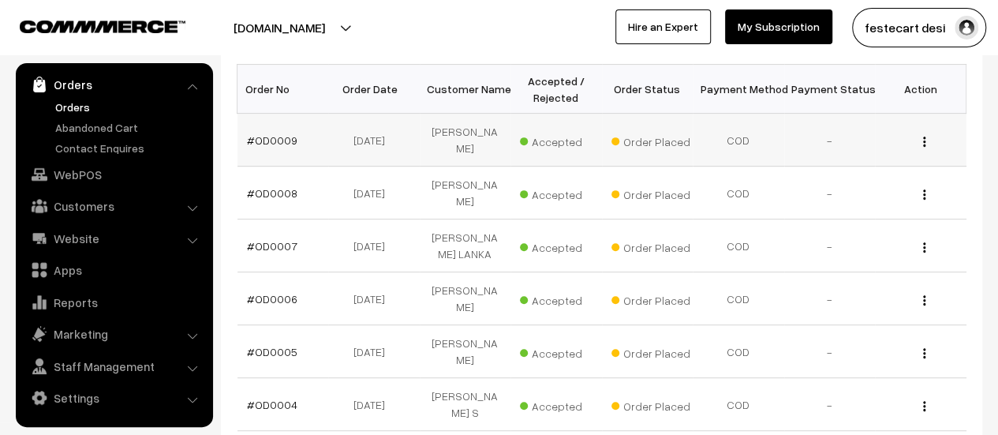
click at [923, 136] on img "button" at bounding box center [924, 141] width 2 height 10
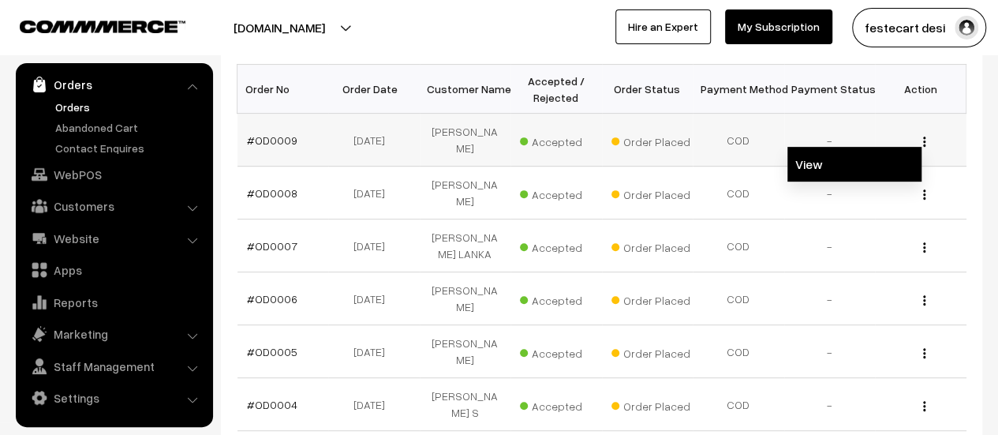
click at [870, 166] on link "View" at bounding box center [854, 164] width 134 height 35
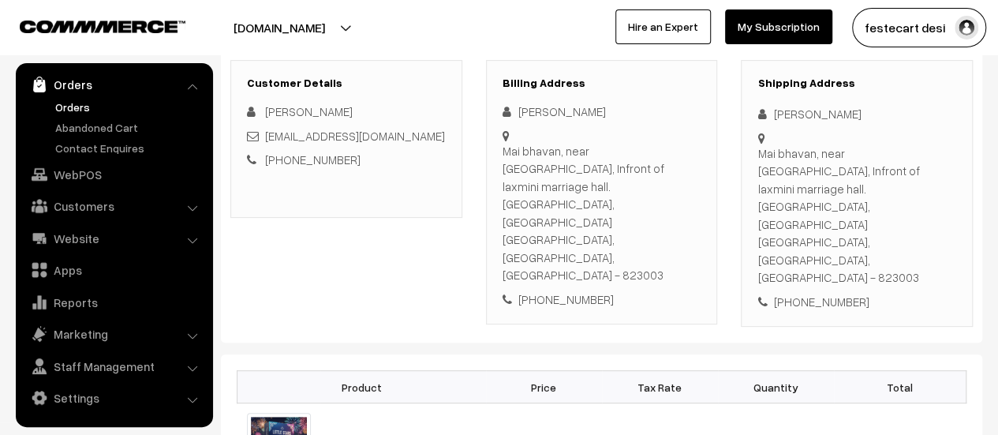
scroll to position [79, 0]
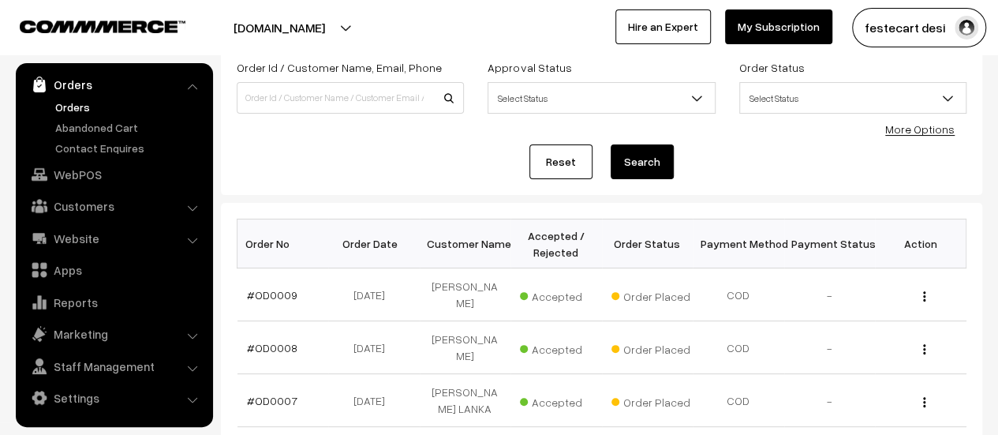
scroll to position [158, 0]
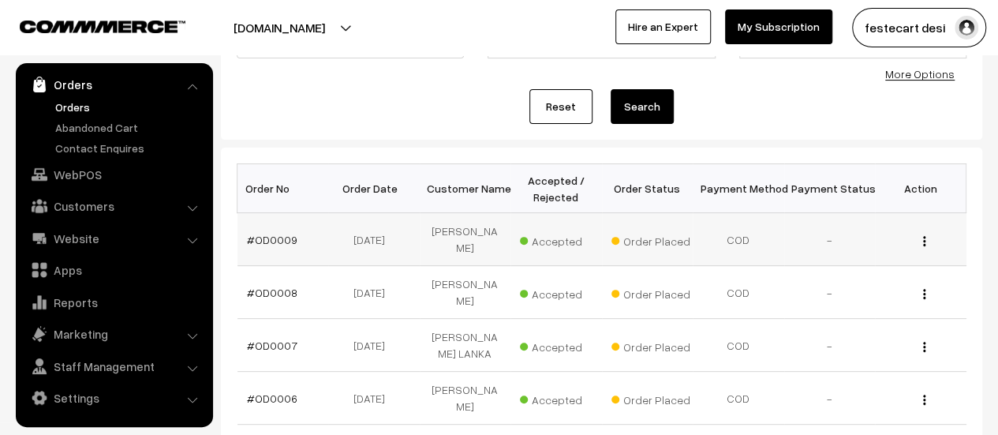
click at [557, 235] on span "Accepted" at bounding box center [559, 239] width 79 height 21
click at [276, 233] on link "#OD0009" at bounding box center [272, 239] width 50 height 13
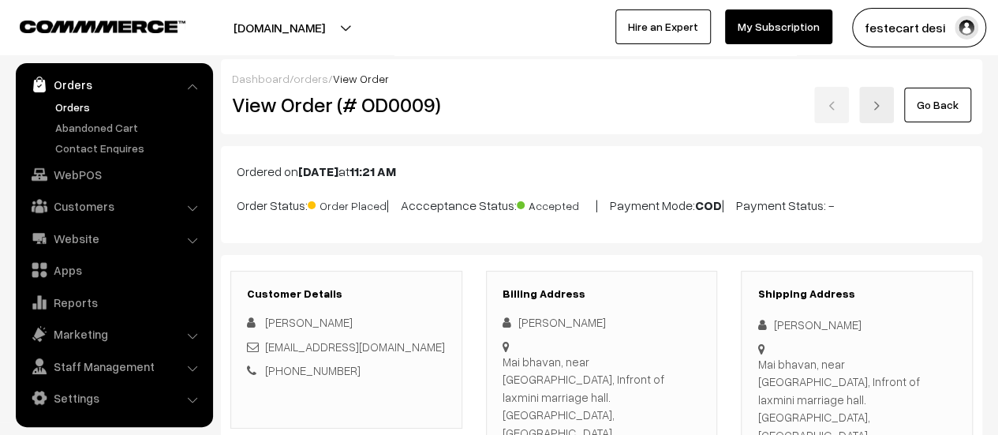
drag, startPoint x: 442, startPoint y: 210, endPoint x: 588, endPoint y: 203, distance: 146.8
click at [588, 203] on p "Order Status: Order Placed | Accceptance Status: Accepted | Payment Mode: COD |…" at bounding box center [602, 203] width 730 height 21
click at [621, 195] on p "Order Status: Order Placed | Accceptance Status: Accepted | Payment Mode: COD |…" at bounding box center [602, 203] width 730 height 21
click at [749, 182] on div "Ordered on Oct 13, 2025 at 11:21 AM Order Status: Order Placed | Accceptance St…" at bounding box center [601, 194] width 761 height 97
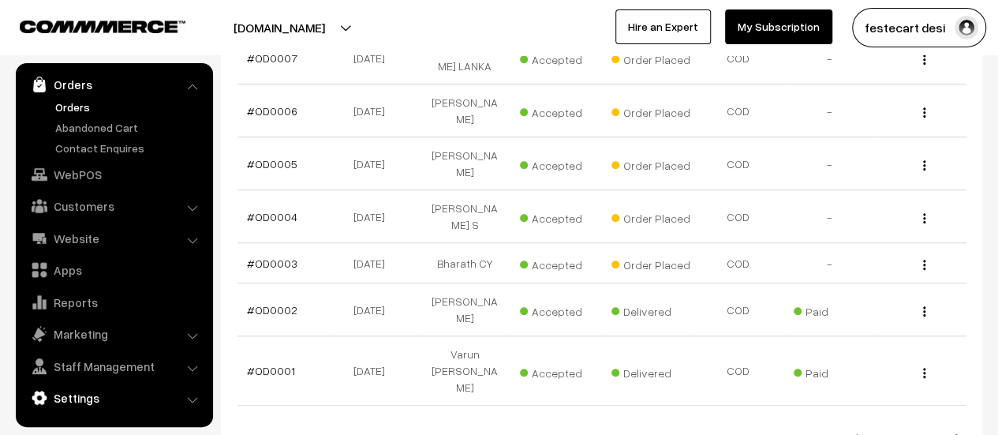
scroll to position [478, 0]
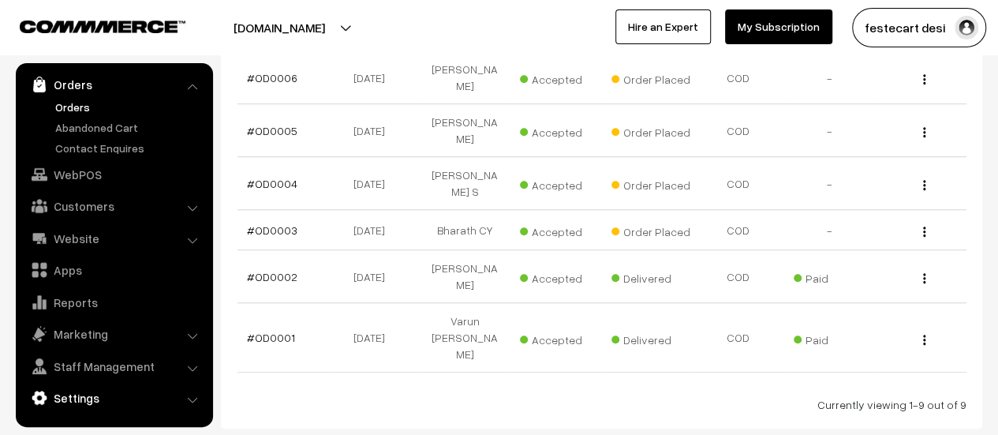
click at [77, 409] on link "Settings" at bounding box center [114, 397] width 188 height 28
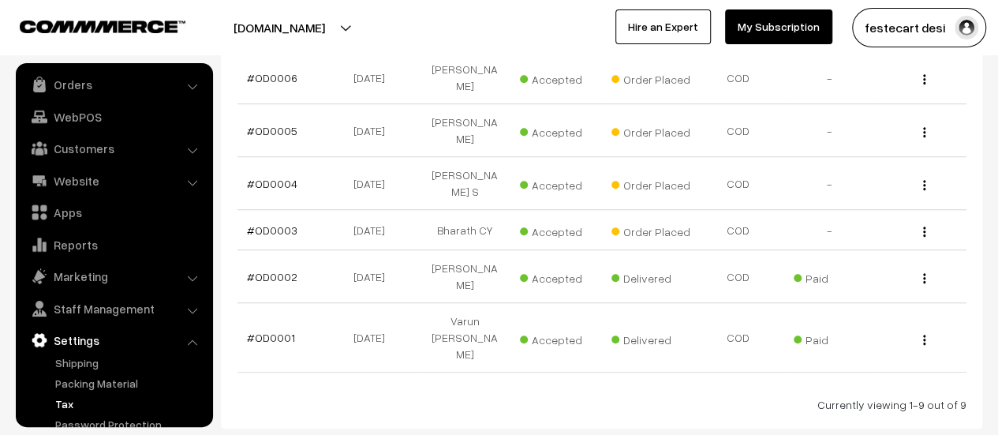
scroll to position [130, 0]
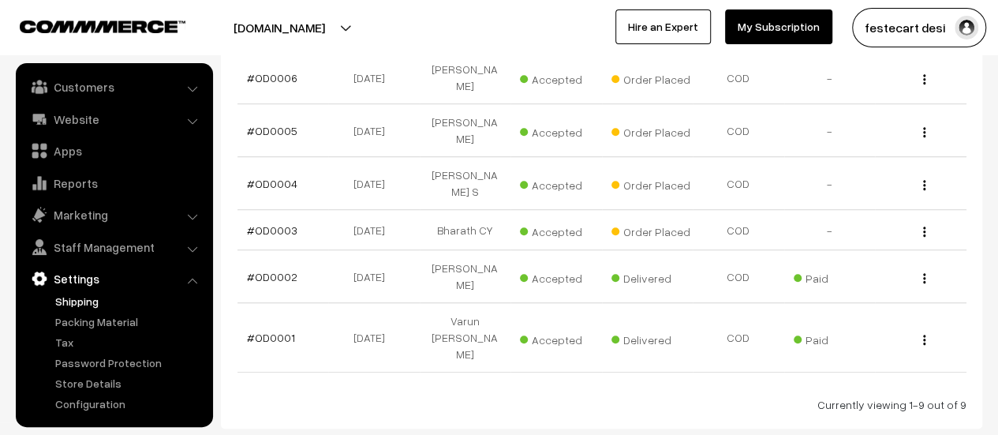
click at [84, 296] on link "Shipping" at bounding box center [129, 301] width 156 height 17
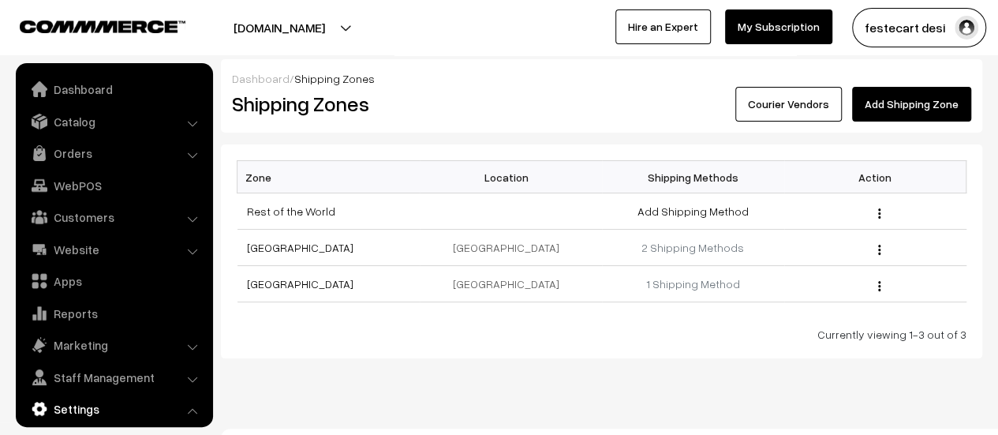
scroll to position [130, 0]
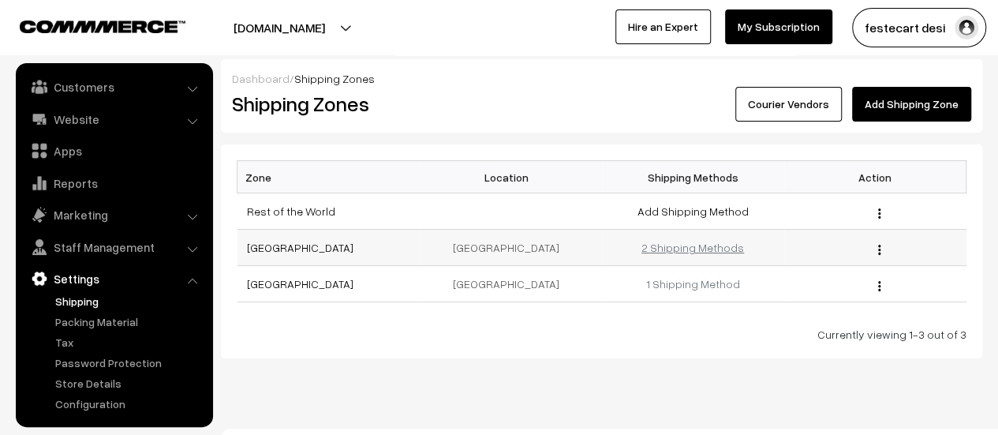
click at [692, 248] on link "2 Shipping Methods" at bounding box center [692, 247] width 103 height 13
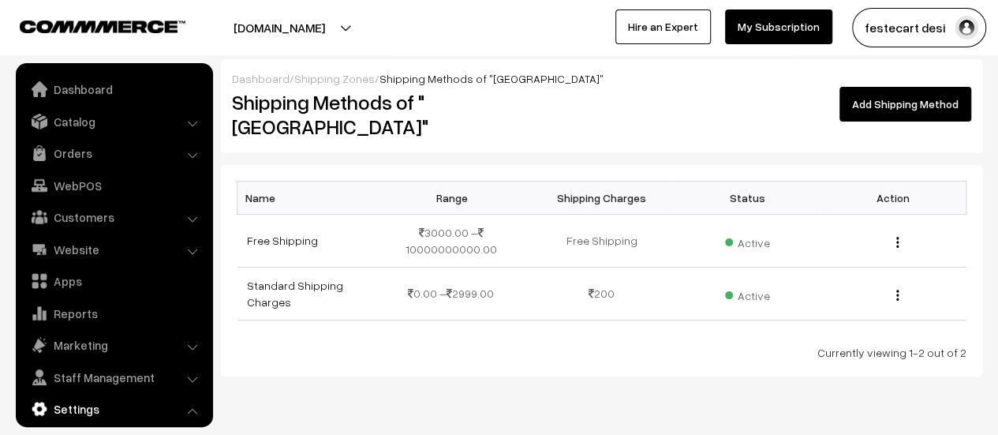
scroll to position [130, 0]
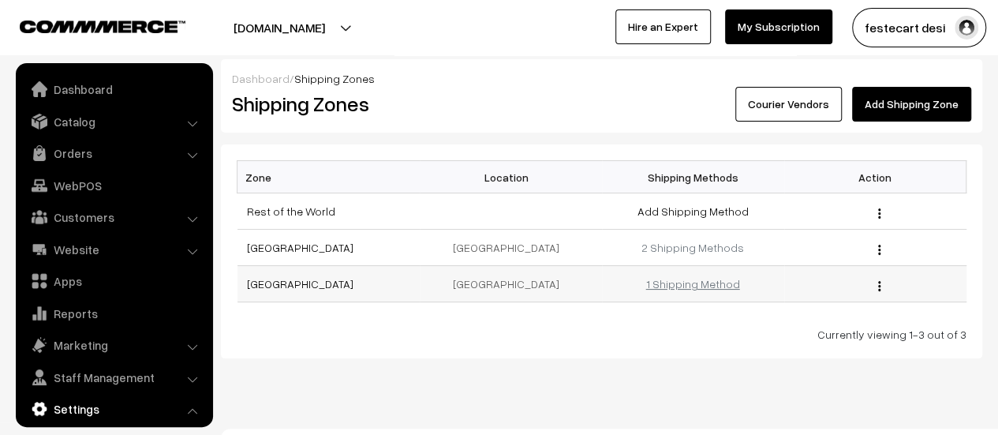
scroll to position [130, 0]
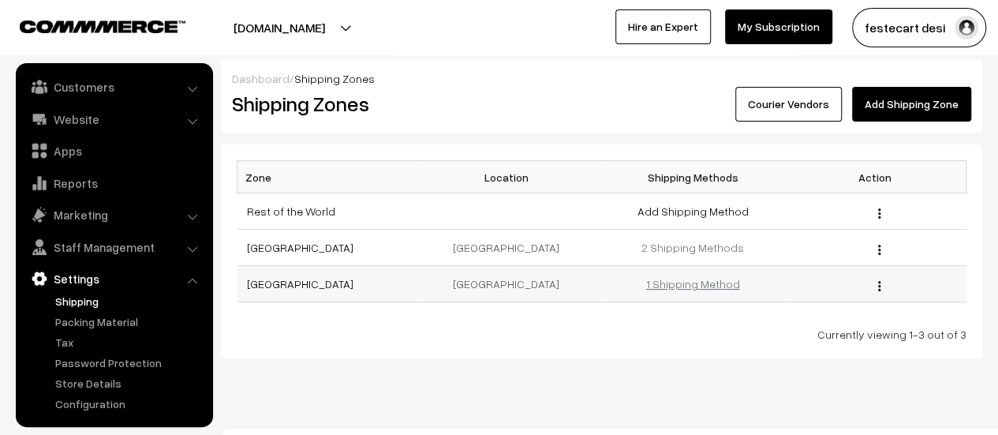
click at [670, 277] on link "1 Shipping Method" at bounding box center [693, 283] width 94 height 13
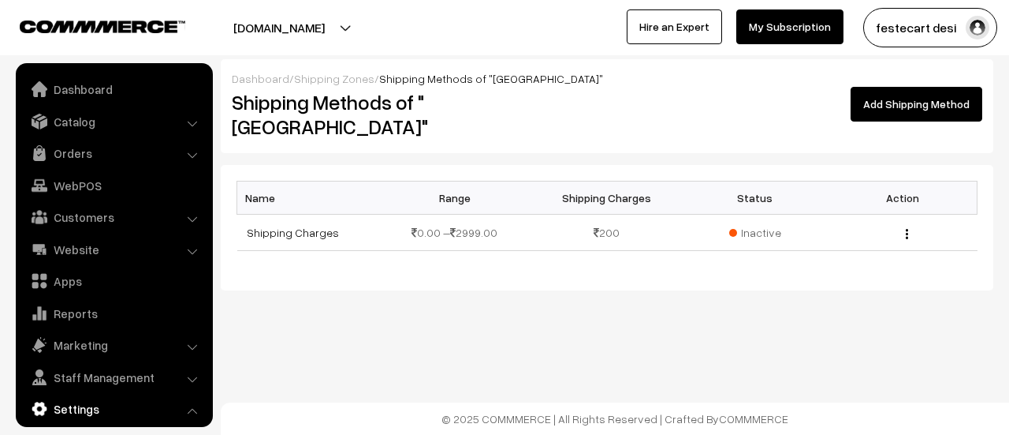
scroll to position [130, 0]
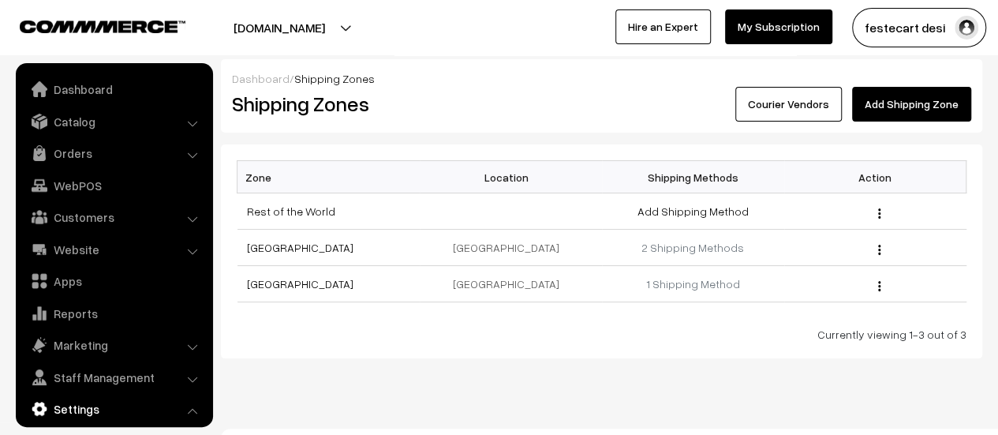
scroll to position [130, 0]
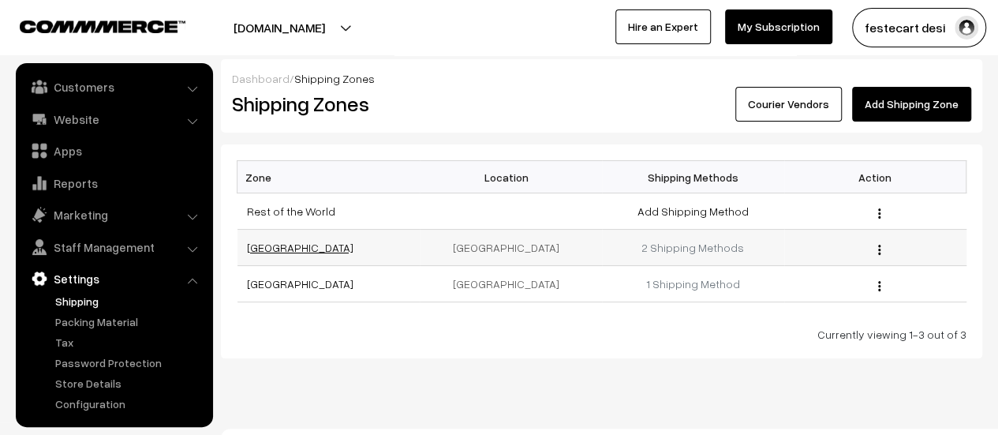
click at [255, 248] on link "[GEOGRAPHIC_DATA]" at bounding box center [300, 247] width 106 height 13
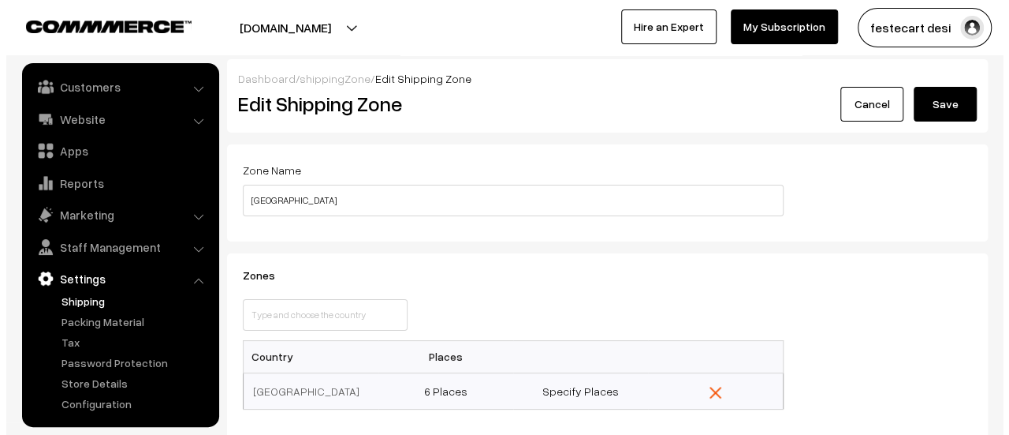
scroll to position [158, 0]
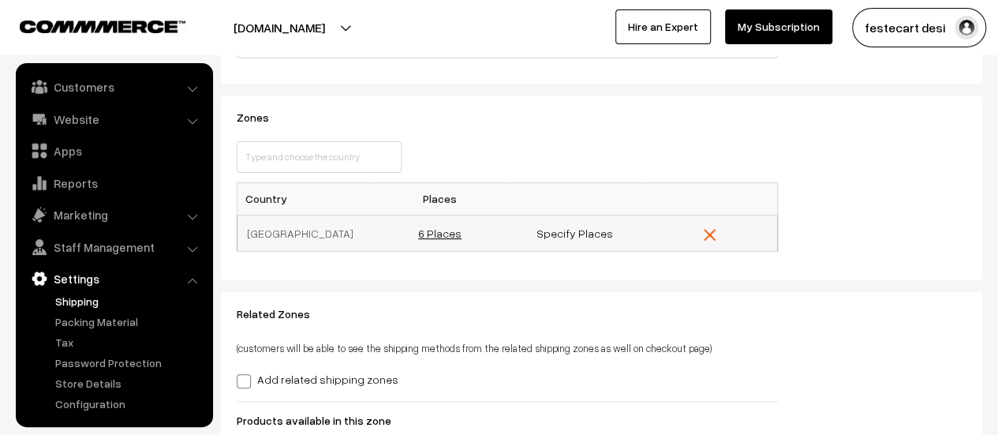
click at [435, 237] on link "6 Places" at bounding box center [439, 232] width 43 height 13
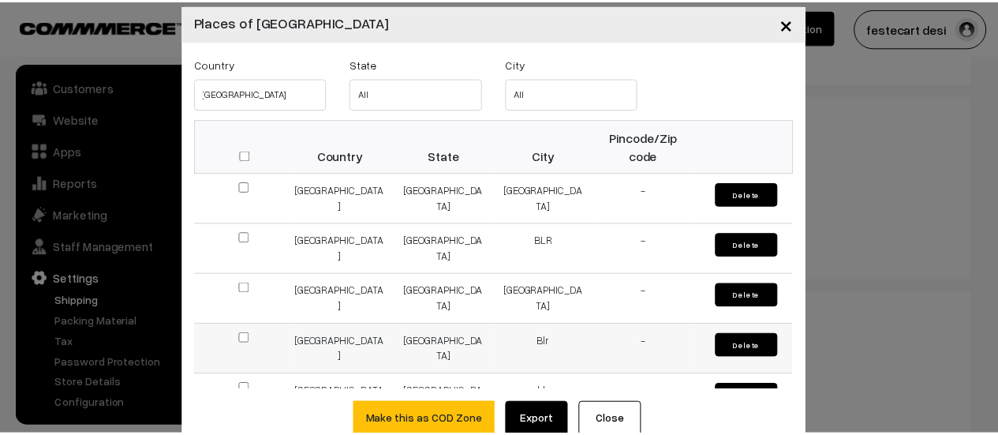
scroll to position [0, 0]
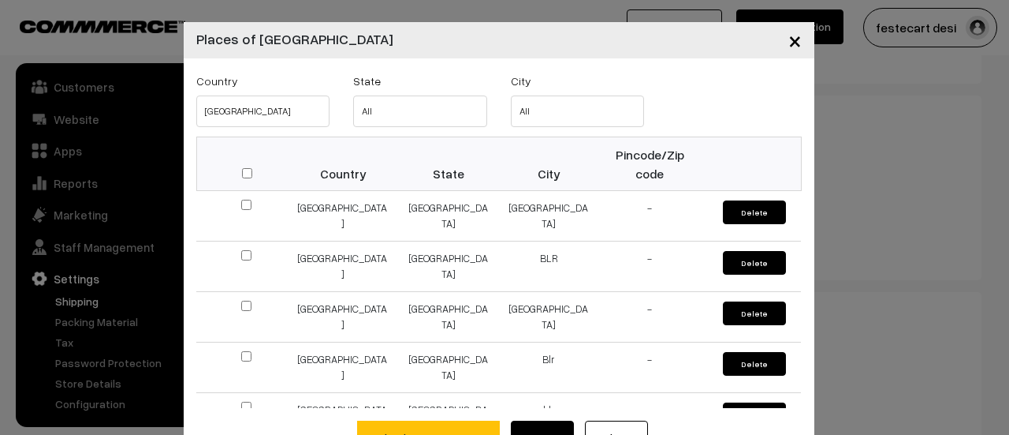
click at [789, 38] on span "×" at bounding box center [795, 39] width 13 height 29
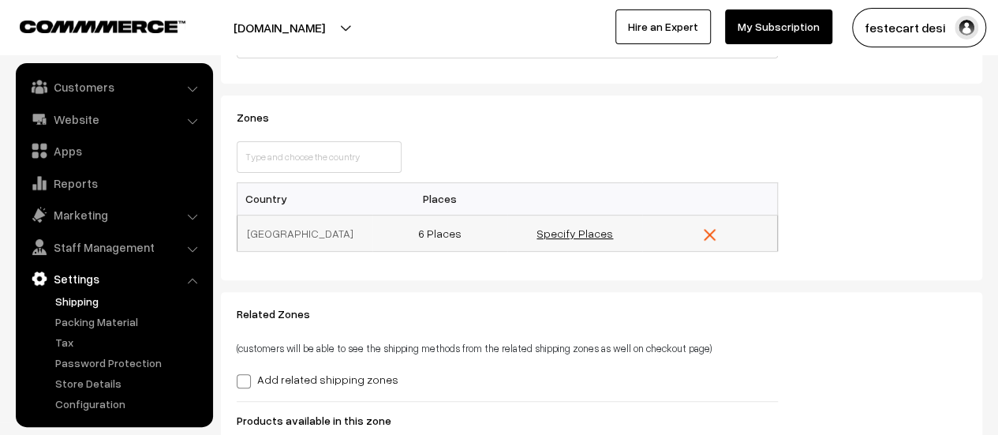
click at [586, 228] on link "Specify Places" at bounding box center [574, 232] width 76 height 13
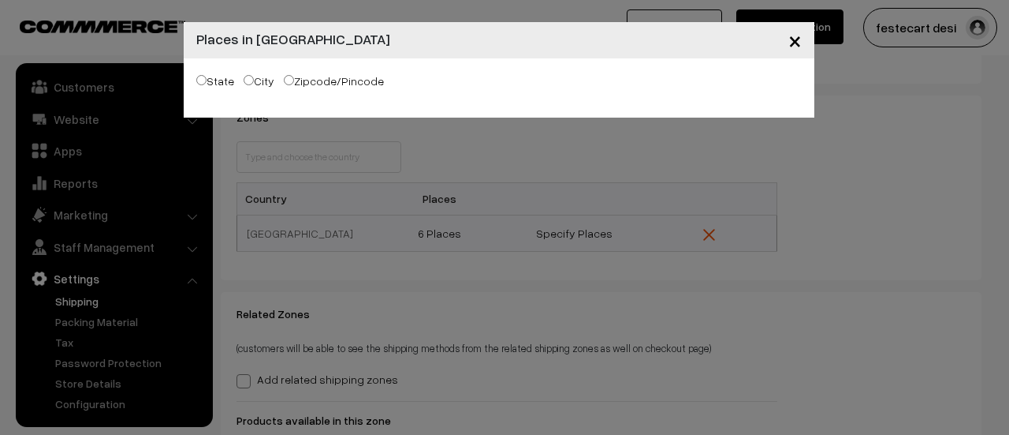
click at [317, 85] on label "Zipcode/Pincode" at bounding box center [334, 81] width 100 height 17
click at [294, 85] on input "Zipcode/Pincode" at bounding box center [289, 80] width 10 height 10
radio input "true"
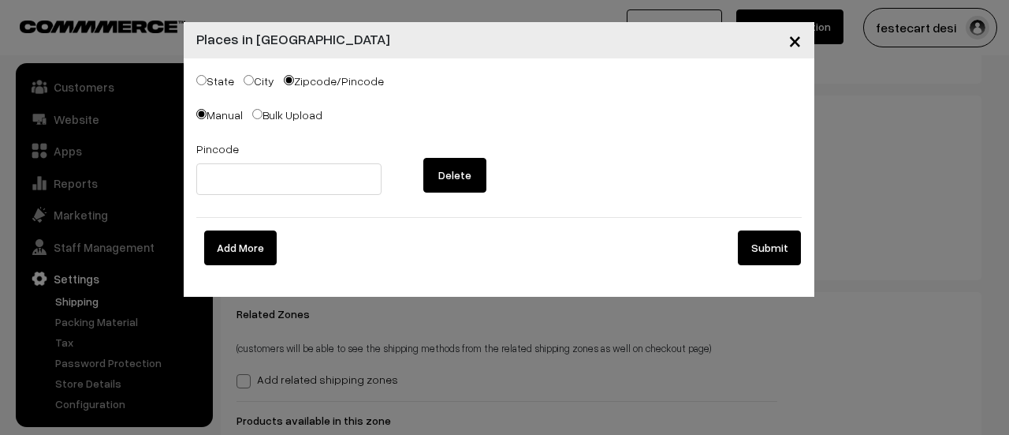
click at [242, 84] on div "State City Zipcode/Pincode" at bounding box center [499, 83] width 606 height 24
click at [246, 80] on input "City" at bounding box center [249, 80] width 10 height 10
radio input "true"
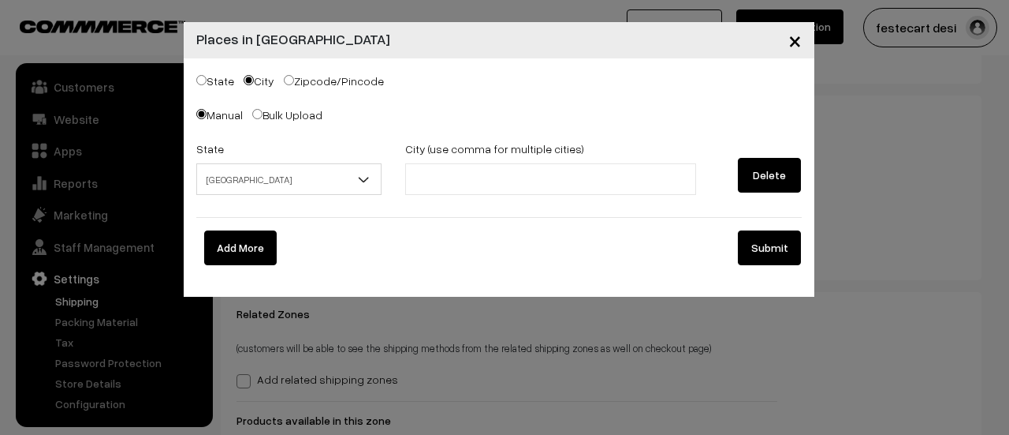
click at [208, 81] on label "State" at bounding box center [215, 81] width 38 height 17
click at [207, 81] on input "State" at bounding box center [201, 80] width 10 height 10
radio input "true"
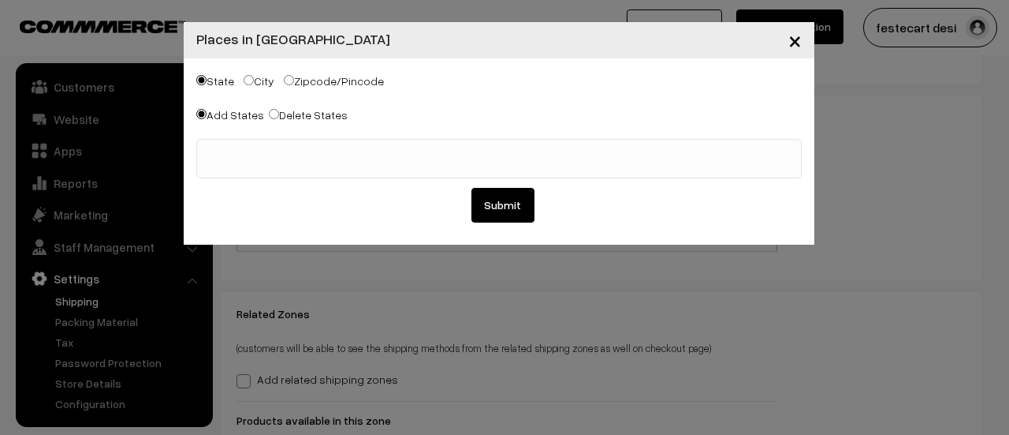
click at [341, 165] on span at bounding box center [499, 158] width 606 height 39
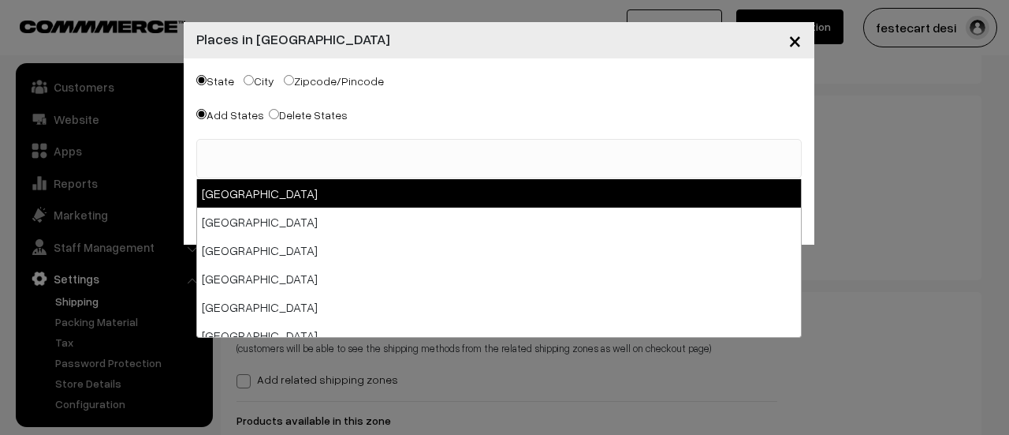
click at [292, 118] on label "Delete States" at bounding box center [308, 114] width 79 height 17
click at [279, 118] on input "Delete States" at bounding box center [274, 114] width 10 height 10
radio input "true"
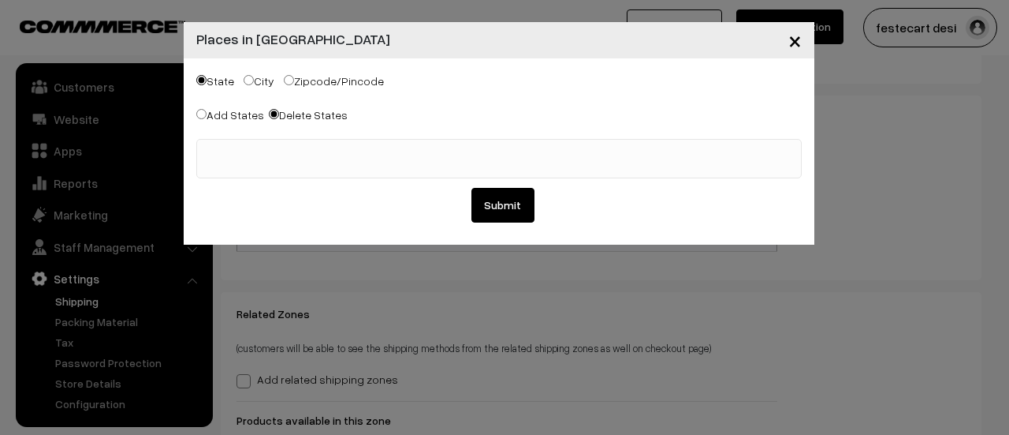
click at [211, 115] on label "Add States" at bounding box center [230, 114] width 68 height 17
click at [207, 115] on input "Add States" at bounding box center [201, 114] width 10 height 10
radio input "true"
click at [261, 85] on label "City" at bounding box center [259, 81] width 31 height 17
click at [254, 85] on input "City" at bounding box center [249, 80] width 10 height 10
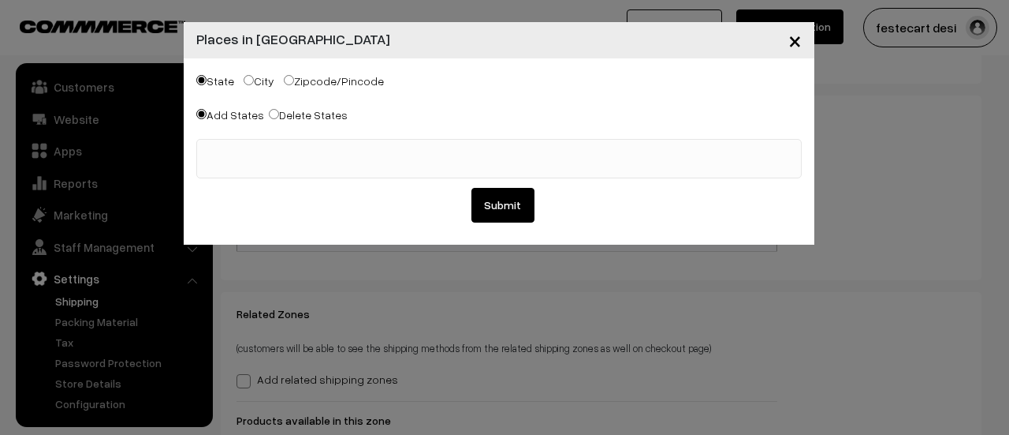
radio input "true"
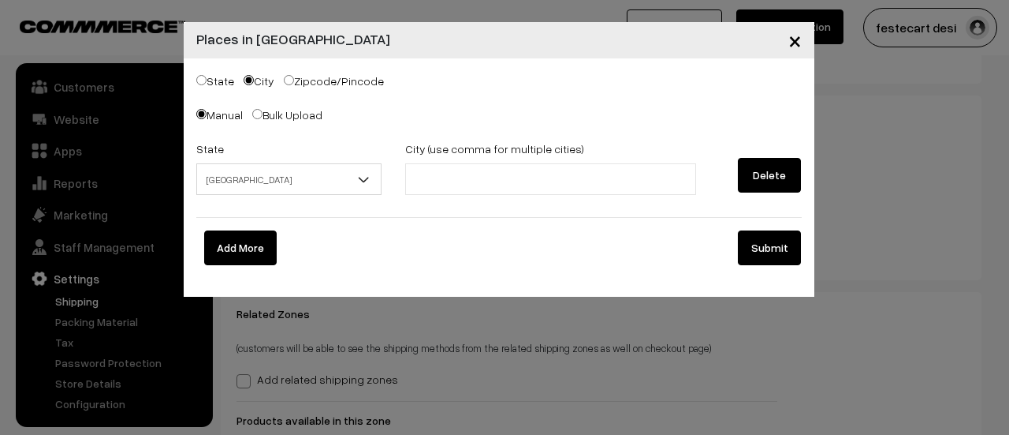
click at [203, 76] on input "State" at bounding box center [201, 80] width 10 height 10
radio input "true"
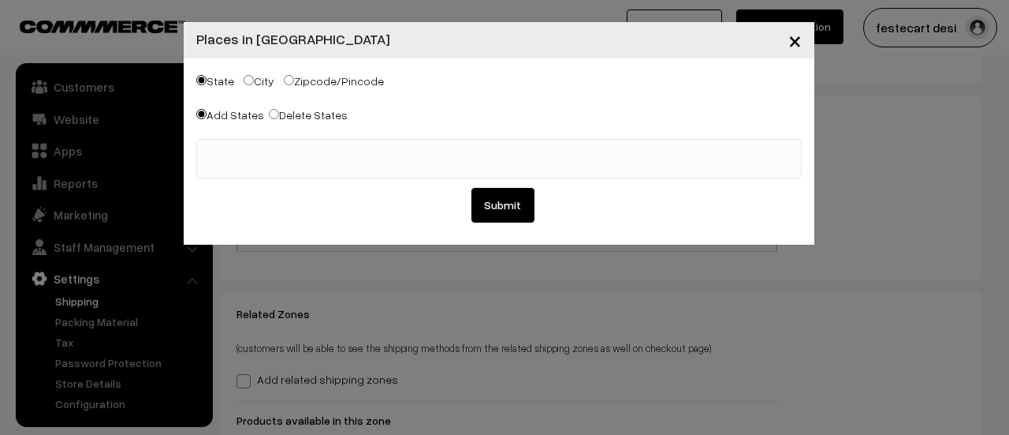
click at [268, 82] on label "City" at bounding box center [259, 81] width 31 height 17
click at [254, 82] on input "City" at bounding box center [249, 80] width 10 height 10
radio input "true"
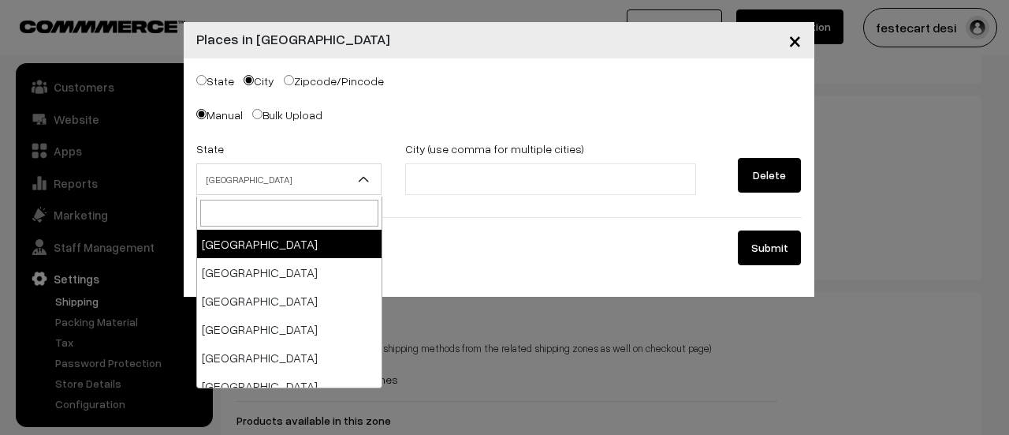
click at [294, 175] on span "Andaman & Nicobar Islands" at bounding box center [289, 180] width 185 height 28
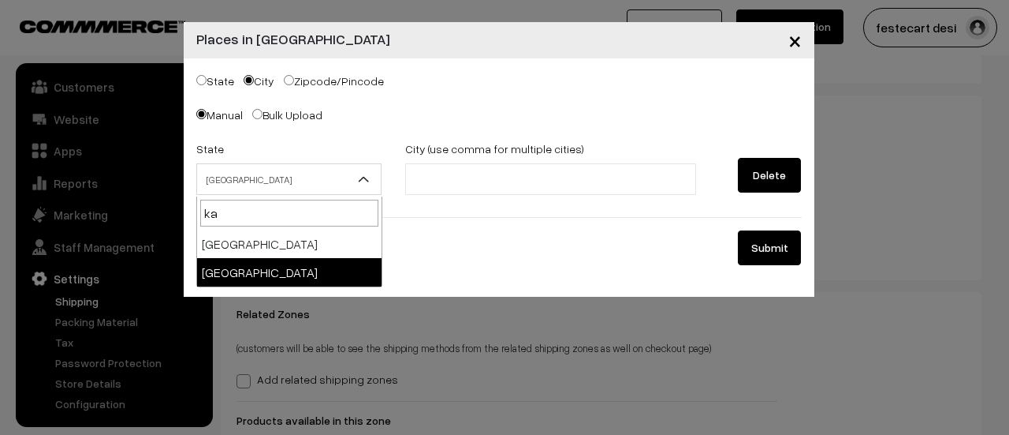
type input "ka"
select select "[GEOGRAPHIC_DATA]"
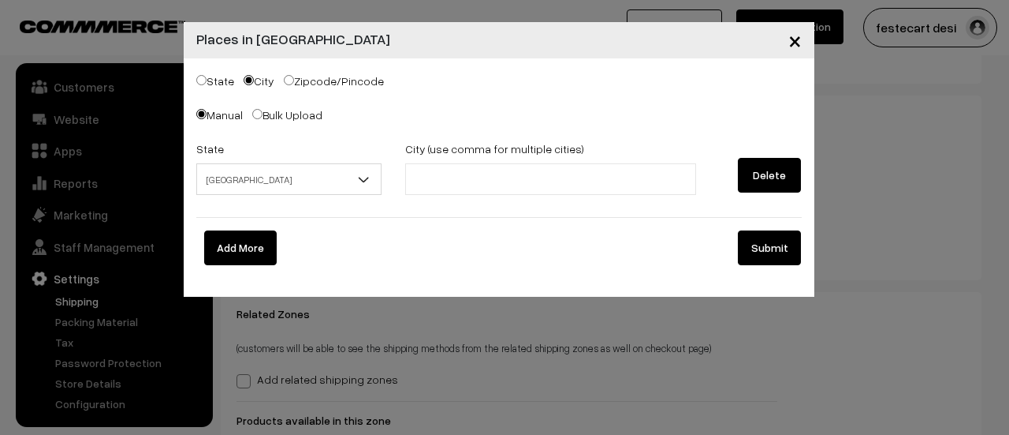
click at [435, 173] on input "text" at bounding box center [479, 179] width 138 height 17
type input "b"
type input "[GEOGRAPHIC_DATA]"
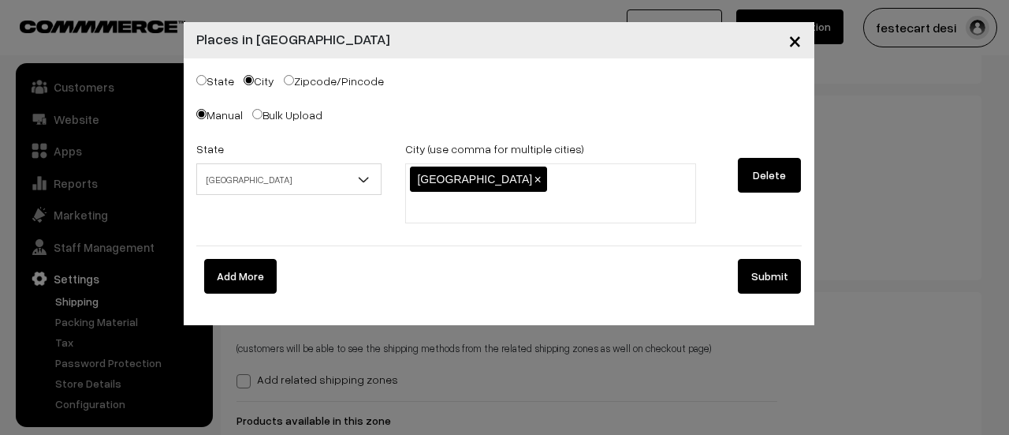
click at [786, 259] on button "Submit" at bounding box center [769, 276] width 63 height 35
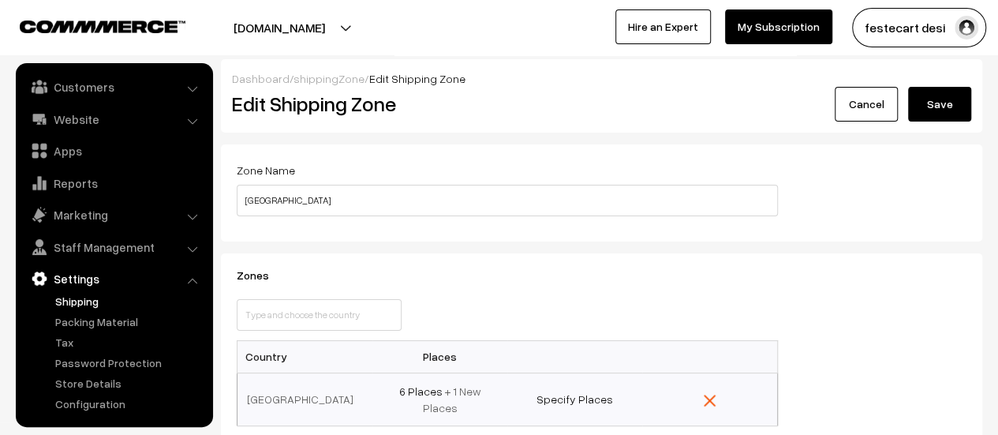
click at [932, 100] on button "Save" at bounding box center [939, 104] width 63 height 35
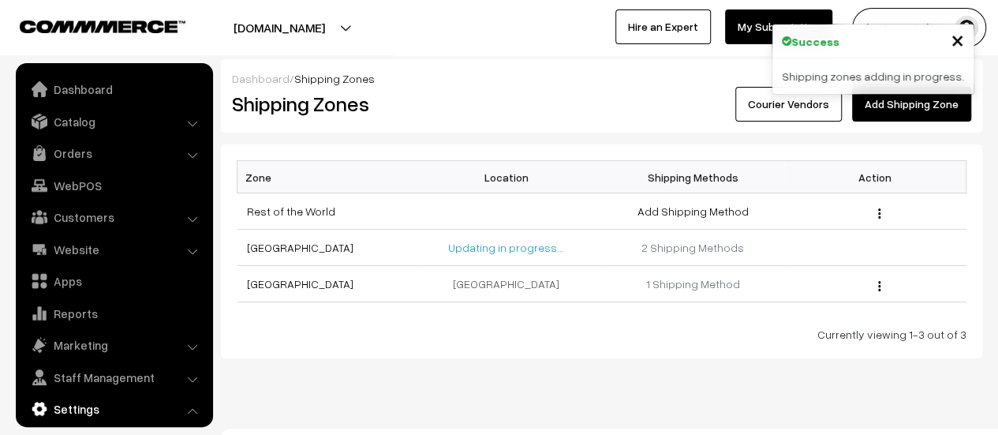
scroll to position [130, 0]
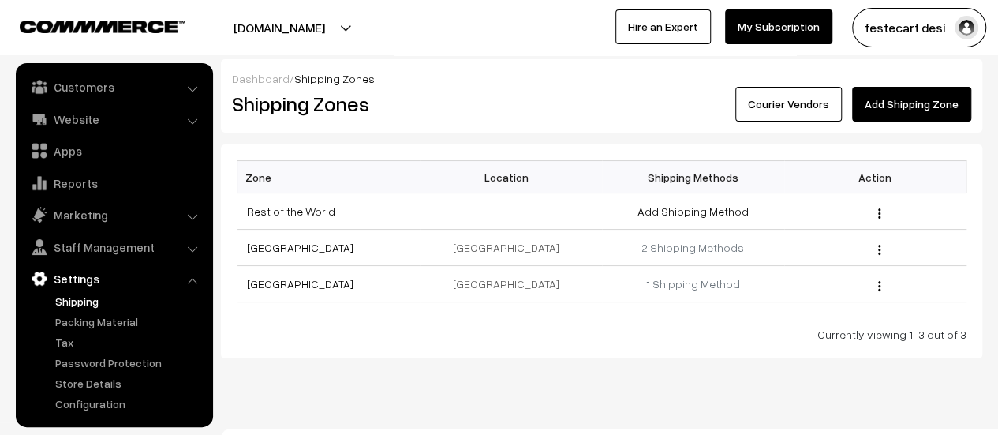
click at [420, 396] on div "Dashboard / Shipping Zones Shipping Zones Courier Vendors Add Shipping Zone Zon…" at bounding box center [499, 230] width 998 height 461
click at [252, 282] on link "[GEOGRAPHIC_DATA]" at bounding box center [300, 283] width 106 height 13
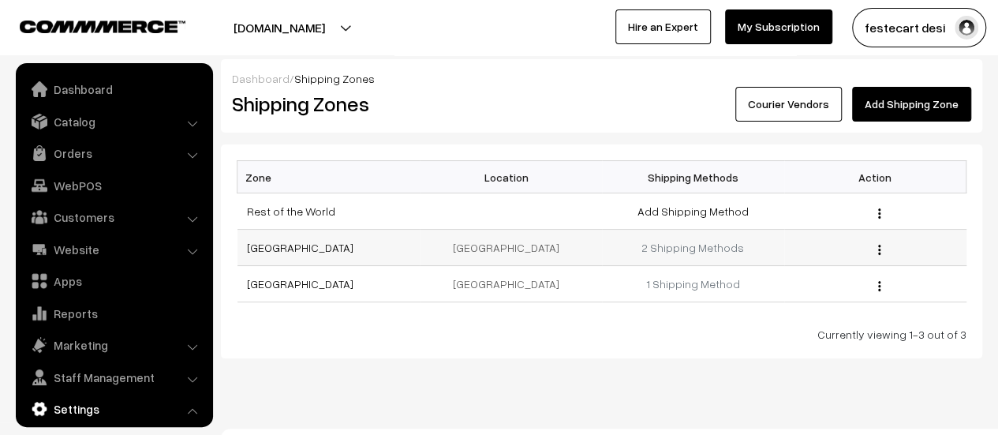
scroll to position [130, 0]
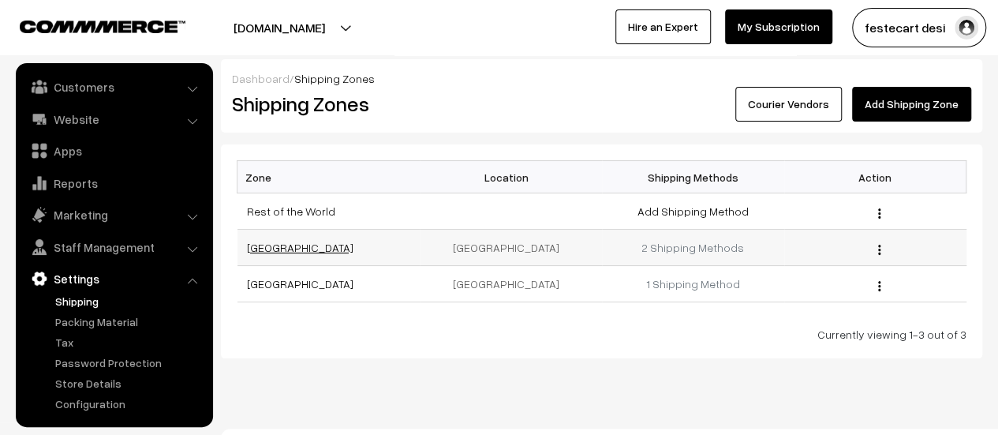
click at [255, 243] on link "[GEOGRAPHIC_DATA]" at bounding box center [300, 247] width 106 height 13
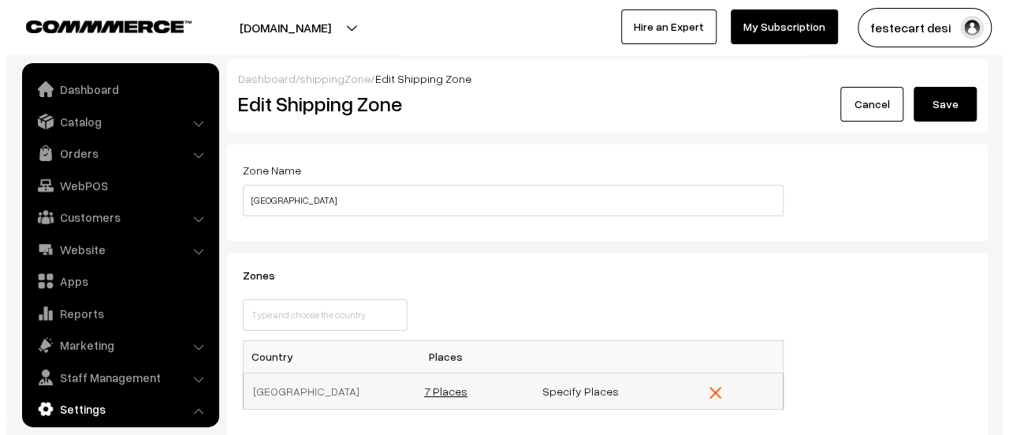
scroll to position [130, 0]
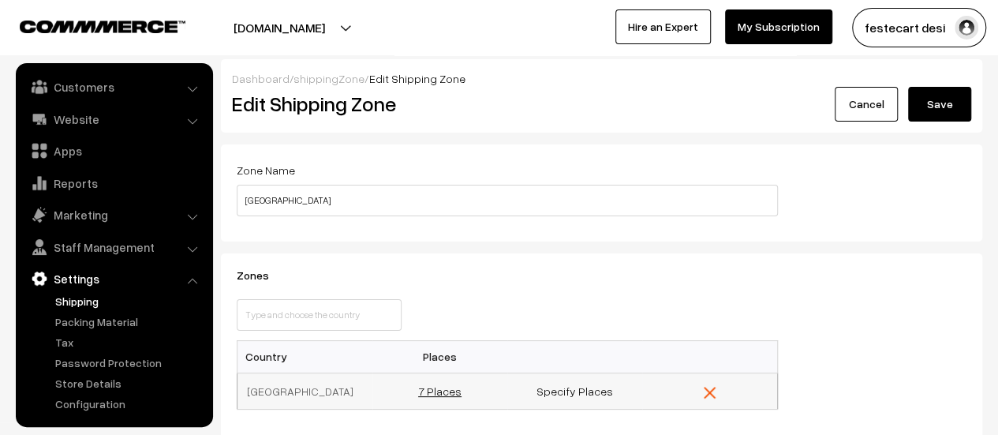
click at [453, 388] on link "7 Places" at bounding box center [439, 390] width 43 height 13
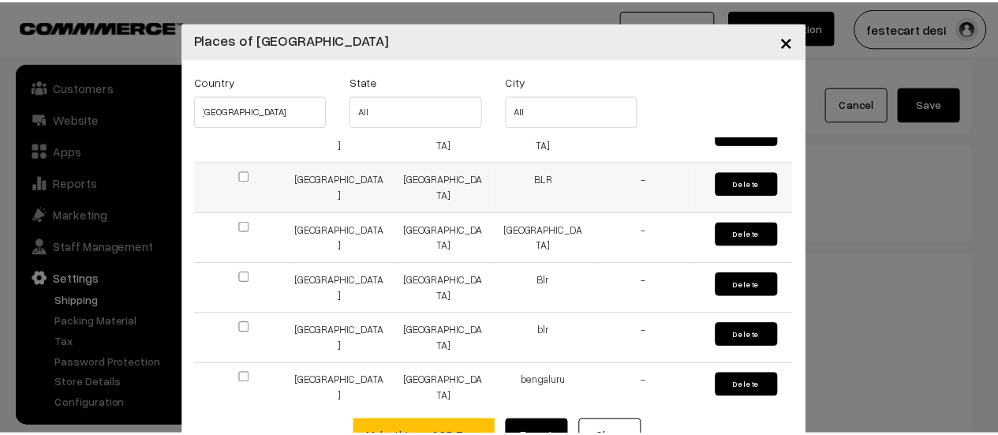
scroll to position [144, 0]
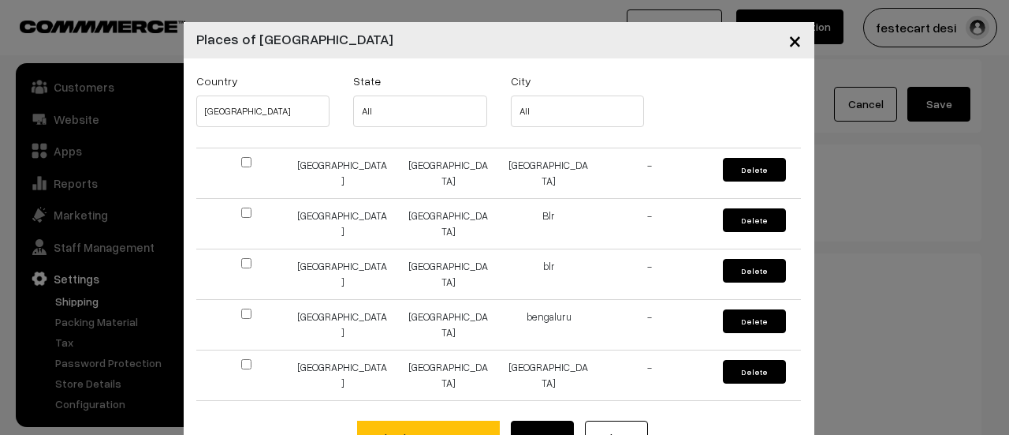
click at [796, 42] on button "×" at bounding box center [795, 40] width 39 height 49
